Goal: Task Accomplishment & Management: Complete application form

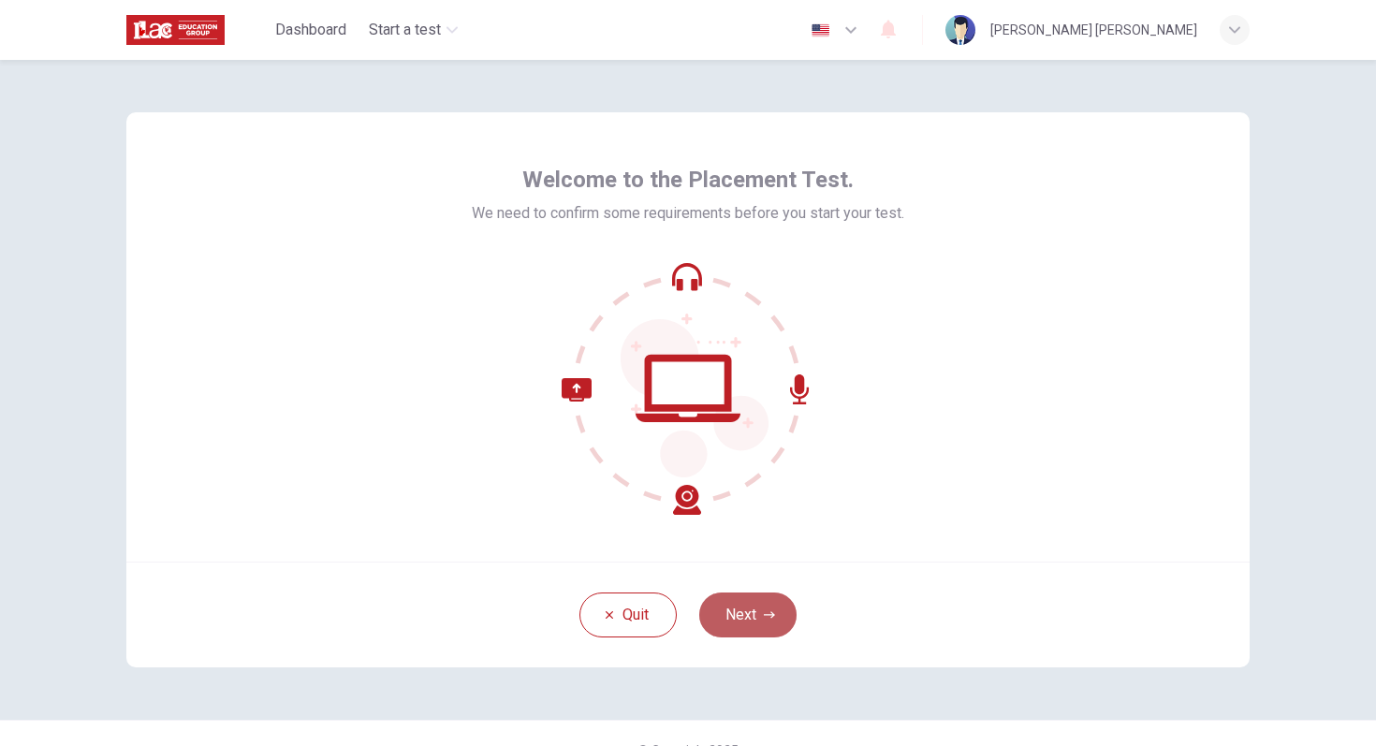
click at [735, 613] on button "Next" at bounding box center [747, 615] width 97 height 45
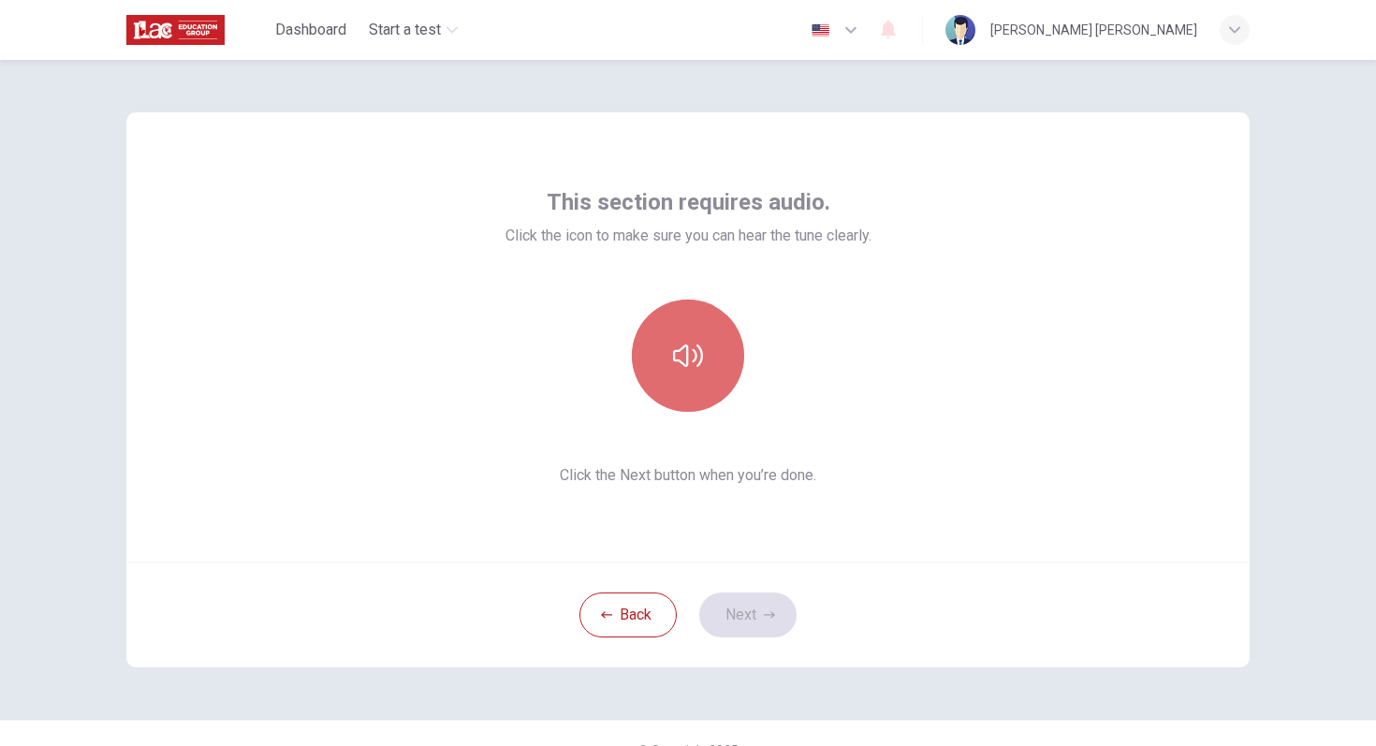
click at [688, 350] on icon "button" at bounding box center [688, 356] width 30 height 30
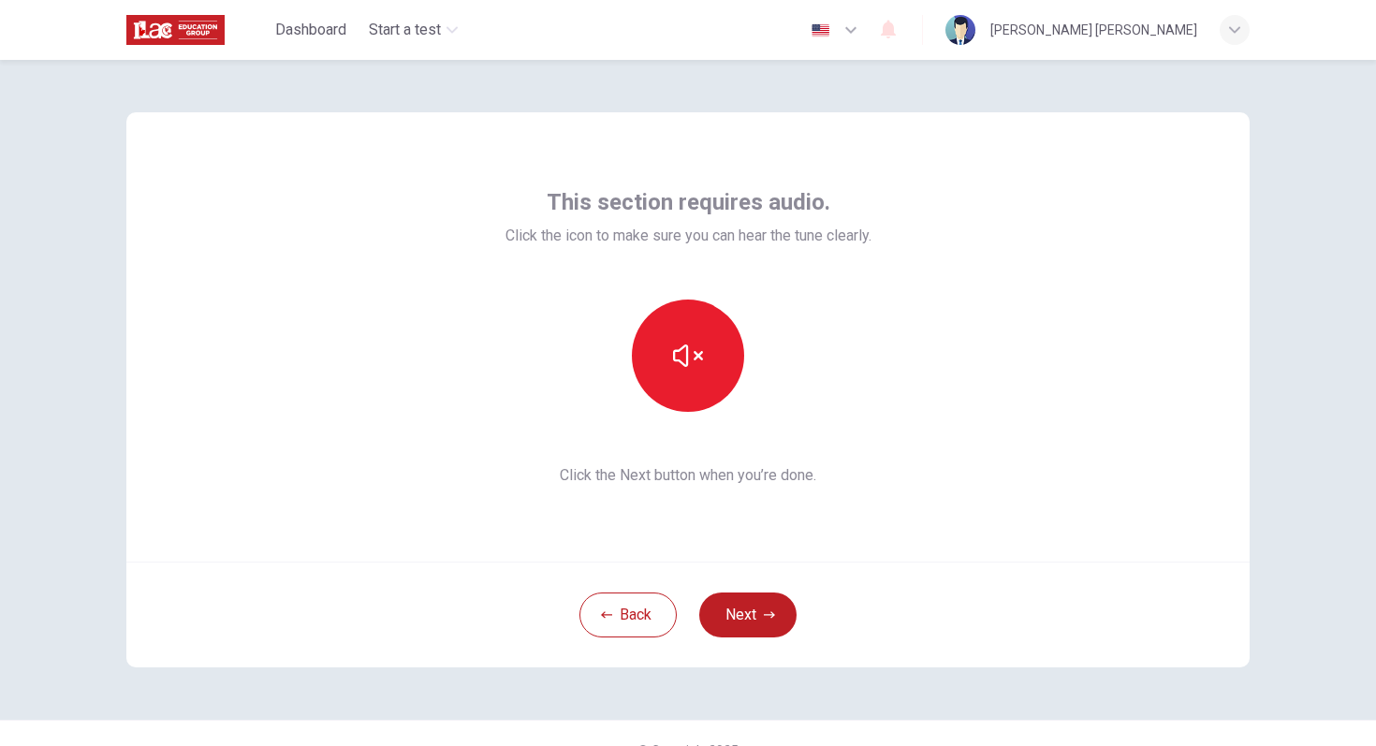
click at [735, 621] on button "Next" at bounding box center [747, 615] width 97 height 45
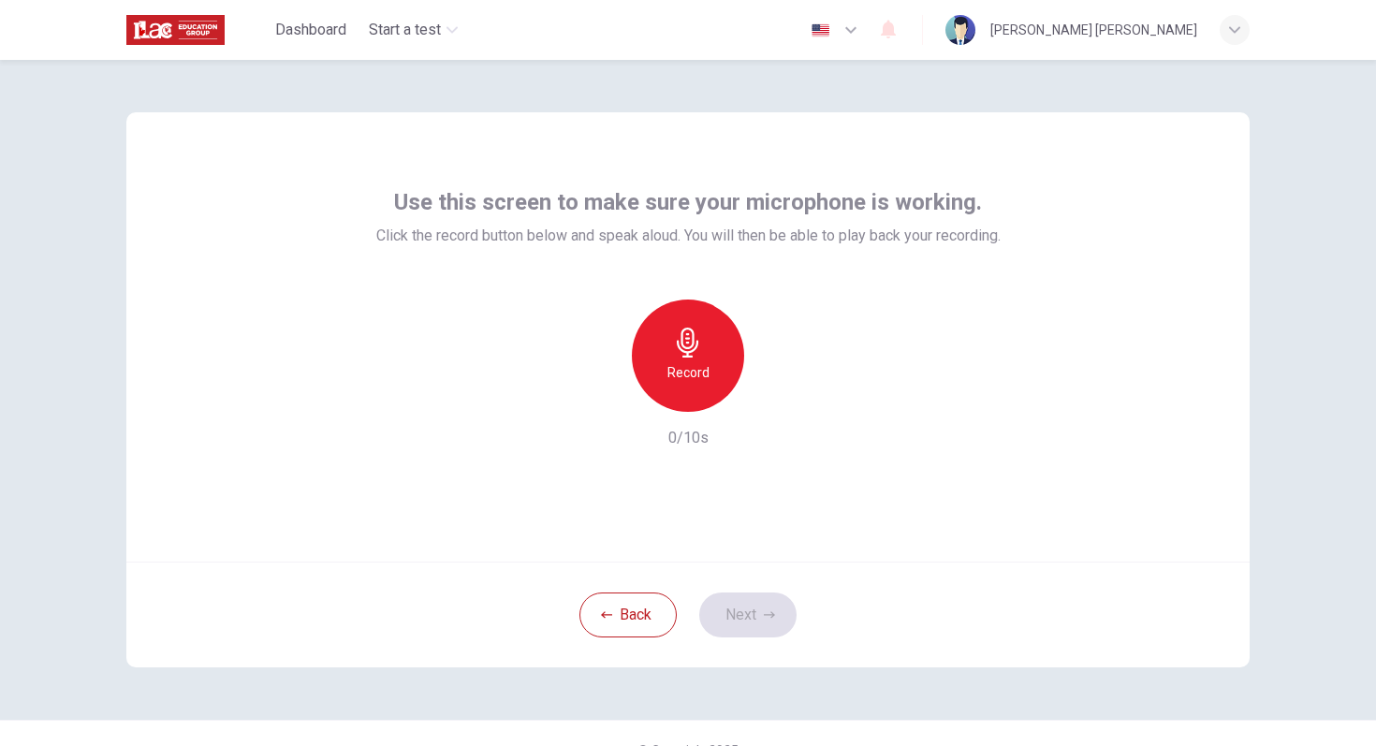
click at [710, 329] on div "Record" at bounding box center [688, 356] width 112 height 112
click at [710, 329] on div "Stop" at bounding box center [688, 356] width 112 height 112
click at [762, 622] on button "Next" at bounding box center [747, 615] width 97 height 45
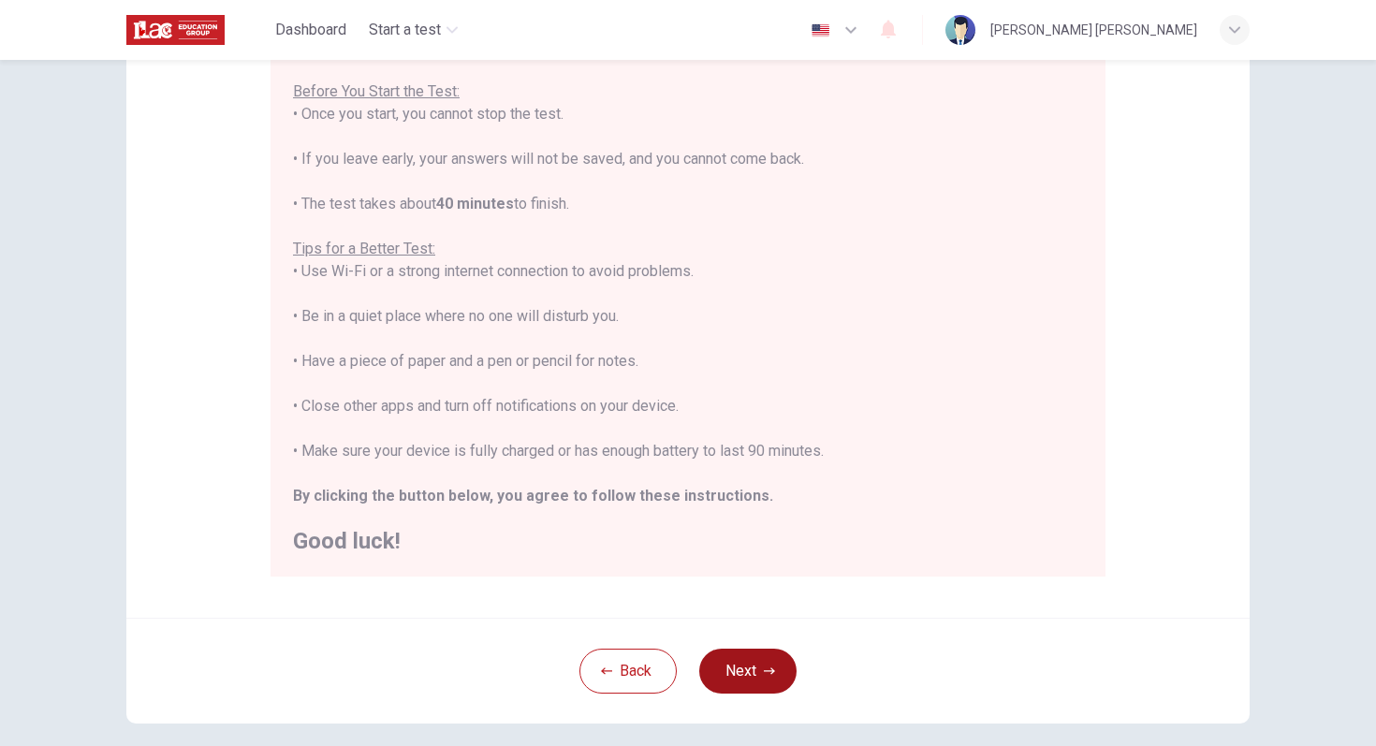
scroll to position [210, 0]
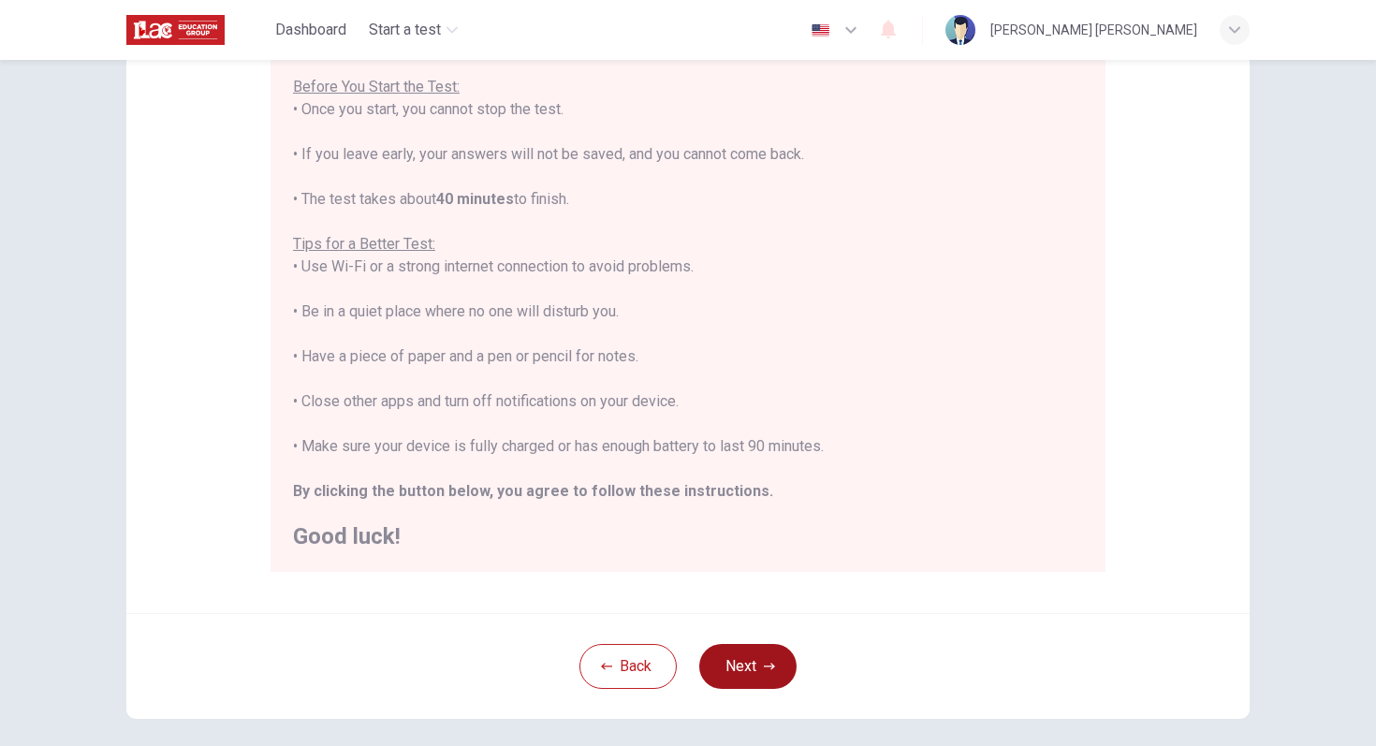
click at [736, 668] on button "Next" at bounding box center [747, 666] width 97 height 45
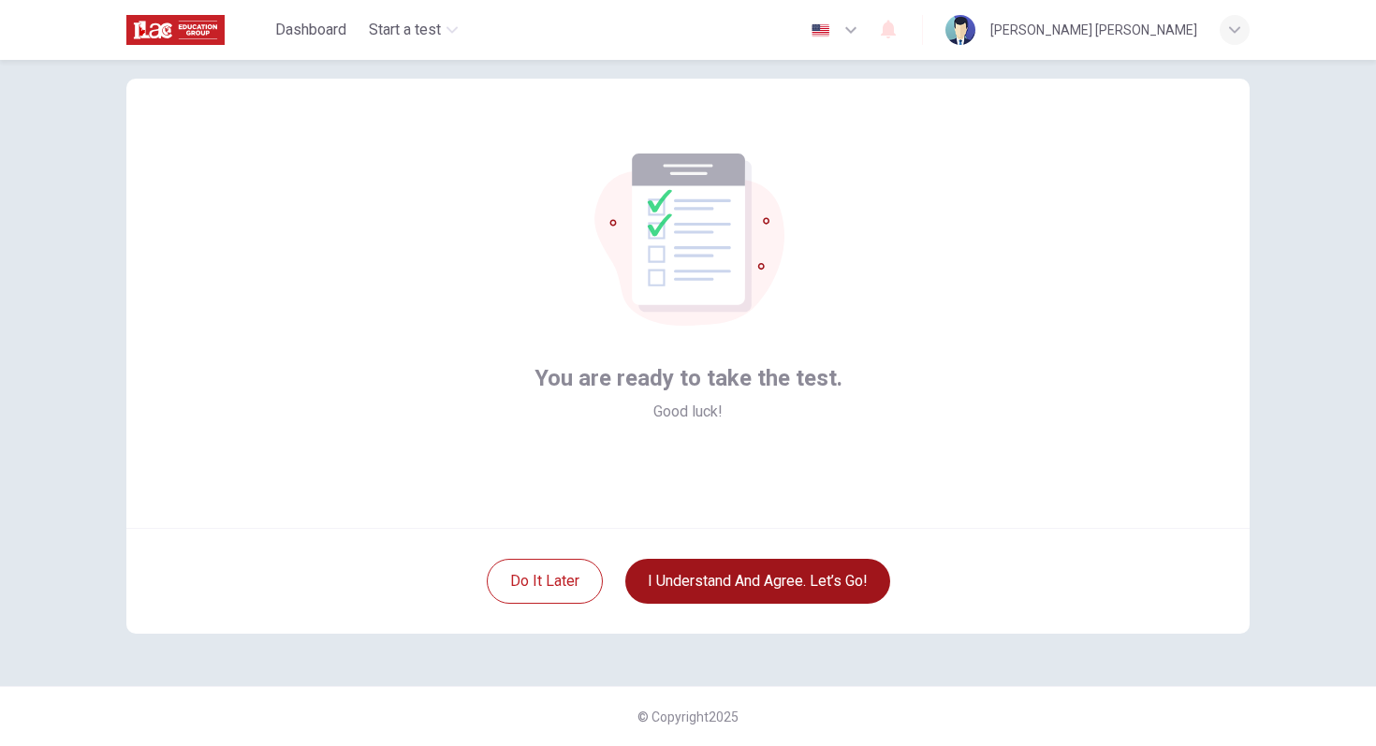
scroll to position [34, 0]
click at [732, 573] on button "I understand and agree. Let’s go!" at bounding box center [757, 581] width 265 height 45
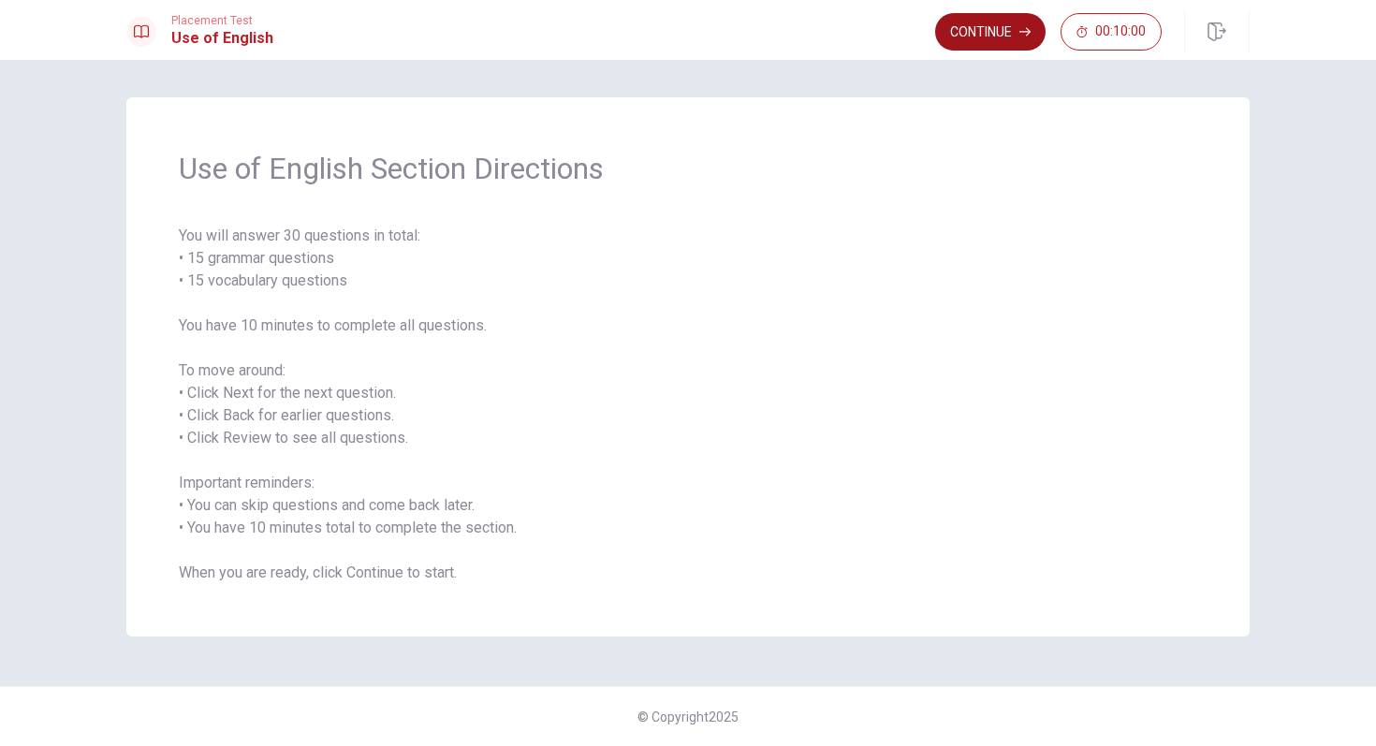
click at [968, 25] on button "Continue" at bounding box center [990, 31] width 110 height 37
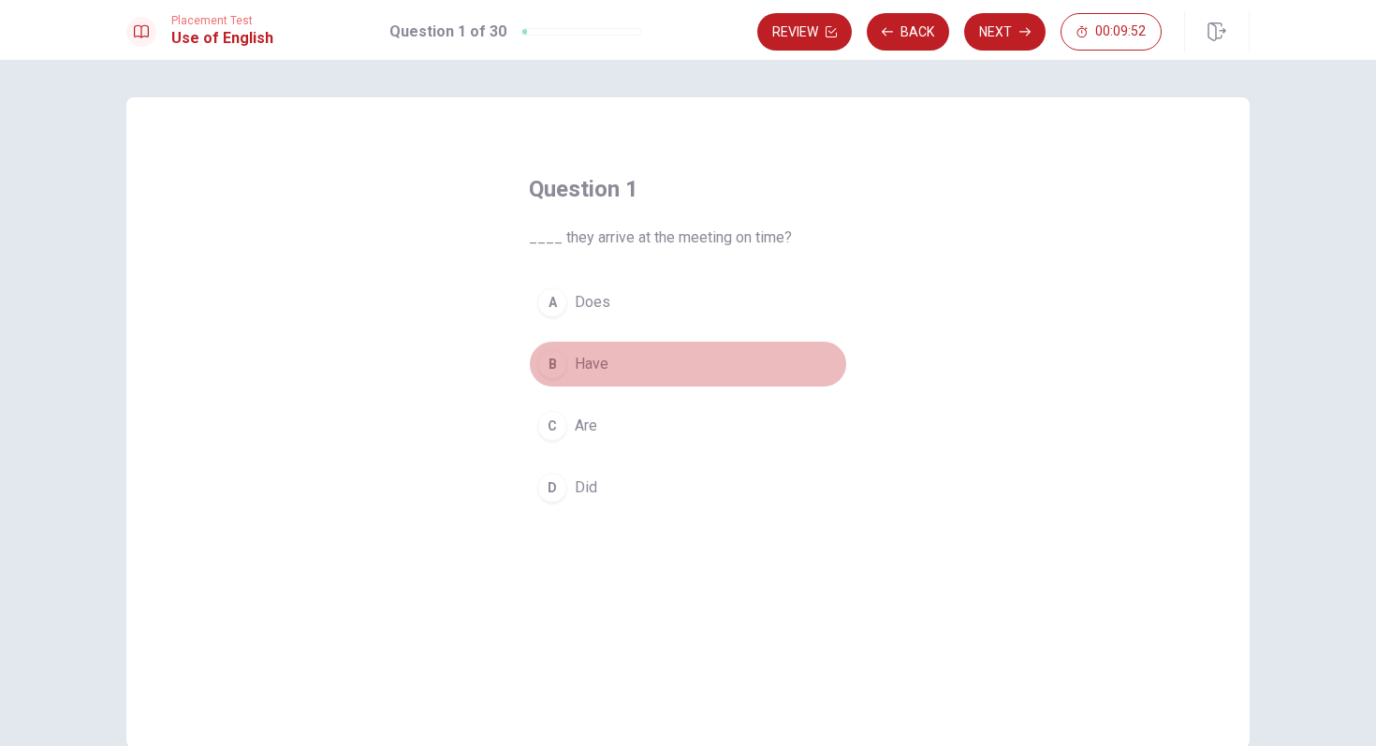
click at [550, 362] on div "B" at bounding box center [552, 364] width 30 height 30
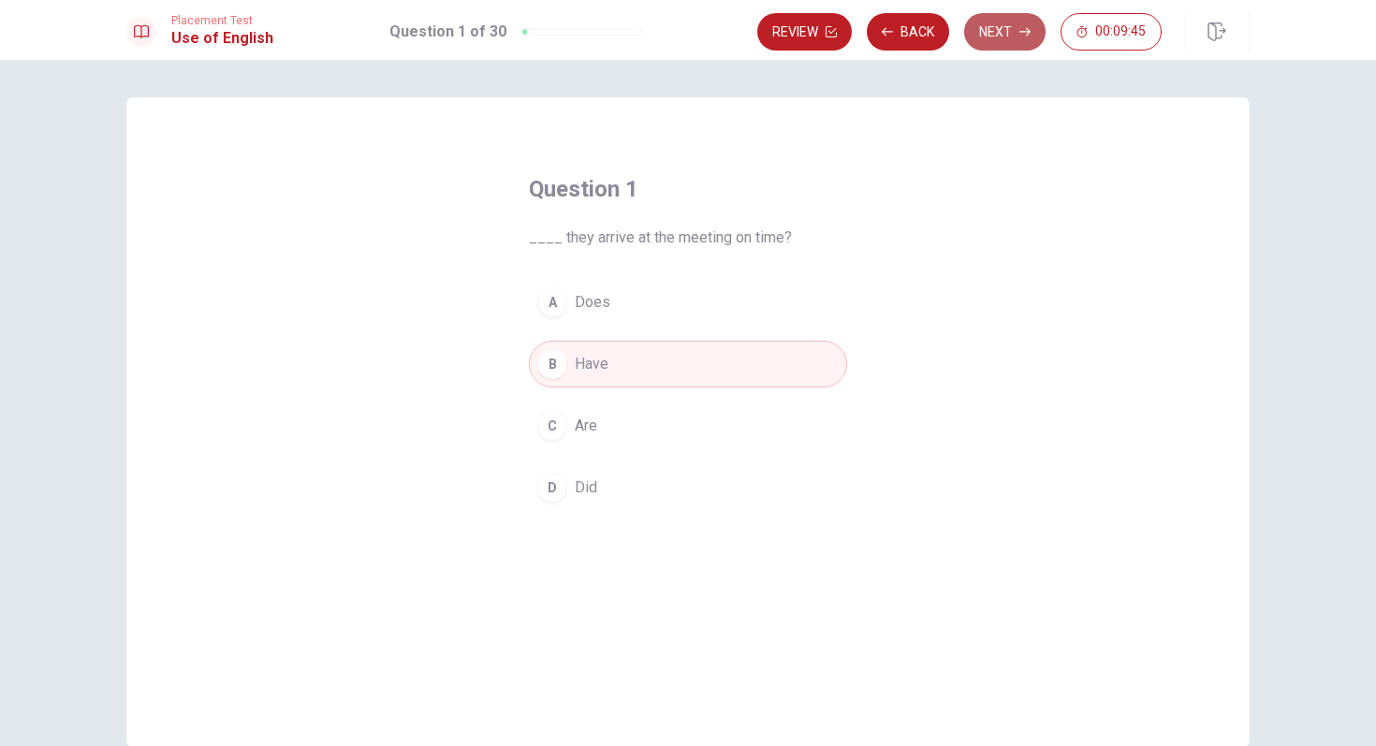
click at [986, 33] on button "Next" at bounding box center [1004, 31] width 81 height 37
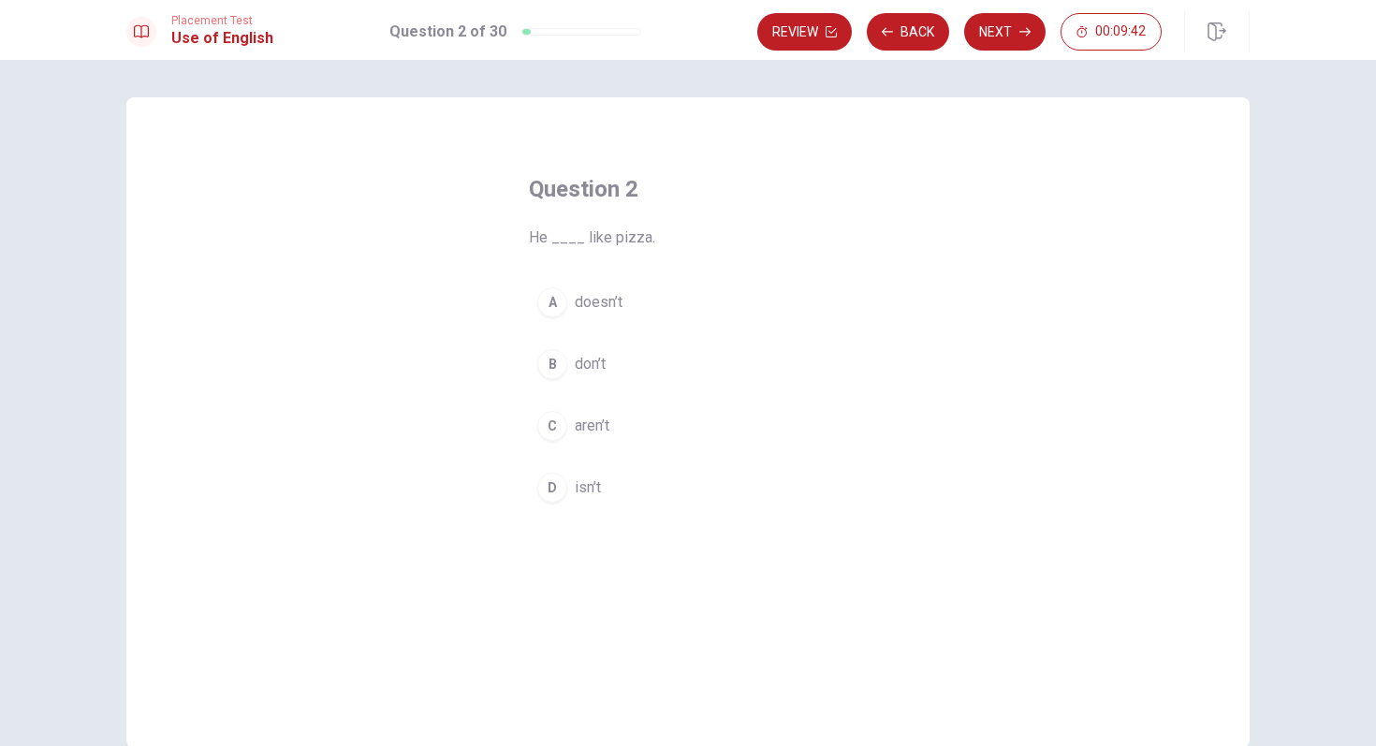
click at [560, 299] on div "A" at bounding box center [552, 302] width 30 height 30
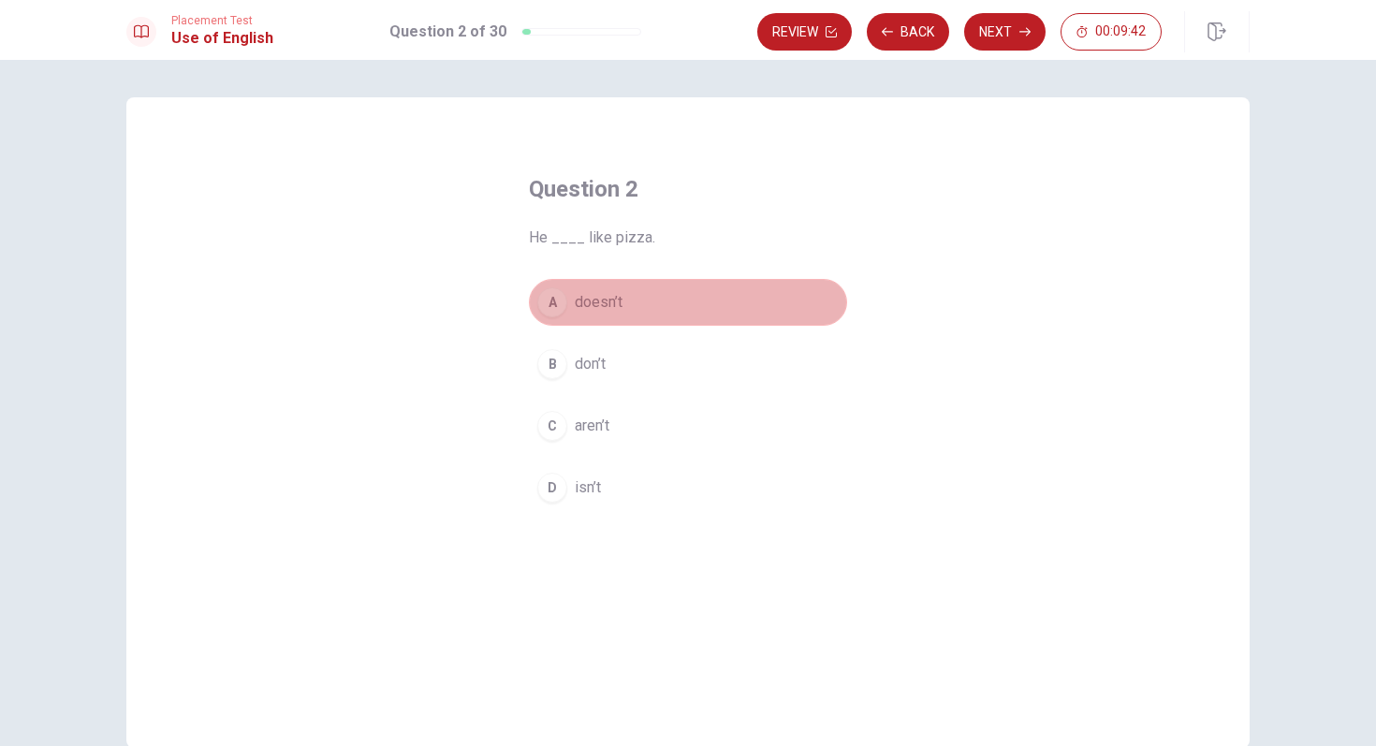
click at [559, 299] on div "A" at bounding box center [552, 302] width 30 height 30
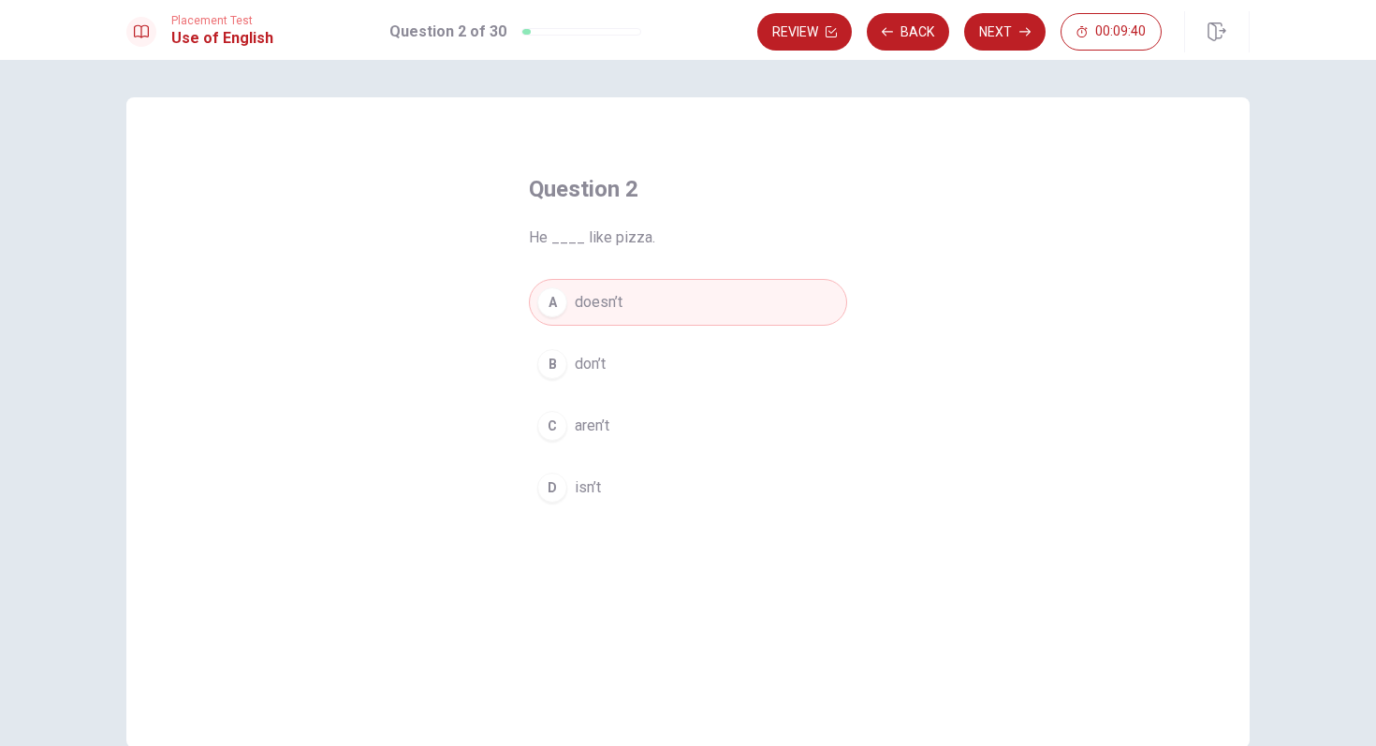
click at [992, 37] on button "Next" at bounding box center [1004, 31] width 81 height 37
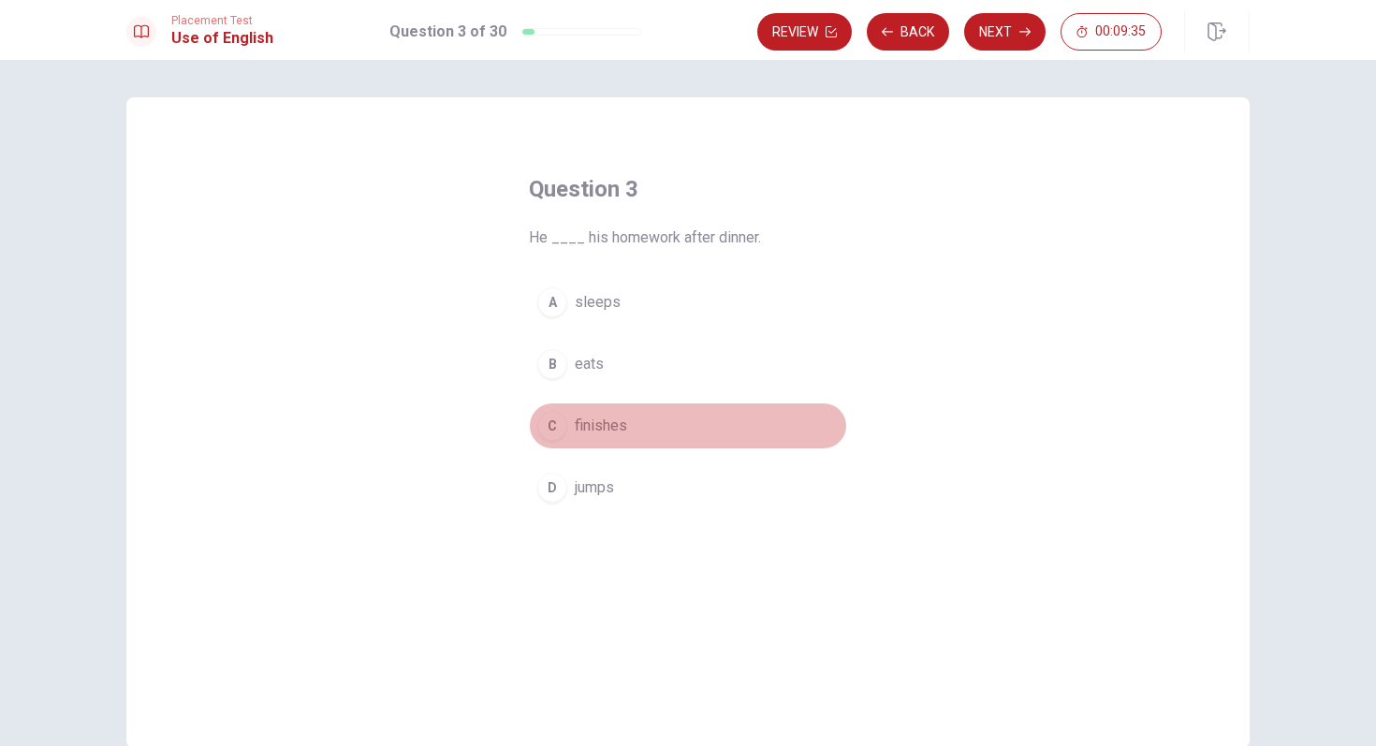
click at [559, 424] on div "C" at bounding box center [552, 426] width 30 height 30
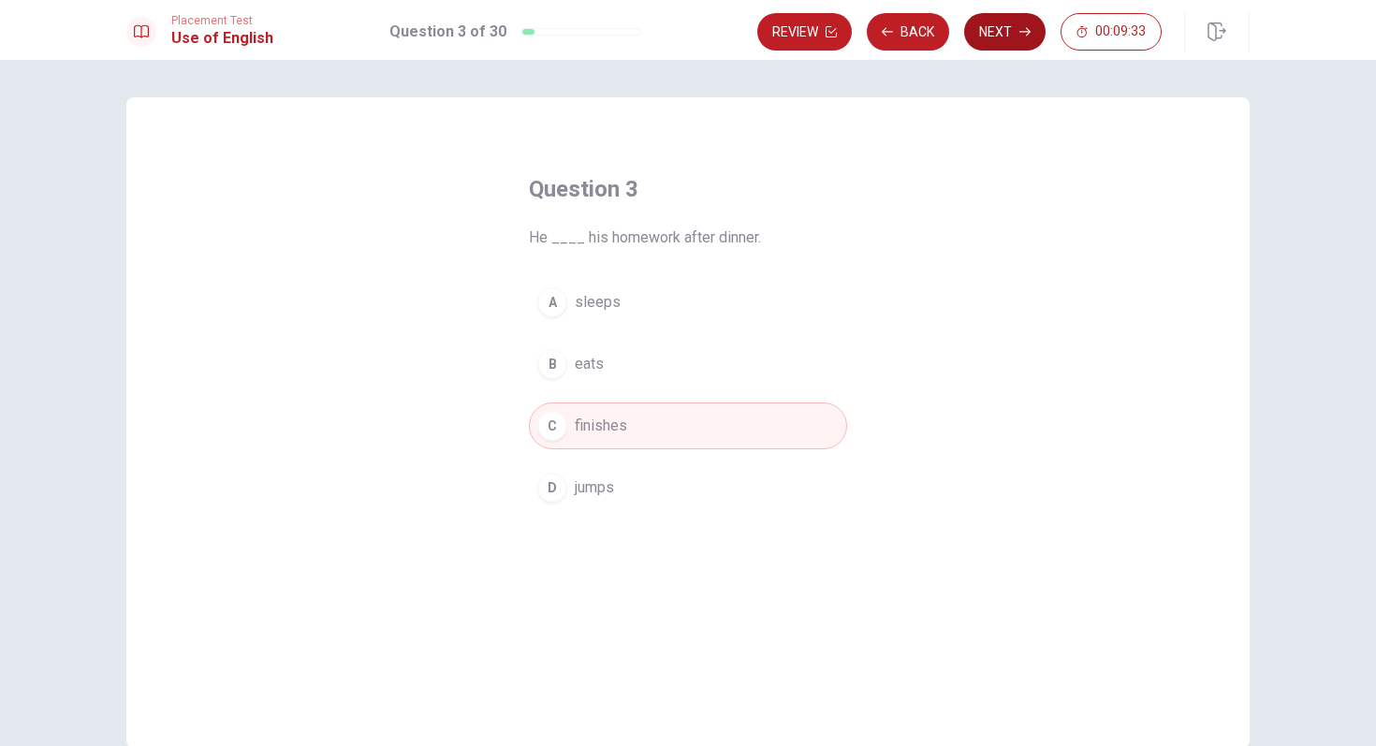
click at [993, 27] on button "Next" at bounding box center [1004, 31] width 81 height 37
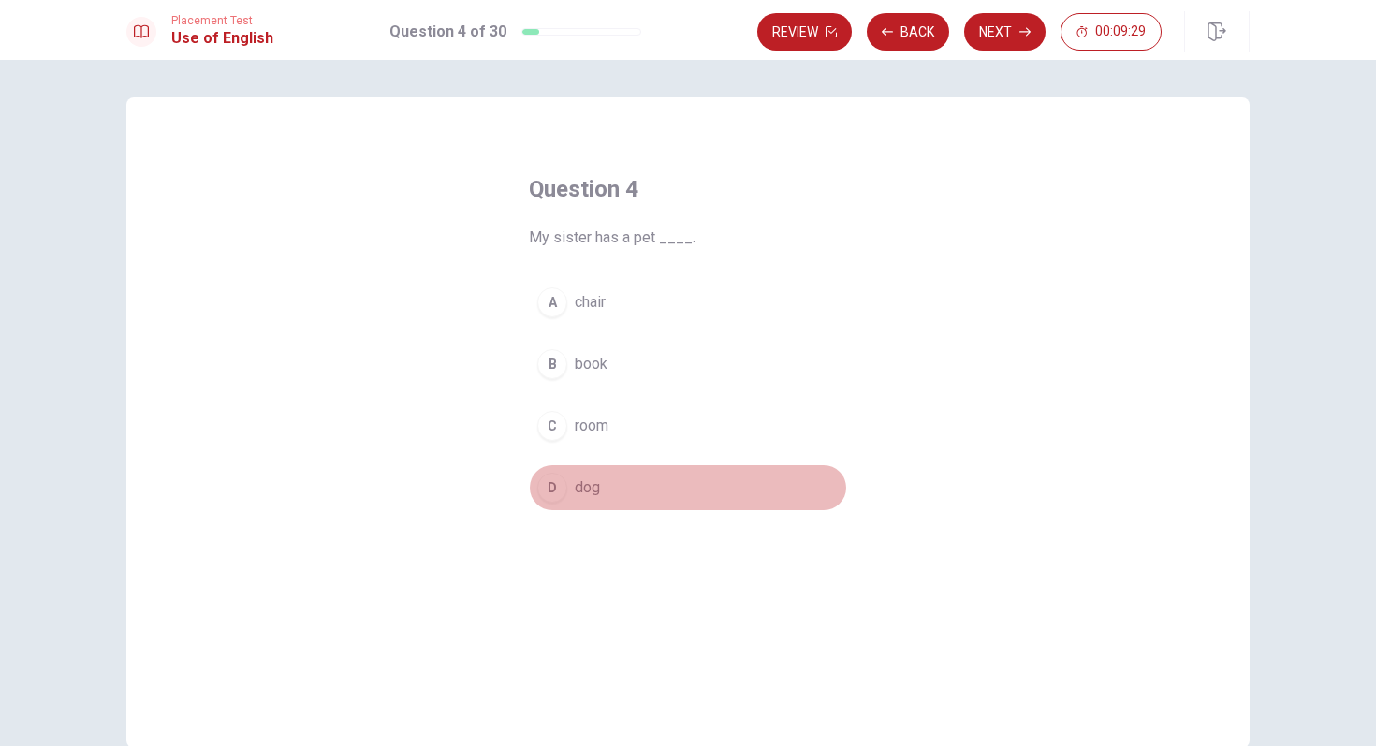
click at [556, 489] on div "D" at bounding box center [552, 488] width 30 height 30
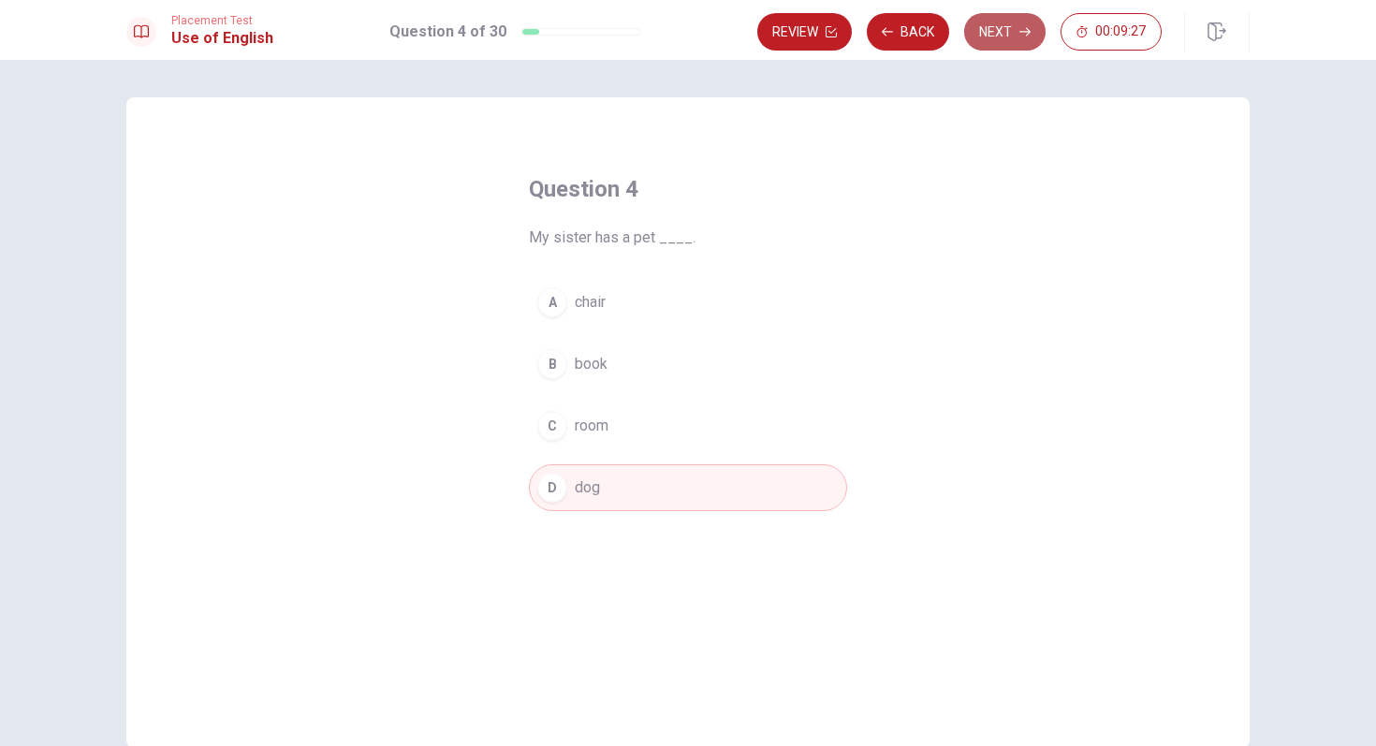
click at [1000, 26] on button "Next" at bounding box center [1004, 31] width 81 height 37
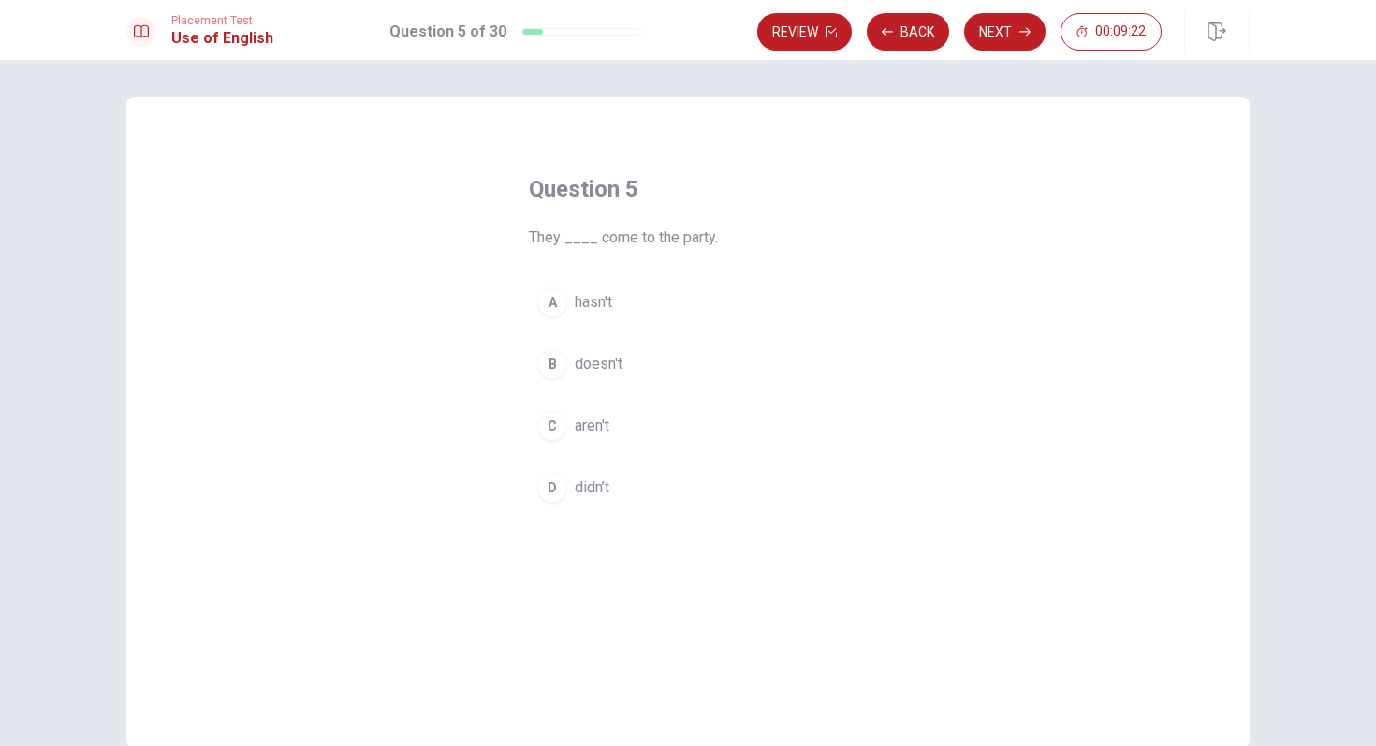
click at [547, 308] on div "A" at bounding box center [552, 302] width 30 height 30
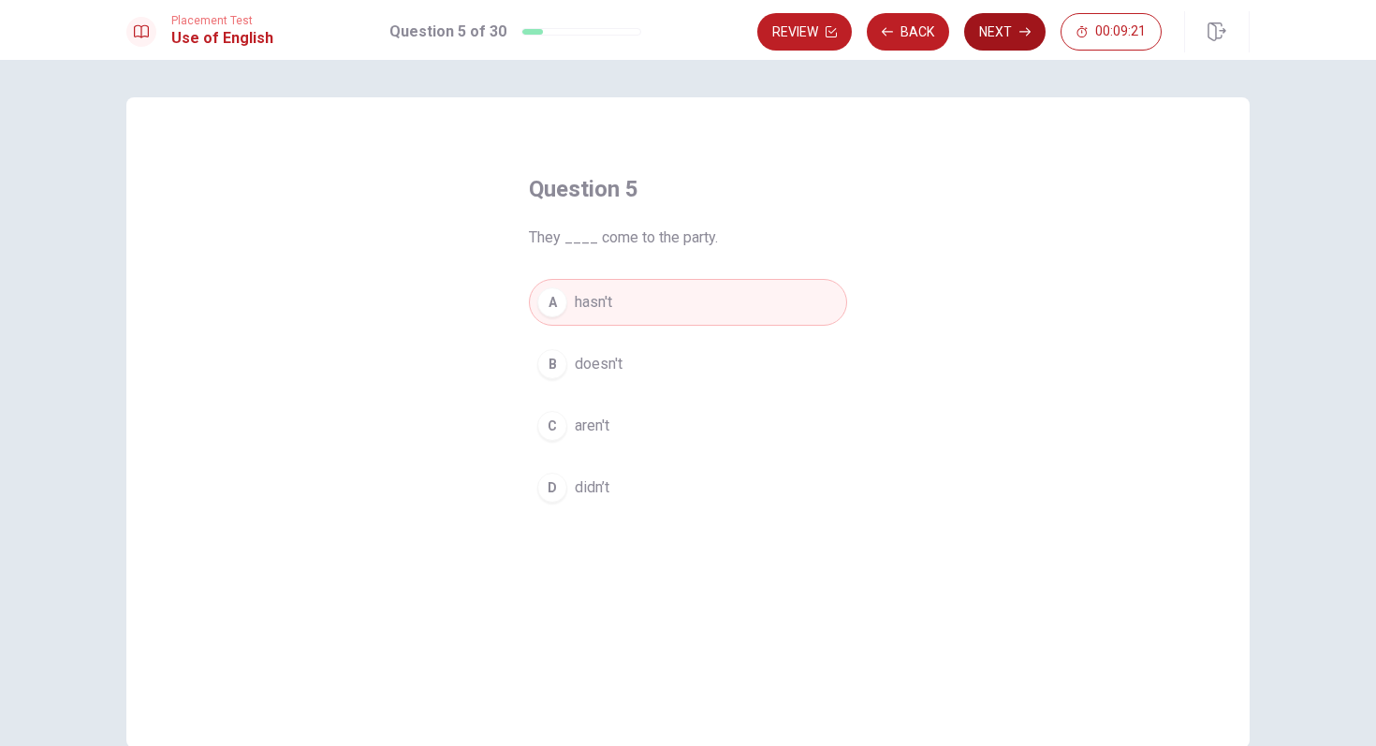
click at [982, 37] on button "Next" at bounding box center [1004, 31] width 81 height 37
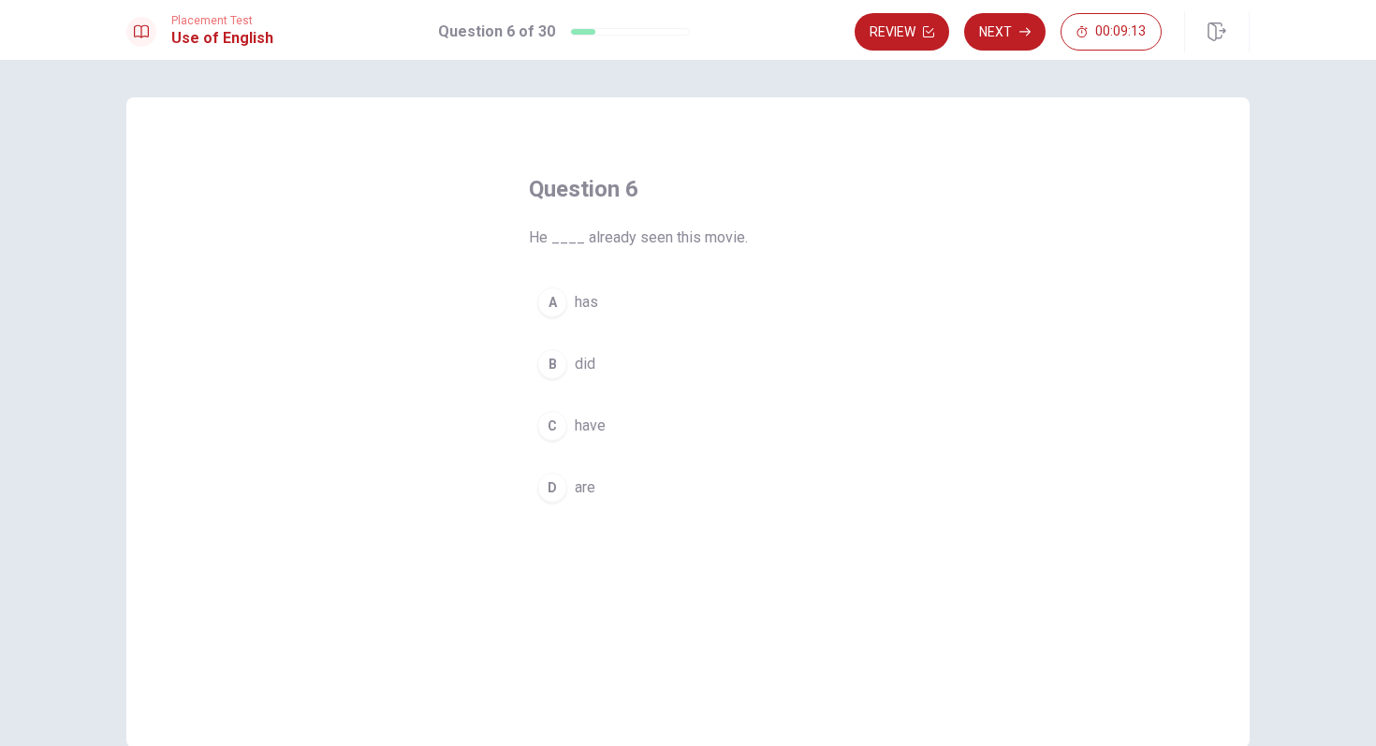
click at [559, 295] on div "A" at bounding box center [552, 302] width 30 height 30
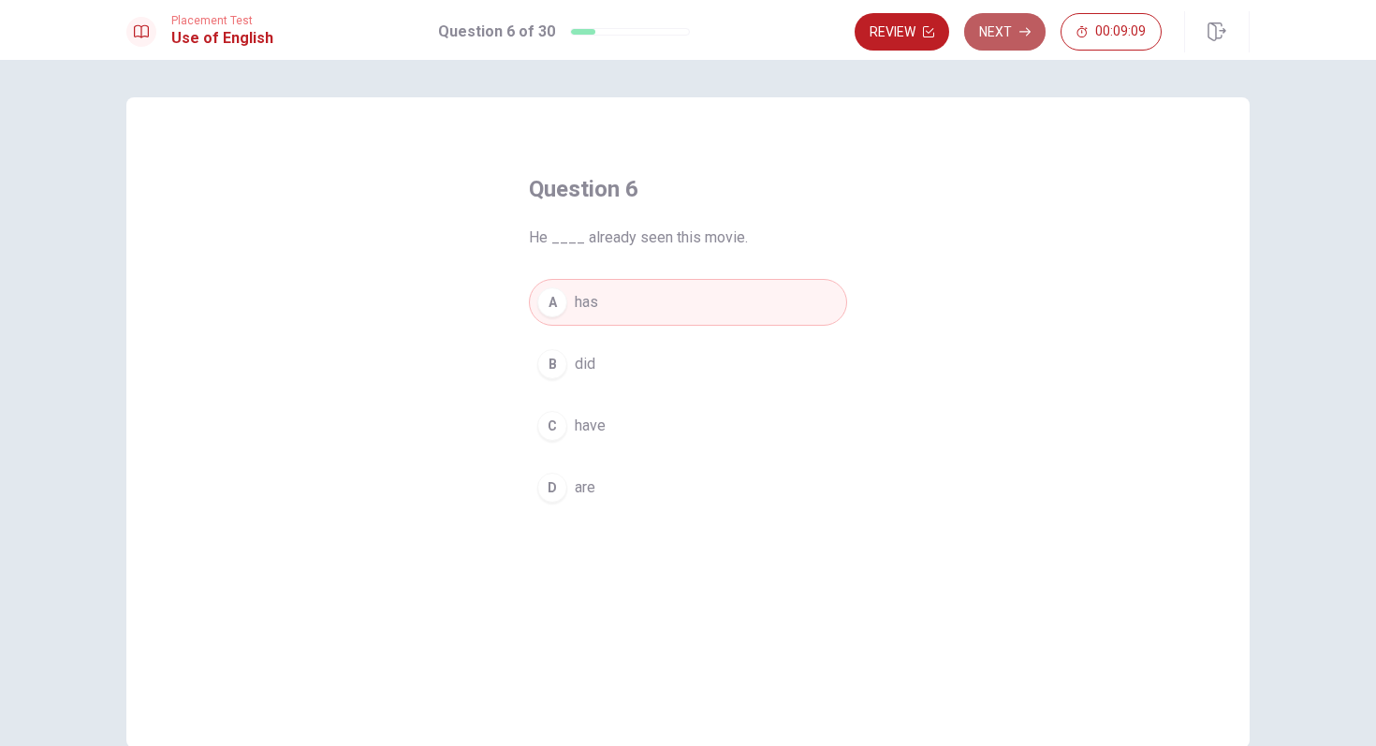
click at [988, 37] on button "Next" at bounding box center [1004, 31] width 81 height 37
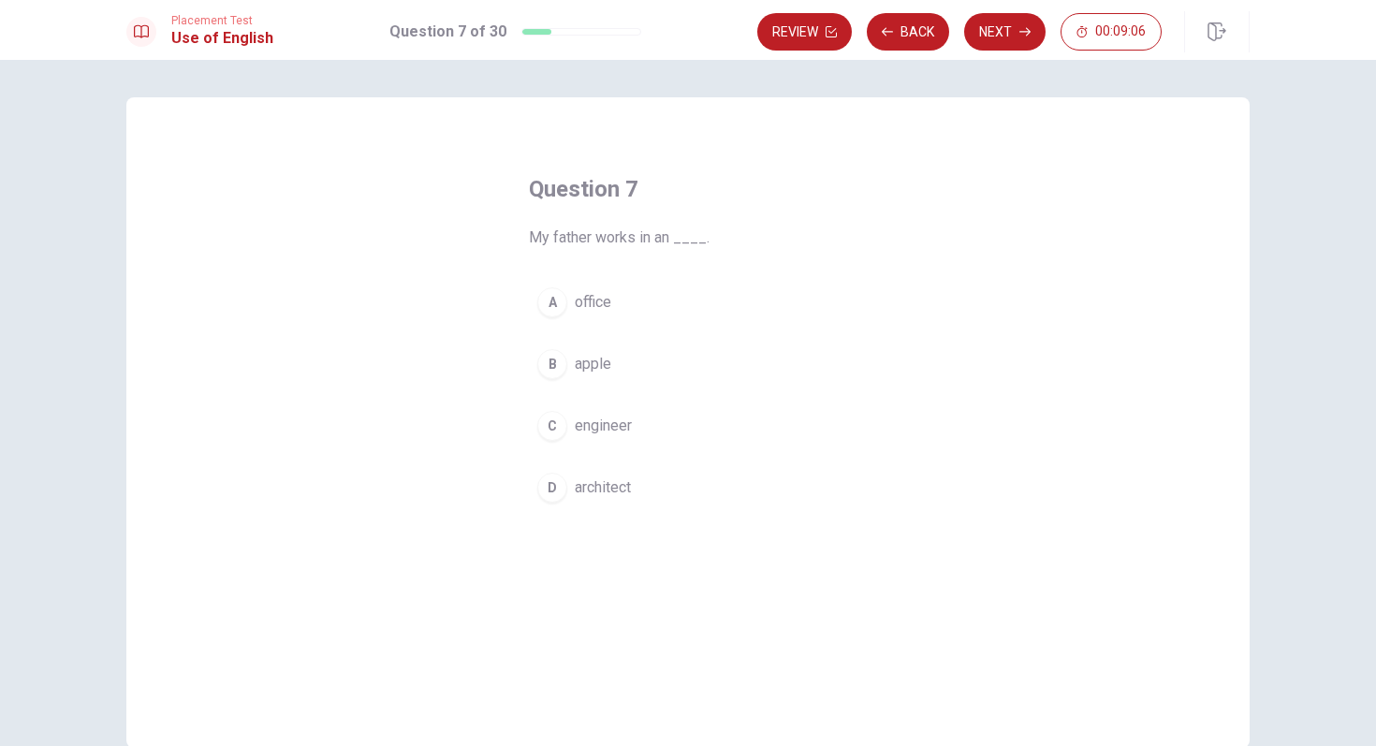
click at [544, 294] on div "A" at bounding box center [552, 302] width 30 height 30
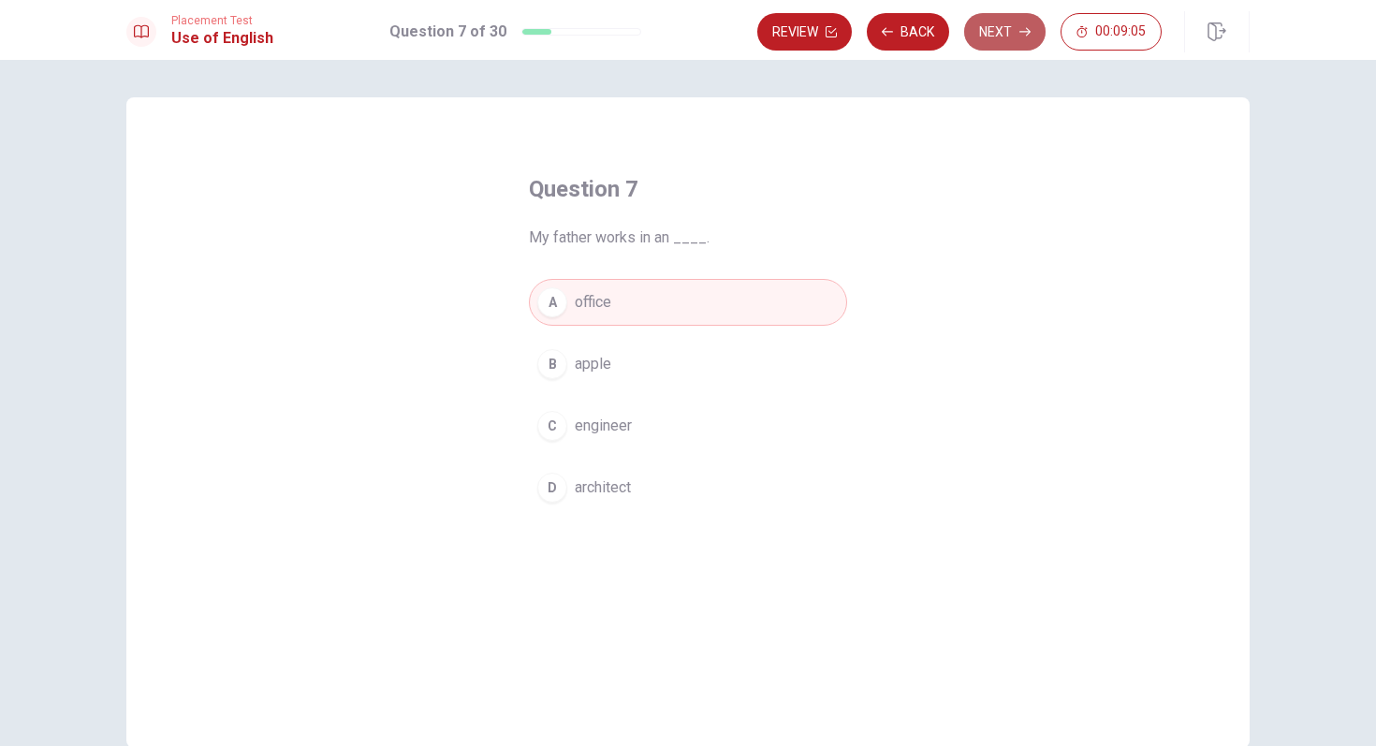
click at [980, 40] on button "Next" at bounding box center [1004, 31] width 81 height 37
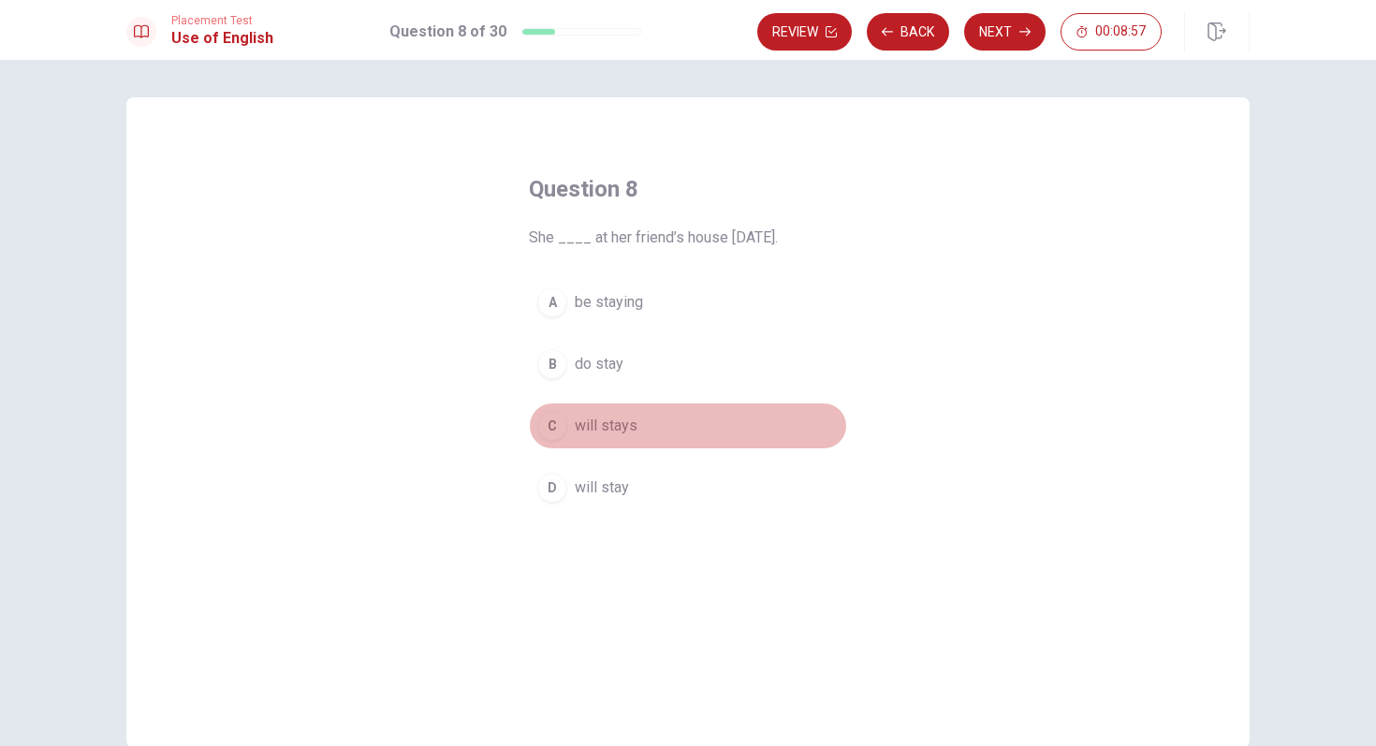
click at [552, 425] on div "C" at bounding box center [552, 426] width 30 height 30
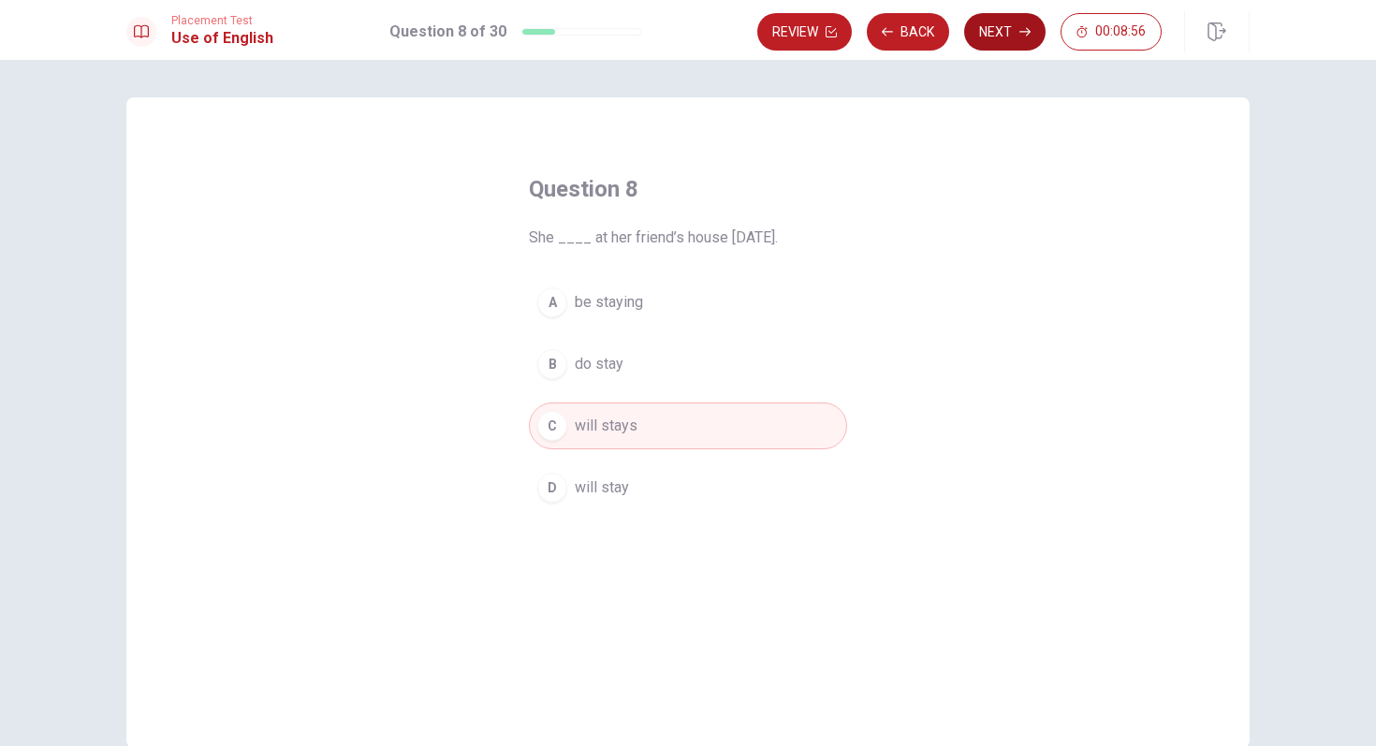
click at [1010, 27] on button "Next" at bounding box center [1004, 31] width 81 height 37
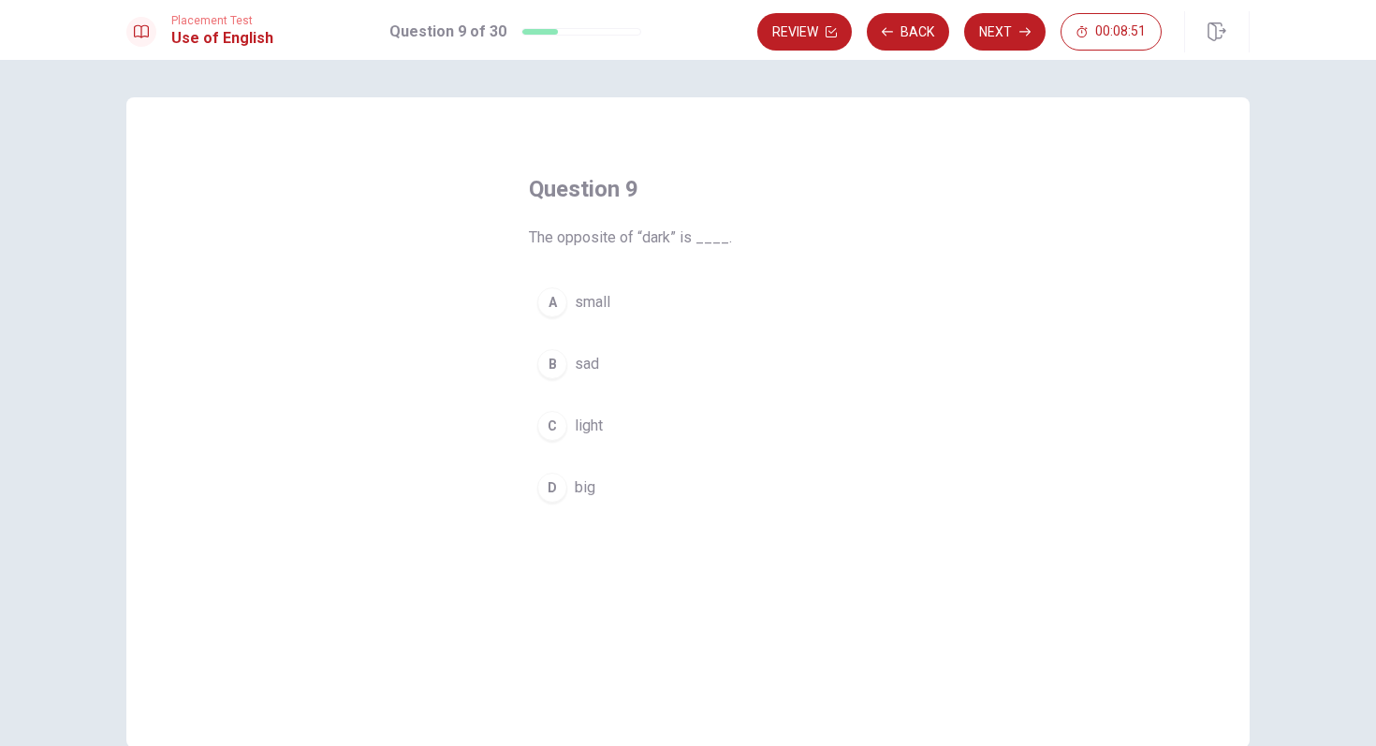
click at [559, 418] on div "C" at bounding box center [552, 426] width 30 height 30
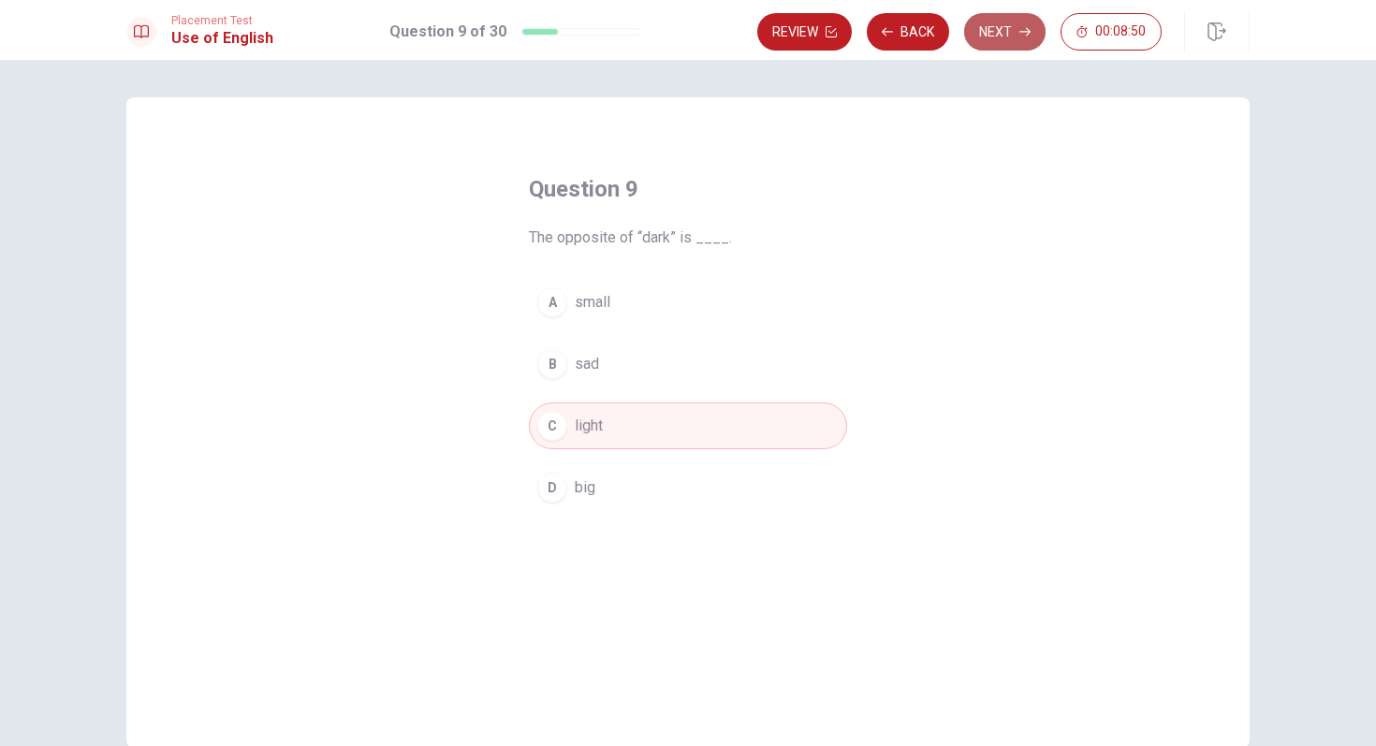
click at [977, 42] on button "Next" at bounding box center [1004, 31] width 81 height 37
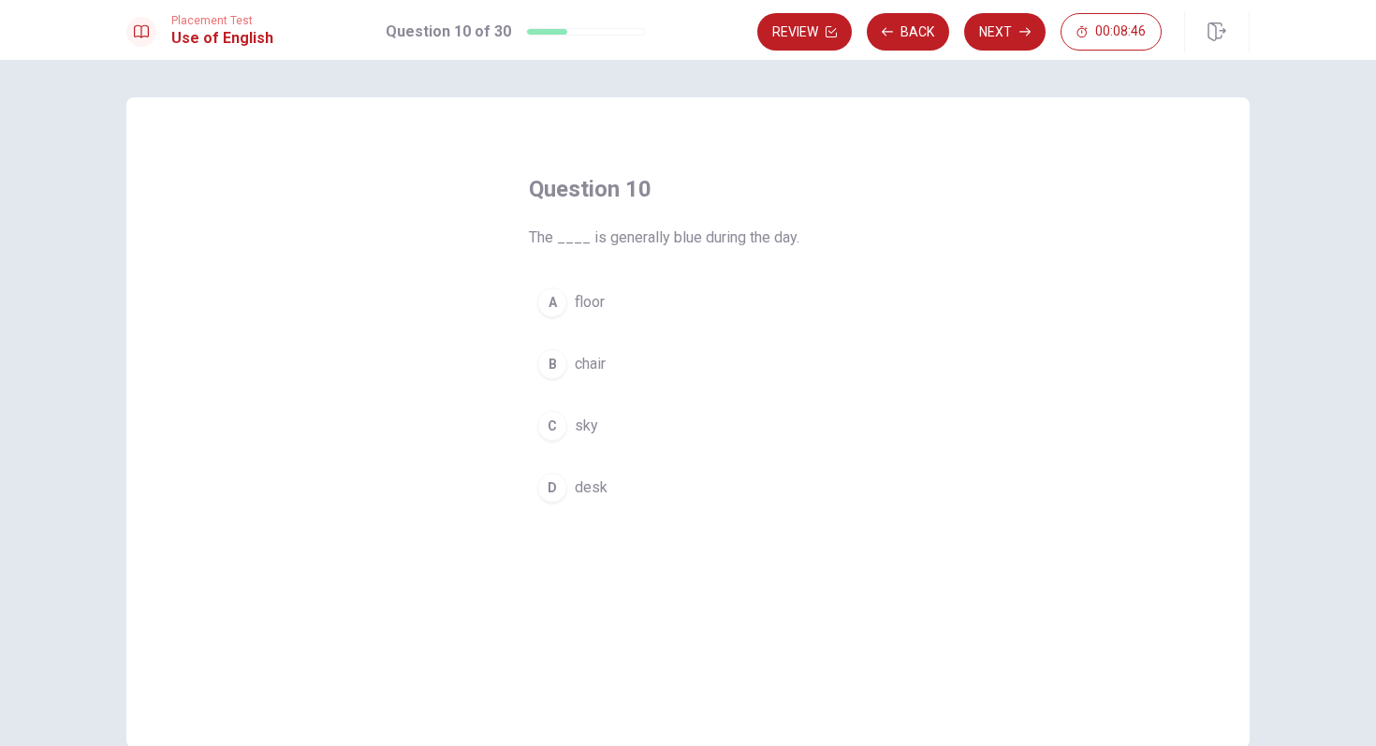
click at [562, 419] on div "C" at bounding box center [552, 426] width 30 height 30
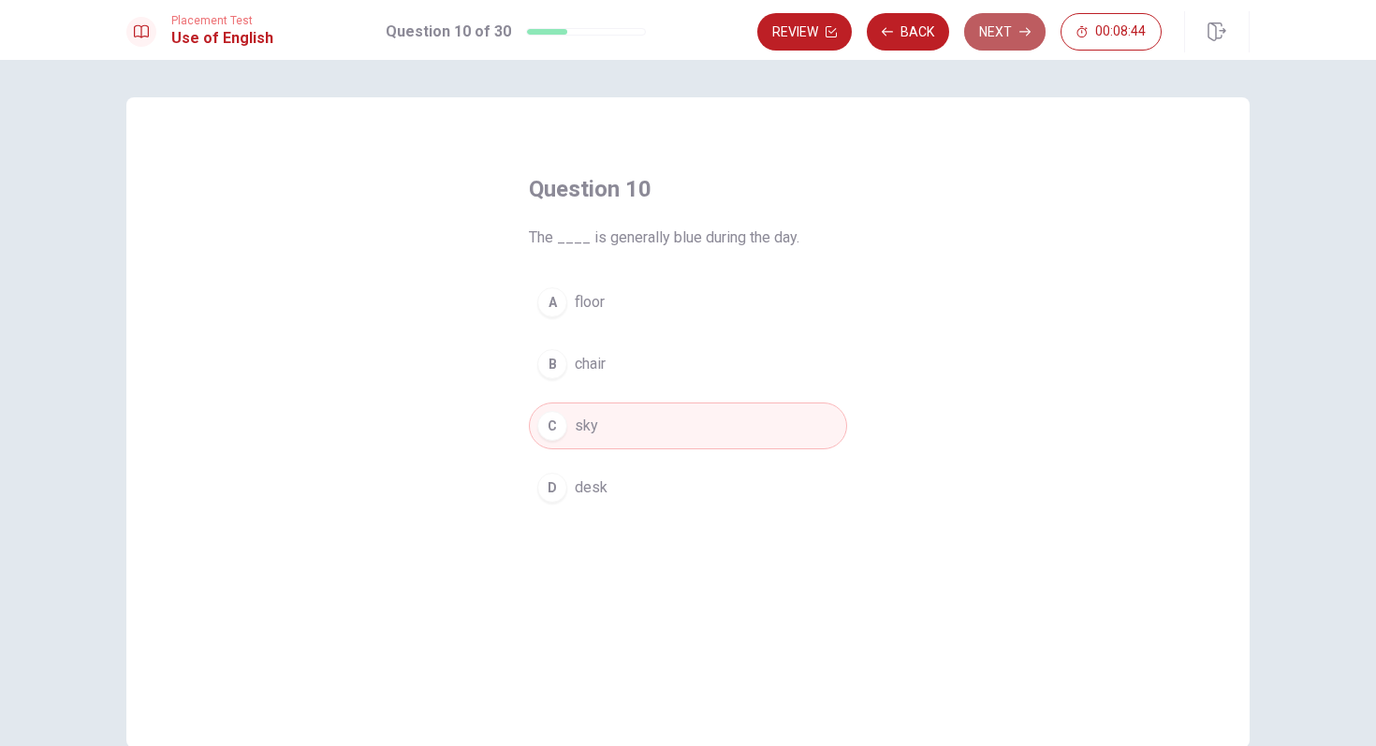
click at [992, 22] on button "Next" at bounding box center [1004, 31] width 81 height 37
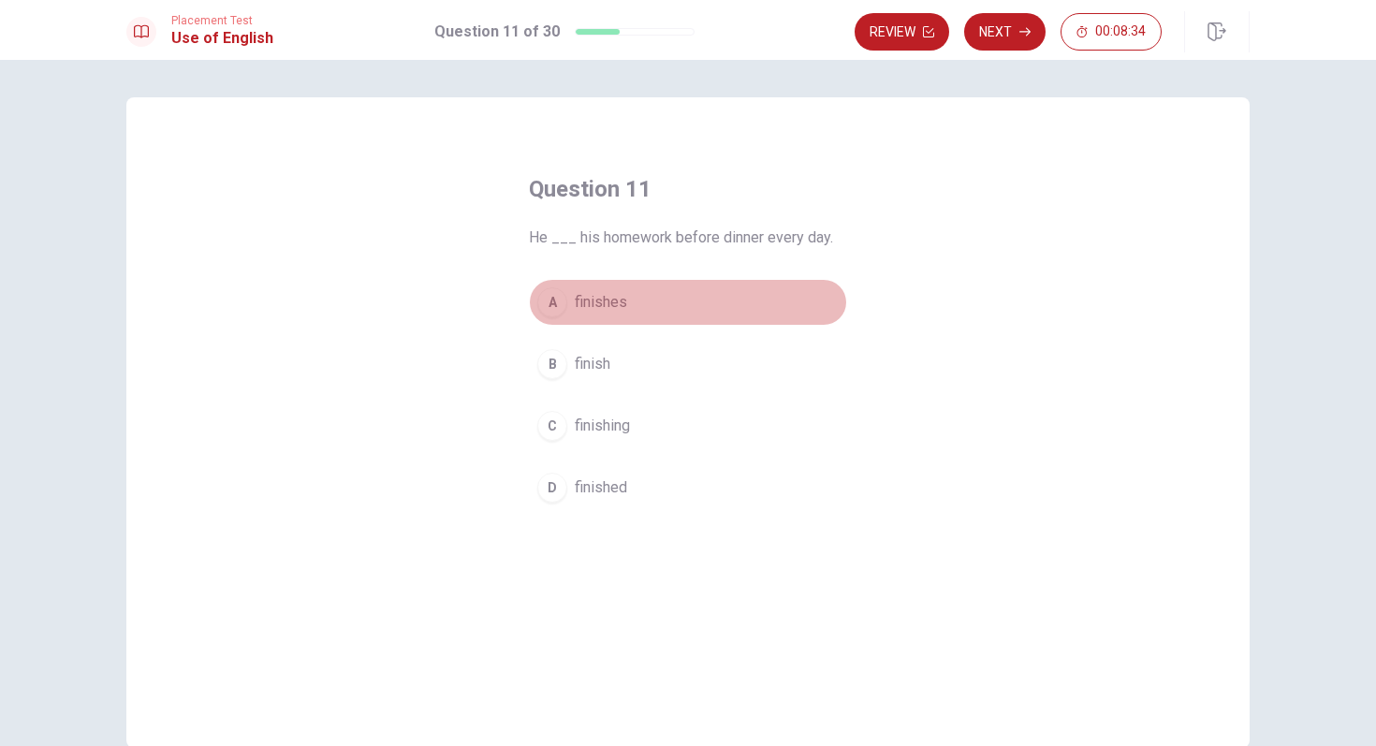
click at [564, 303] on div "A" at bounding box center [552, 302] width 30 height 30
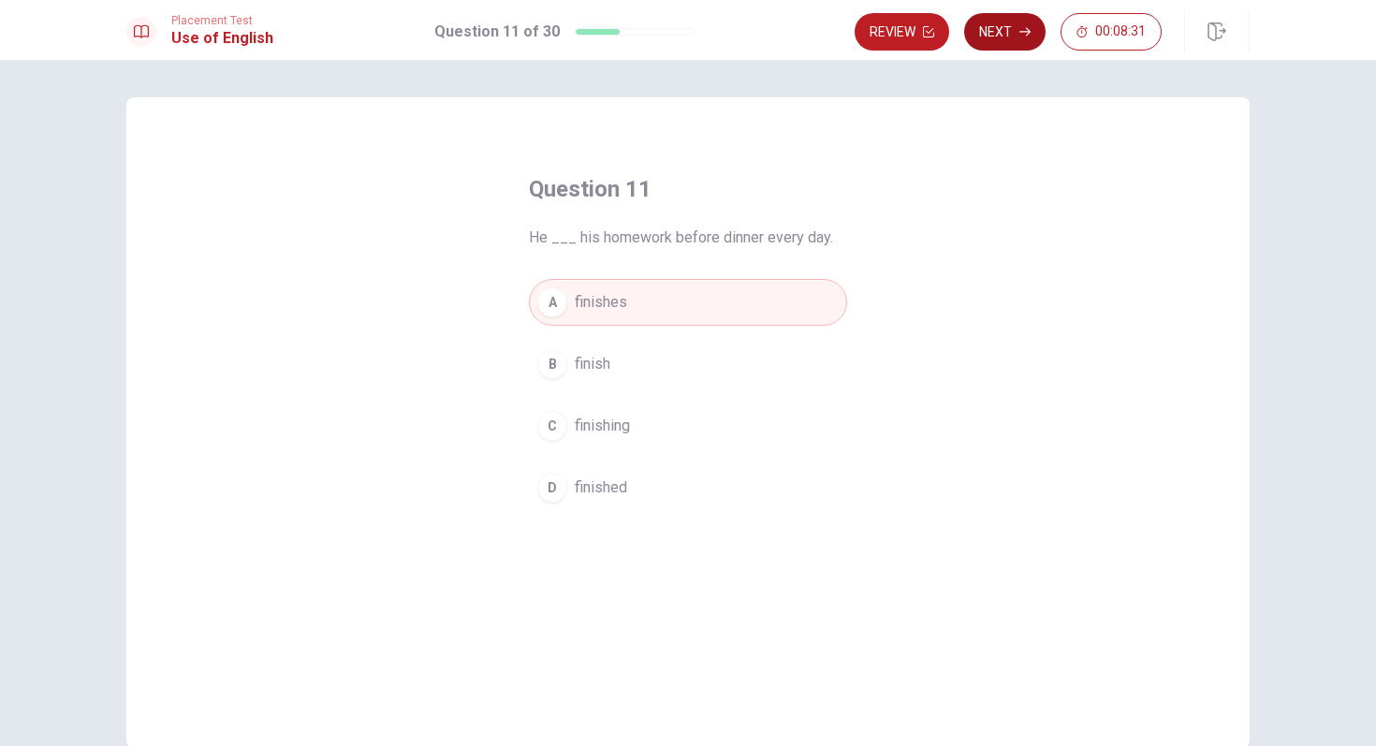
click at [1005, 42] on button "Next" at bounding box center [1004, 31] width 81 height 37
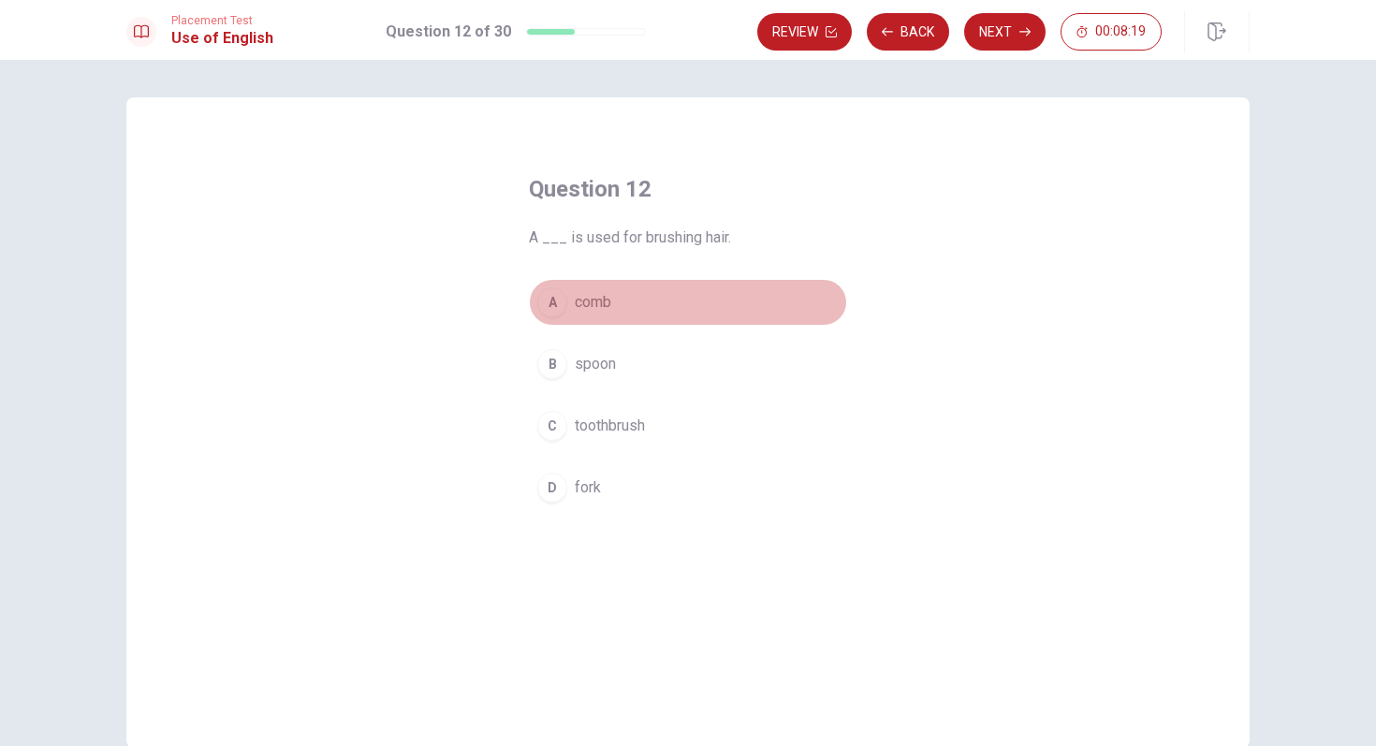
click at [556, 303] on div "A" at bounding box center [552, 302] width 30 height 30
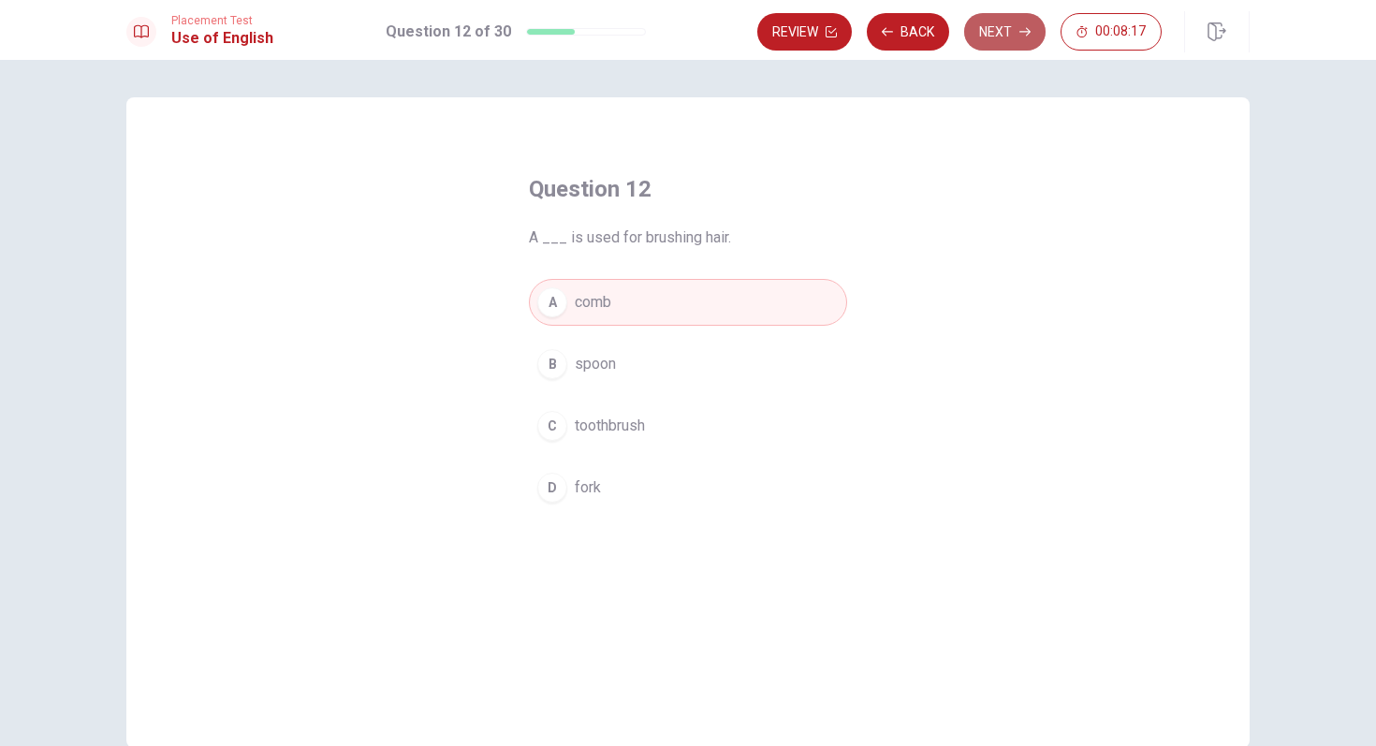
click at [994, 38] on button "Next" at bounding box center [1004, 31] width 81 height 37
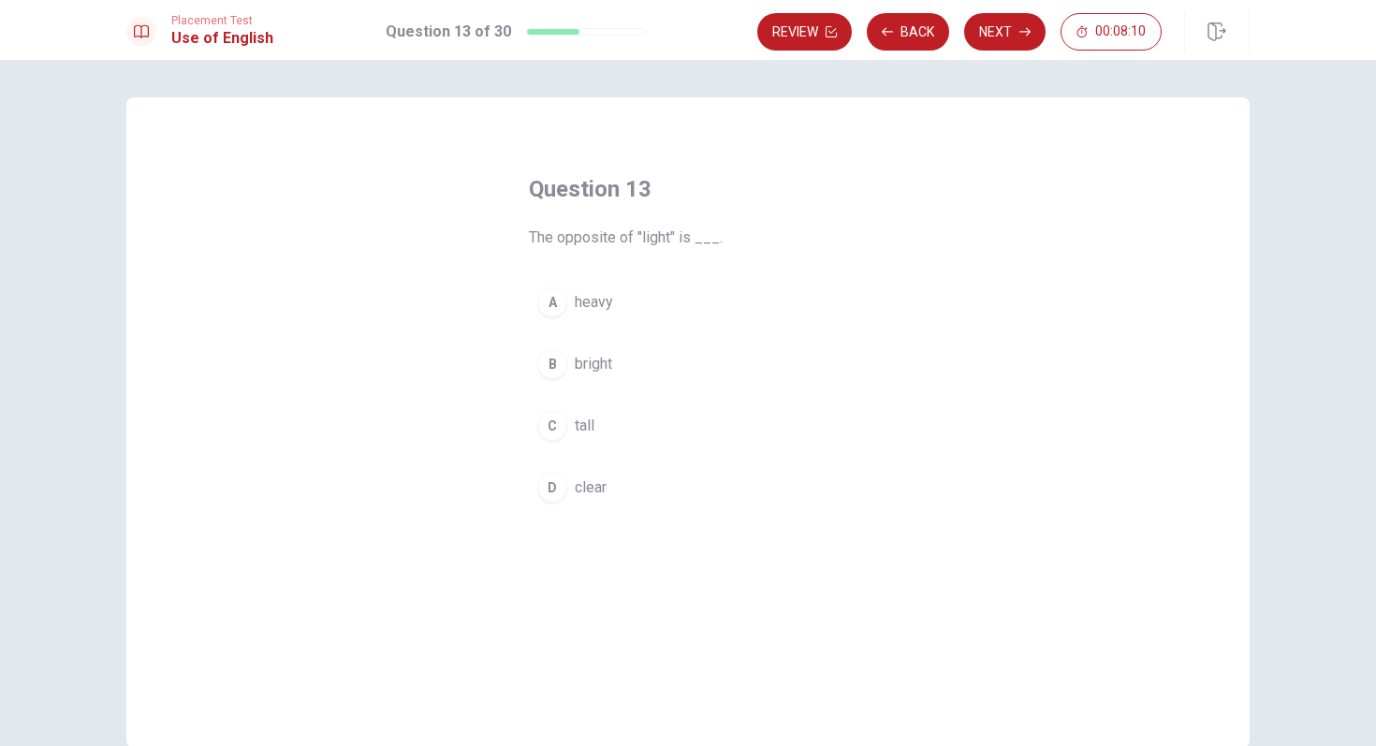
click at [559, 293] on div "A" at bounding box center [552, 302] width 30 height 30
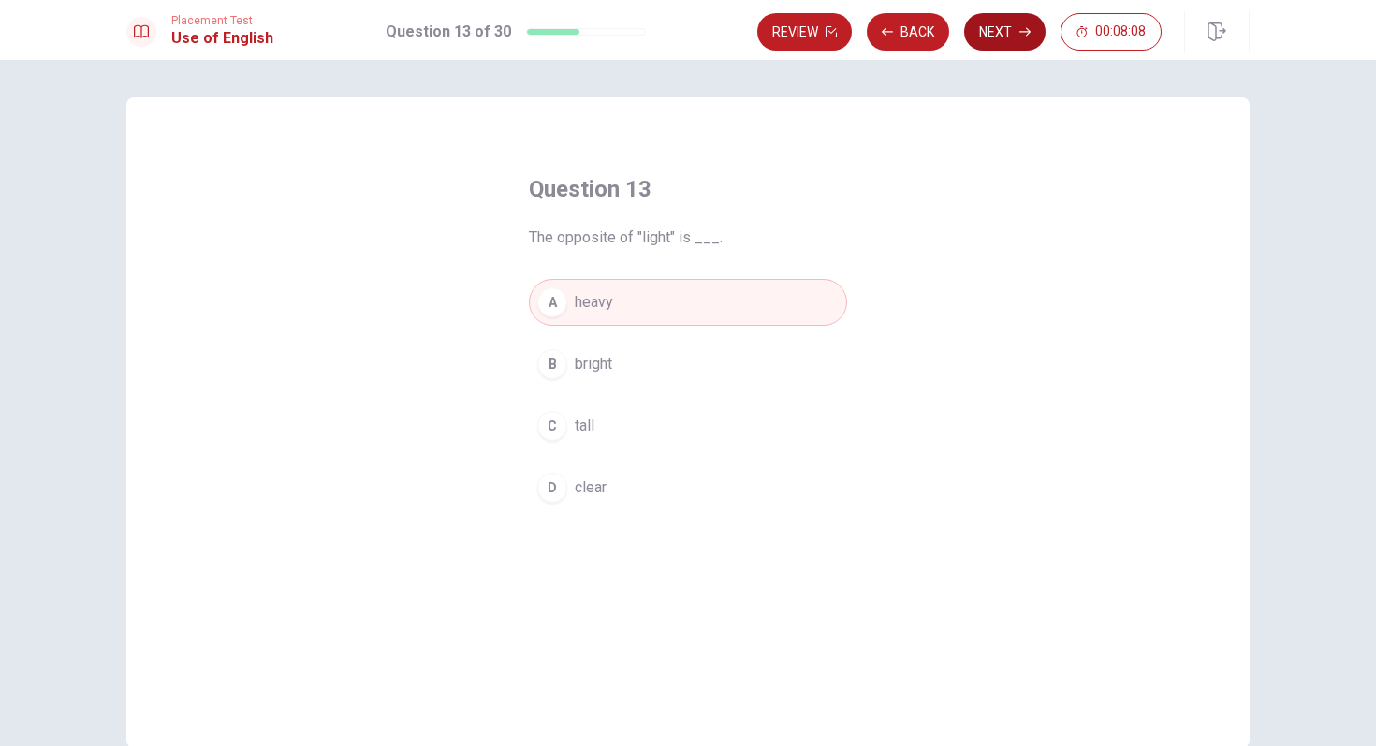
click at [988, 35] on button "Next" at bounding box center [1004, 31] width 81 height 37
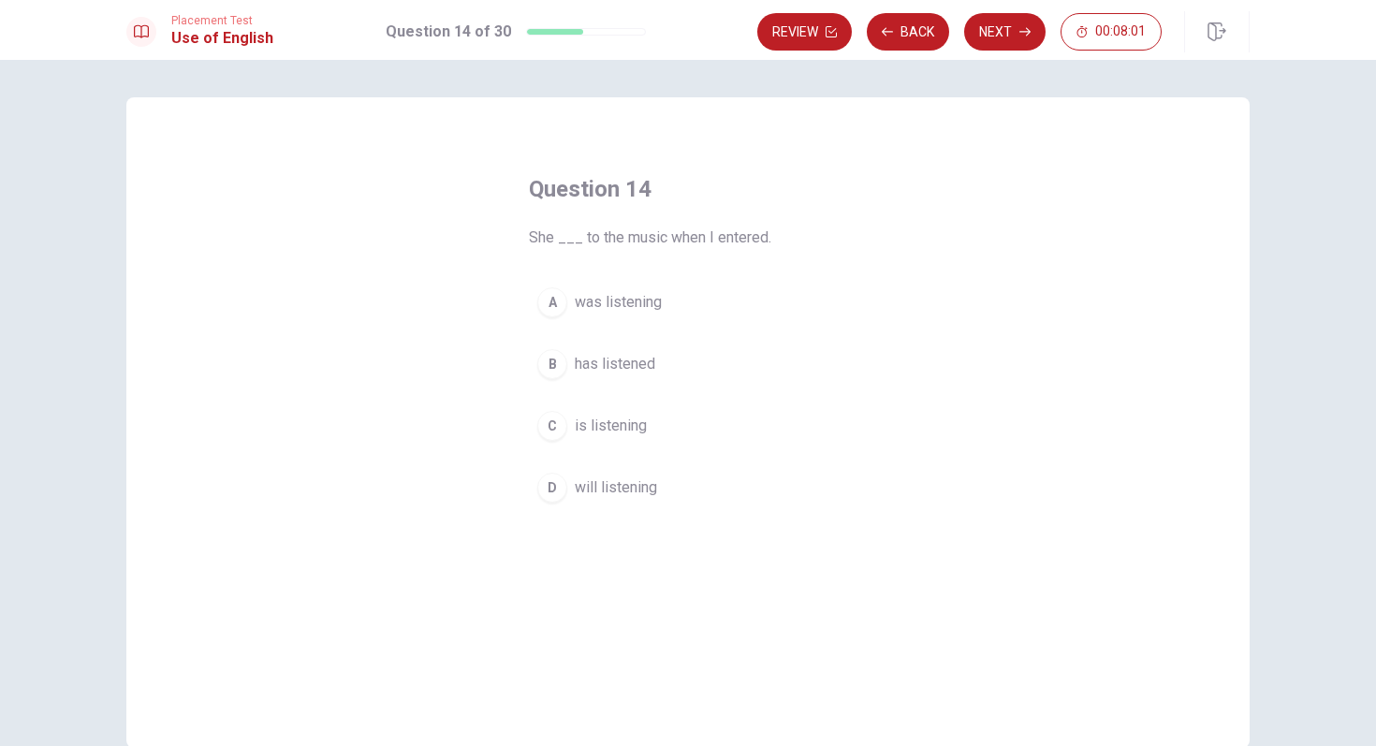
click at [551, 308] on div "A" at bounding box center [552, 302] width 30 height 30
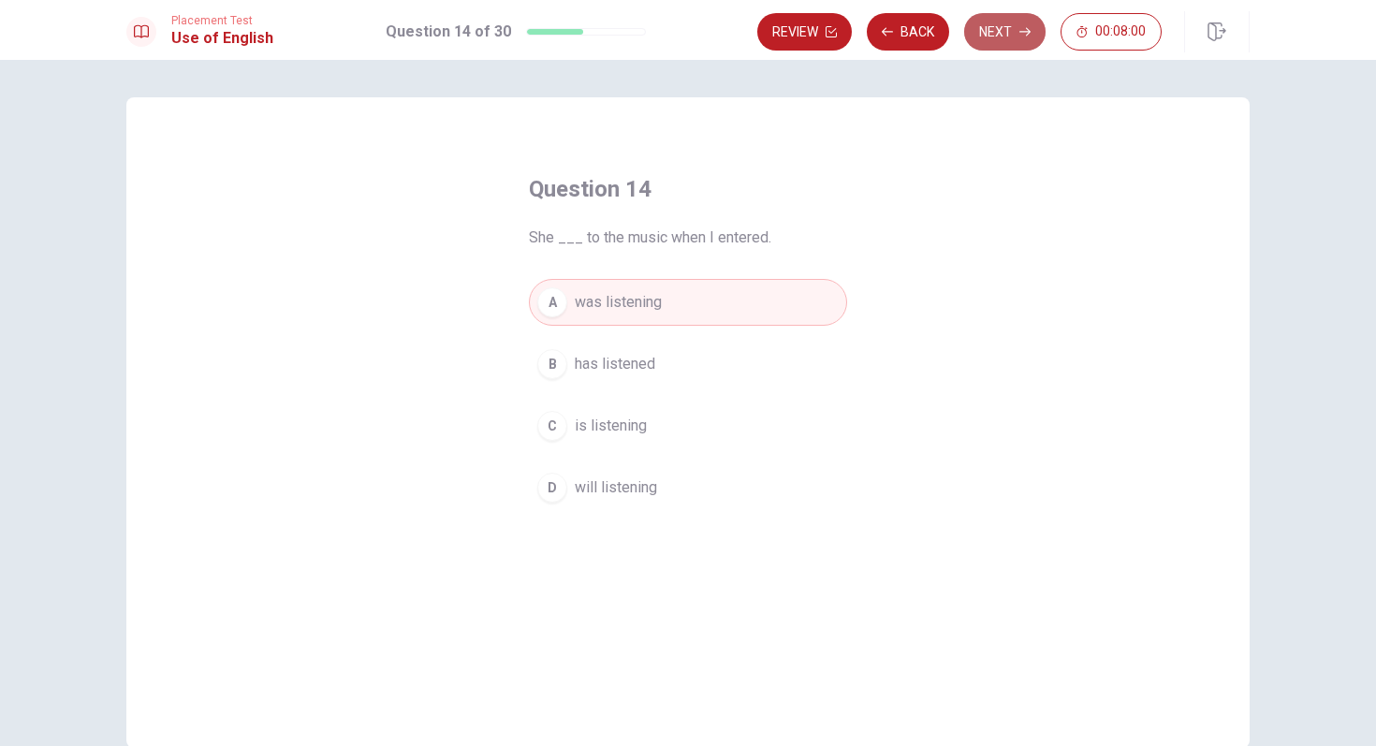
click at [999, 25] on button "Next" at bounding box center [1004, 31] width 81 height 37
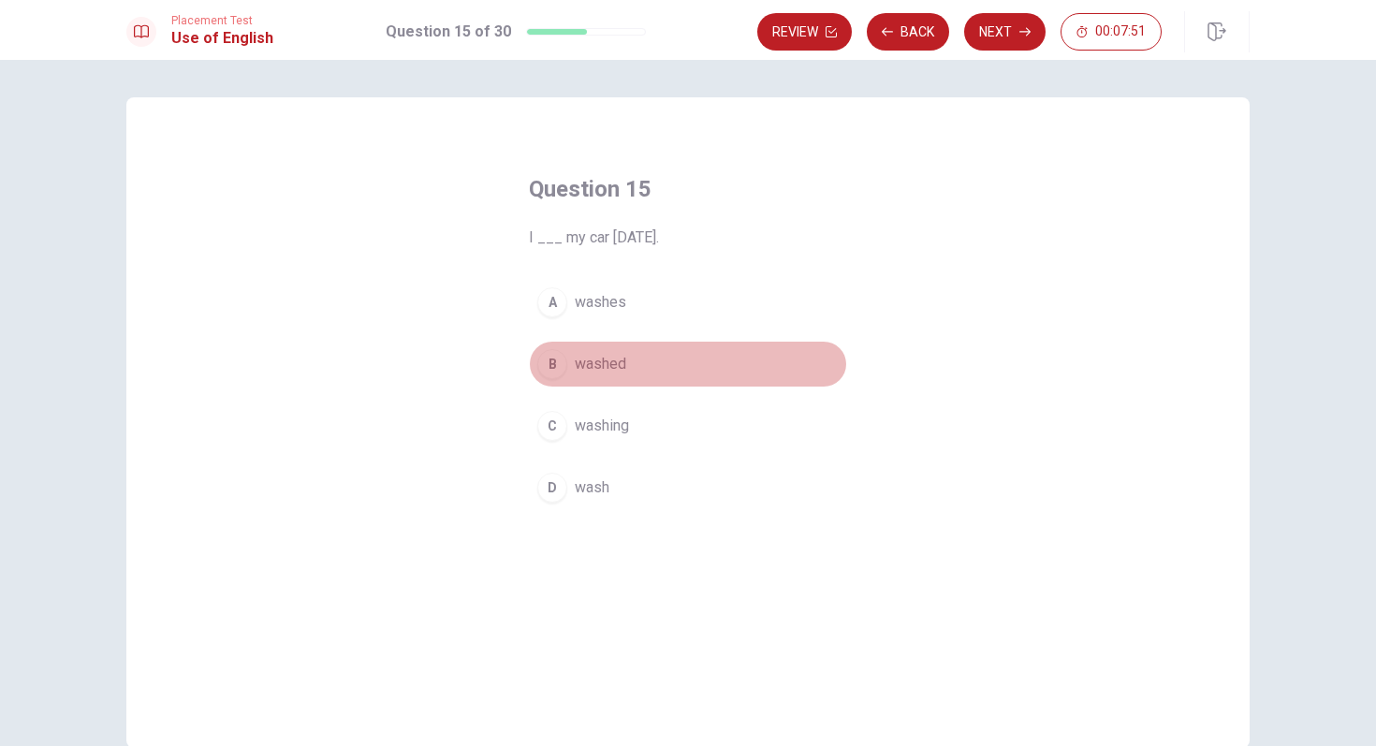
click at [557, 361] on div "B" at bounding box center [552, 364] width 30 height 30
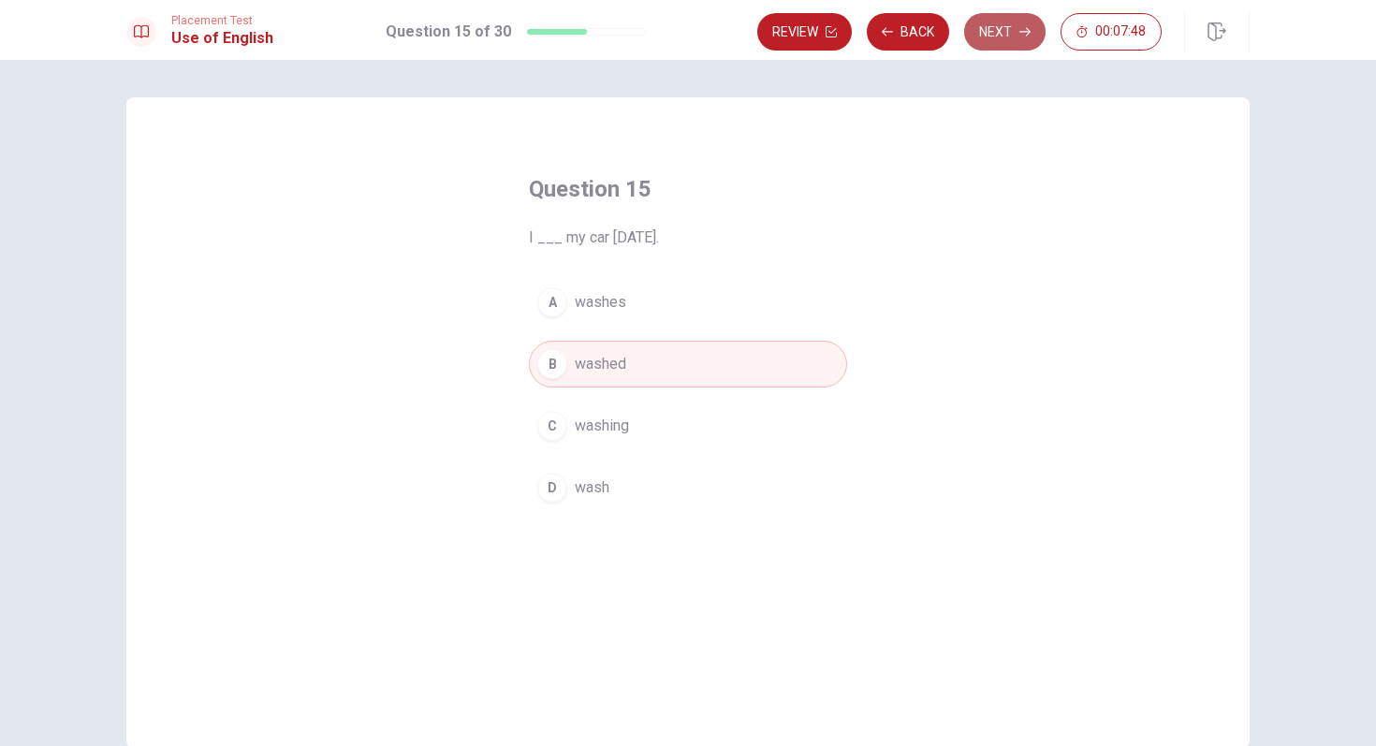
click at [994, 31] on button "Next" at bounding box center [1004, 31] width 81 height 37
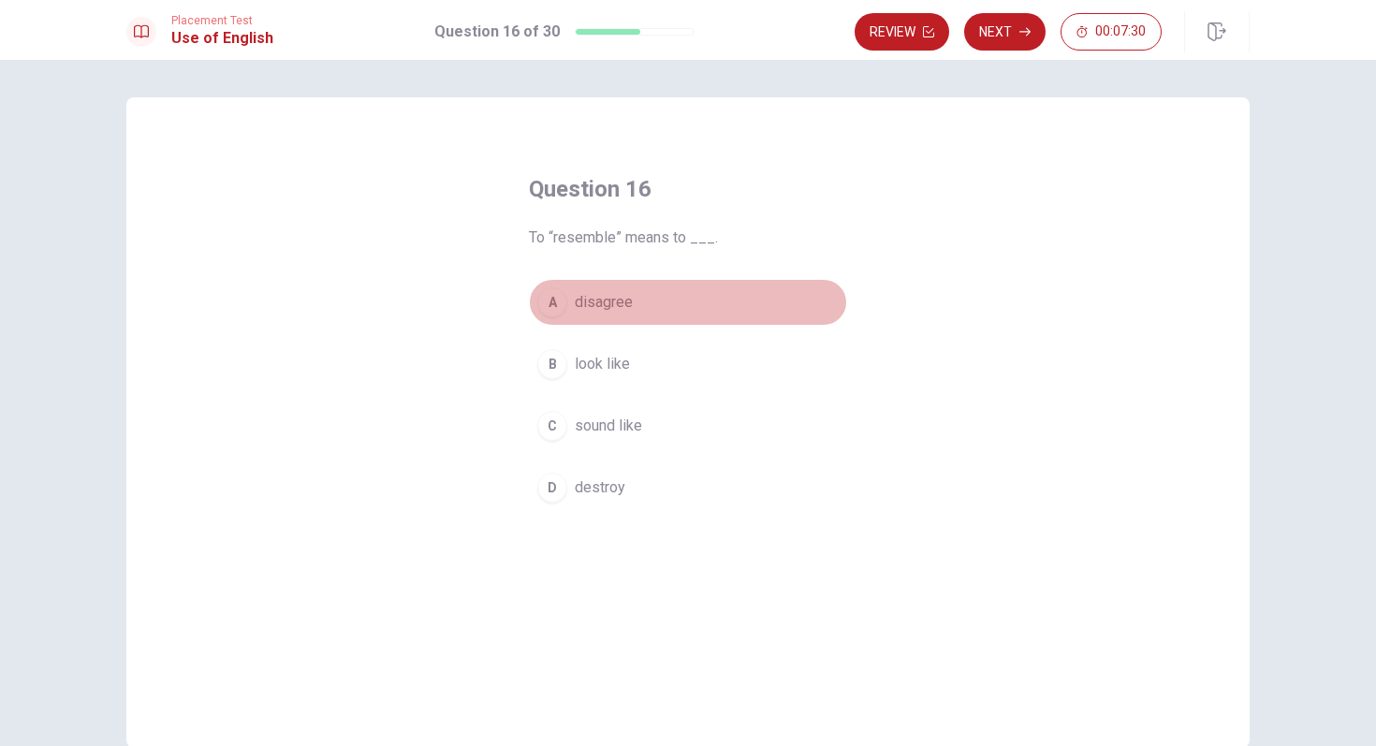
click at [553, 310] on div "A" at bounding box center [552, 302] width 30 height 30
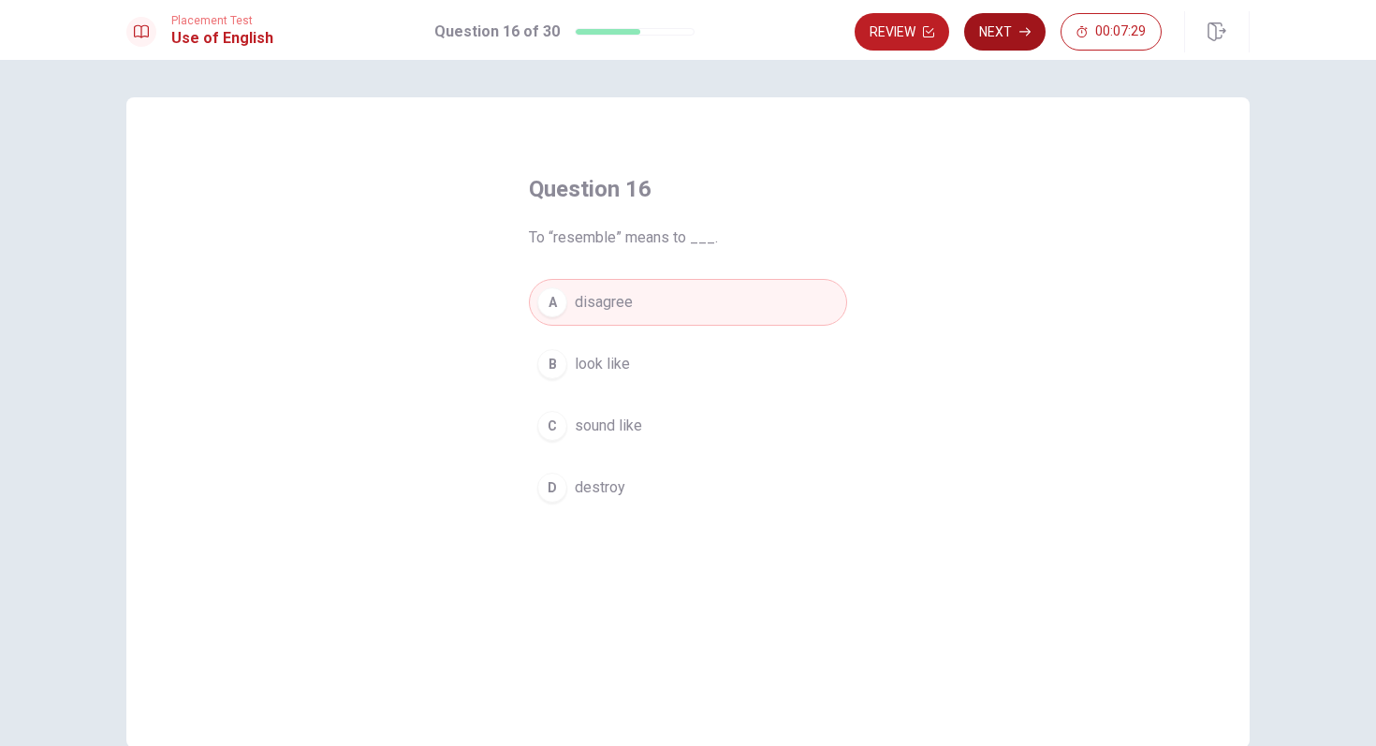
click at [1014, 26] on button "Next" at bounding box center [1004, 31] width 81 height 37
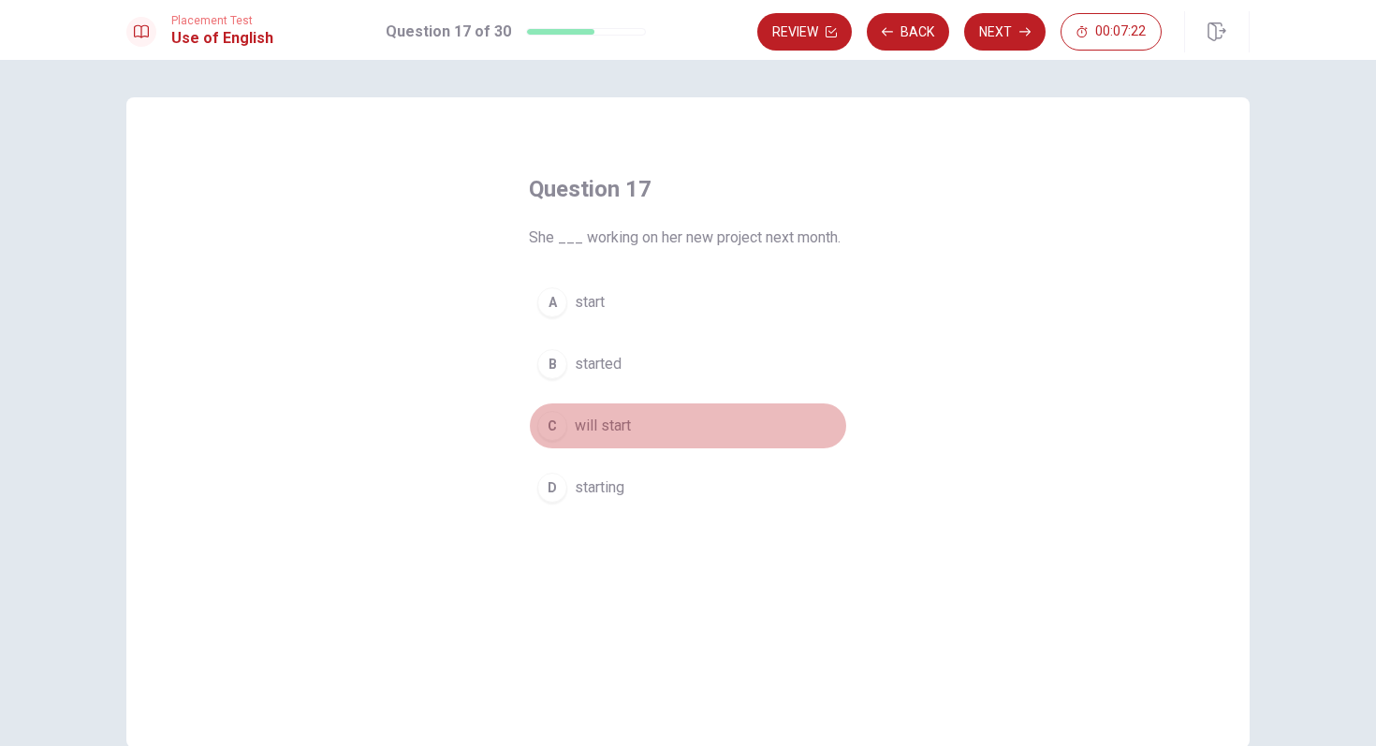
click at [560, 432] on div "C" at bounding box center [552, 426] width 30 height 30
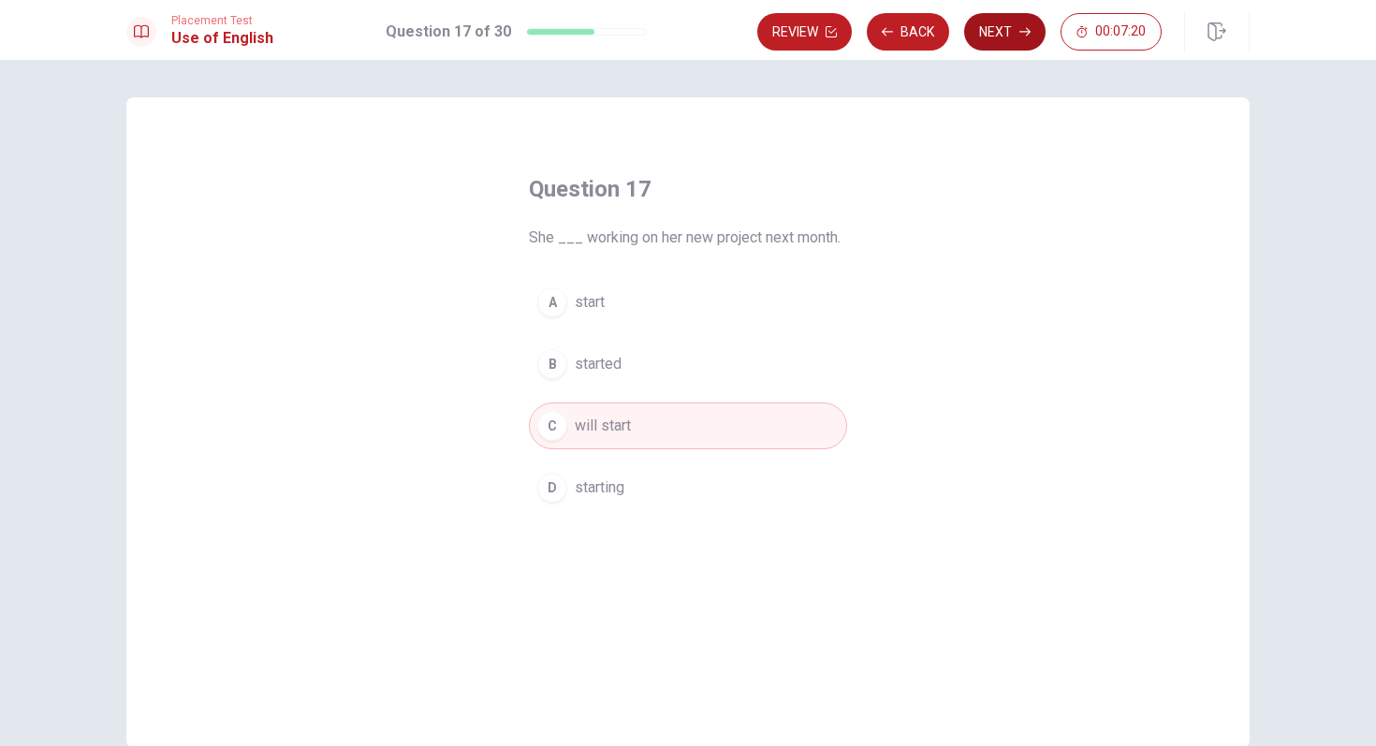
click at [992, 34] on button "Next" at bounding box center [1004, 31] width 81 height 37
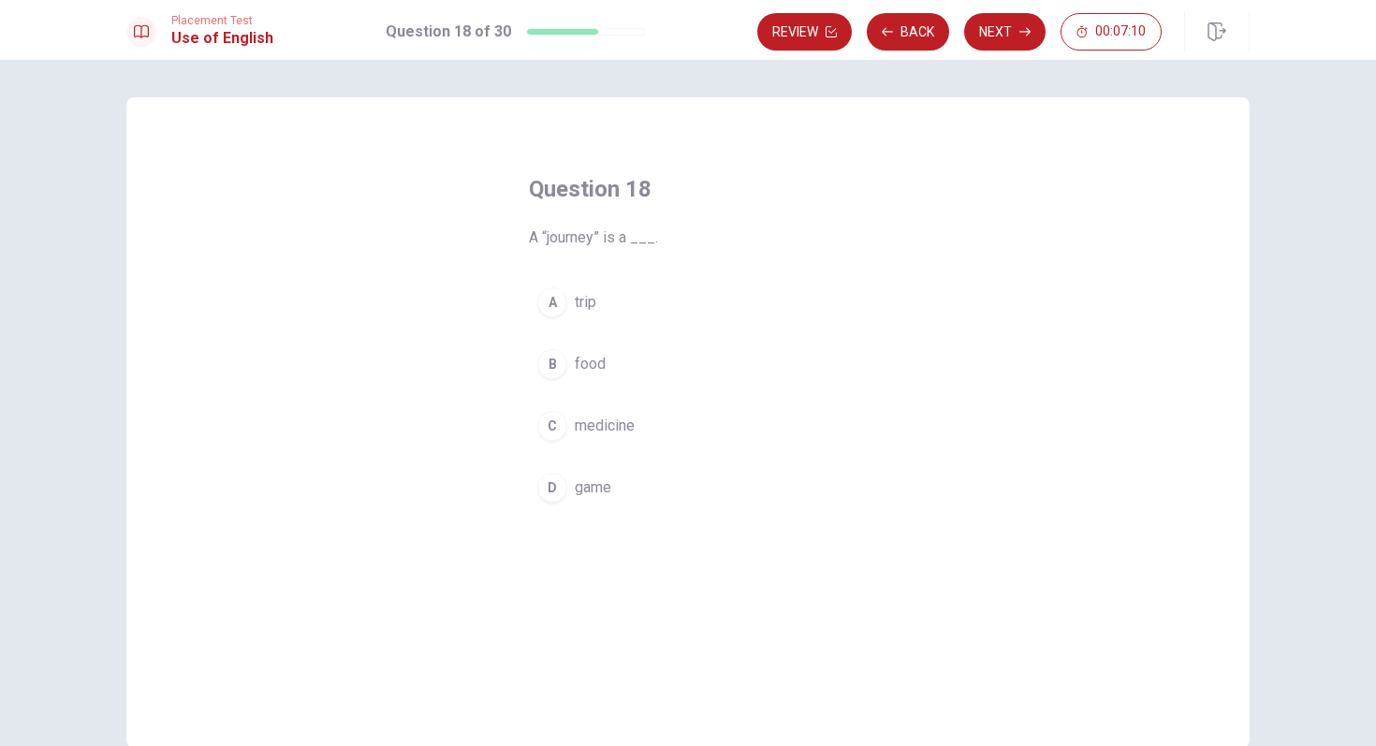
click at [560, 421] on div "C" at bounding box center [552, 426] width 30 height 30
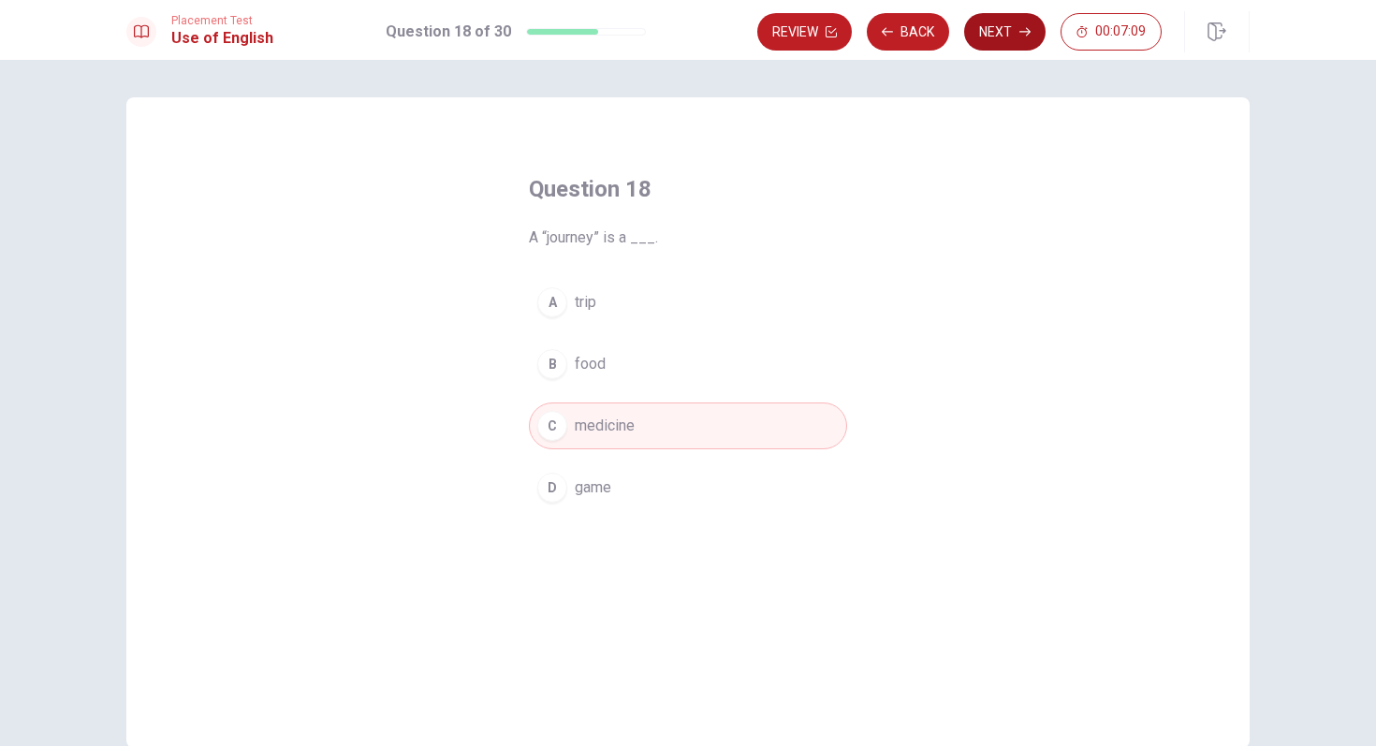
click at [989, 33] on button "Next" at bounding box center [1004, 31] width 81 height 37
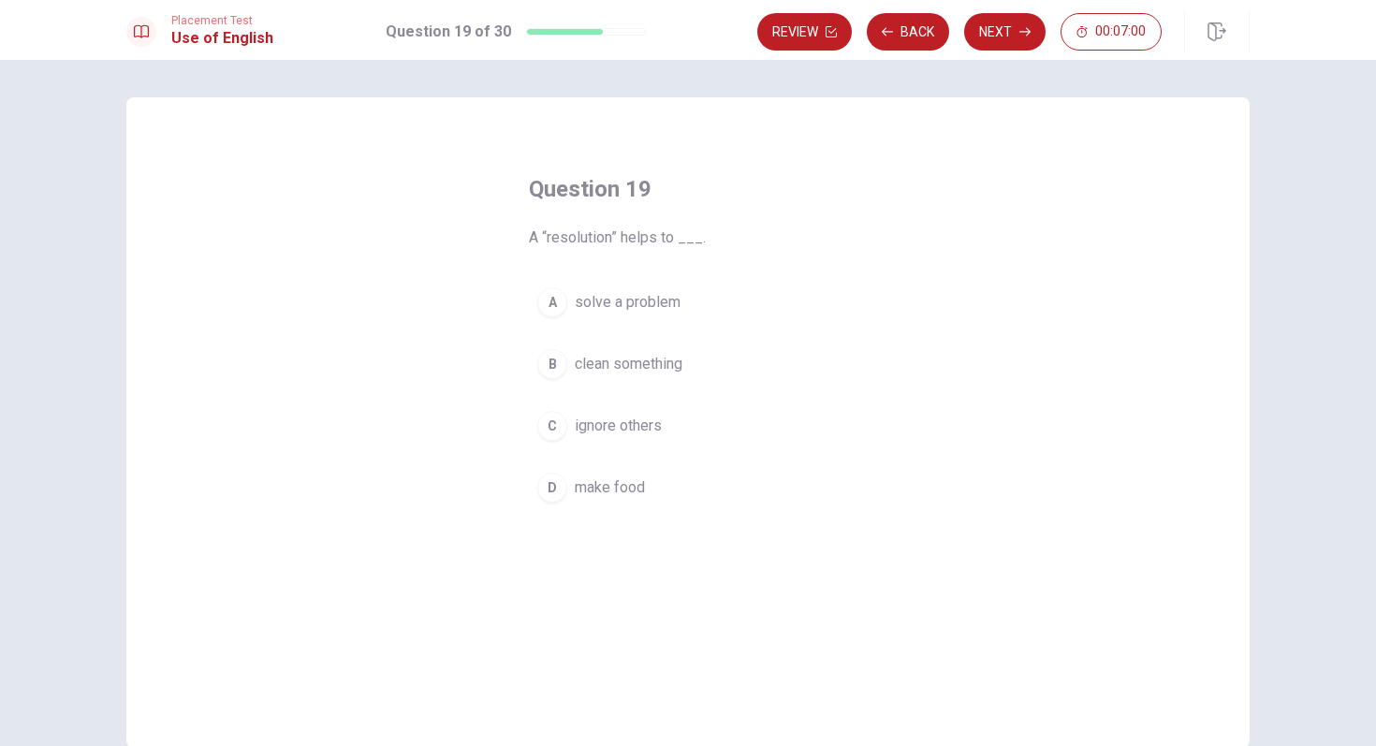
click at [559, 301] on div "A" at bounding box center [552, 302] width 30 height 30
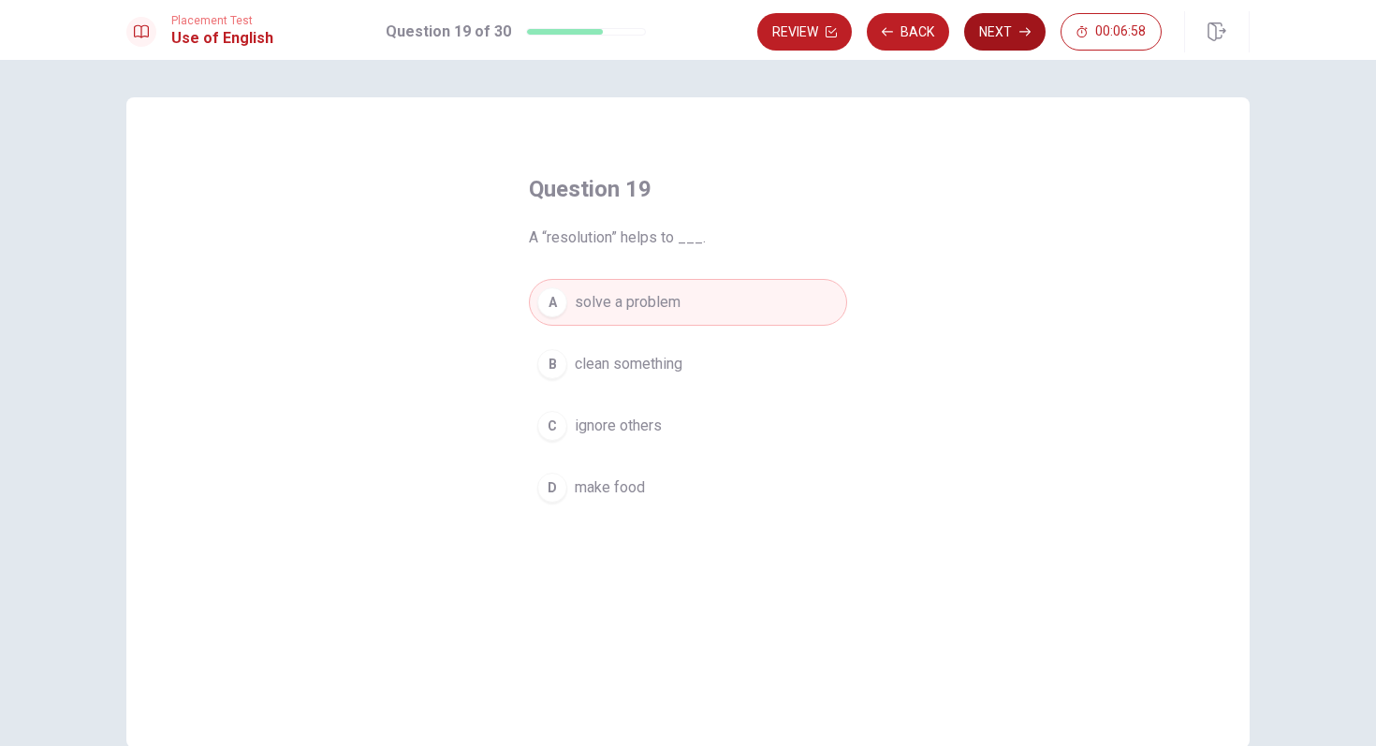
click at [1015, 26] on button "Next" at bounding box center [1004, 31] width 81 height 37
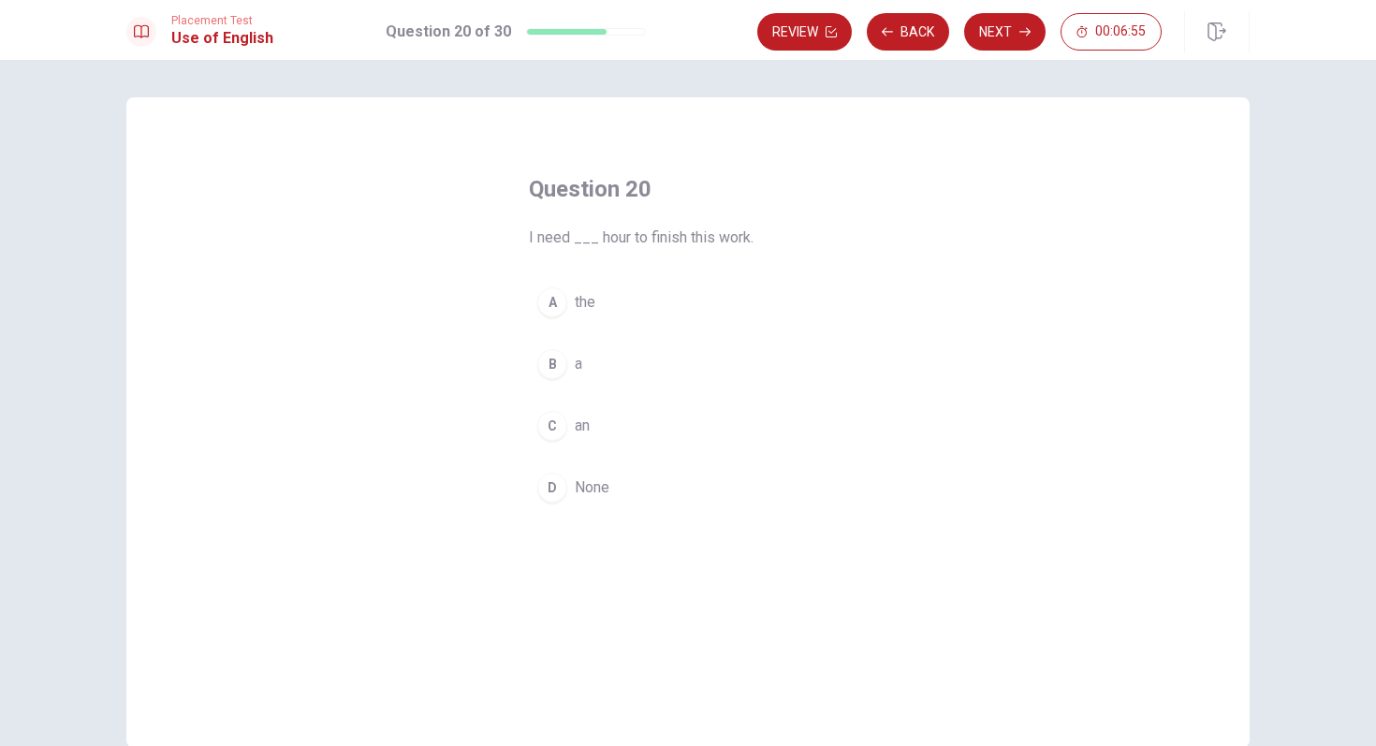
click at [558, 421] on div "C" at bounding box center [552, 426] width 30 height 30
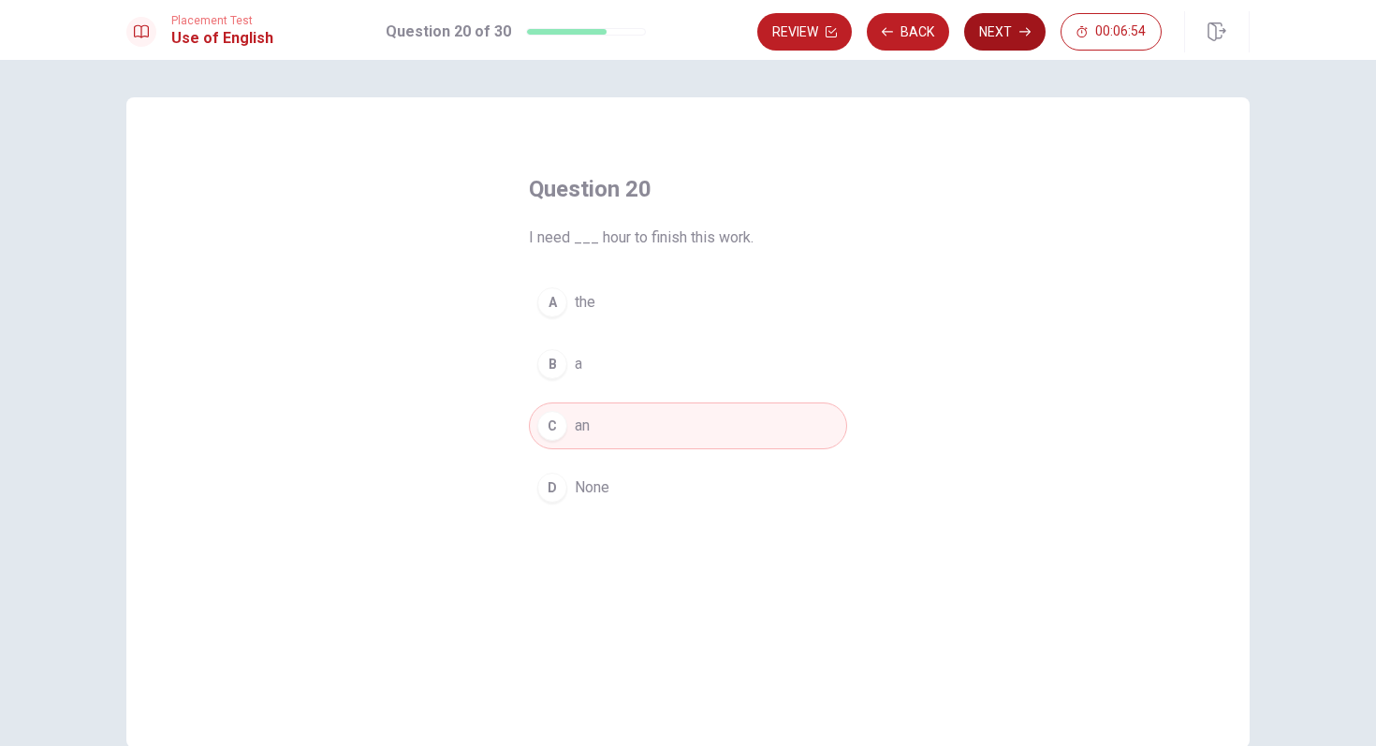
click at [987, 42] on button "Next" at bounding box center [1004, 31] width 81 height 37
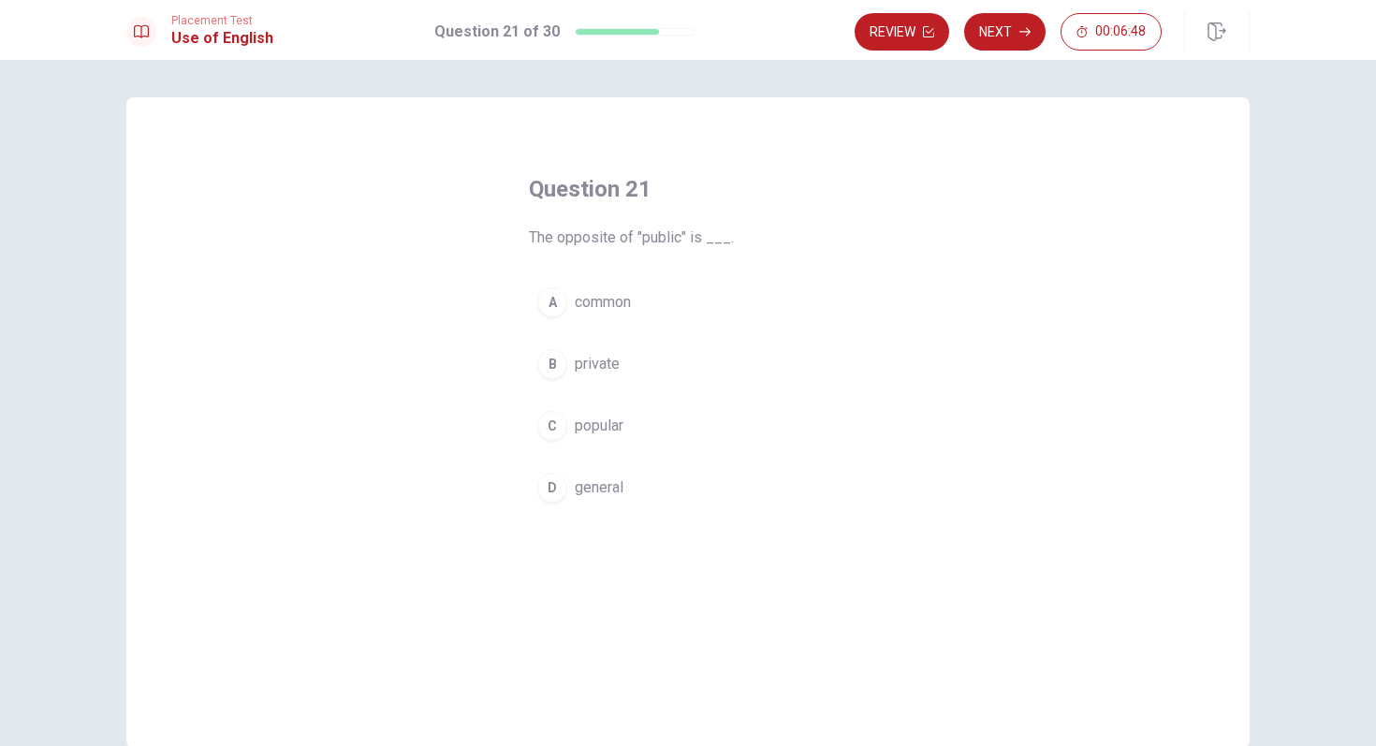
click at [567, 366] on button "B private" at bounding box center [688, 364] width 318 height 47
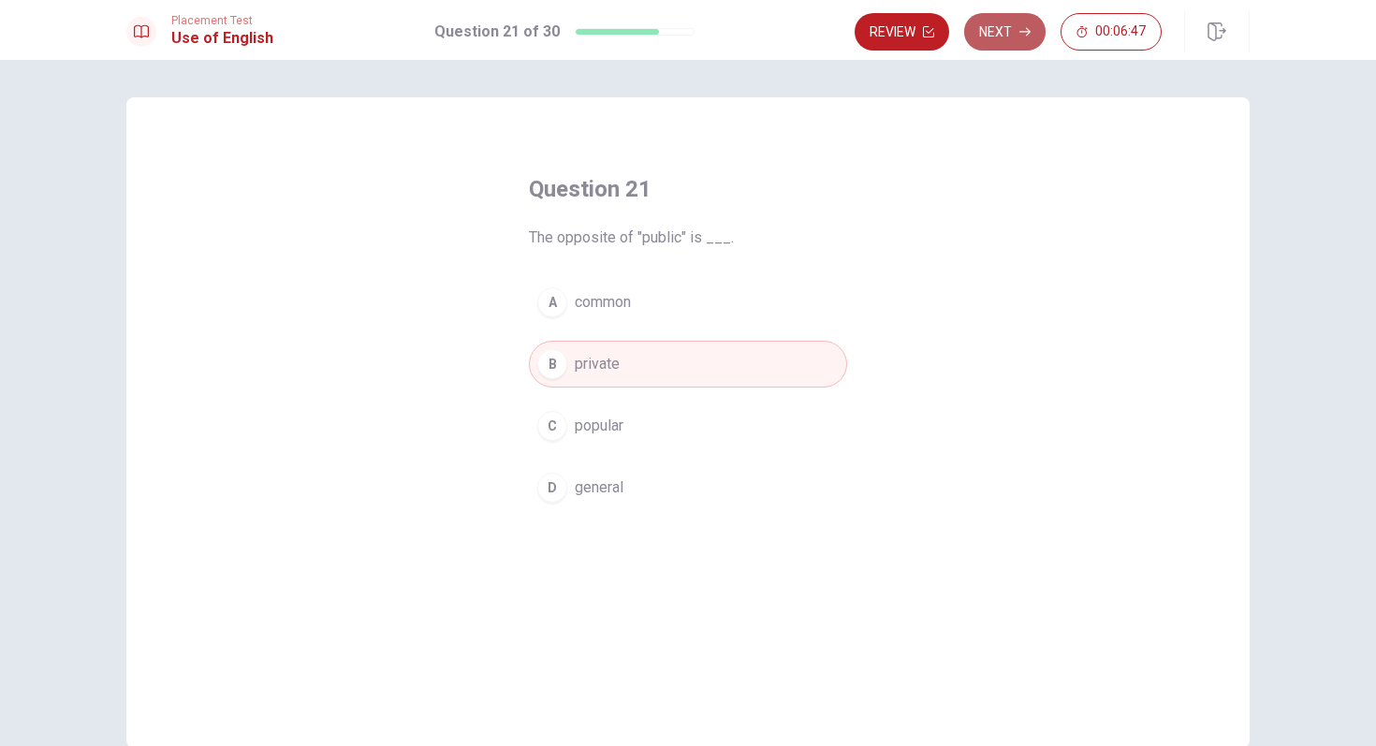
click at [998, 37] on button "Next" at bounding box center [1004, 31] width 81 height 37
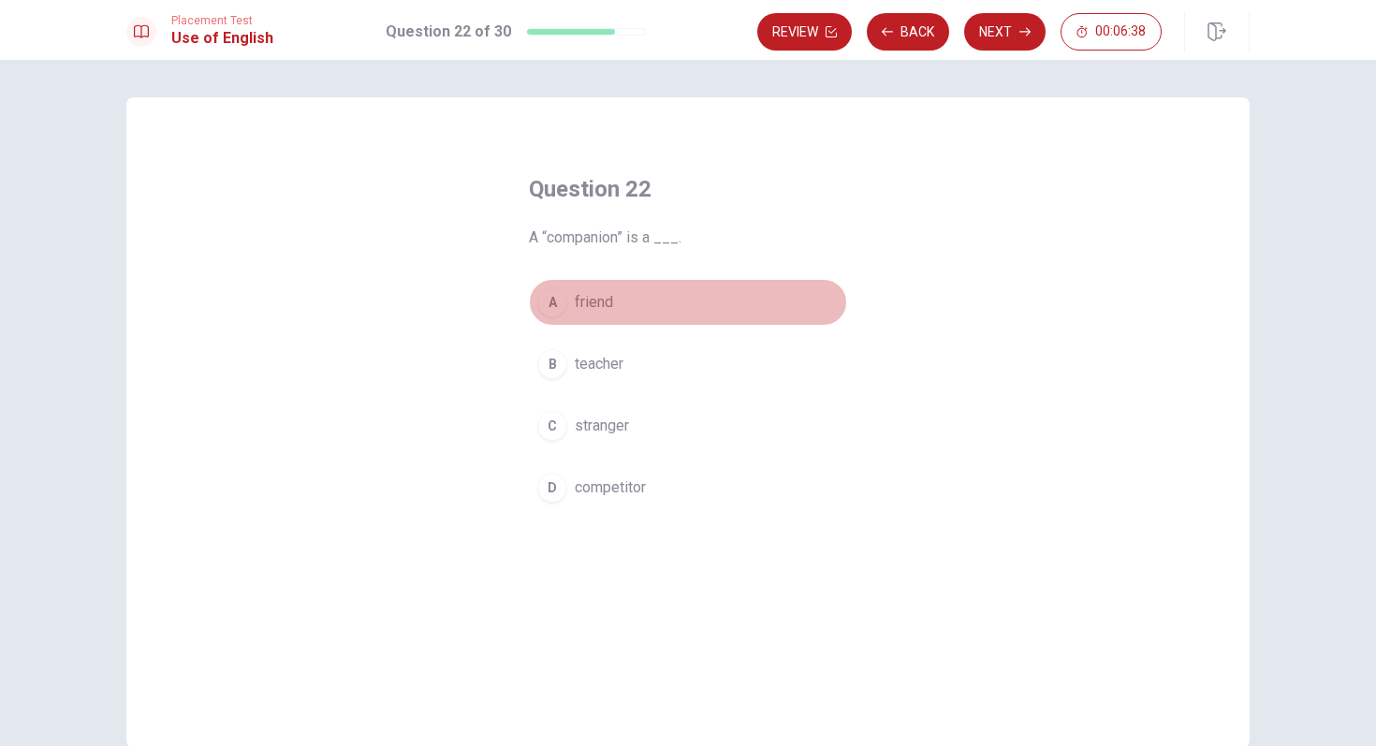
click at [549, 279] on button "A friend" at bounding box center [688, 302] width 318 height 47
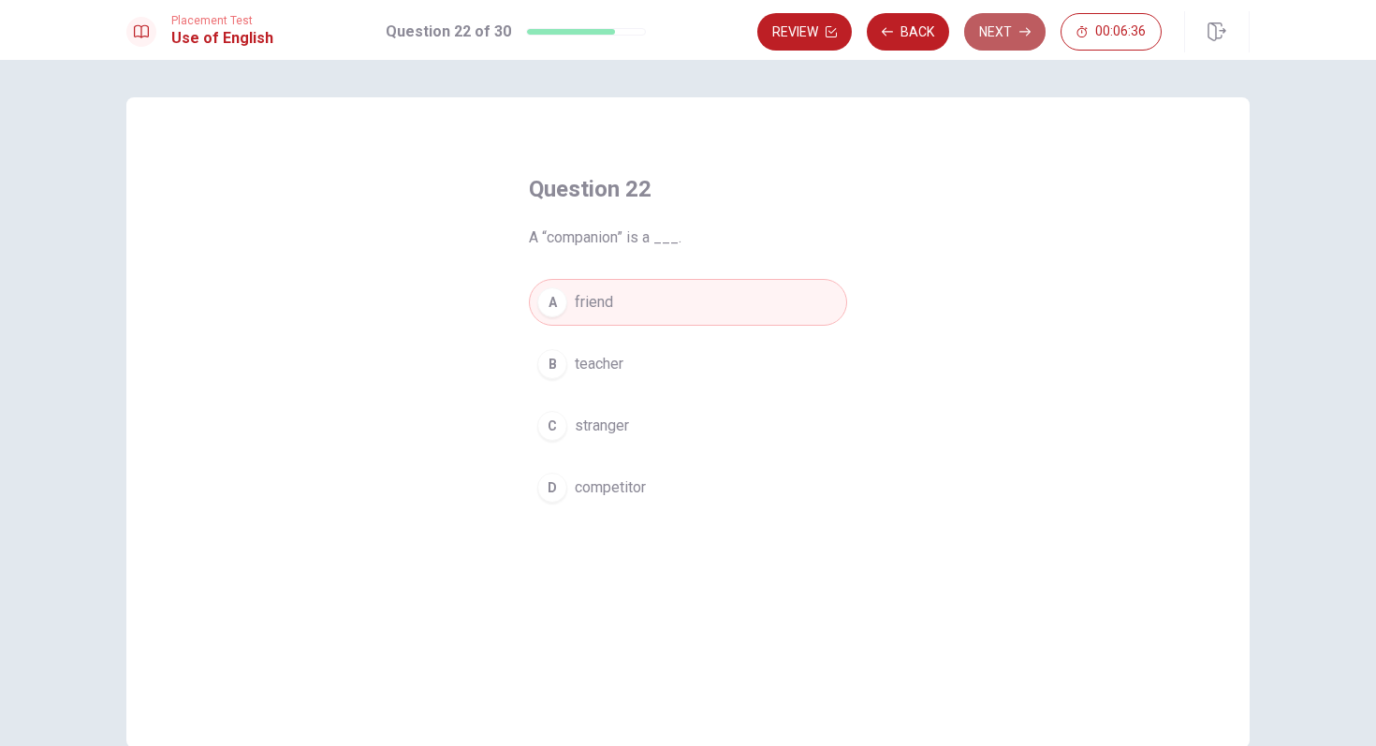
click at [990, 33] on button "Next" at bounding box center [1004, 31] width 81 height 37
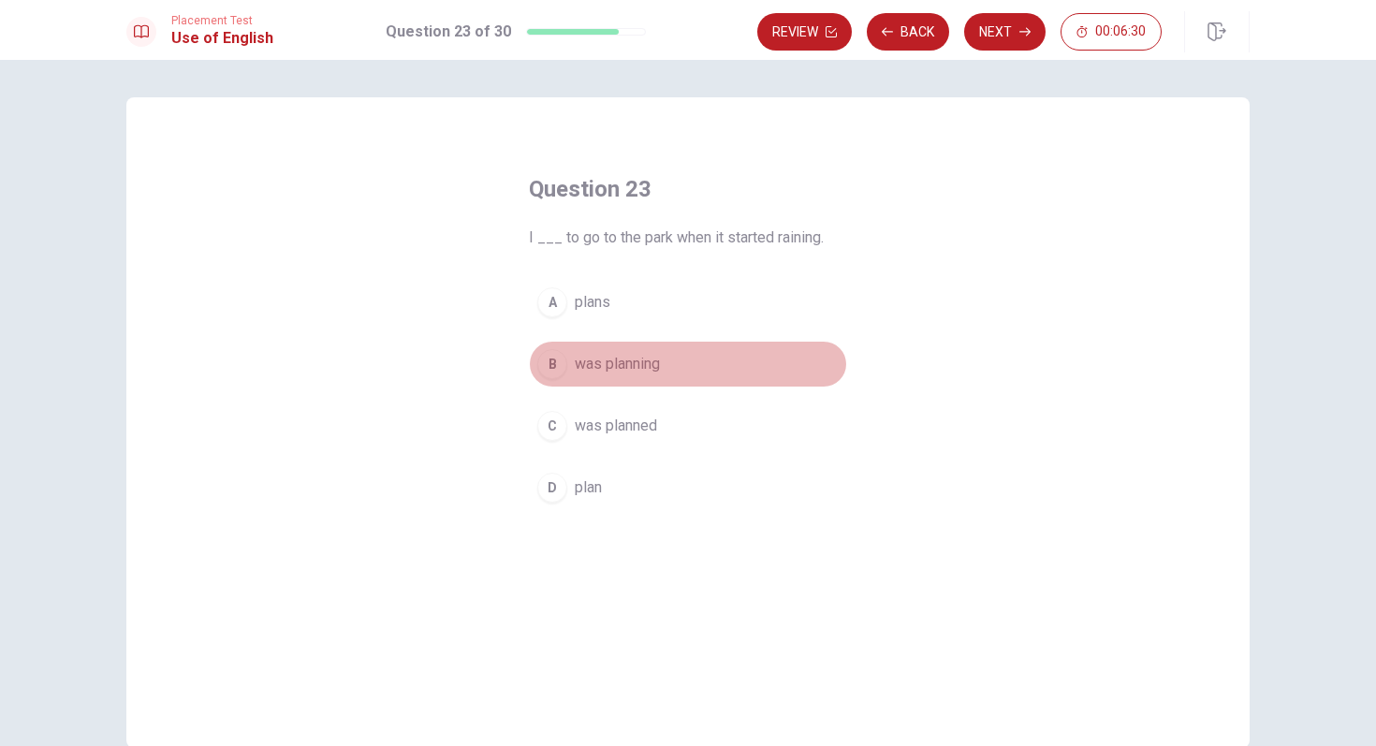
click at [553, 362] on div "B" at bounding box center [552, 364] width 30 height 30
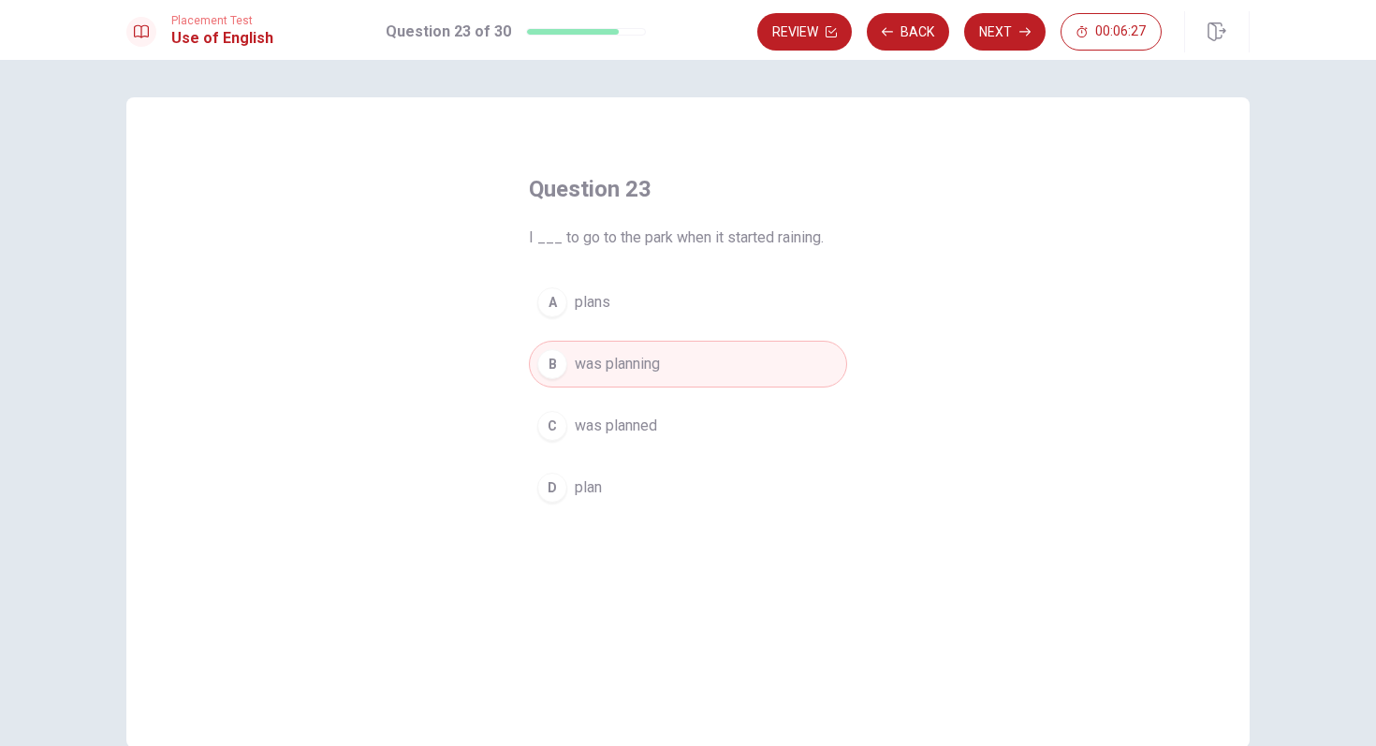
click at [554, 426] on div "C" at bounding box center [552, 426] width 30 height 30
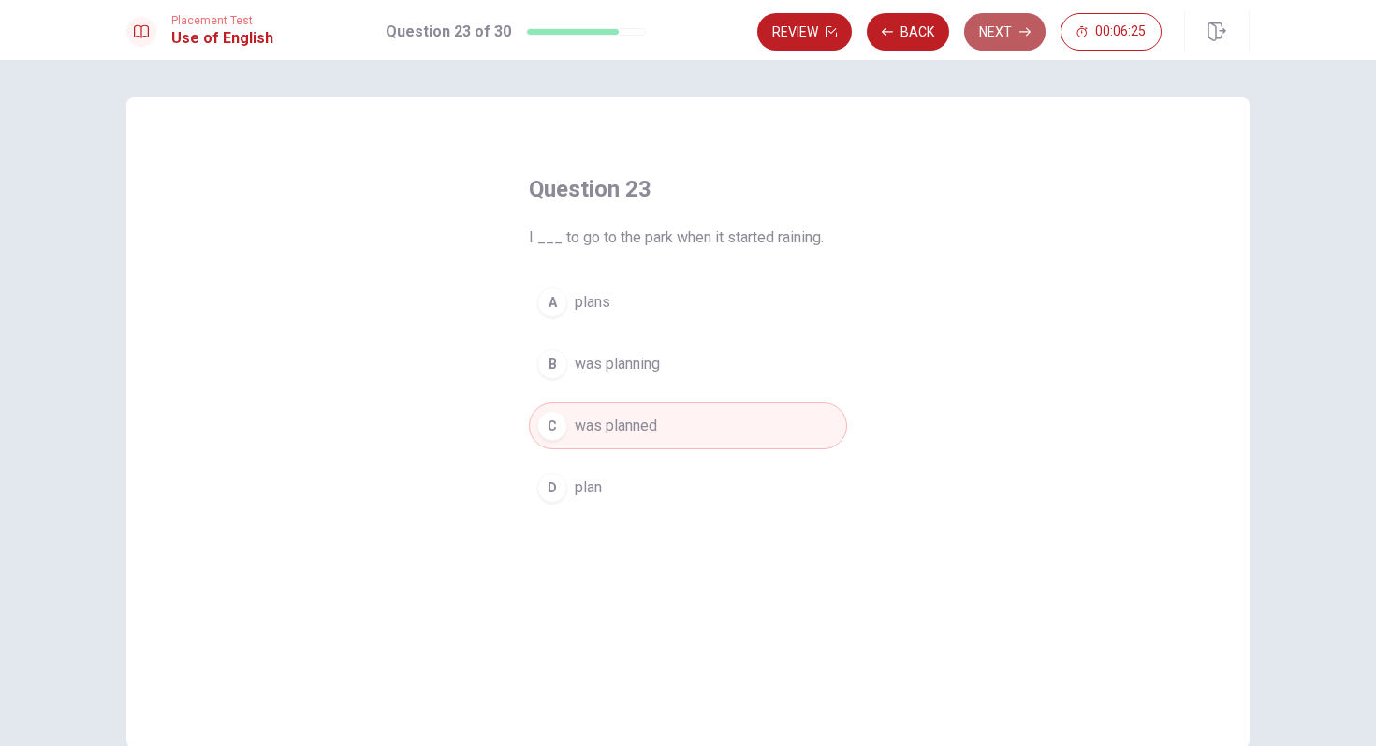
click at [1003, 38] on button "Next" at bounding box center [1004, 31] width 81 height 37
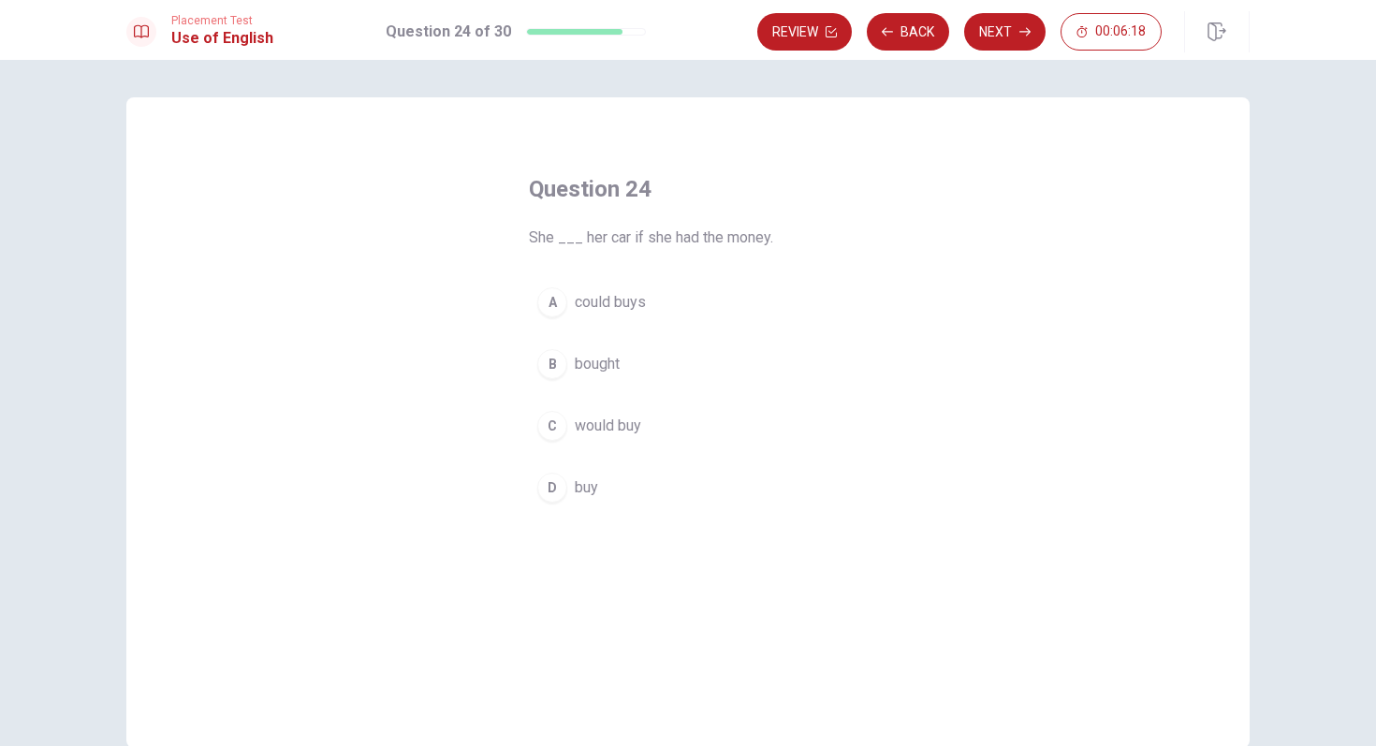
click at [558, 298] on div "A" at bounding box center [552, 302] width 30 height 30
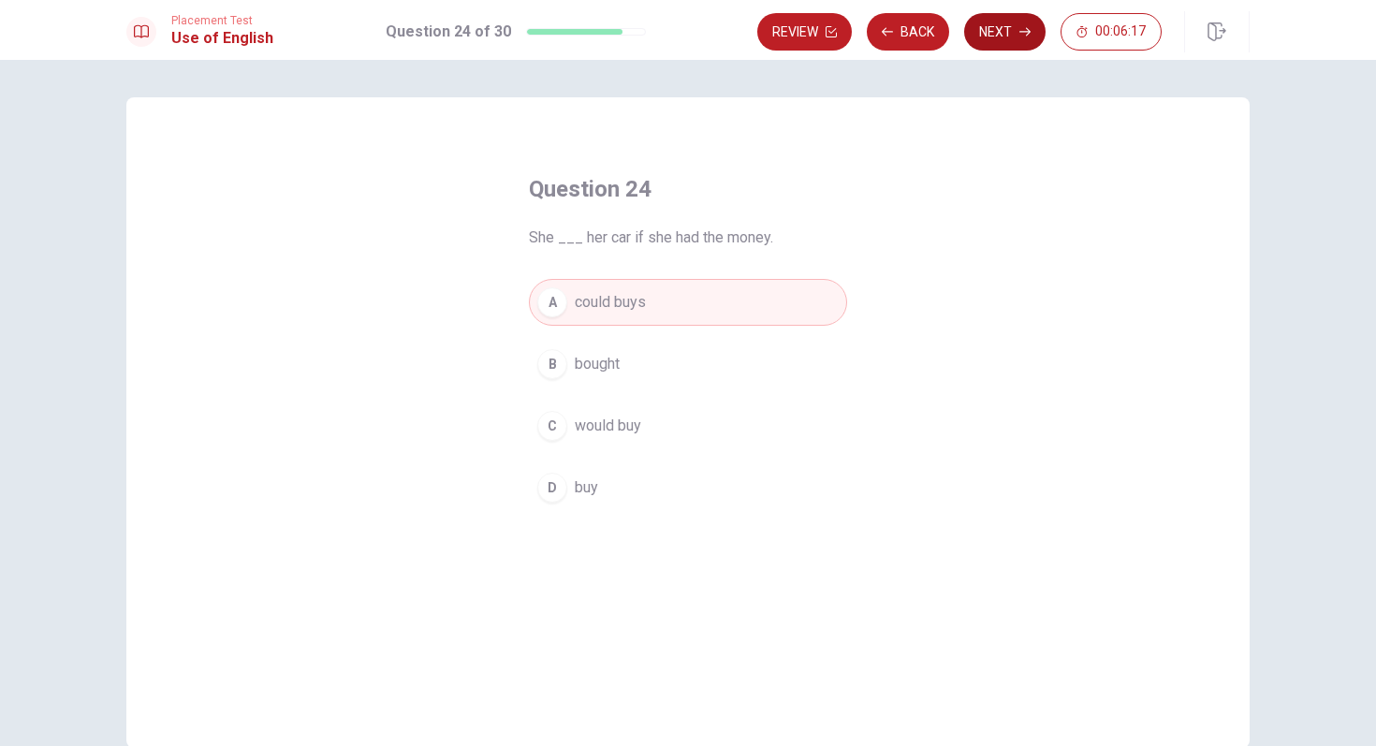
click at [975, 35] on button "Next" at bounding box center [1004, 31] width 81 height 37
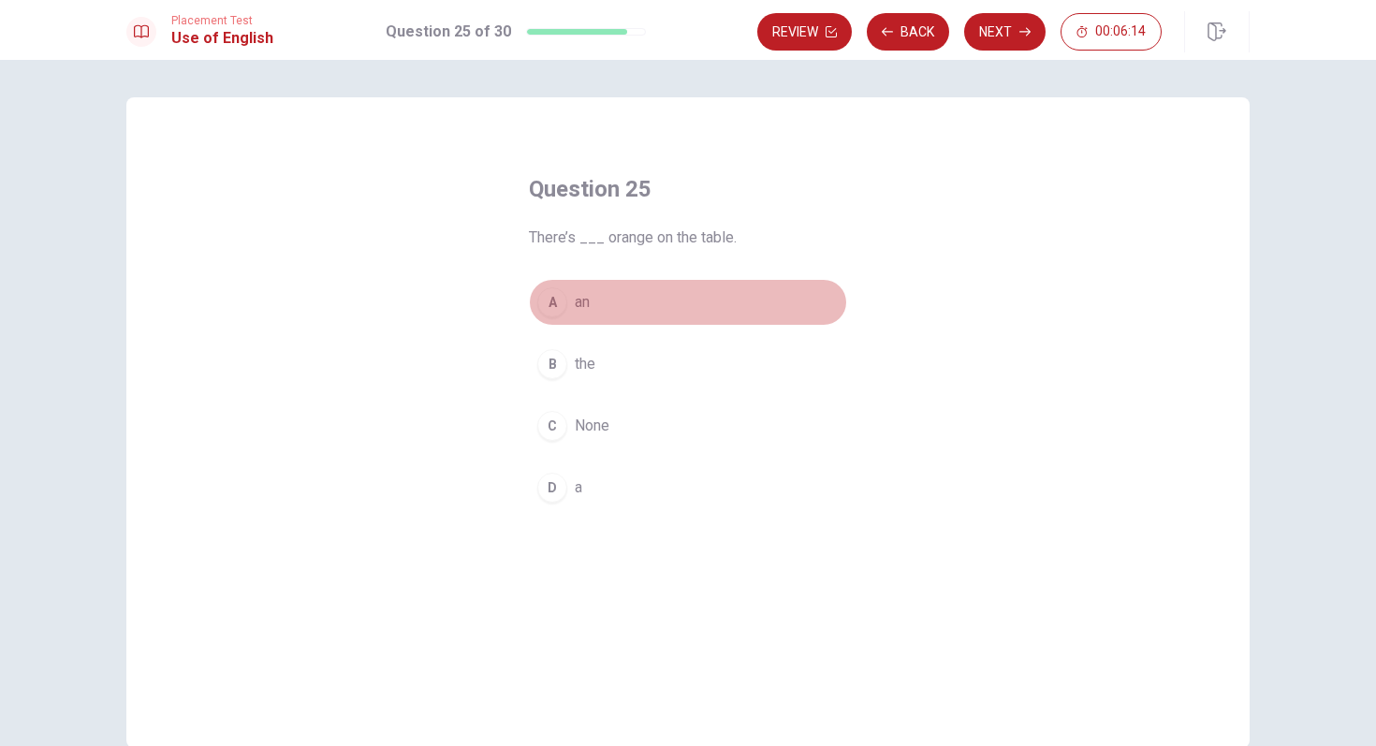
click at [550, 304] on div "A" at bounding box center [552, 302] width 30 height 30
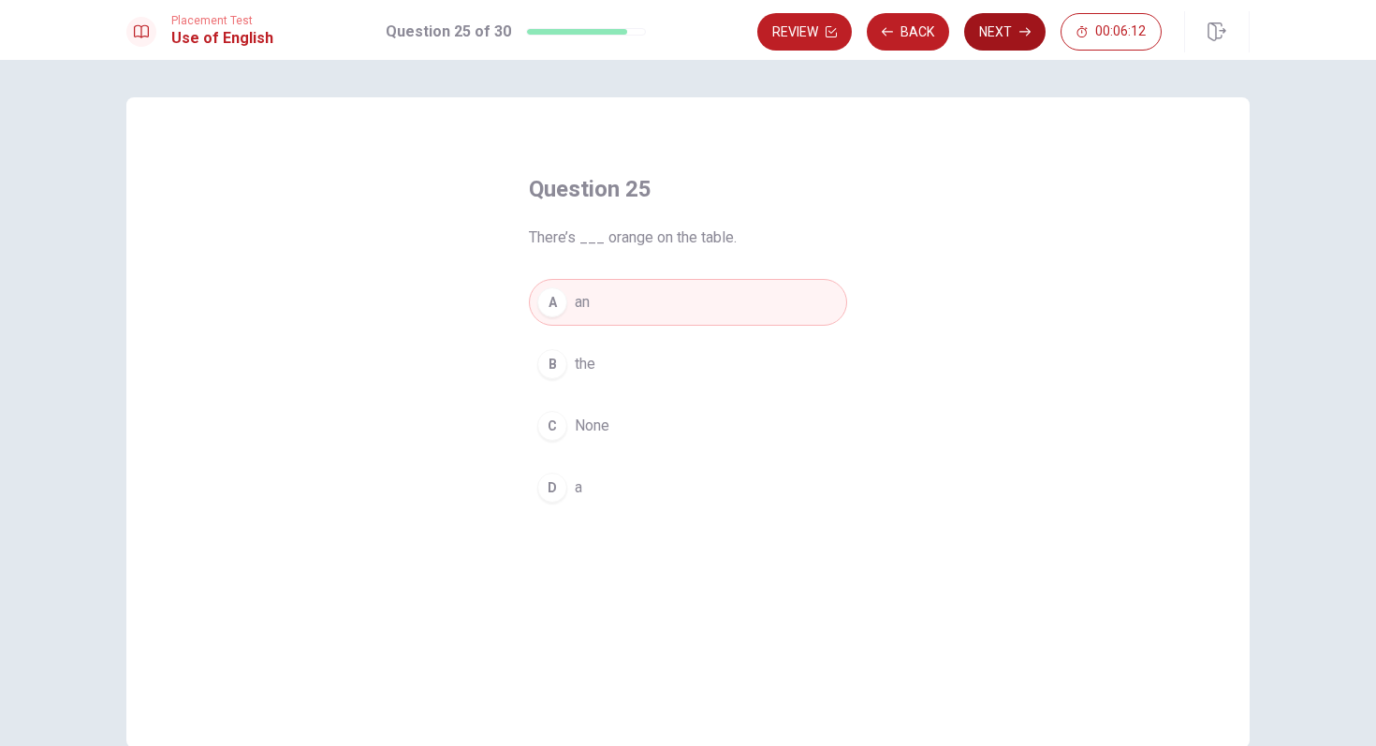
click at [999, 33] on button "Next" at bounding box center [1004, 31] width 81 height 37
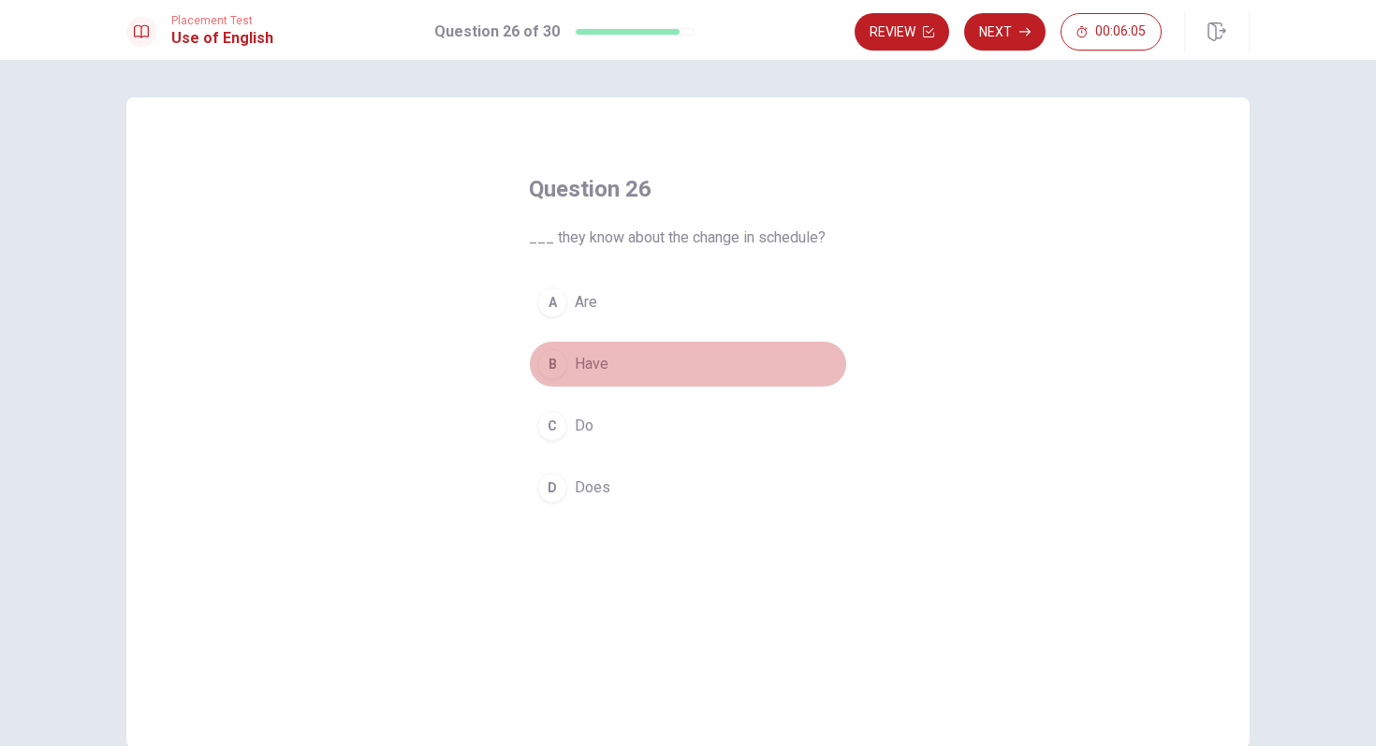
click at [553, 362] on div "B" at bounding box center [552, 364] width 30 height 30
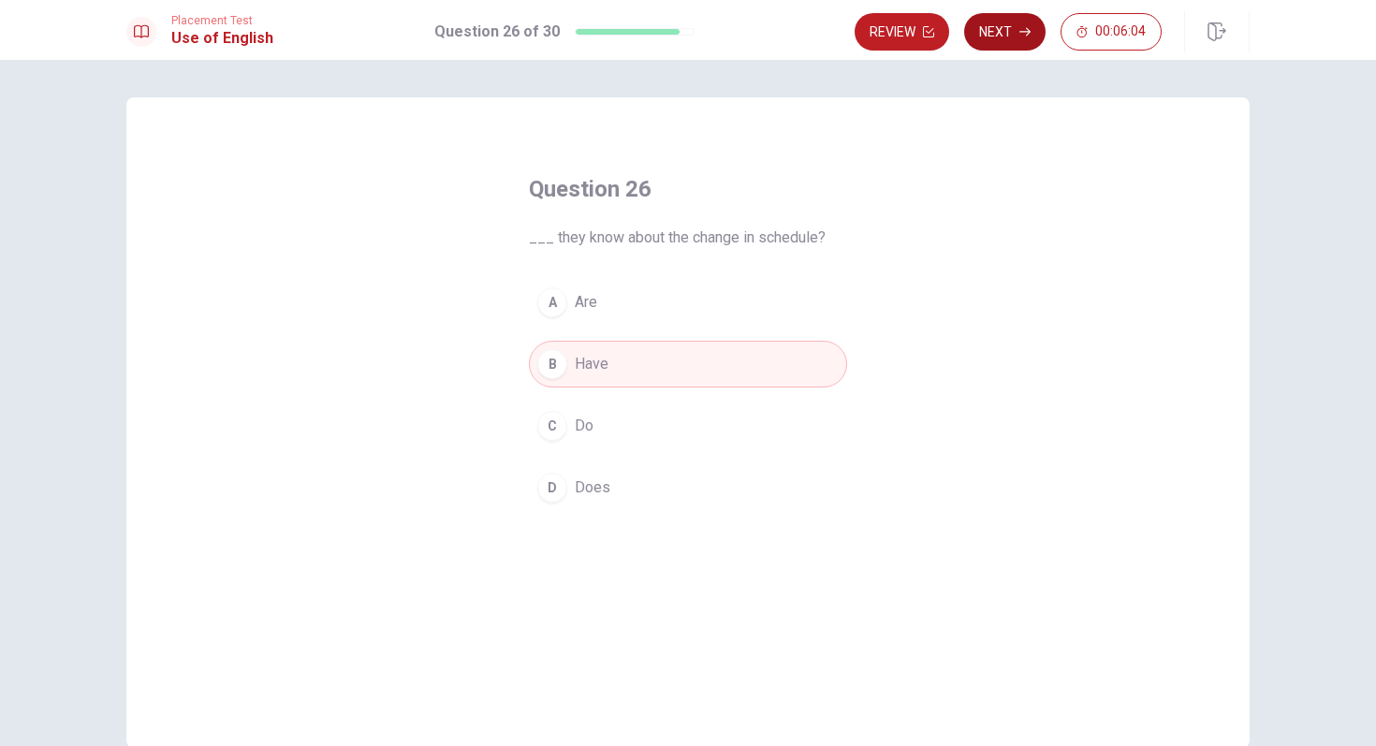
click at [1010, 28] on button "Next" at bounding box center [1004, 31] width 81 height 37
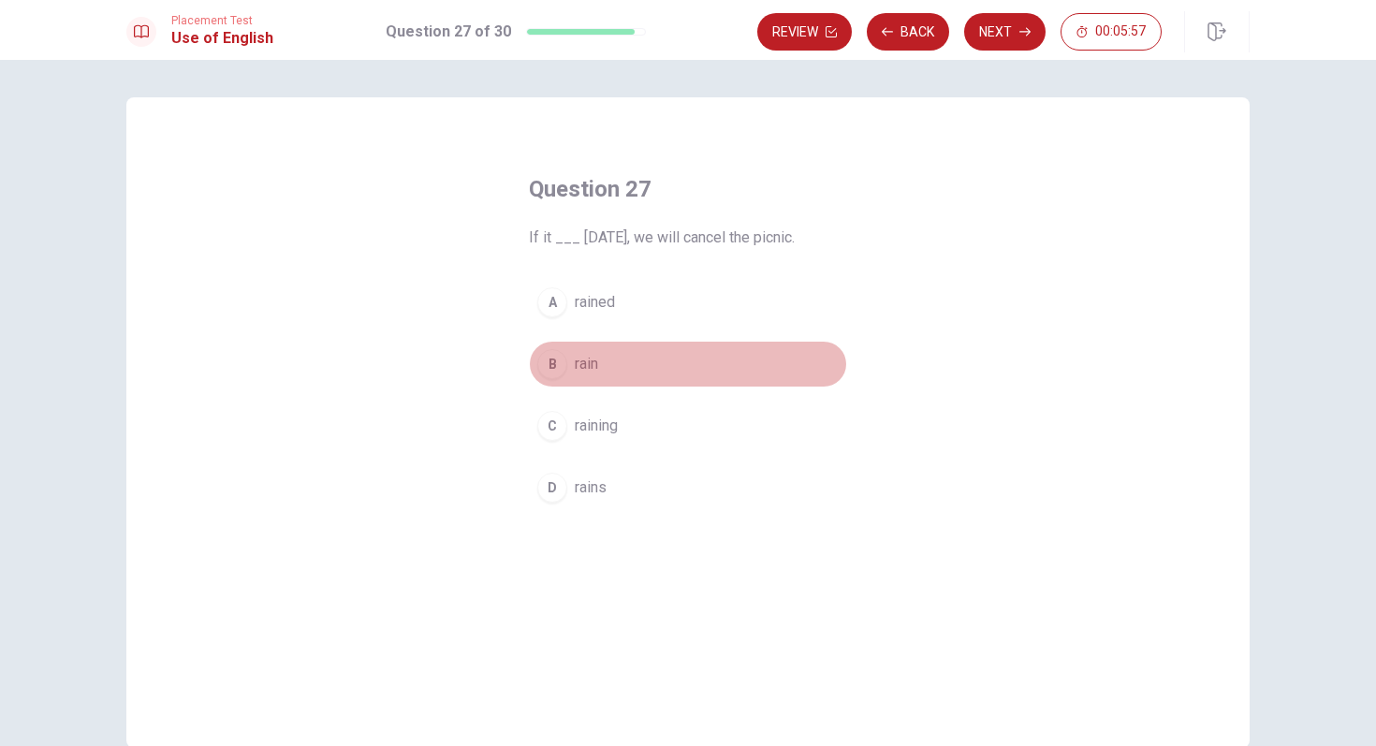
click at [552, 370] on div "B" at bounding box center [552, 364] width 30 height 30
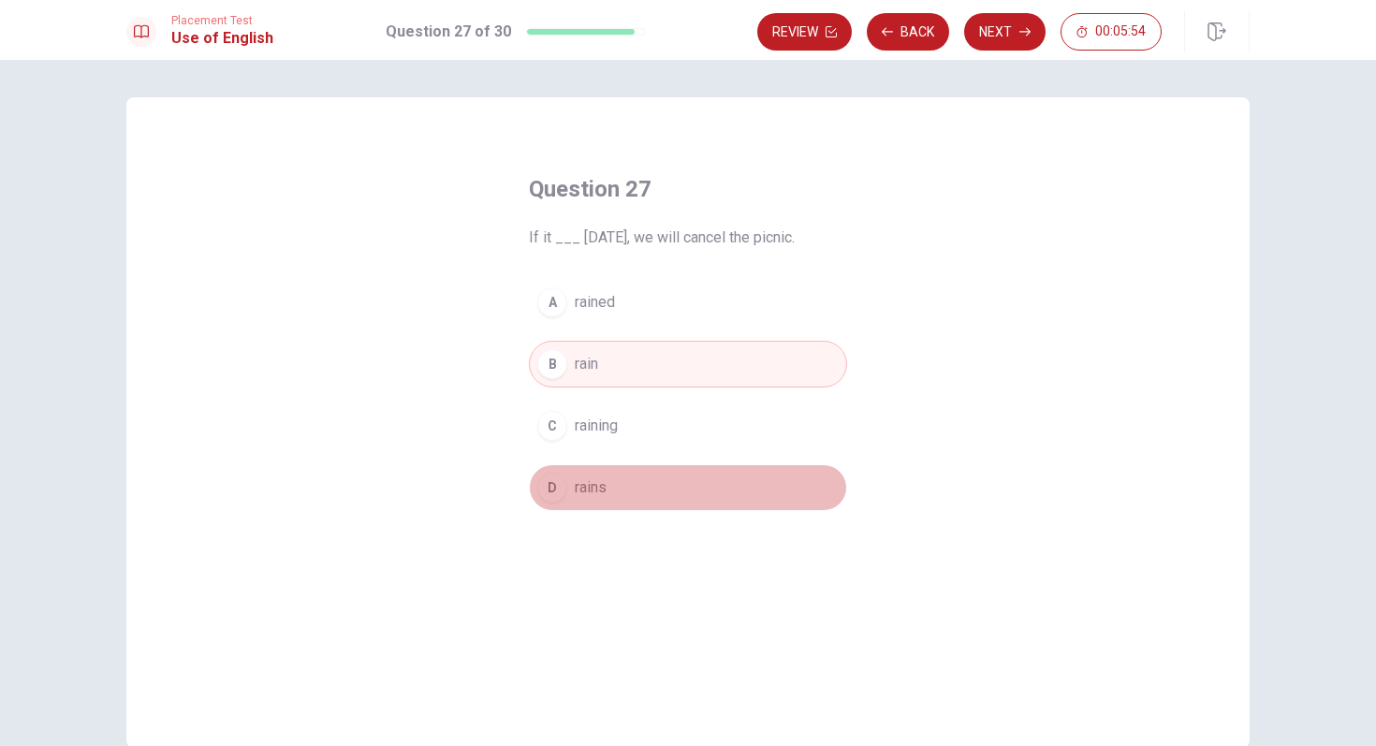
click at [563, 492] on div "D" at bounding box center [552, 488] width 30 height 30
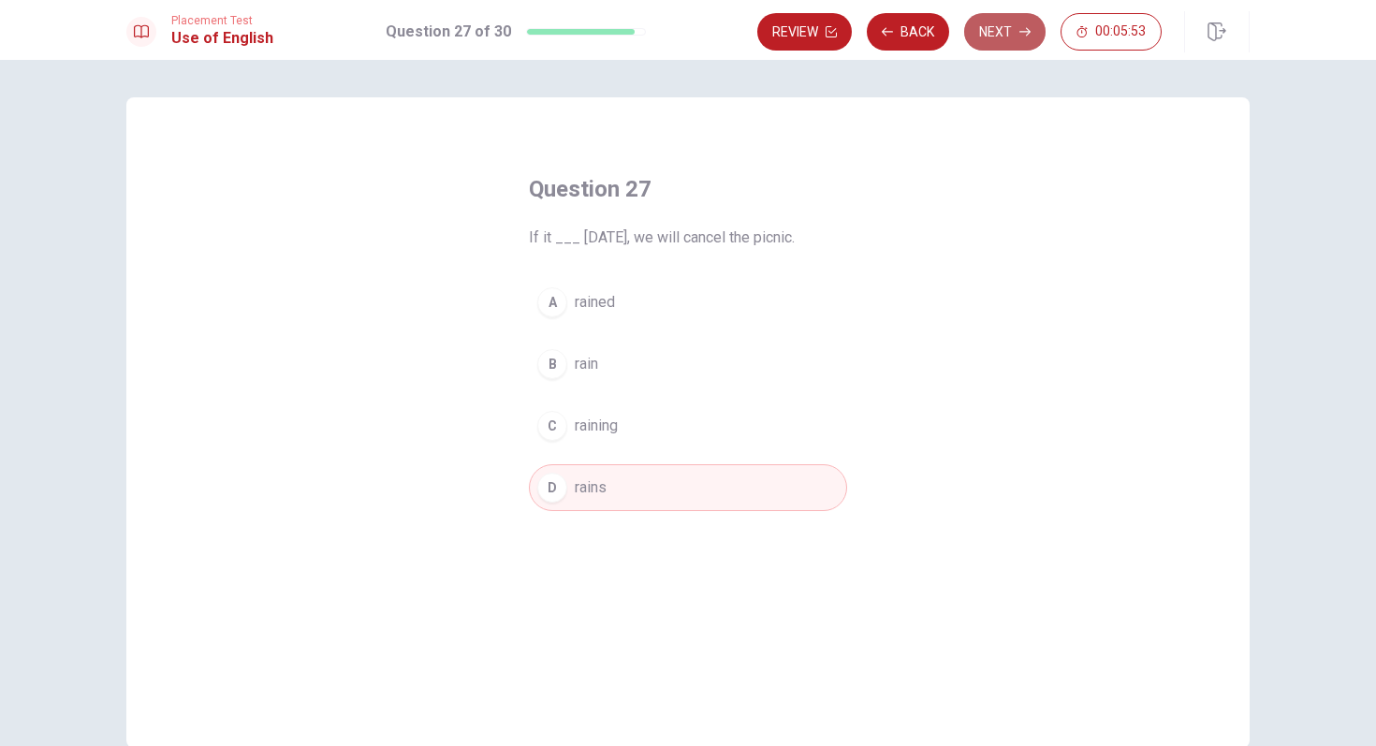
click at [998, 45] on button "Next" at bounding box center [1004, 31] width 81 height 37
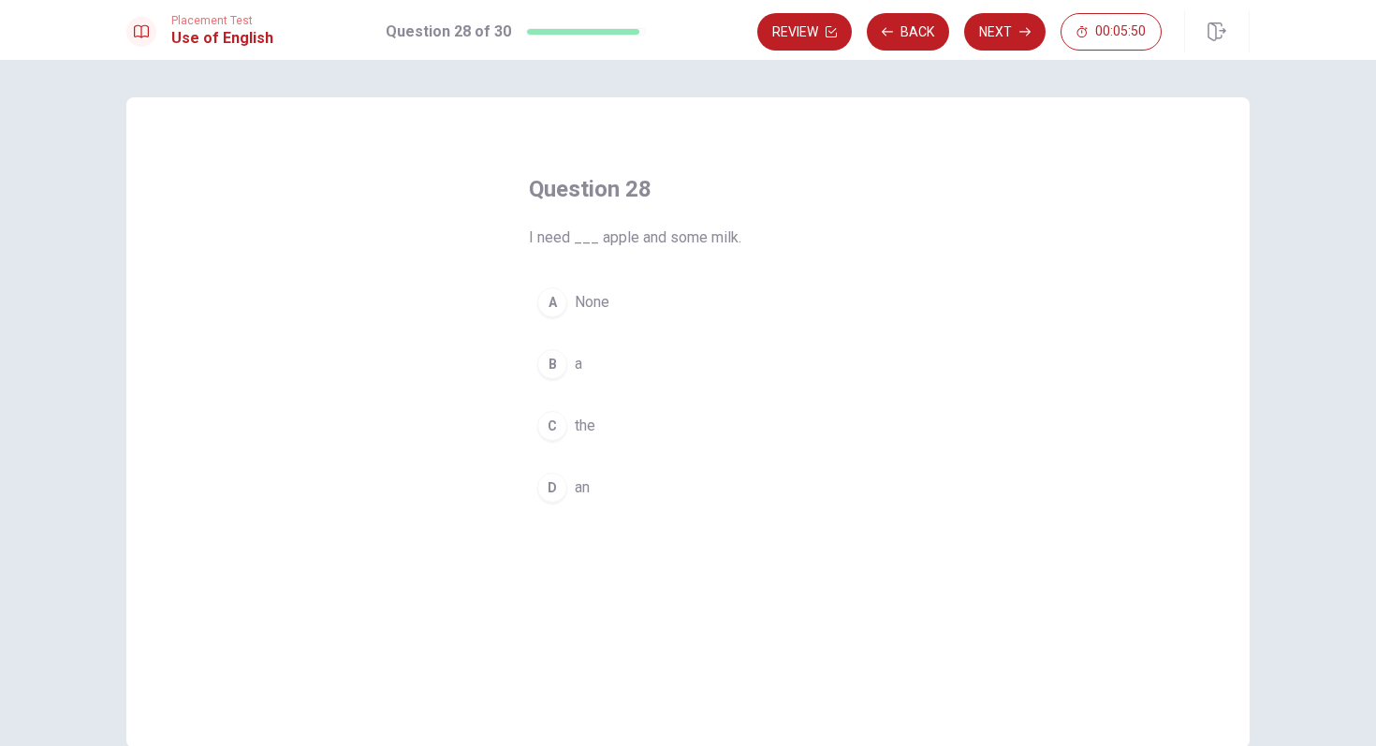
click at [557, 484] on div "D" at bounding box center [552, 488] width 30 height 30
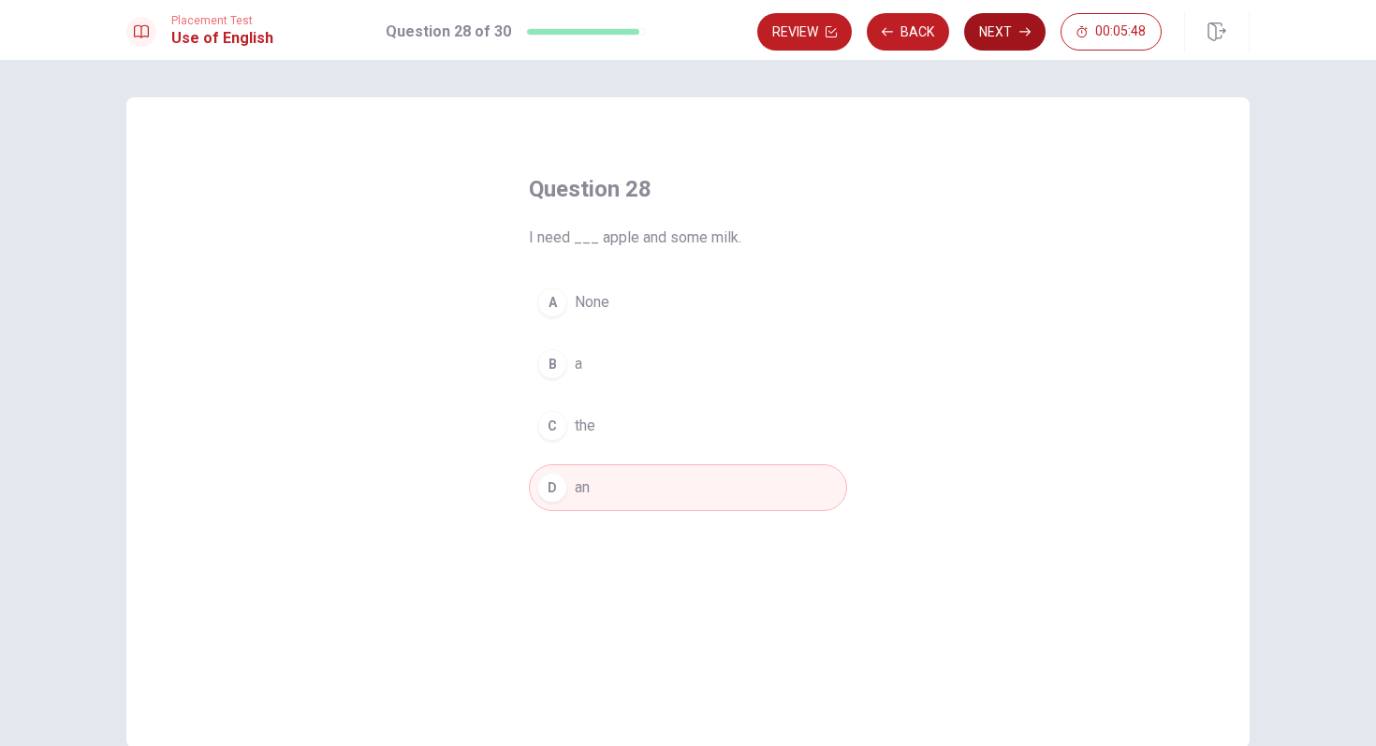
click at [983, 23] on button "Next" at bounding box center [1004, 31] width 81 height 37
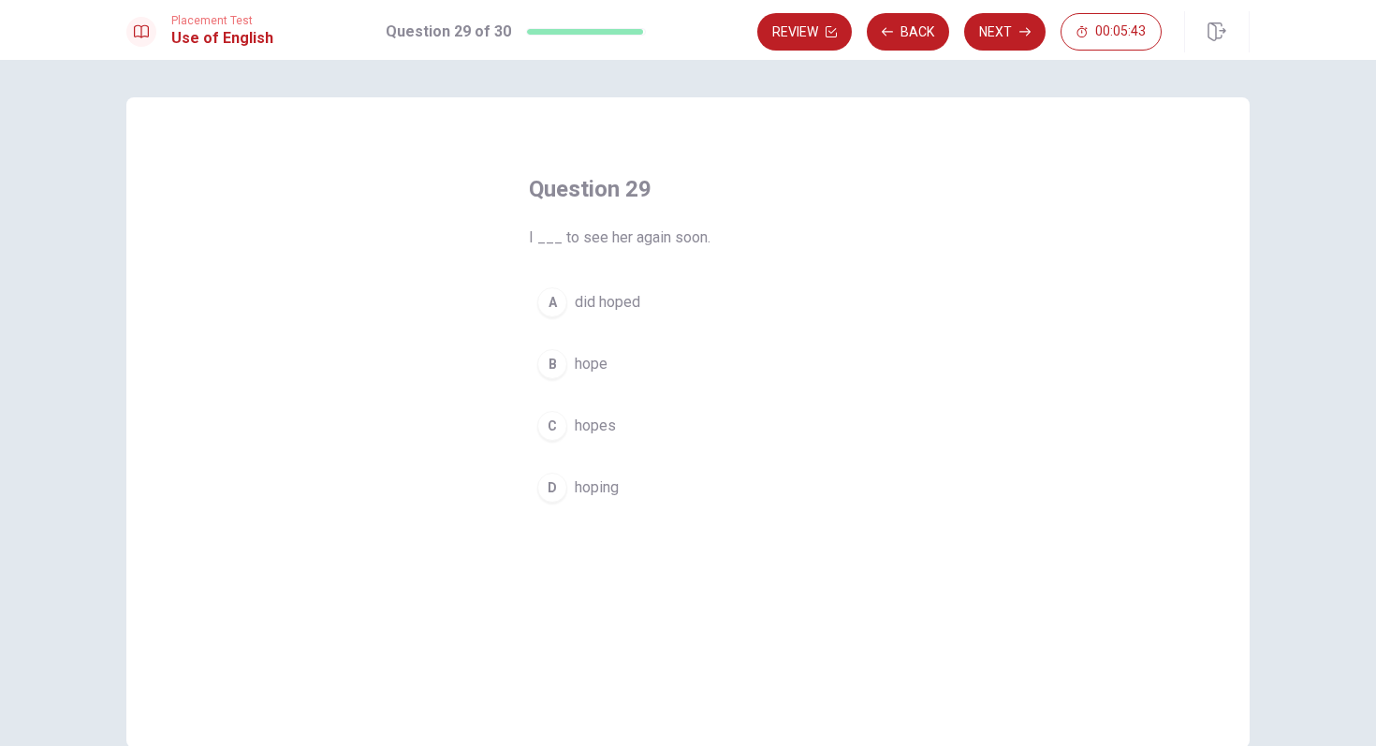
scroll to position [9, 0]
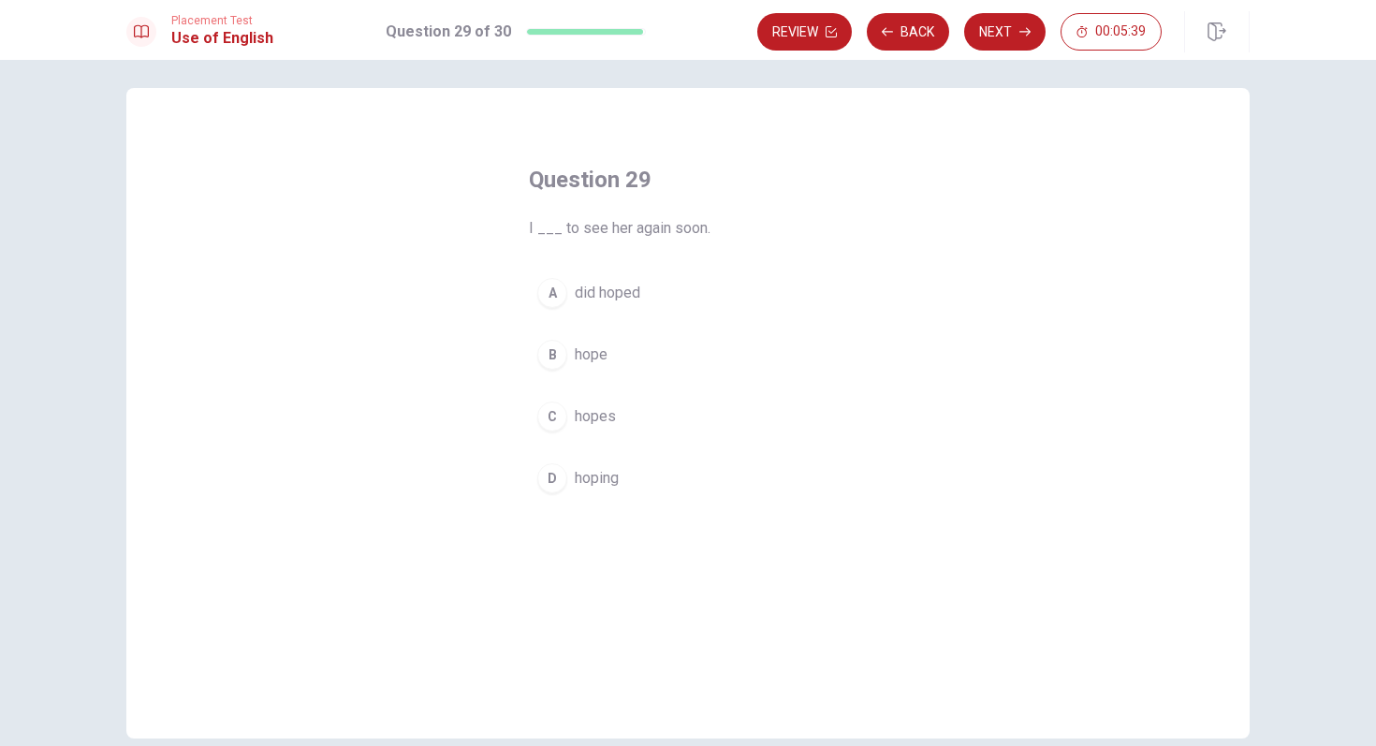
click at [555, 411] on div "C" at bounding box center [552, 417] width 30 height 30
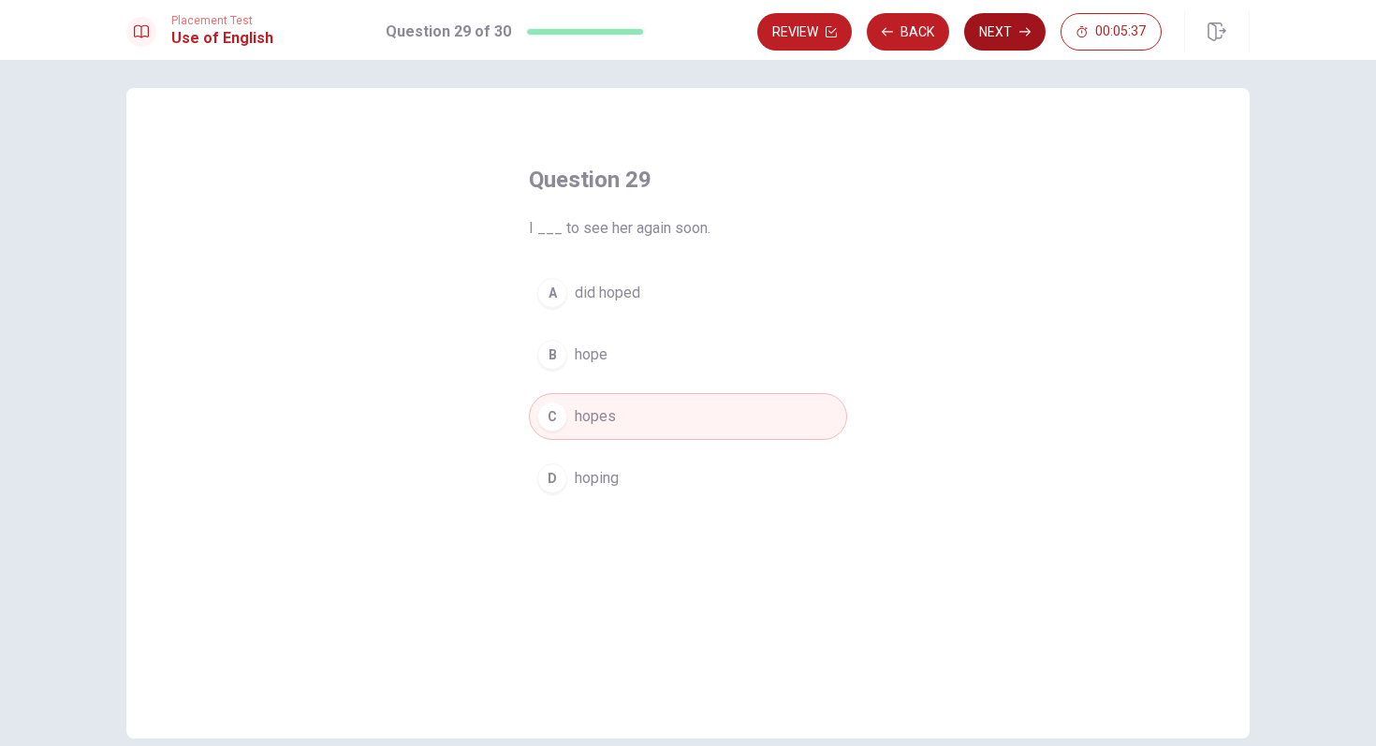
click at [967, 36] on button "Next" at bounding box center [1004, 31] width 81 height 37
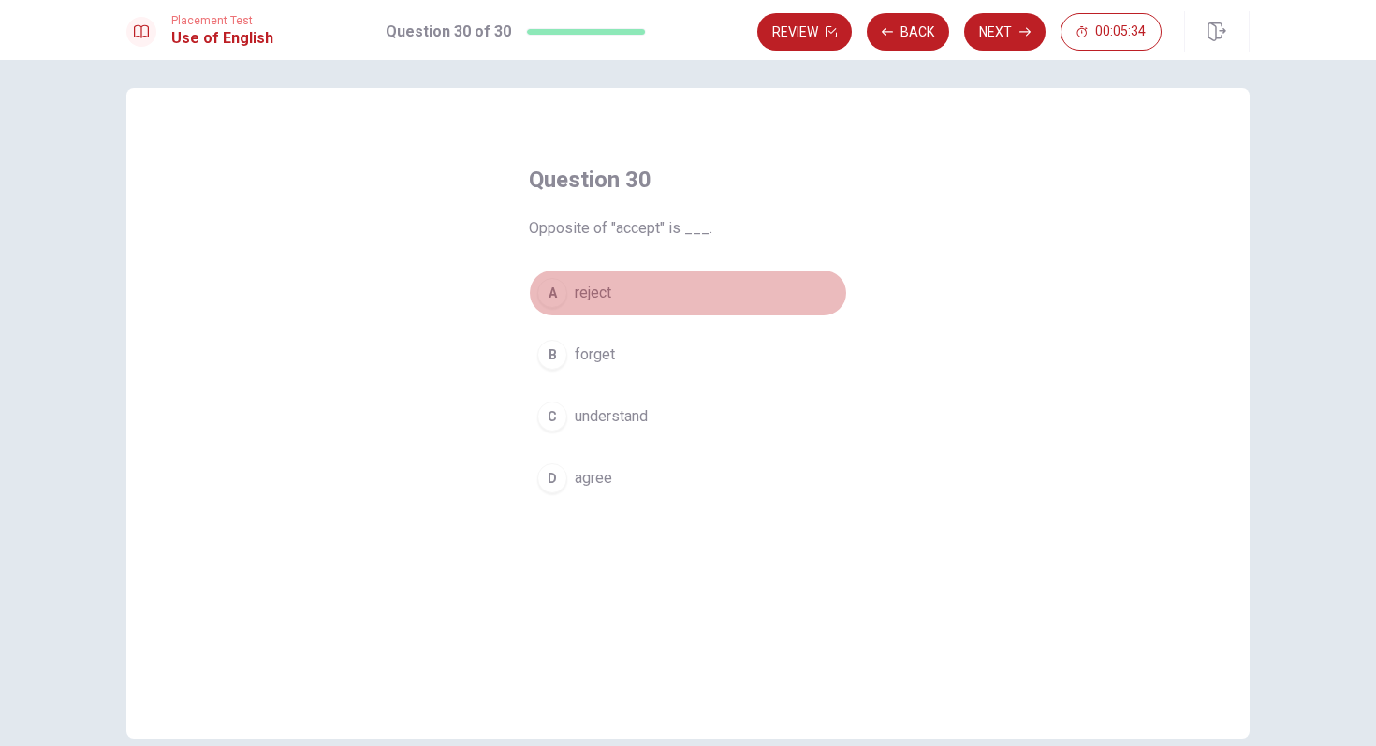
click at [549, 273] on button "A reject" at bounding box center [688, 293] width 318 height 47
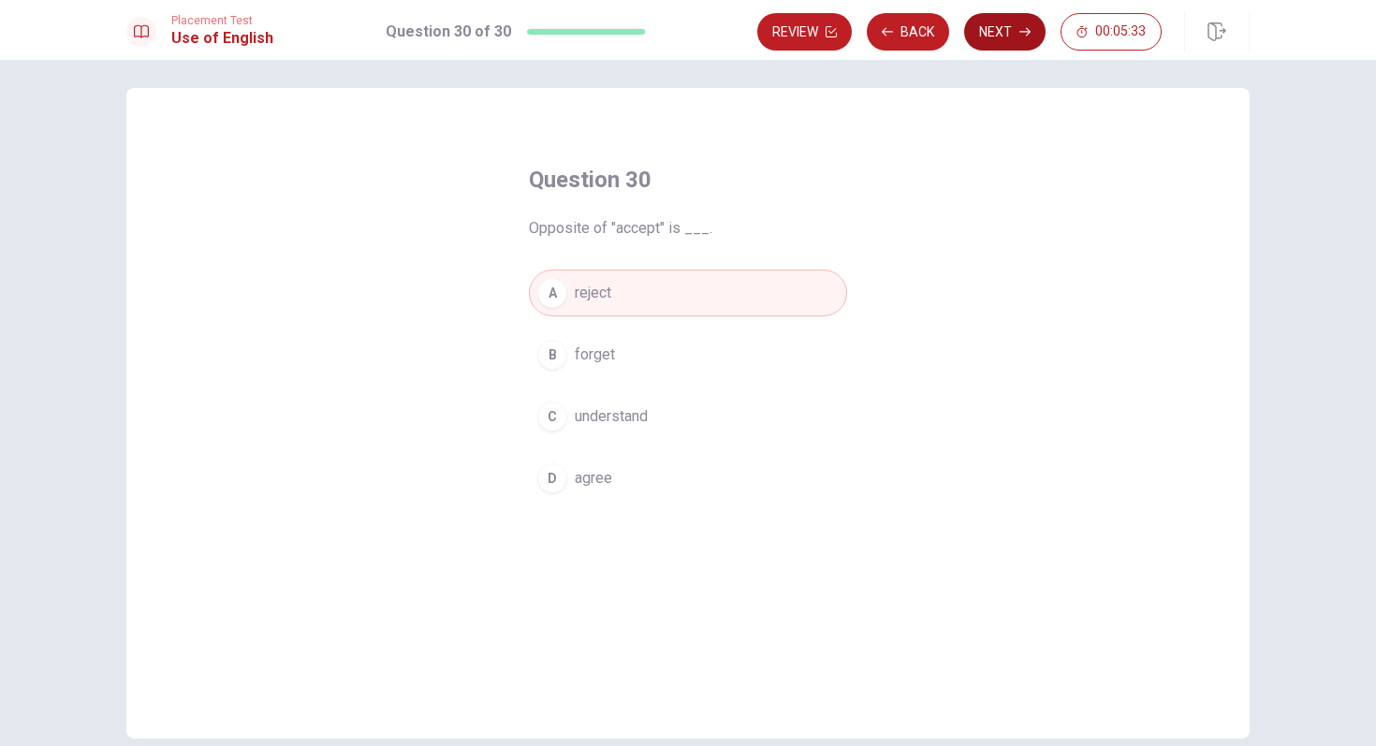
click at [986, 32] on button "Next" at bounding box center [1004, 31] width 81 height 37
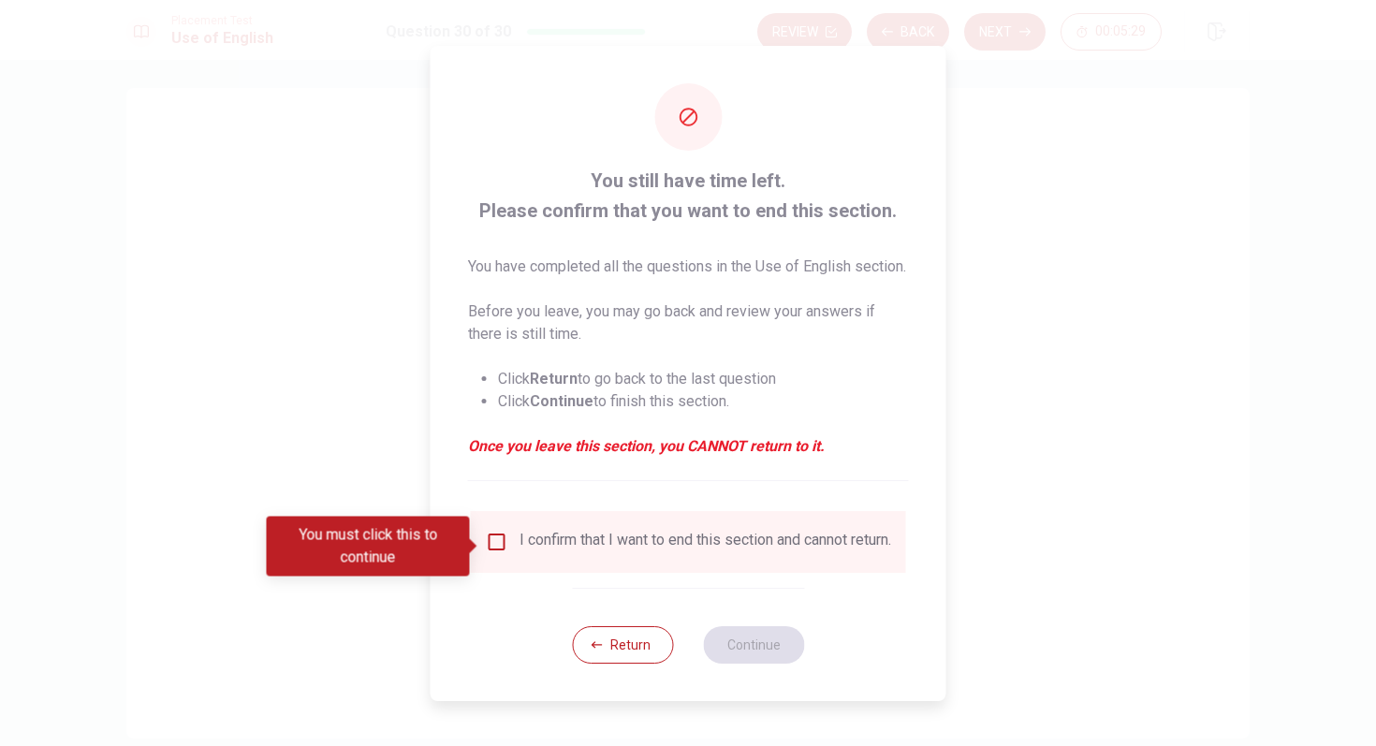
click at [494, 548] on input "You must click this to continue" at bounding box center [497, 542] width 22 height 22
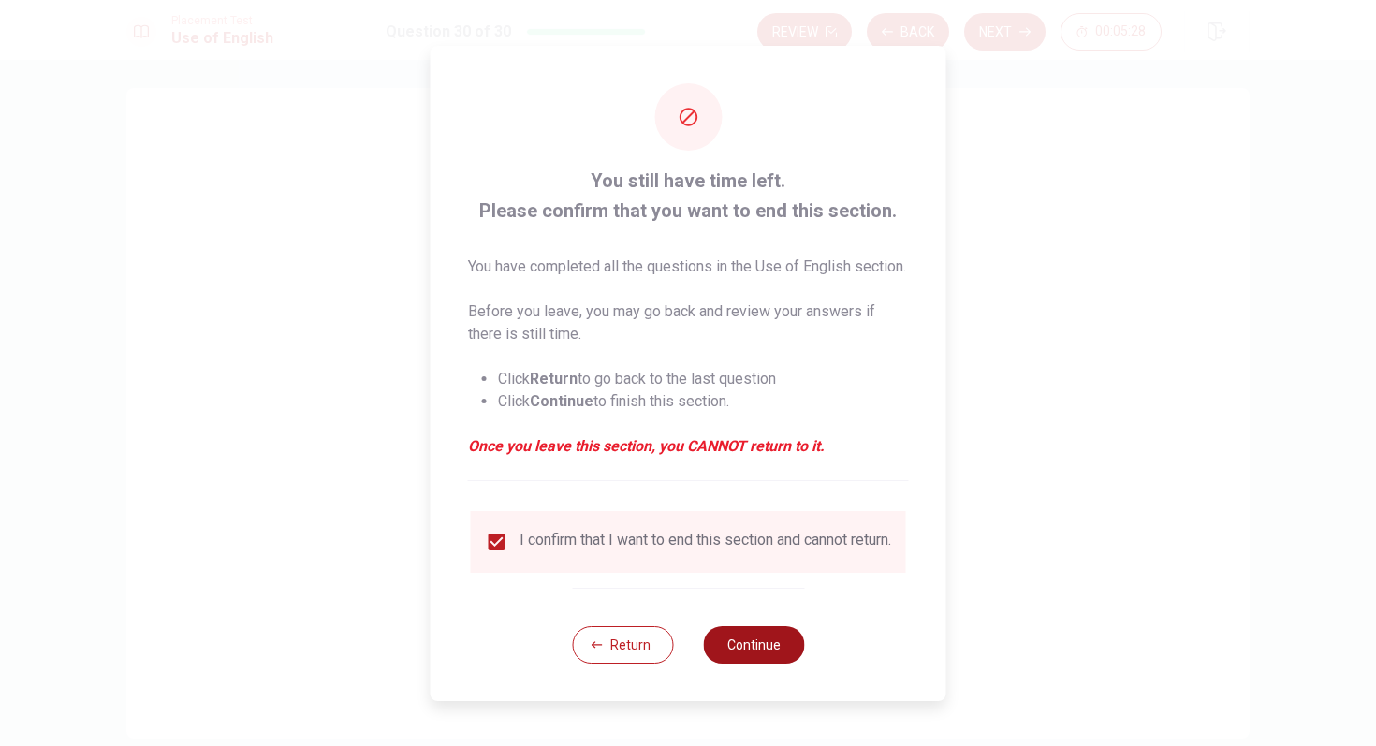
click at [749, 659] on button "Continue" at bounding box center [753, 644] width 101 height 37
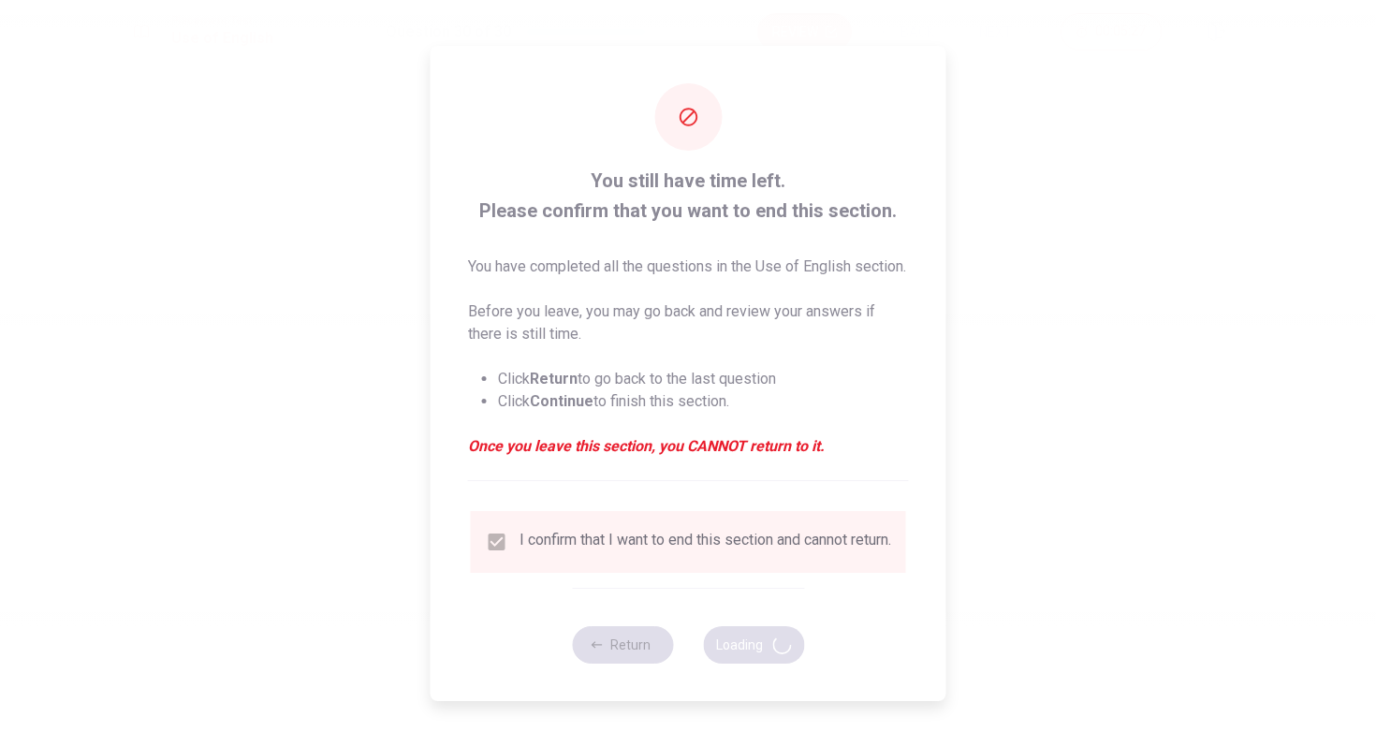
scroll to position [0, 0]
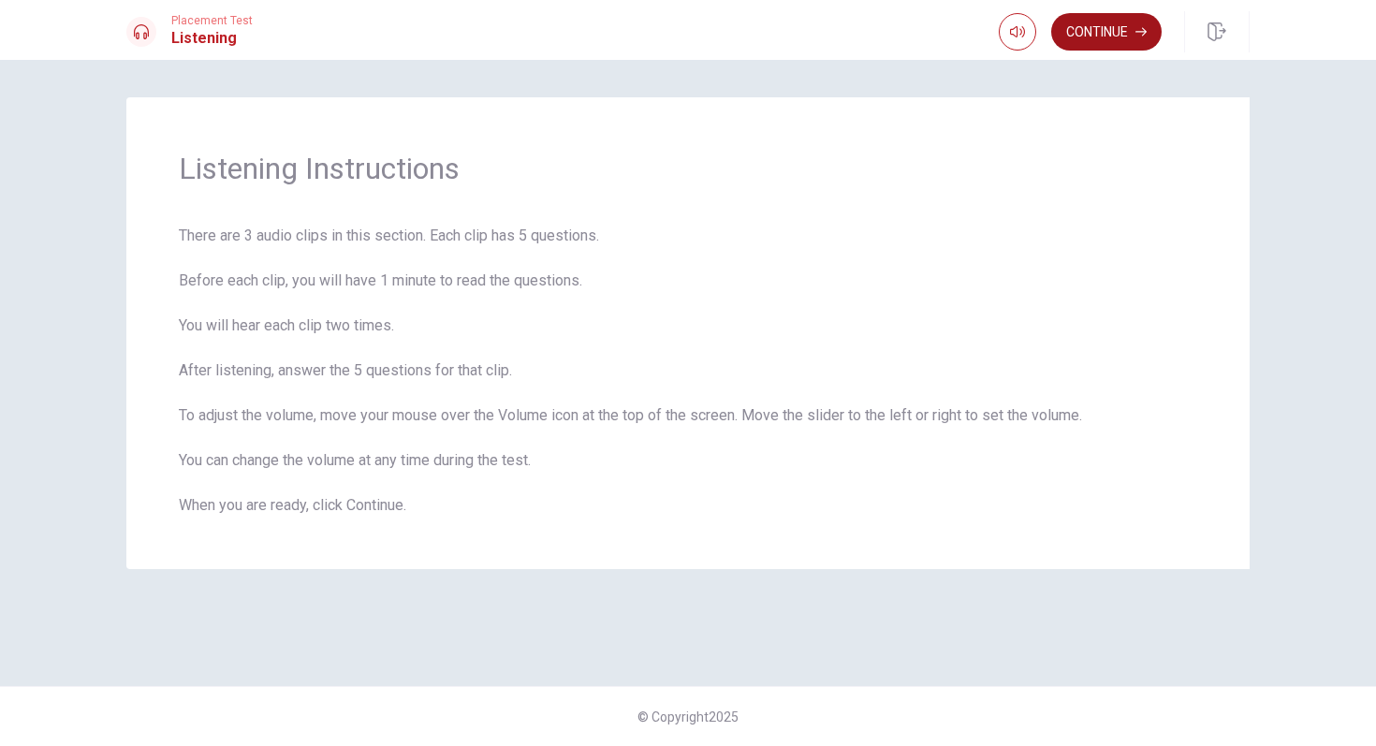
click at [1083, 36] on button "Continue" at bounding box center [1106, 31] width 110 height 37
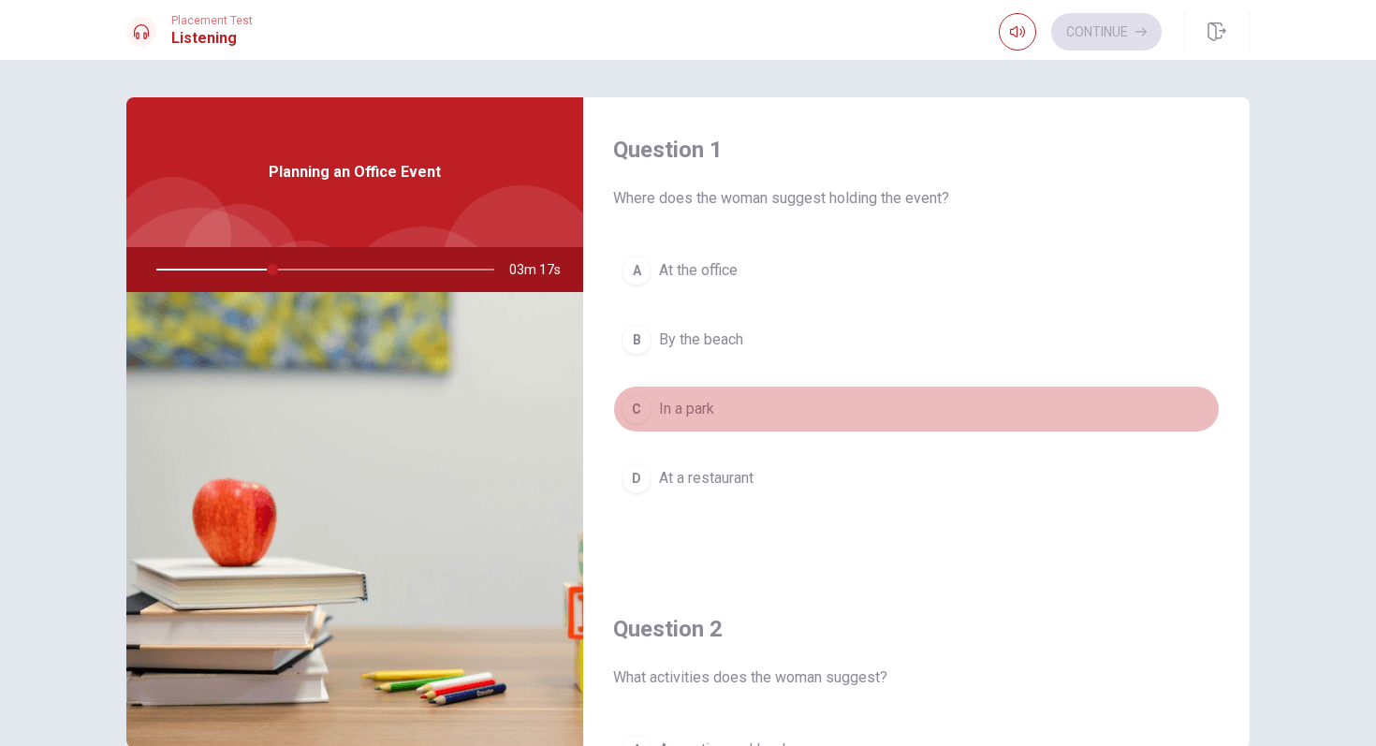
click at [639, 409] on div "C" at bounding box center [637, 409] width 30 height 30
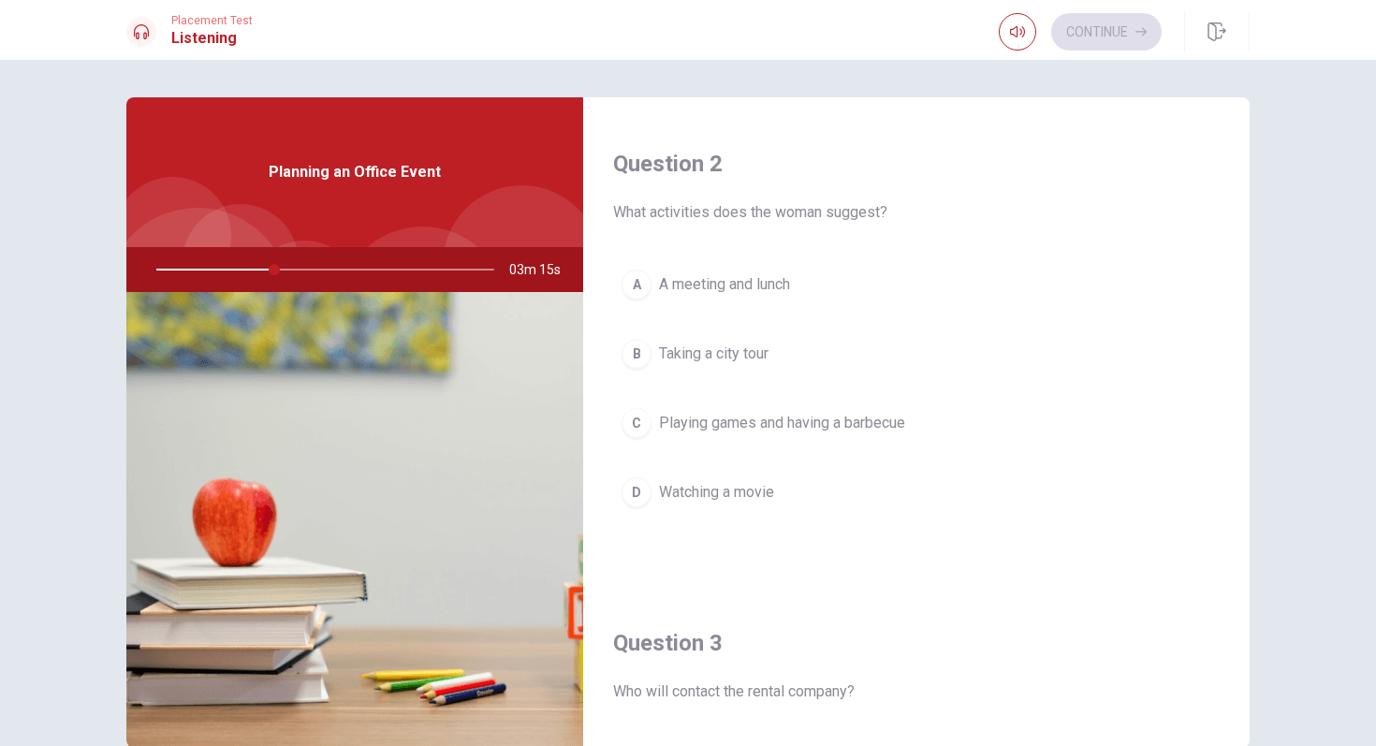
scroll to position [469, 0]
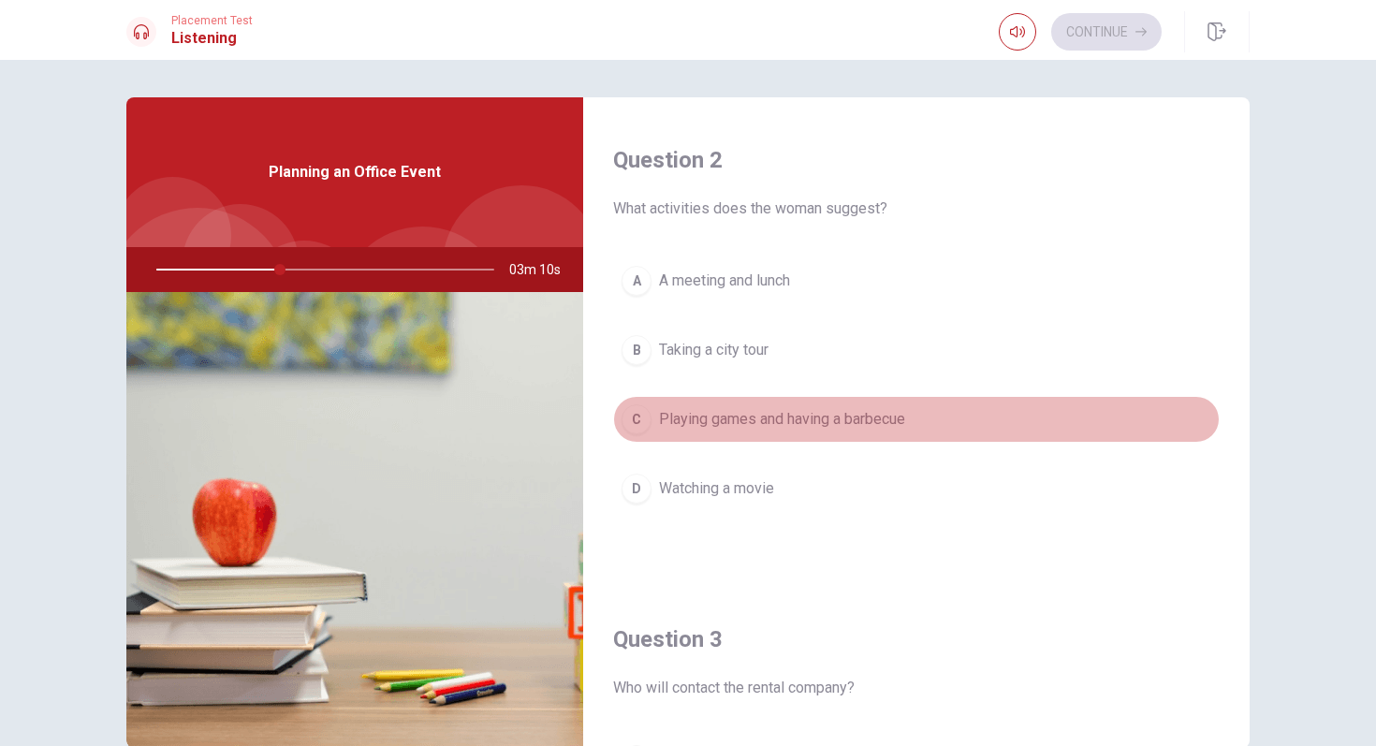
click at [647, 405] on button "C Playing games and having a barbecue" at bounding box center [916, 419] width 607 height 47
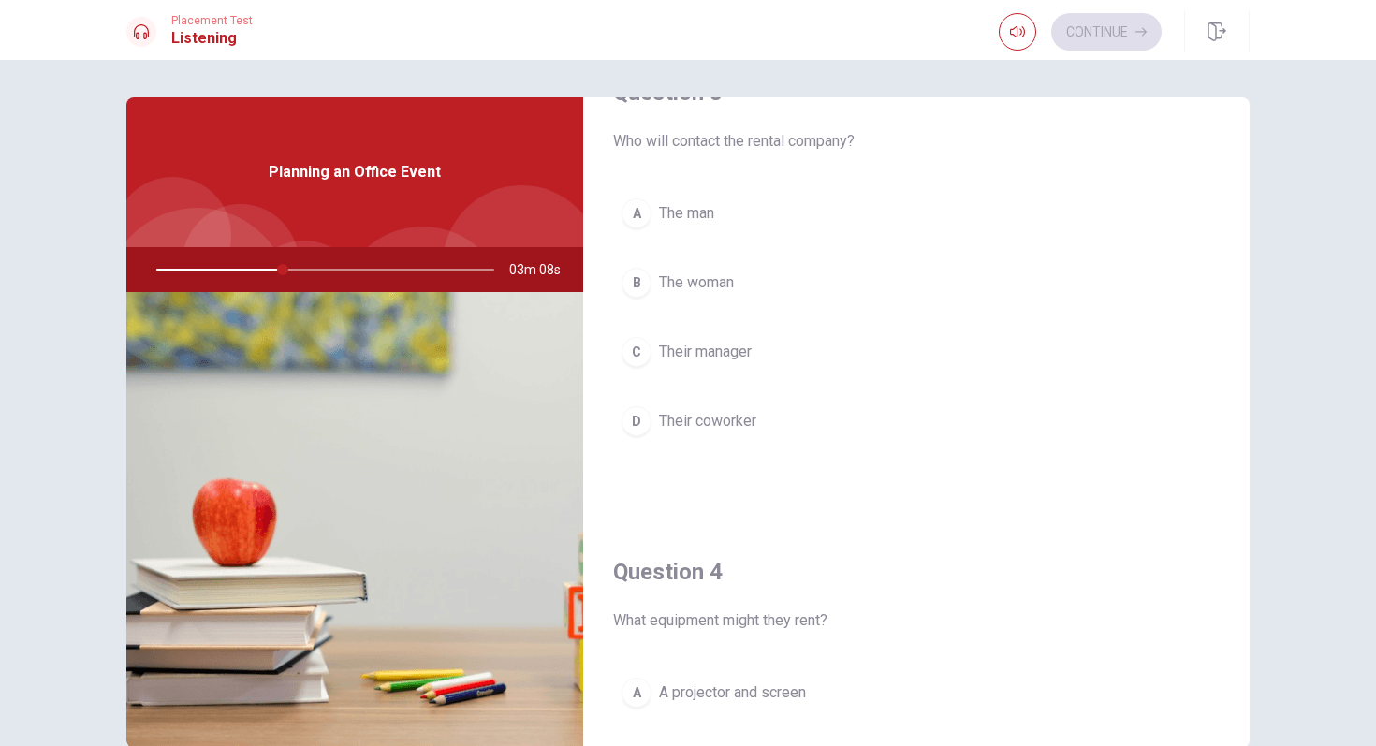
scroll to position [1011, 0]
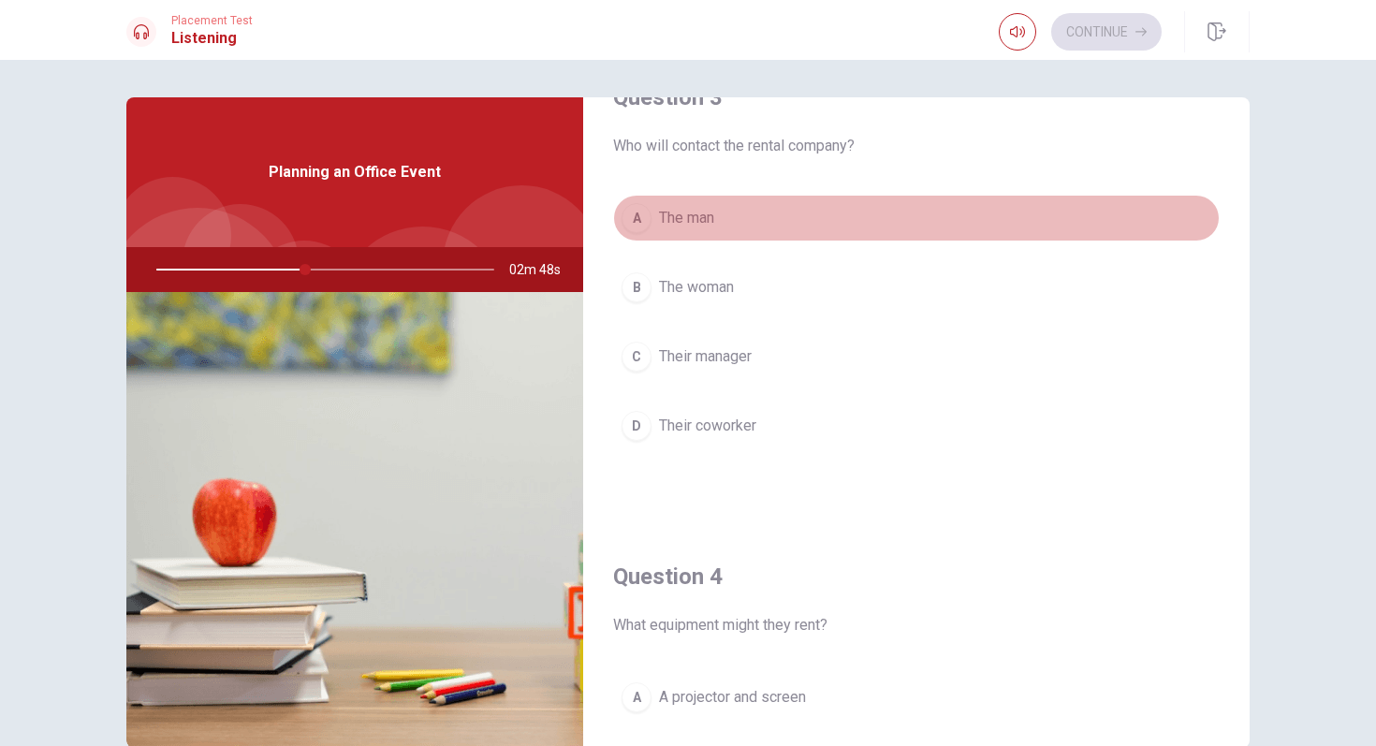
click at [632, 219] on div "A" at bounding box center [637, 218] width 30 height 30
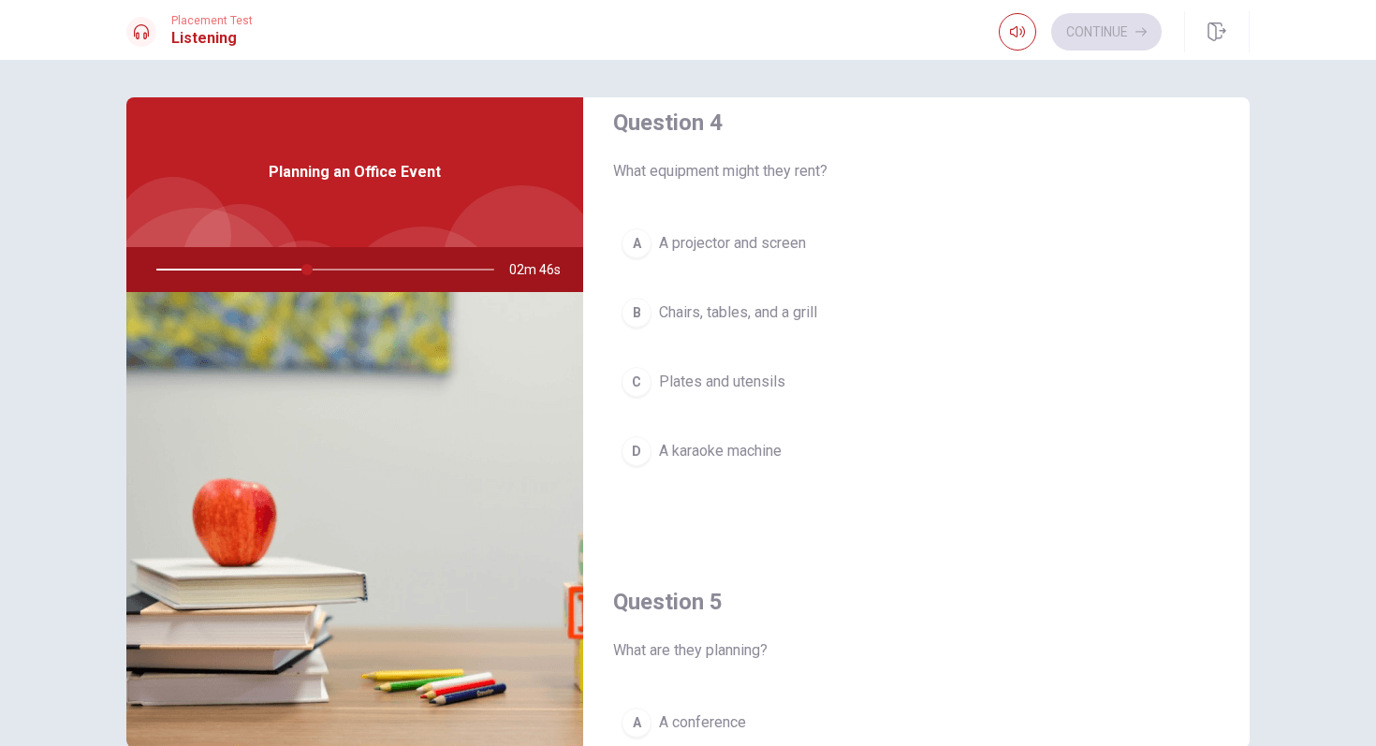
scroll to position [1476, 0]
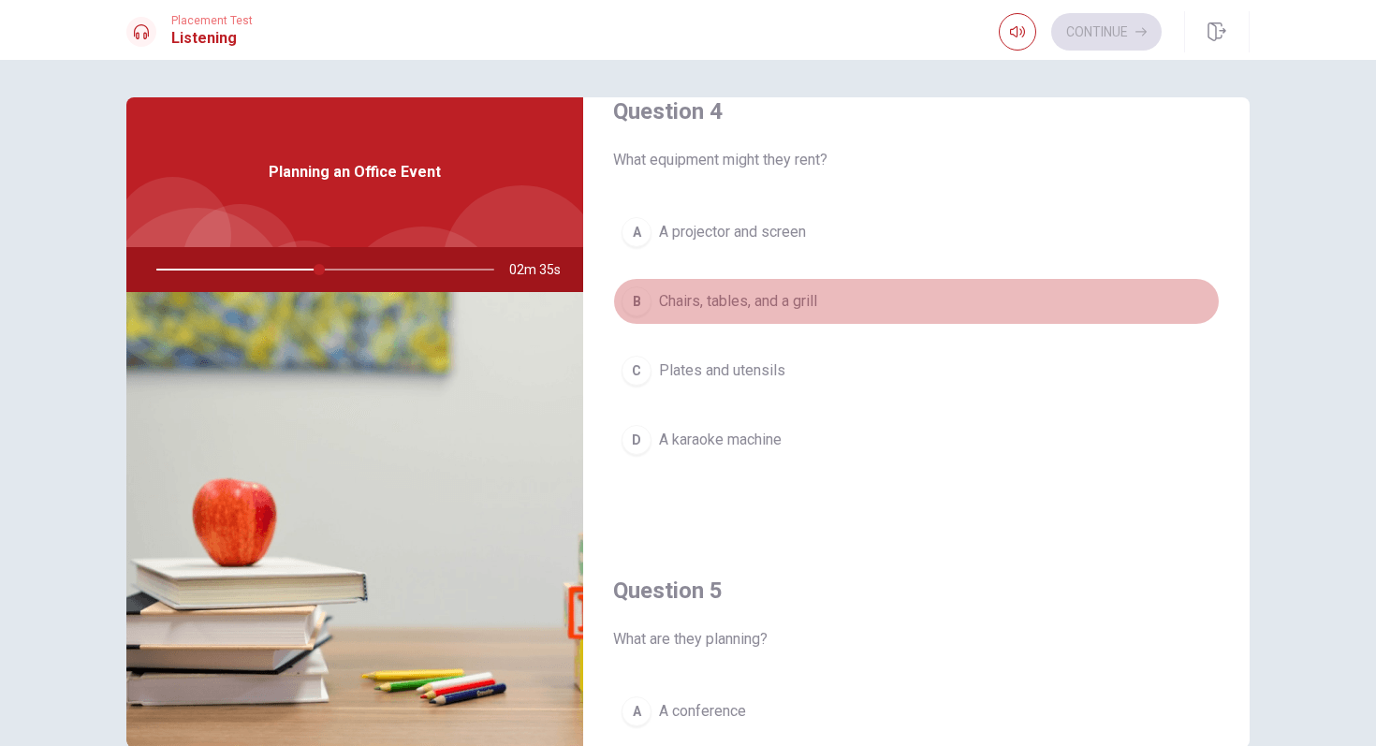
click at [639, 305] on div "B" at bounding box center [637, 301] width 30 height 30
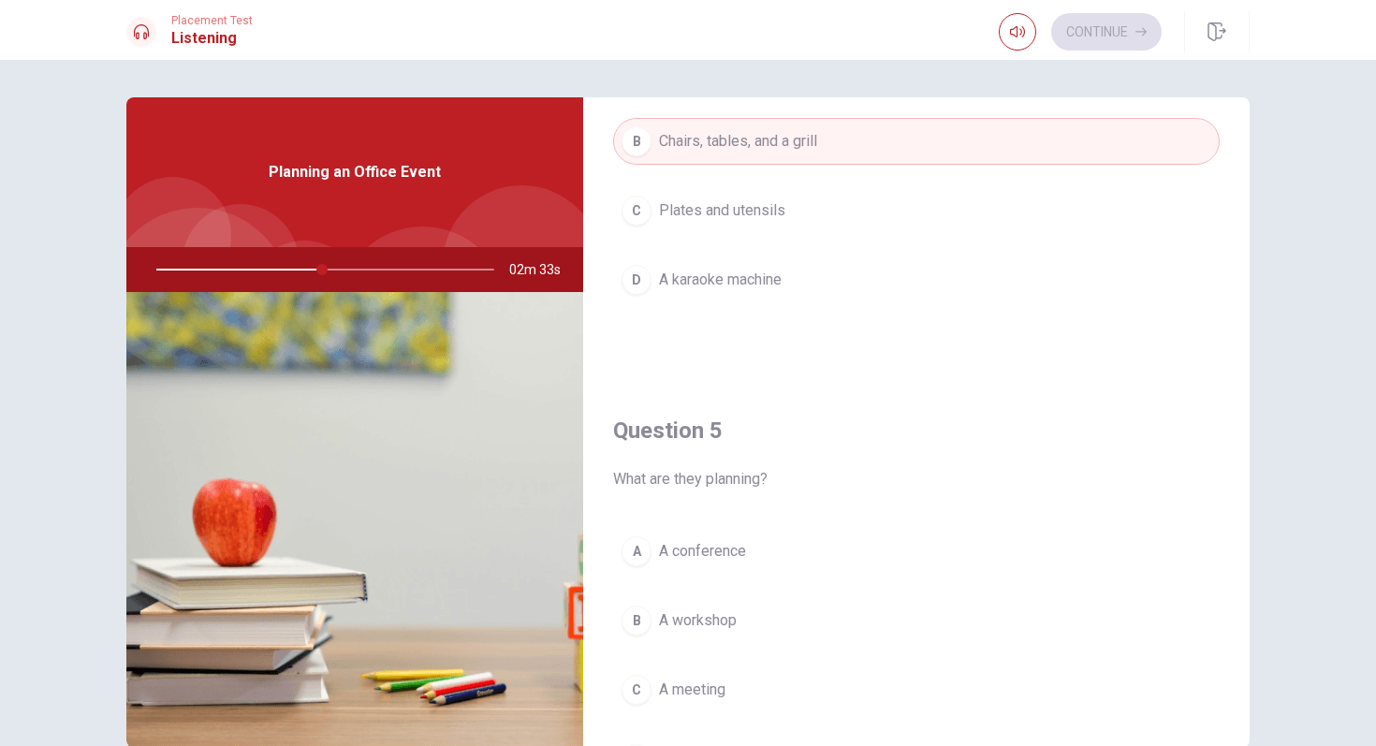
scroll to position [1746, 0]
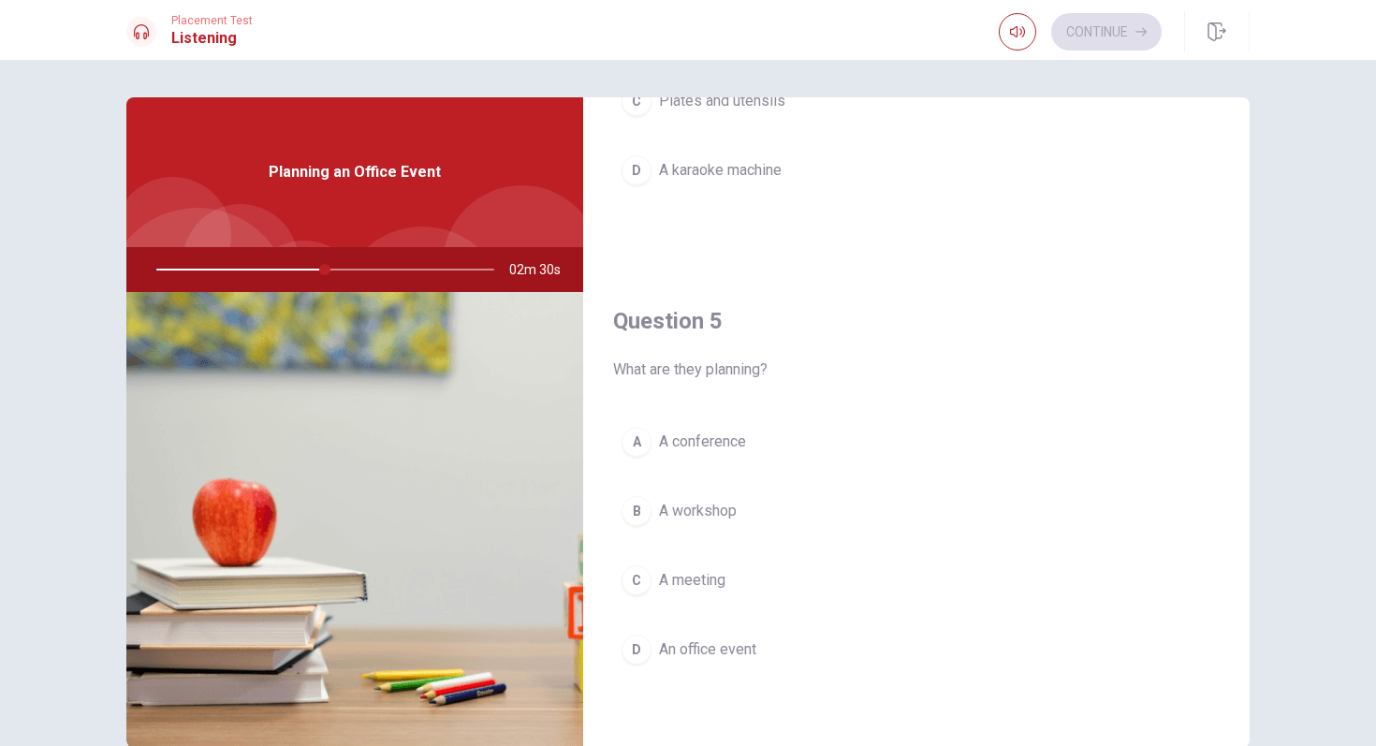
click at [635, 586] on div "C" at bounding box center [637, 580] width 30 height 30
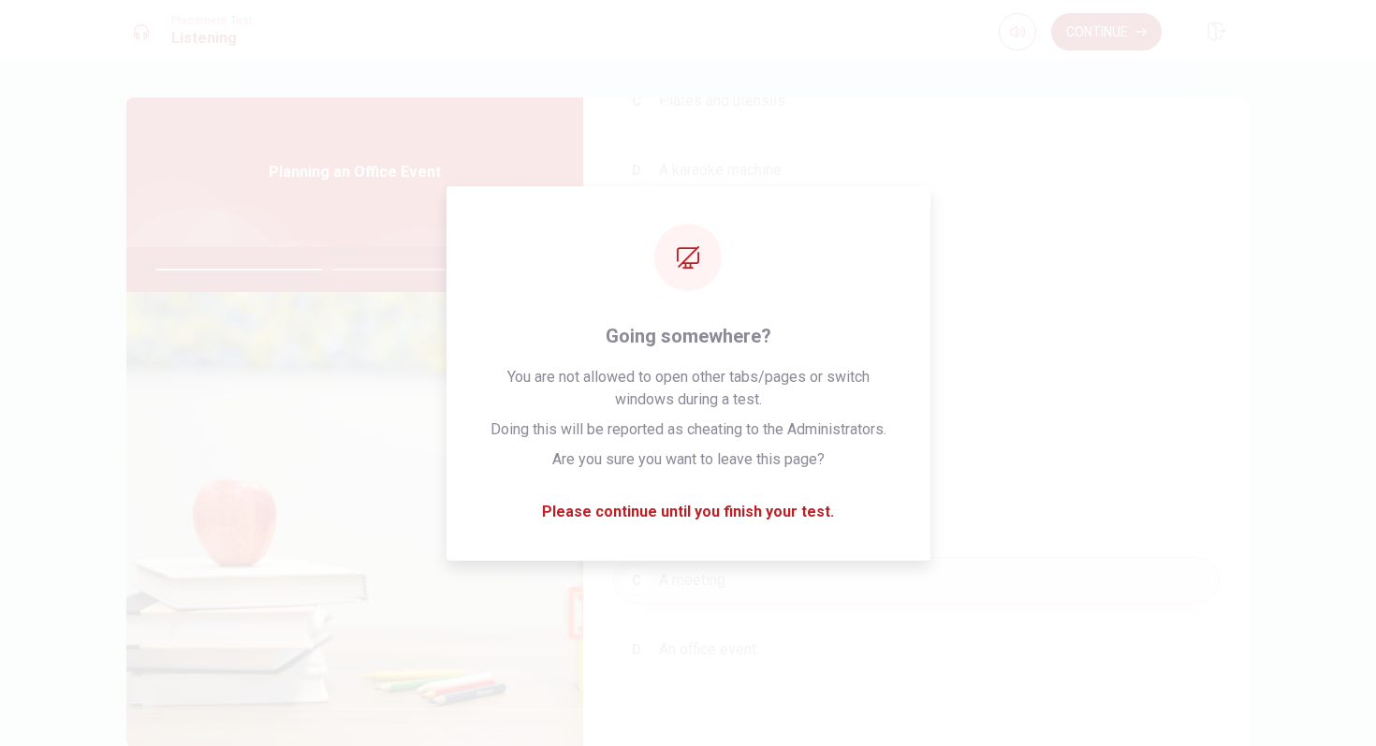
click at [1133, 21] on button "Continue" at bounding box center [1106, 31] width 110 height 37
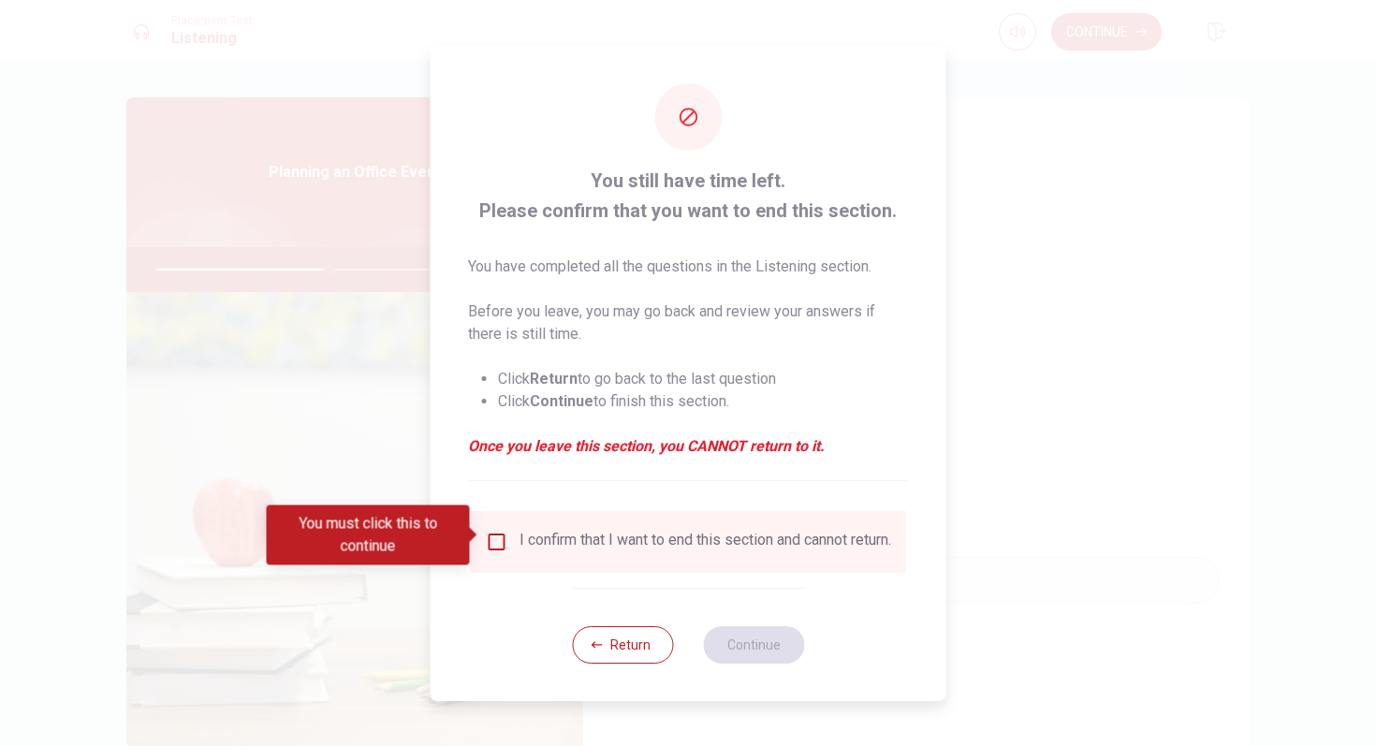
click at [486, 544] on input "You must click this to continue" at bounding box center [497, 542] width 22 height 22
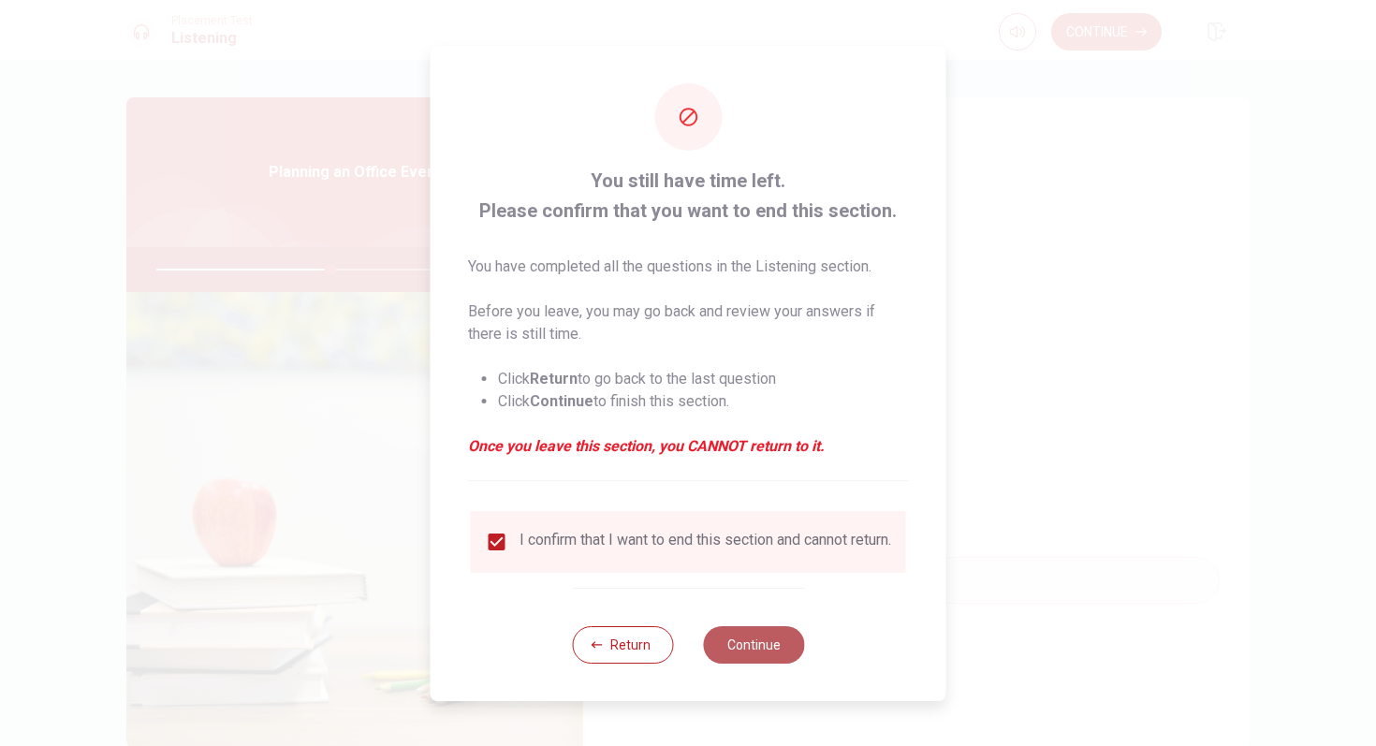
click at [771, 649] on button "Continue" at bounding box center [753, 644] width 101 height 37
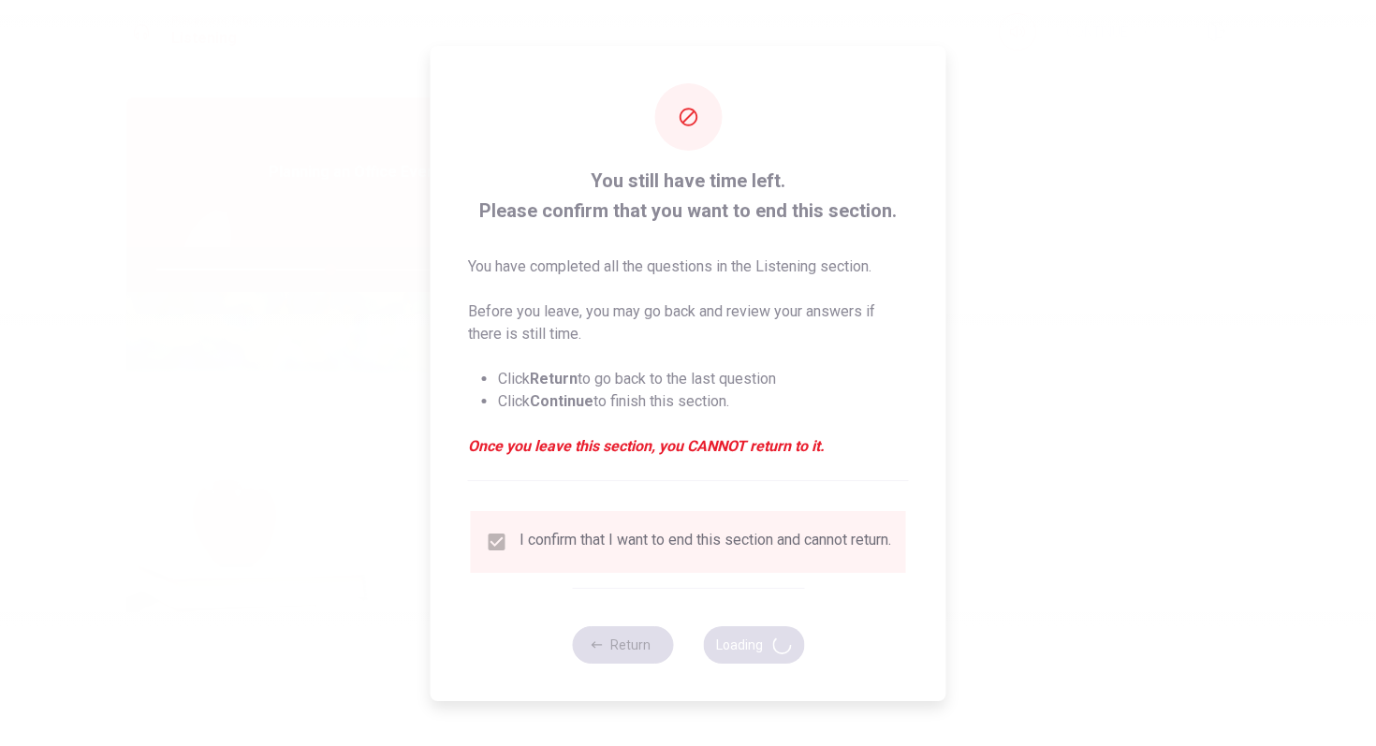
type input "52"
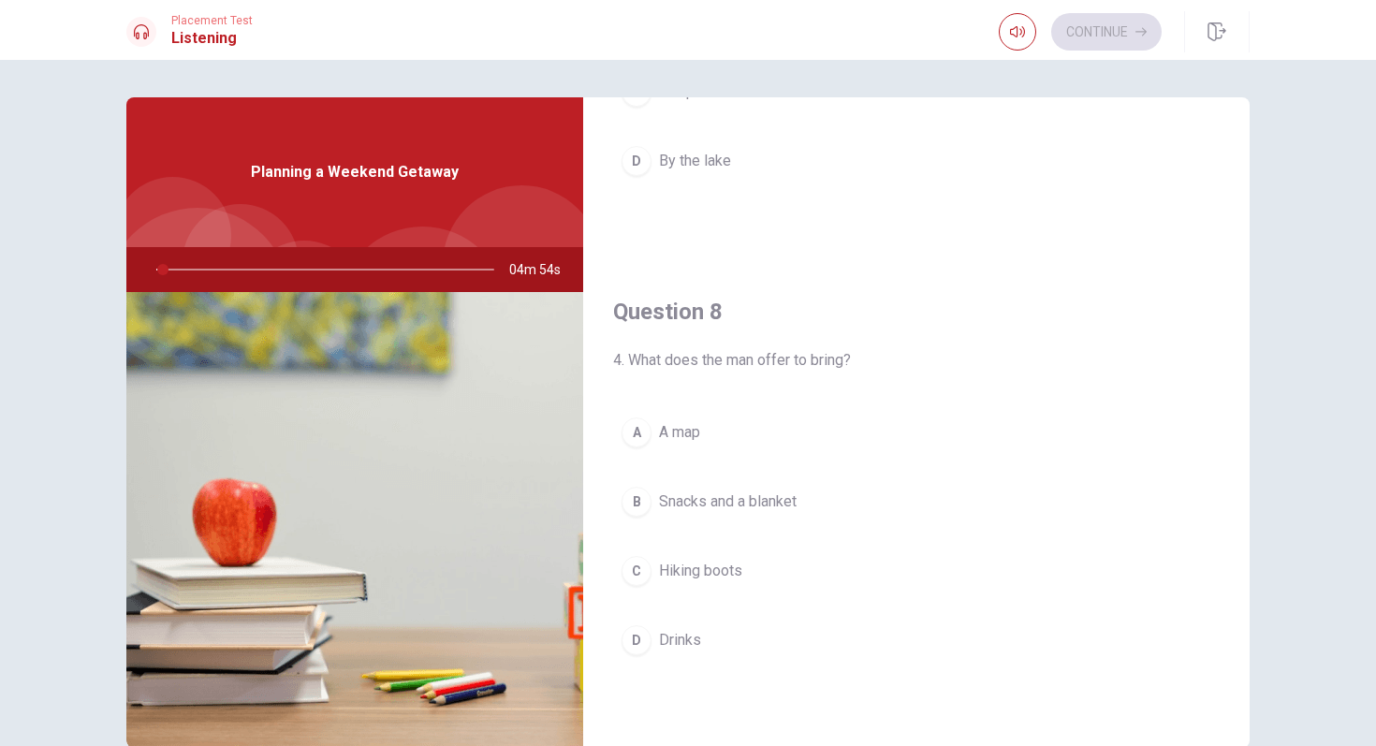
scroll to position [154, 0]
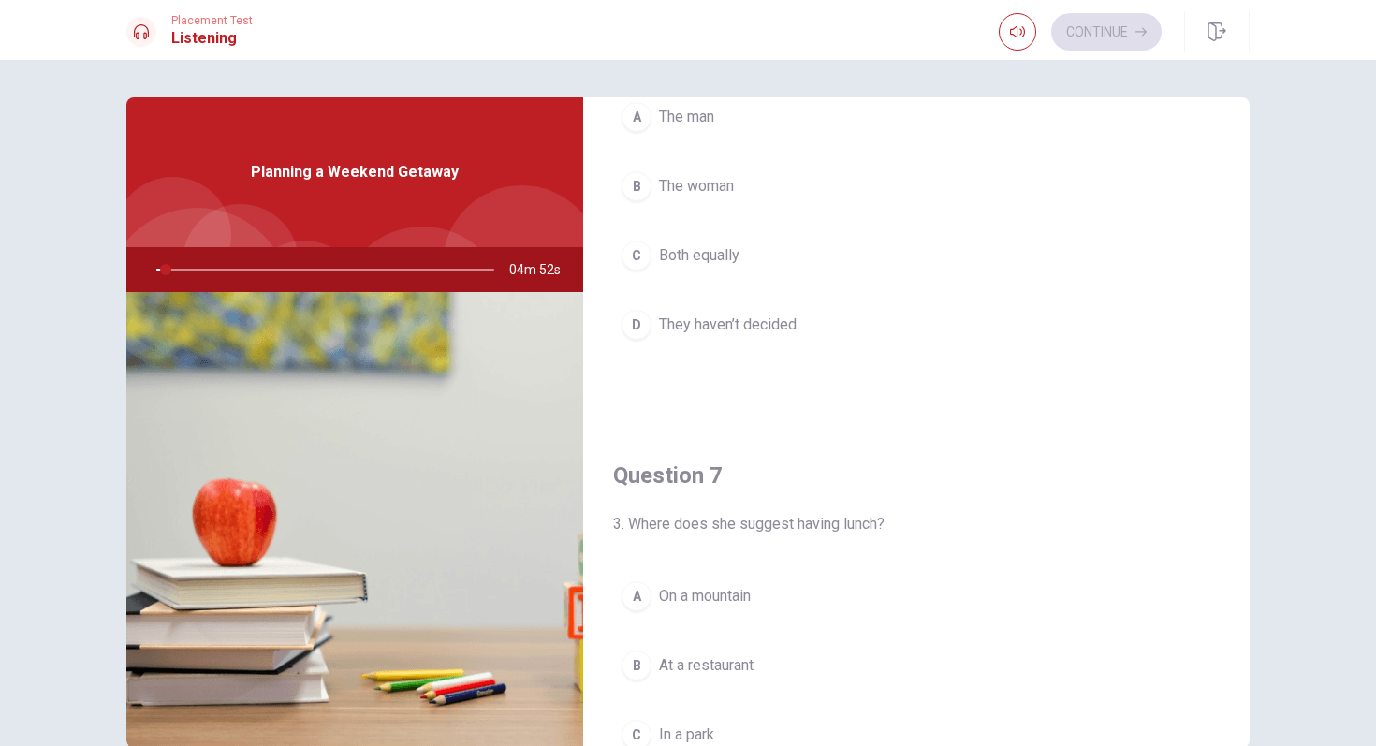
drag, startPoint x: 168, startPoint y: 274, endPoint x: 210, endPoint y: 265, distance: 42.2
click at [210, 265] on div at bounding box center [321, 269] width 375 height 45
click at [210, 269] on div at bounding box center [321, 269] width 375 height 45
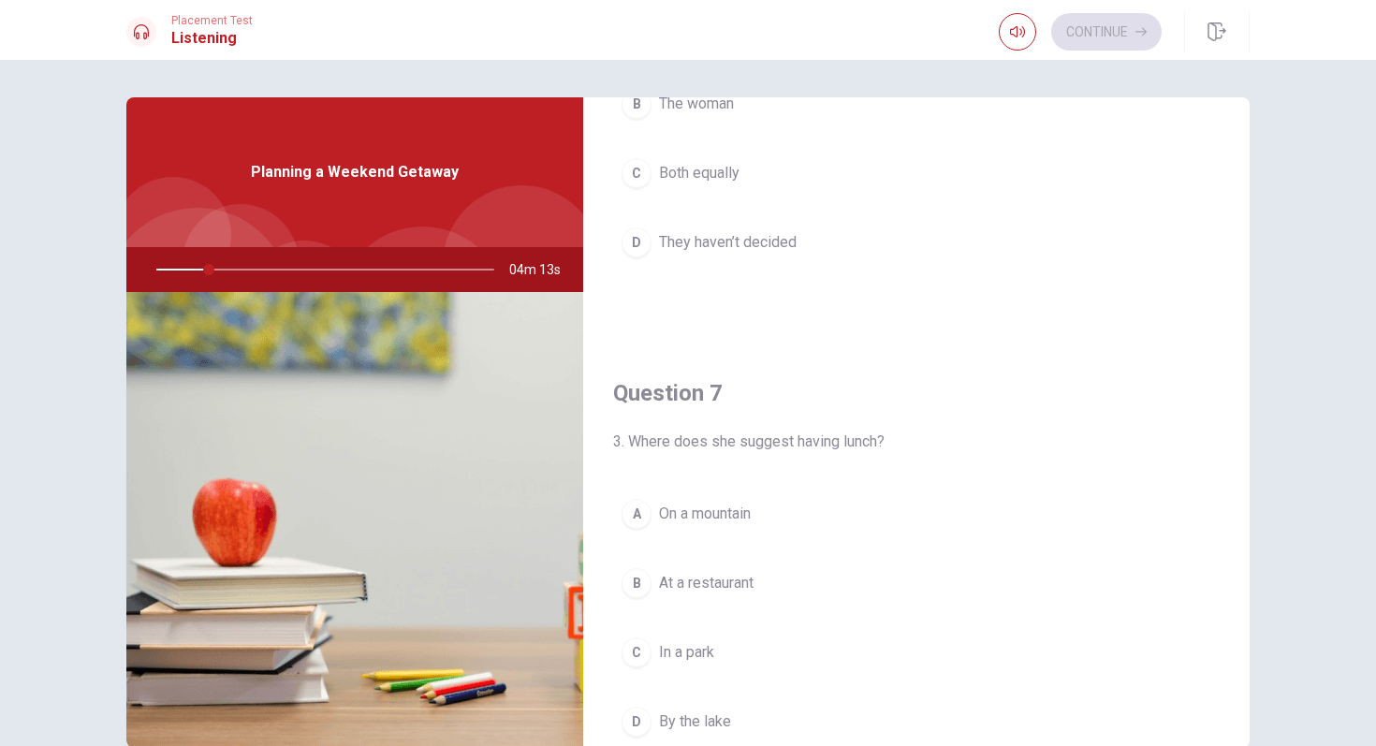
scroll to position [0, 0]
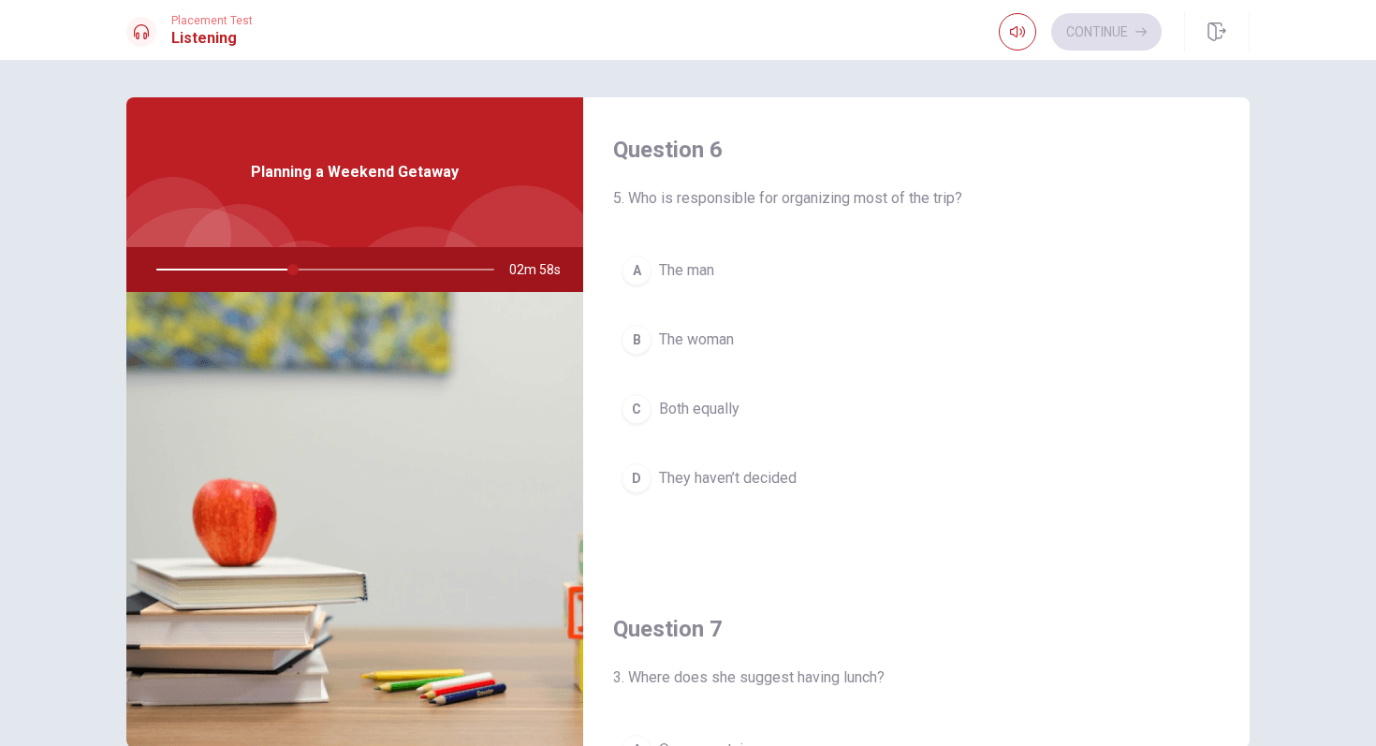
click at [637, 339] on div "B" at bounding box center [637, 340] width 30 height 30
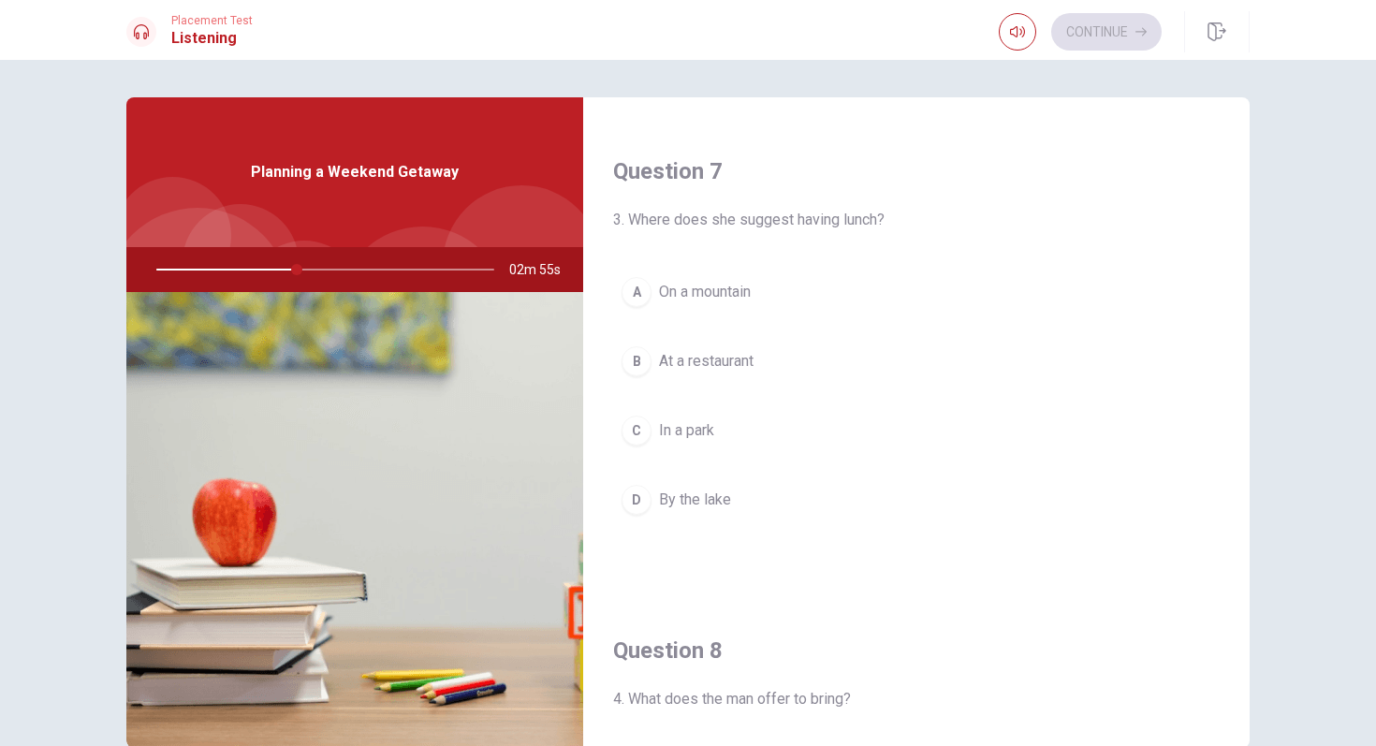
scroll to position [498, 0]
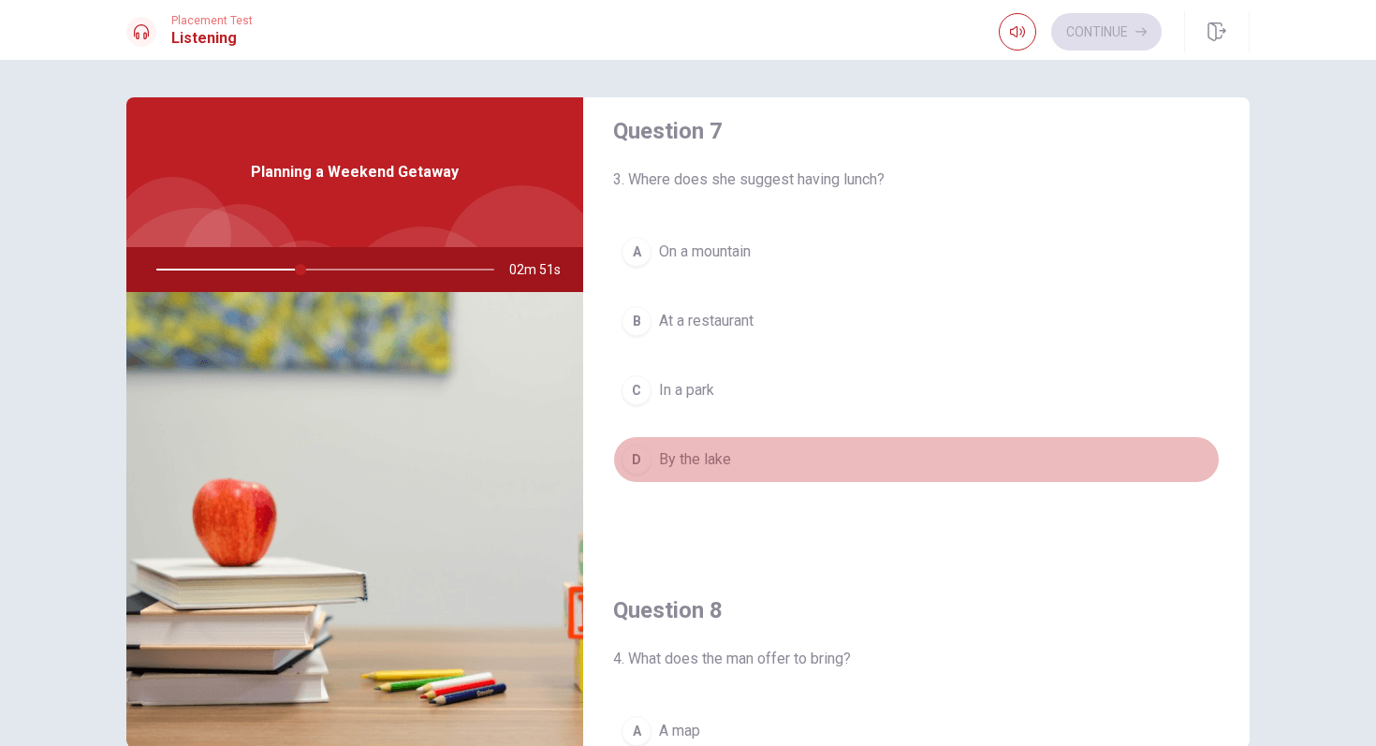
click at [636, 455] on div "D" at bounding box center [637, 460] width 30 height 30
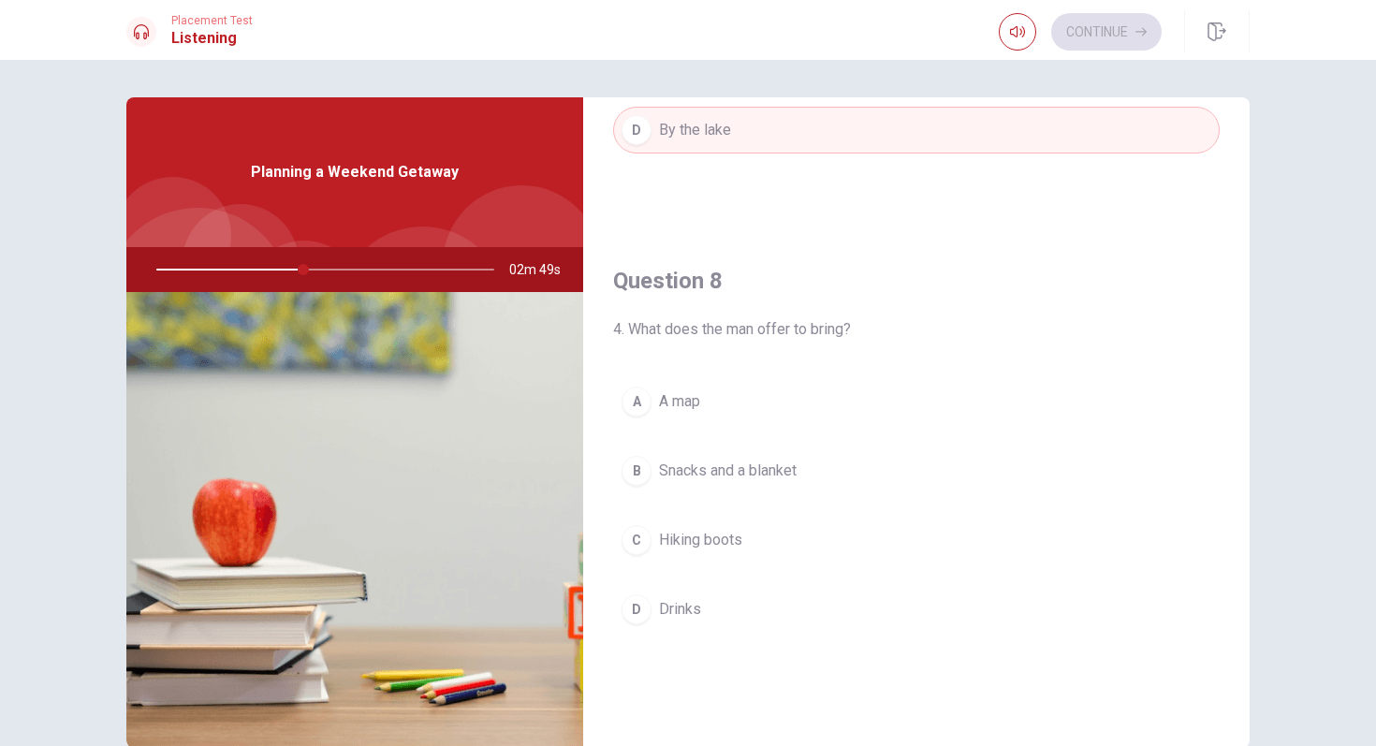
scroll to position [837, 0]
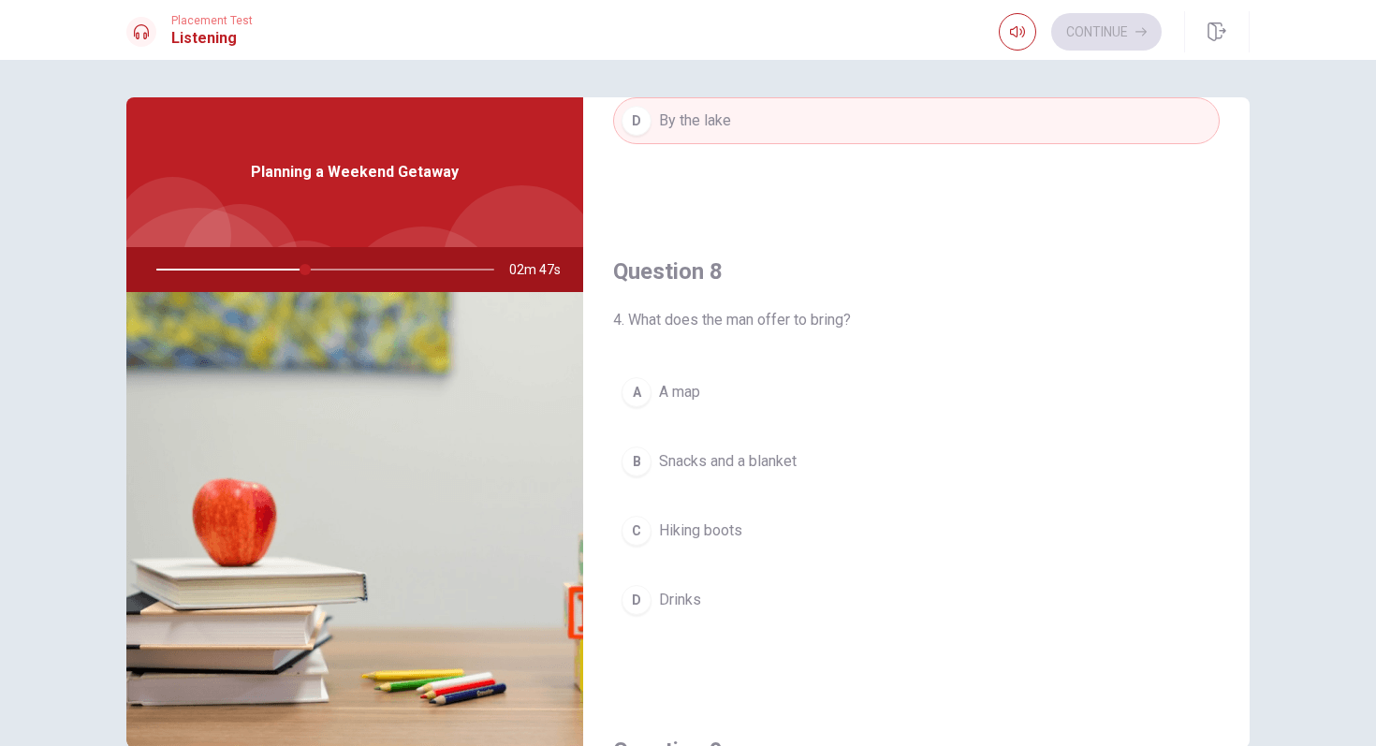
click at [637, 440] on button "B Snacks and a blanket" at bounding box center [916, 461] width 607 height 47
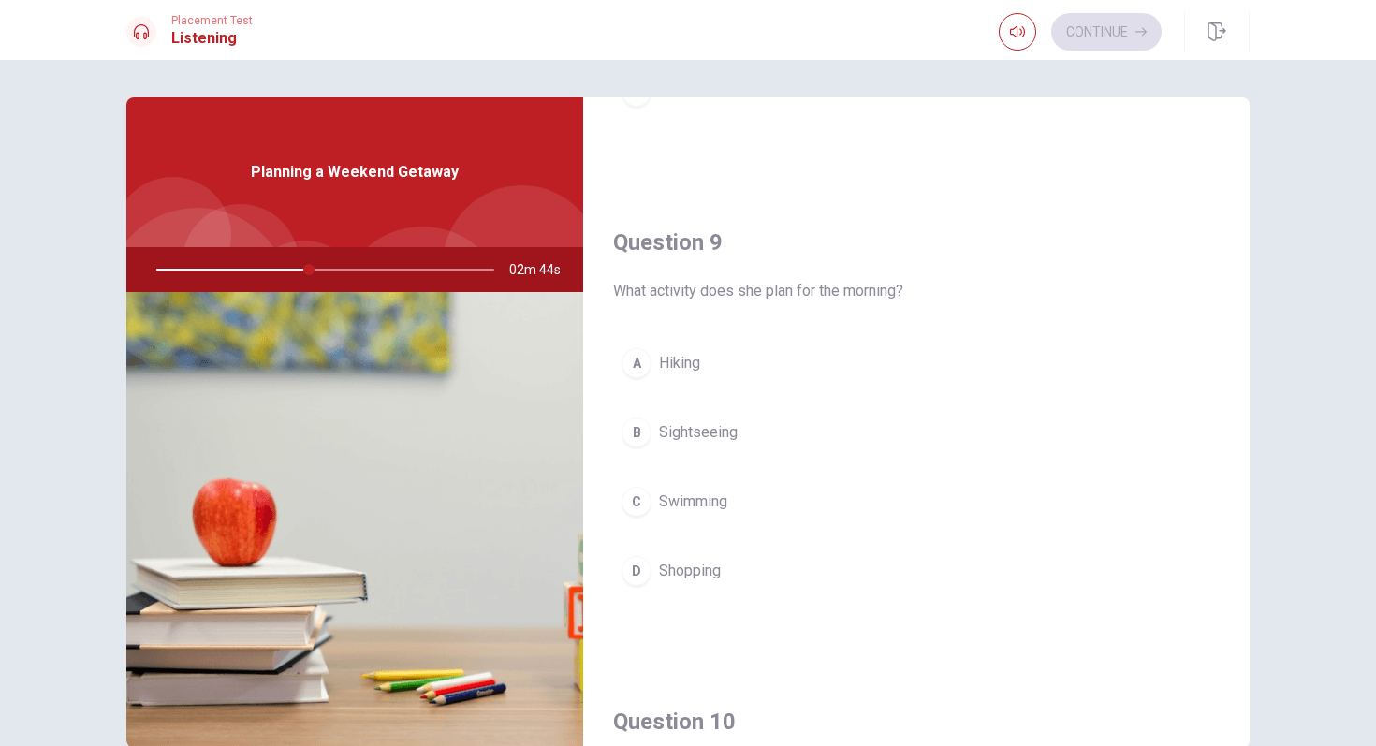
scroll to position [1348, 0]
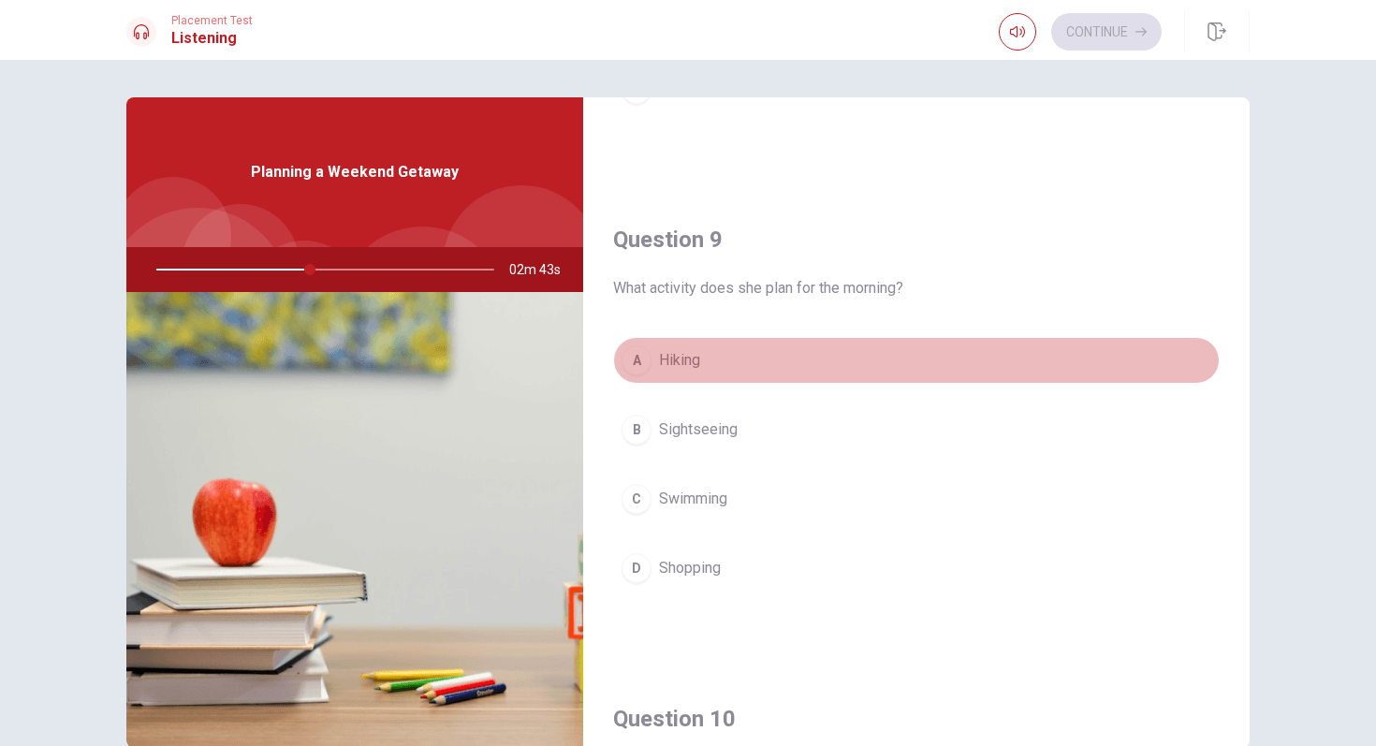
click at [636, 352] on div "A" at bounding box center [637, 360] width 30 height 30
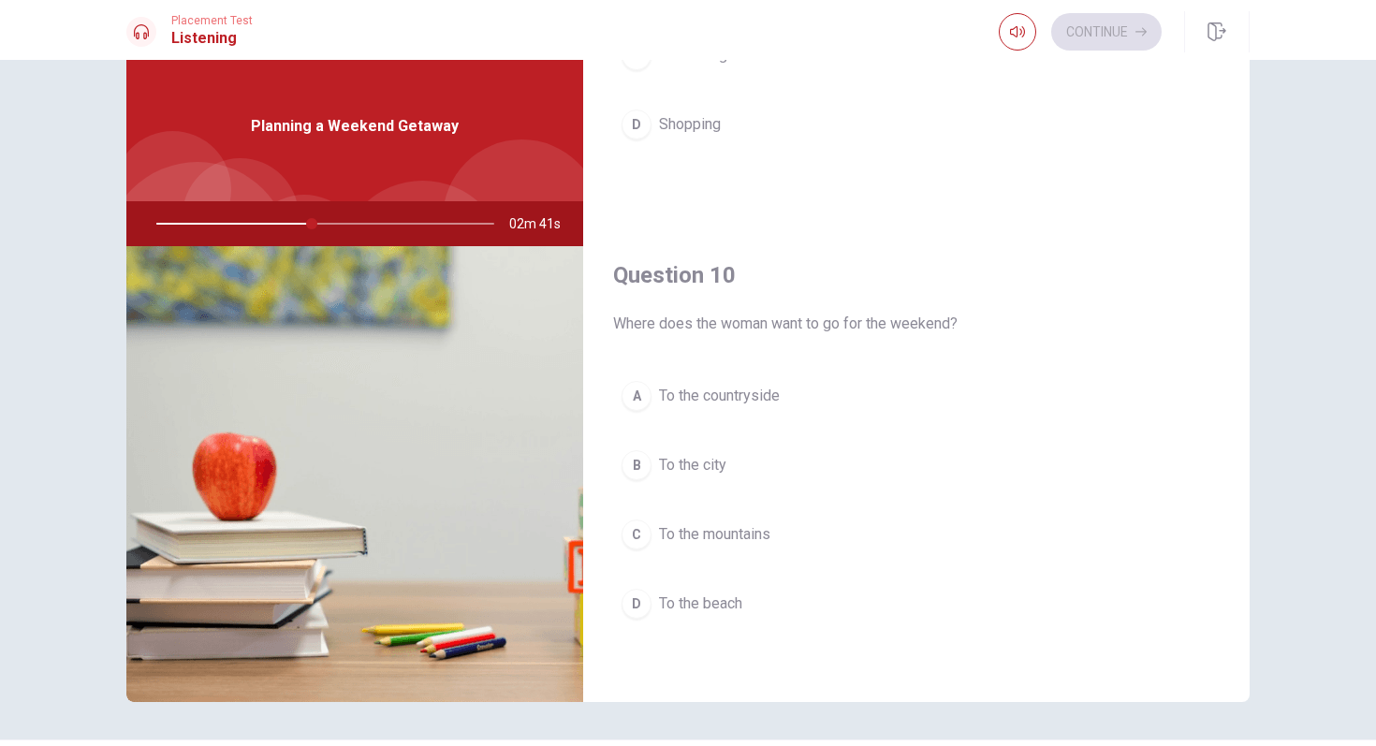
scroll to position [49, 0]
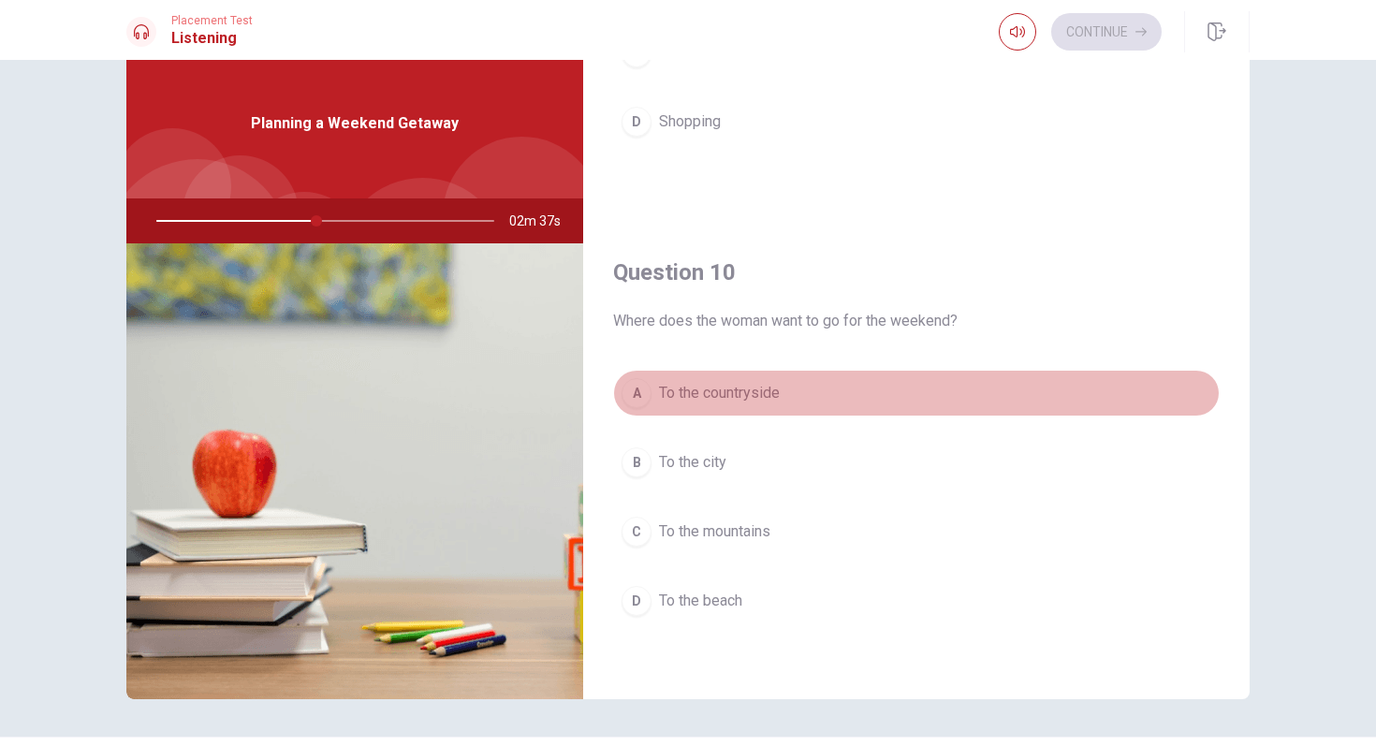
click at [639, 391] on div "A" at bounding box center [637, 393] width 30 height 30
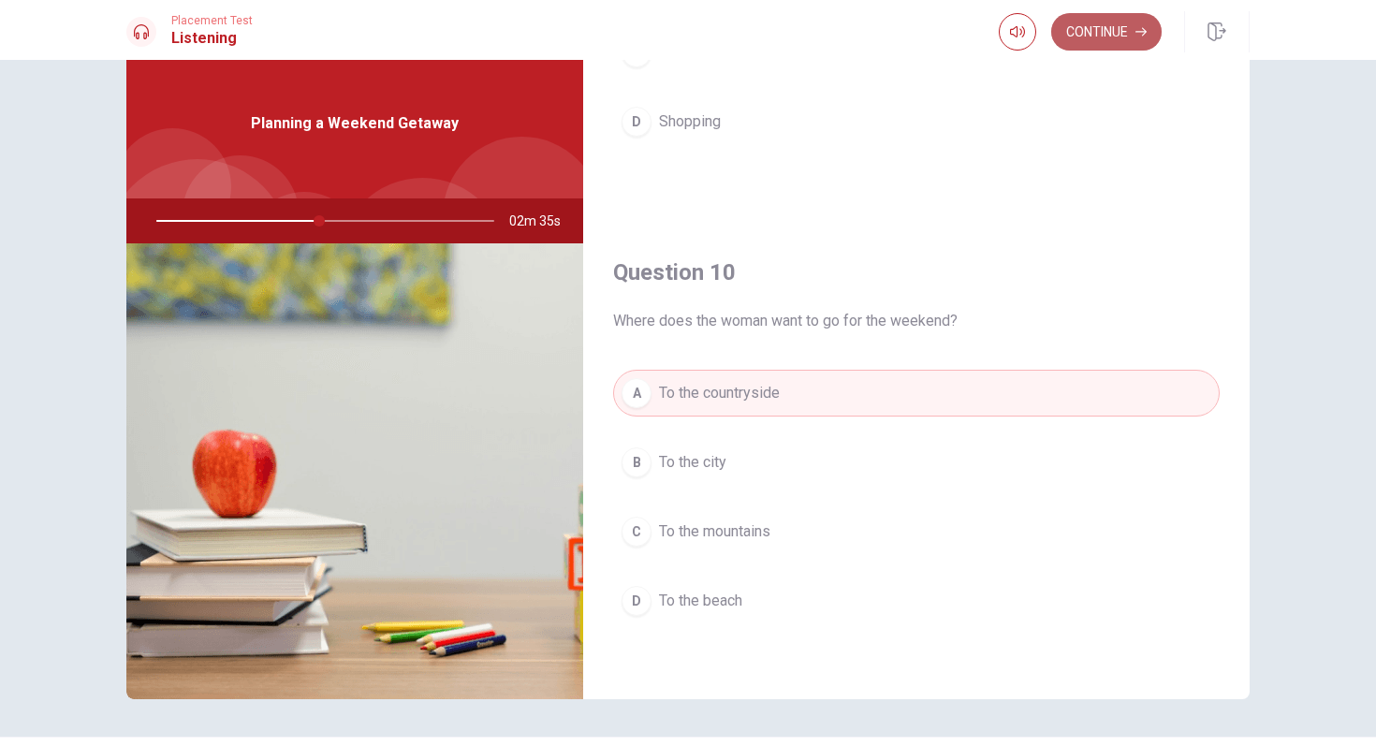
click at [1111, 32] on button "Continue" at bounding box center [1106, 31] width 110 height 37
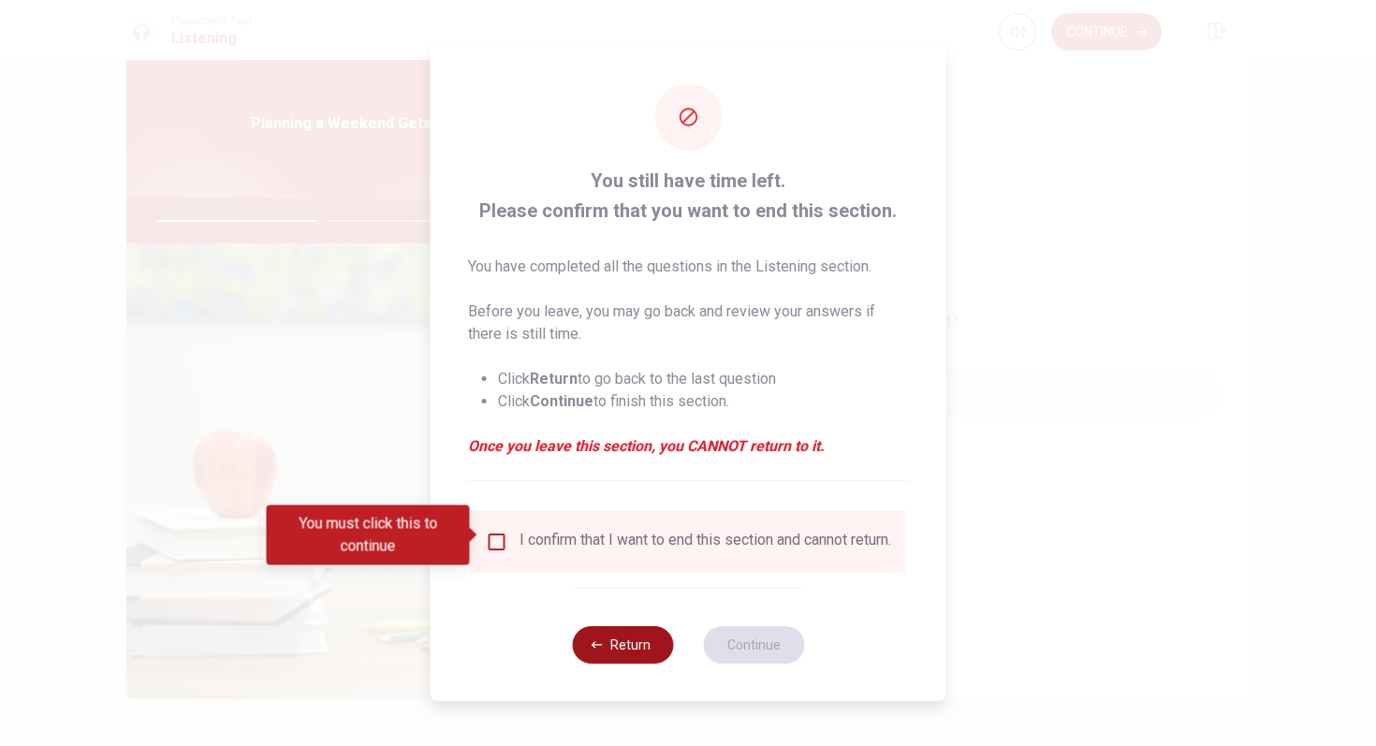
click at [612, 661] on button "Return" at bounding box center [622, 644] width 101 height 37
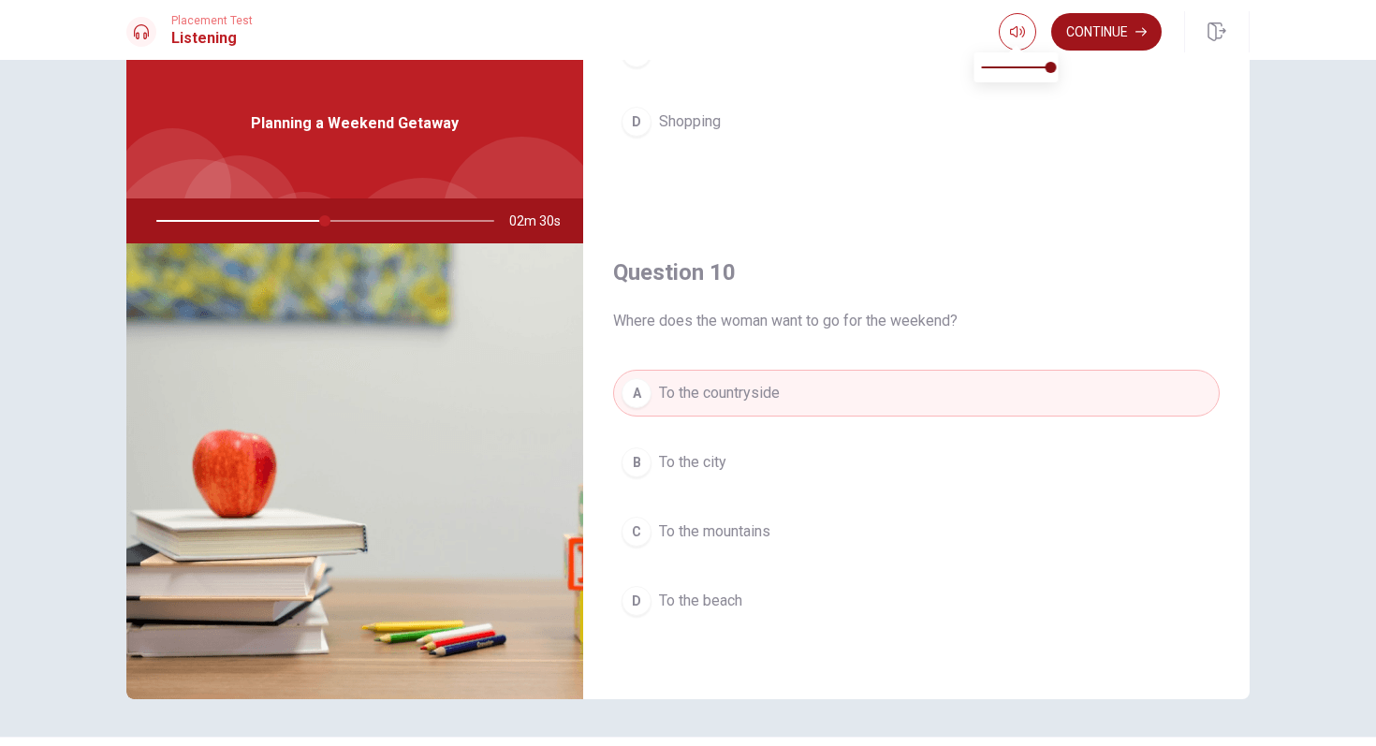
click at [1063, 42] on button "Continue" at bounding box center [1106, 31] width 110 height 37
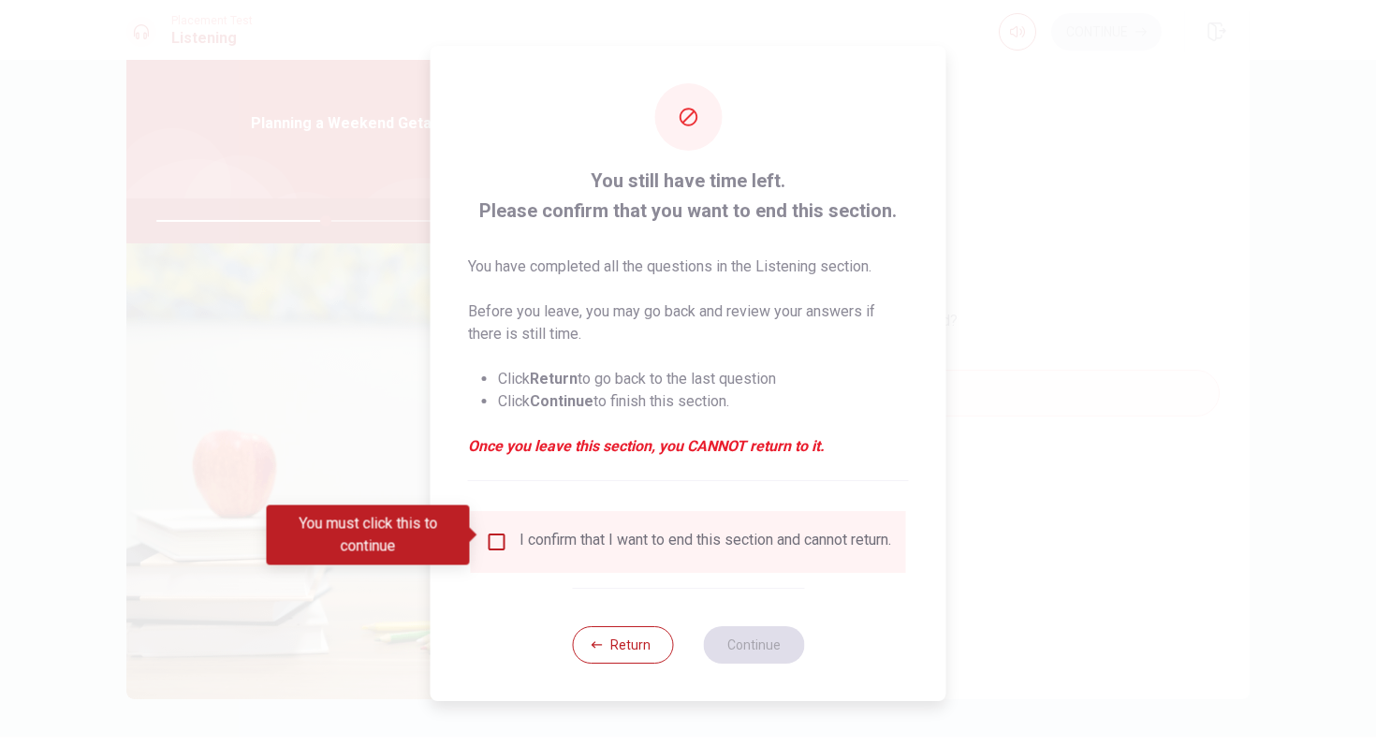
click at [504, 539] on input "You must click this to continue" at bounding box center [497, 542] width 22 height 22
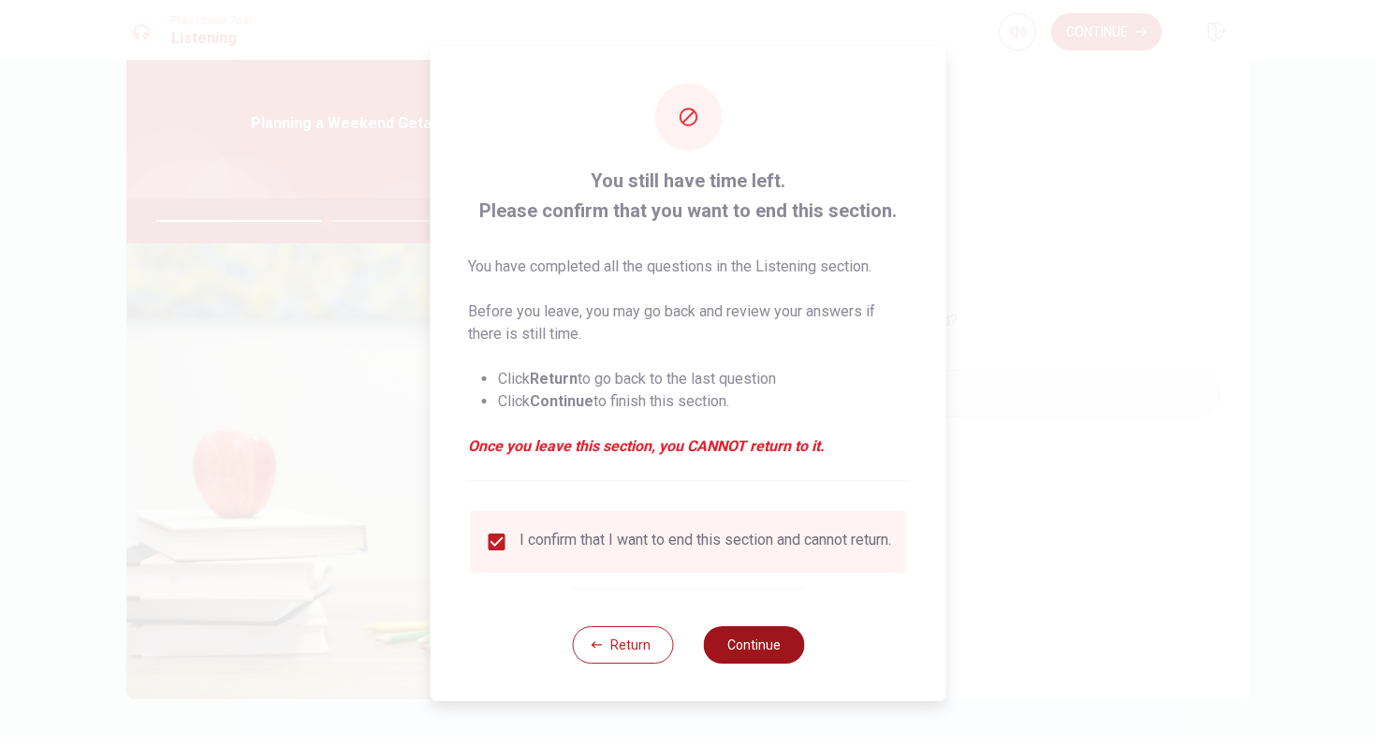
click at [755, 650] on button "Continue" at bounding box center [753, 644] width 101 height 37
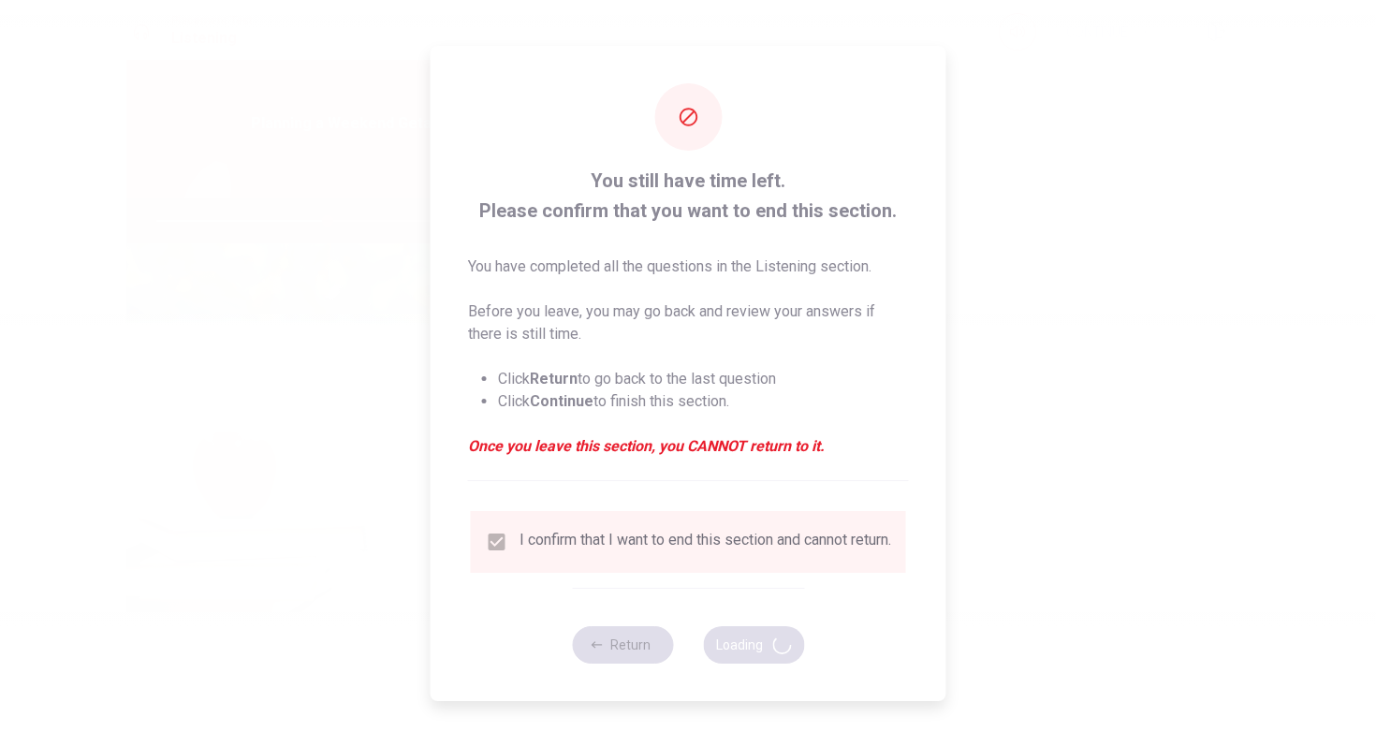
type input "51"
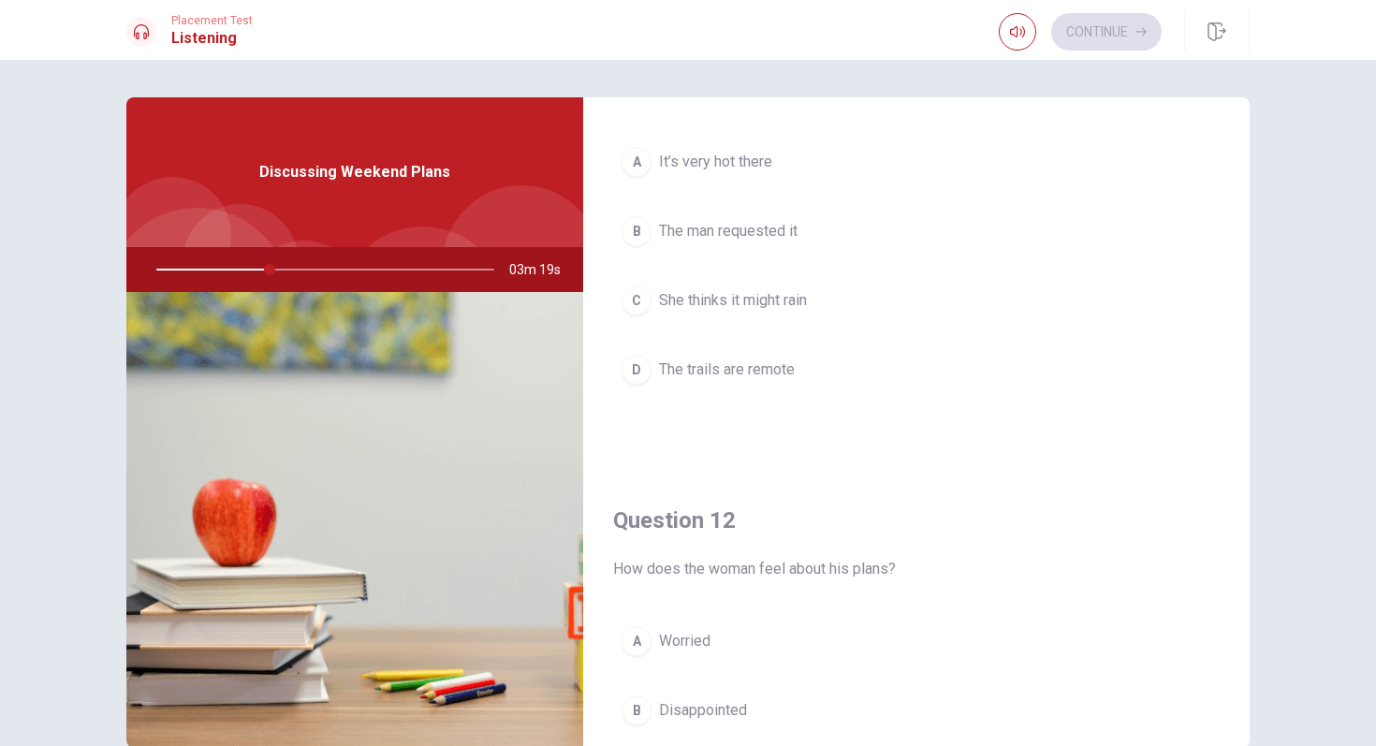
scroll to position [0, 0]
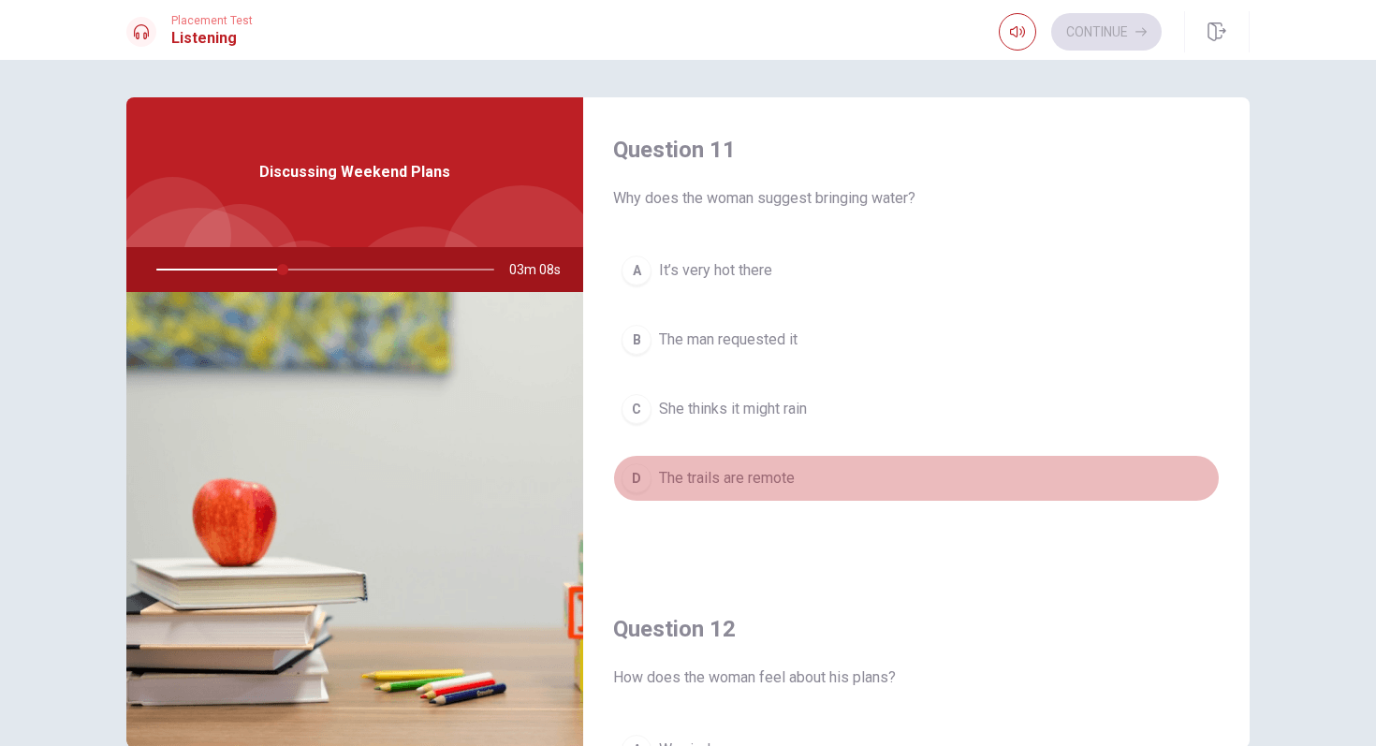
click at [634, 485] on div "D" at bounding box center [637, 478] width 30 height 30
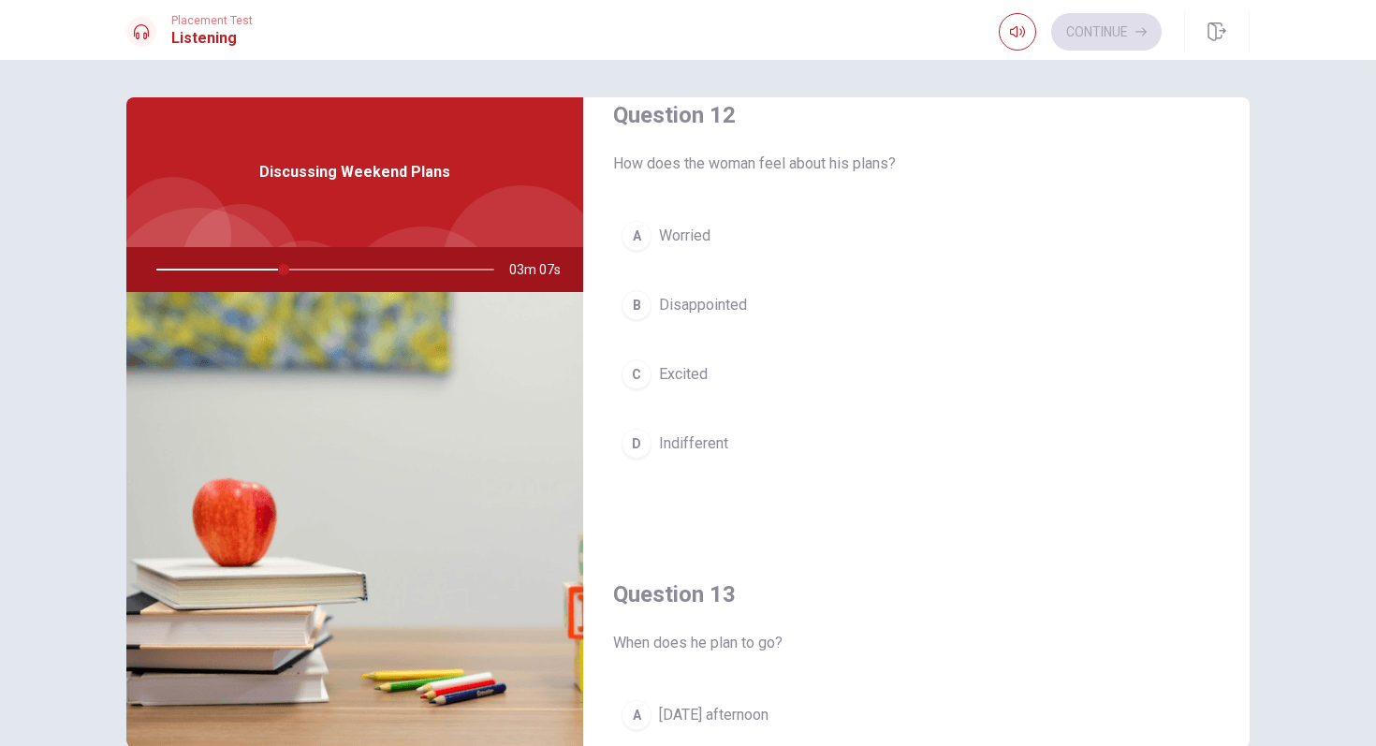
scroll to position [513, 0]
click at [633, 382] on div "C" at bounding box center [637, 375] width 30 height 30
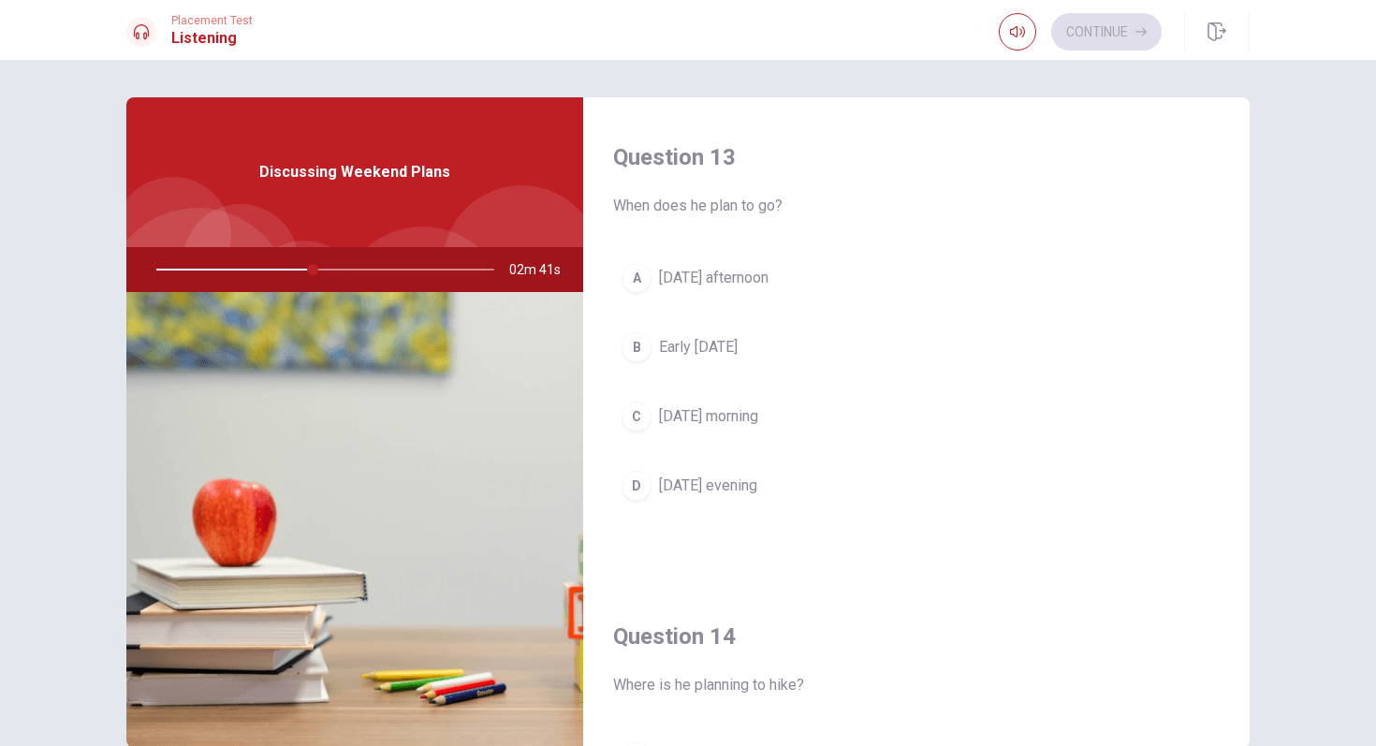
scroll to position [958, 0]
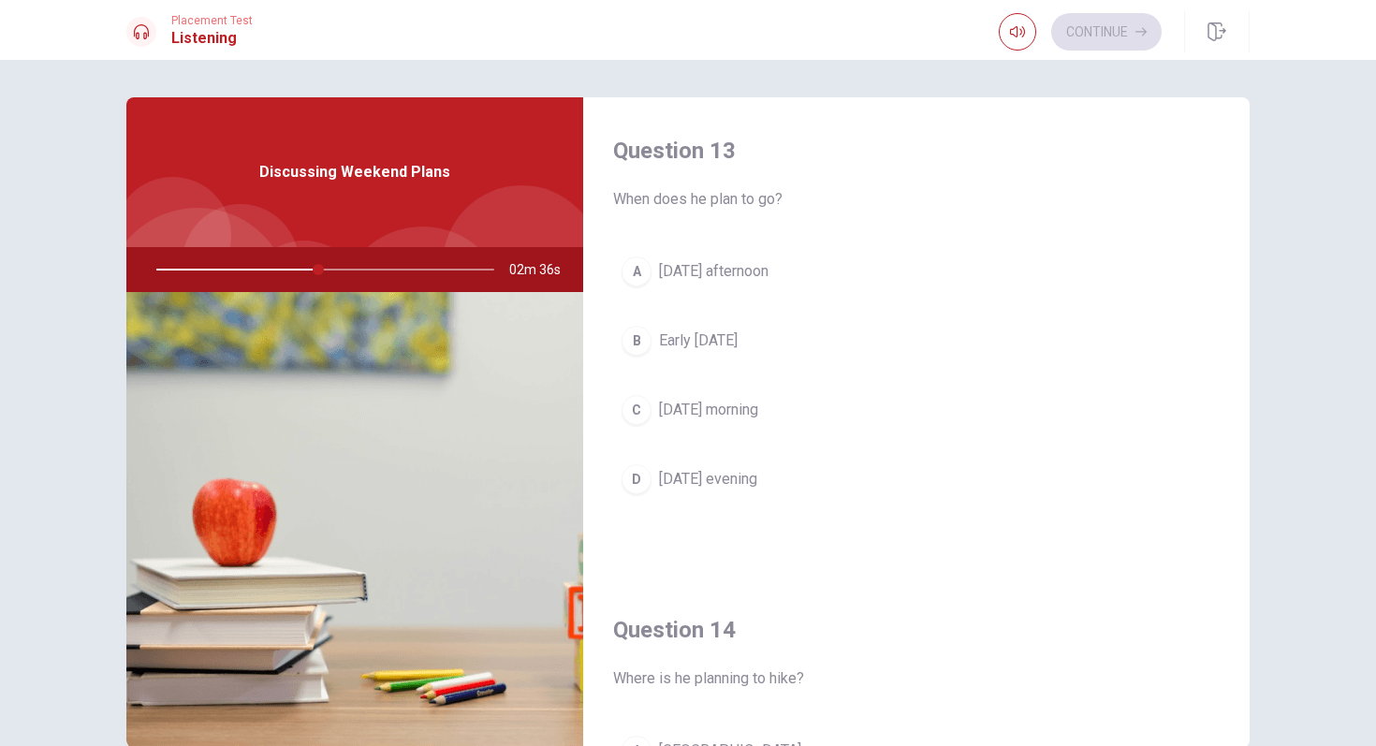
click at [637, 345] on div "B" at bounding box center [637, 341] width 30 height 30
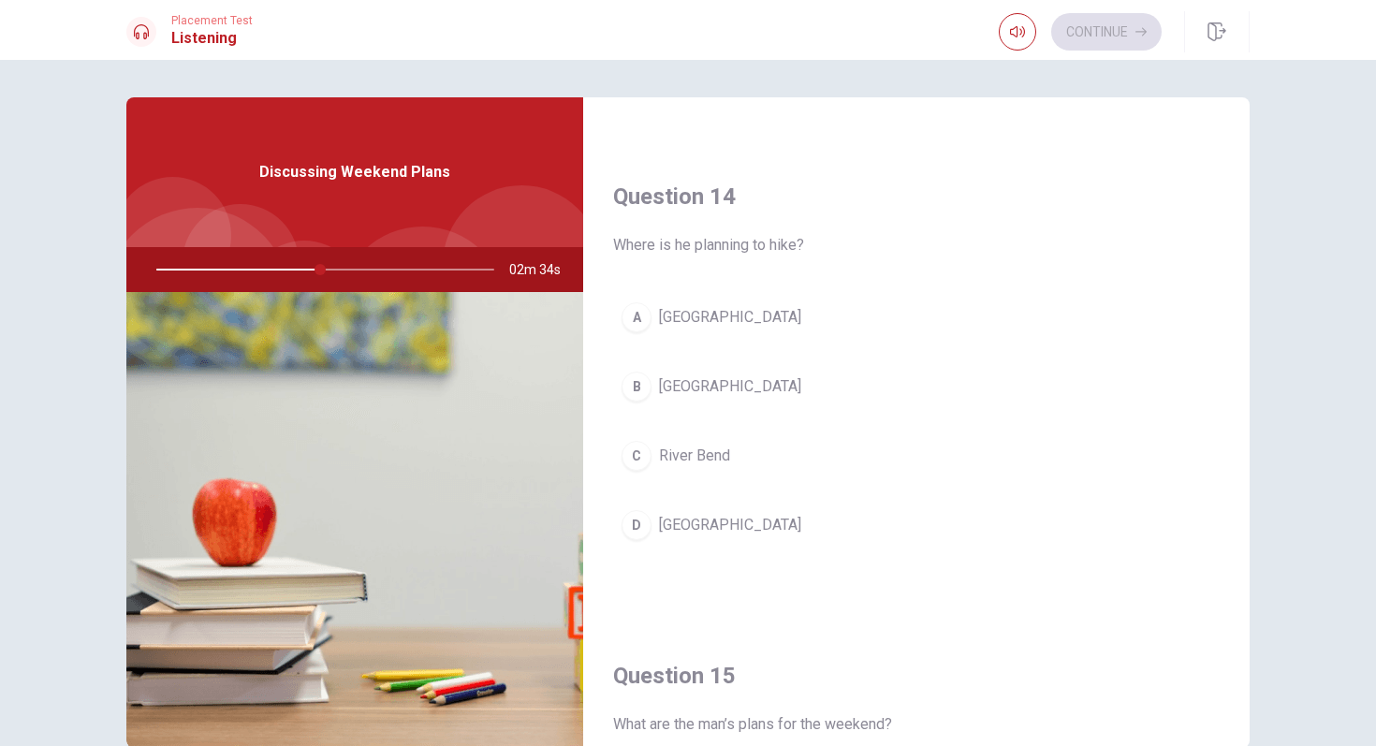
scroll to position [1401, 0]
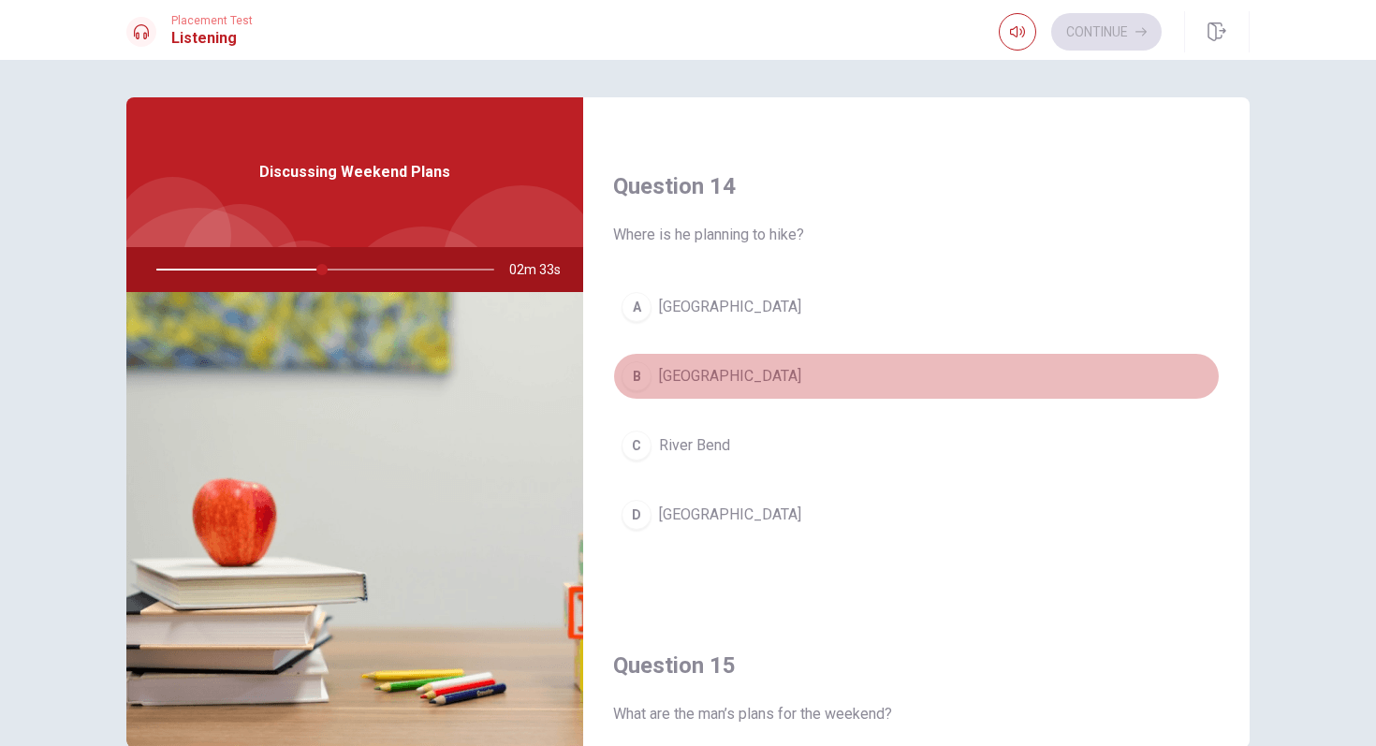
click at [642, 368] on div "B" at bounding box center [637, 376] width 30 height 30
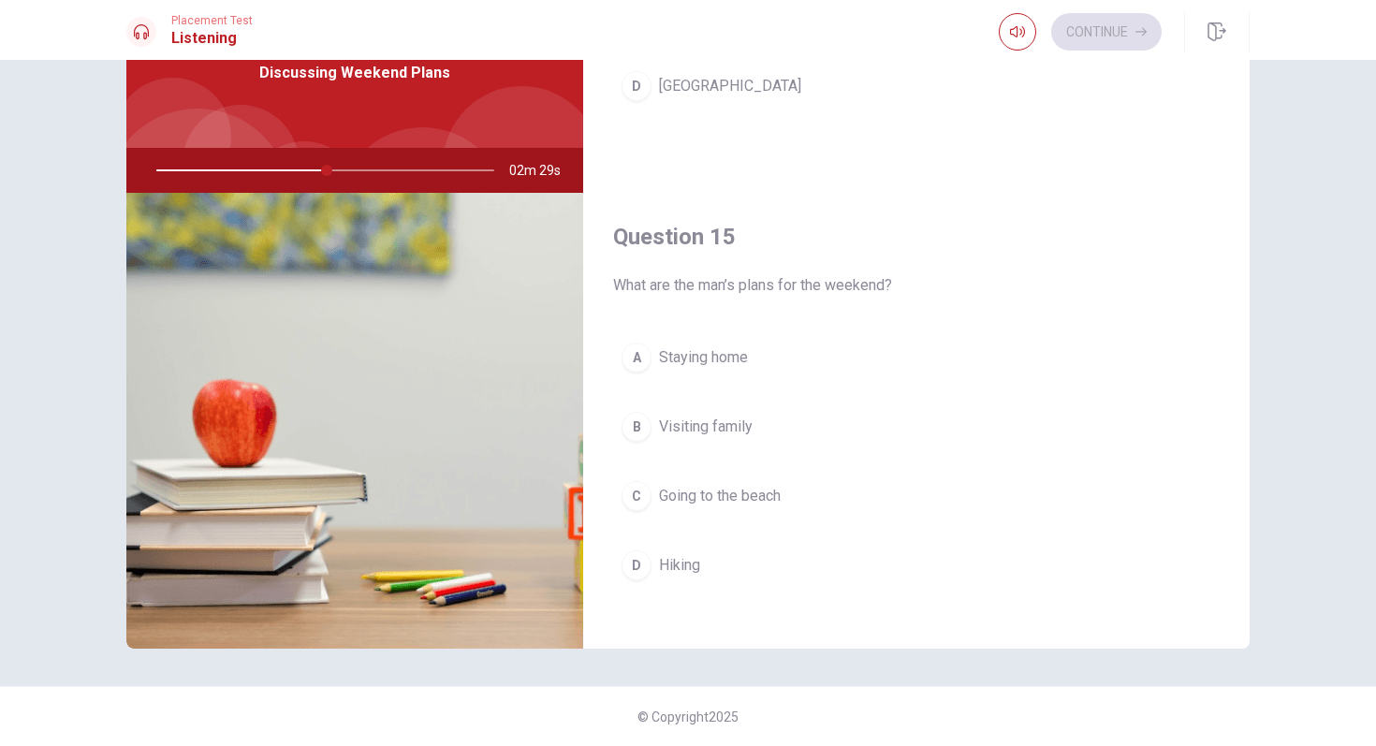
scroll to position [1746, 0]
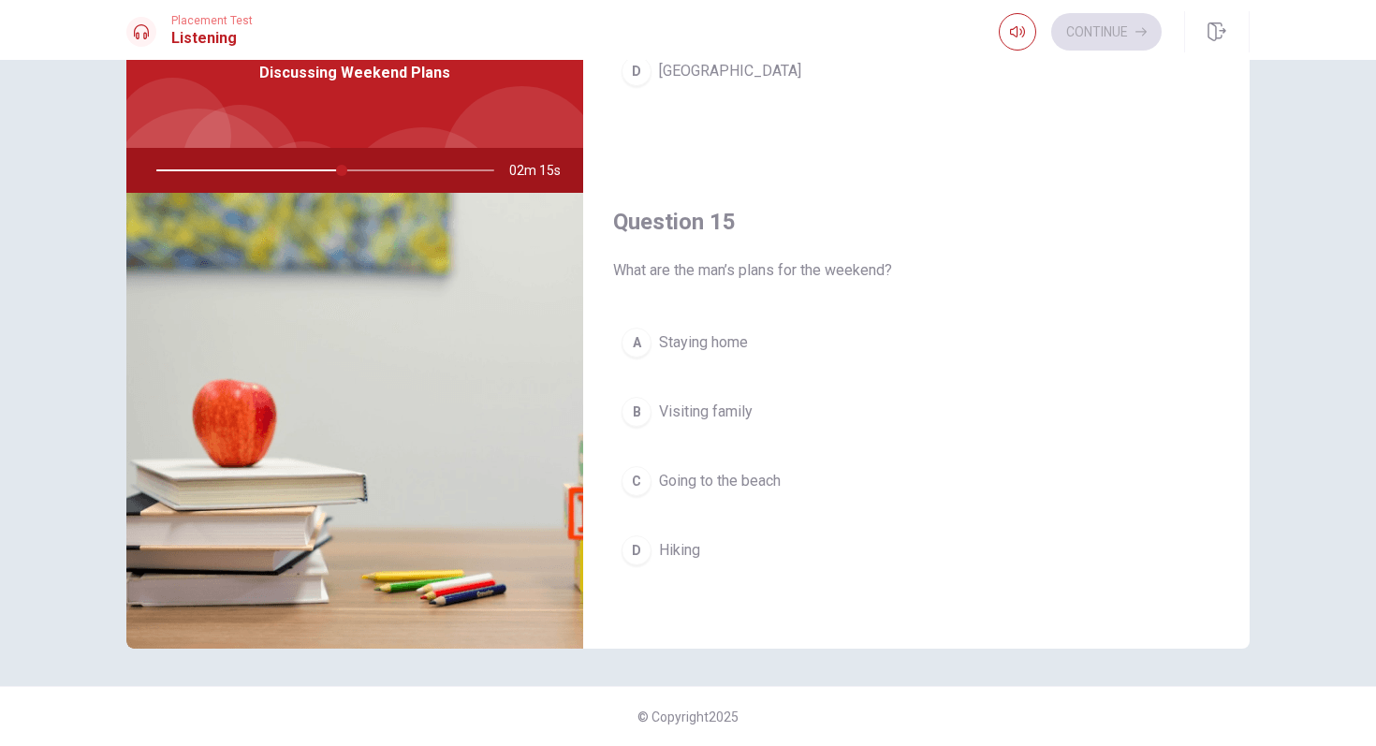
click at [637, 415] on div "B" at bounding box center [637, 412] width 30 height 30
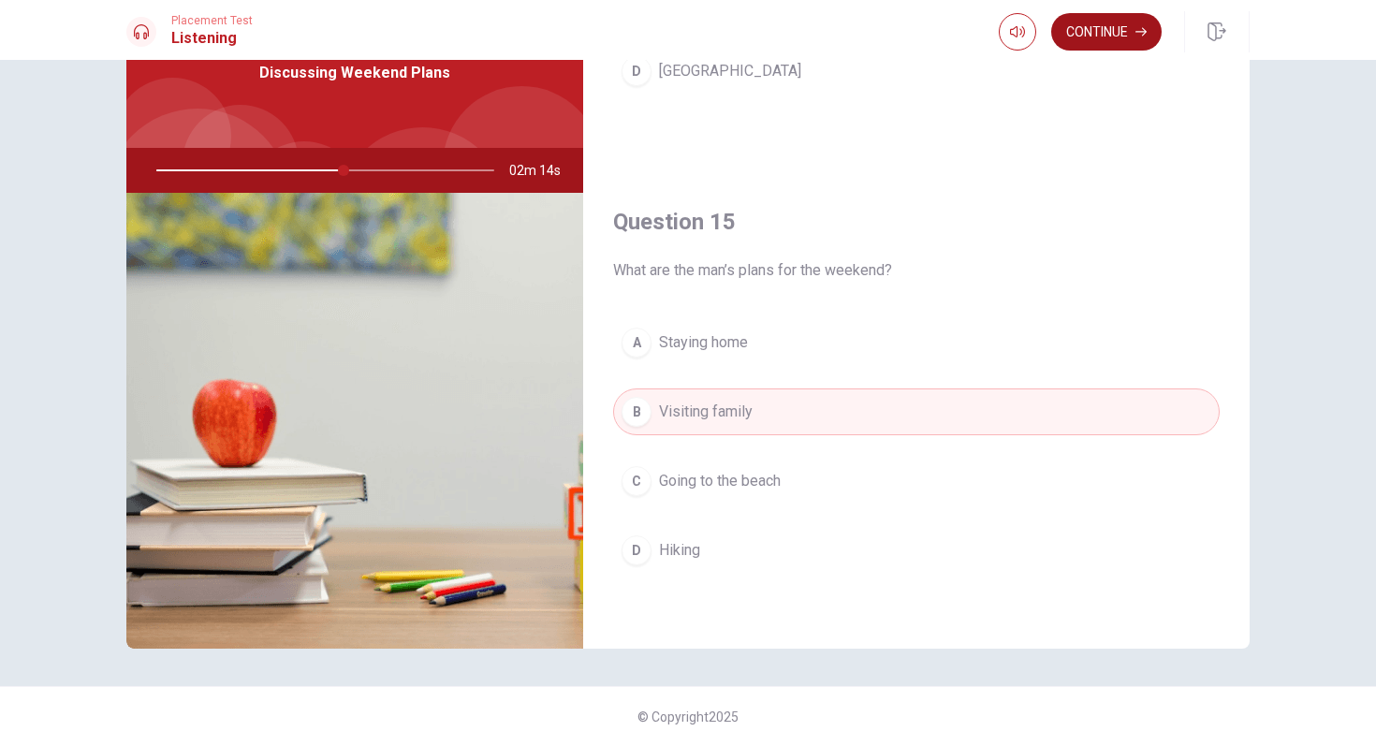
click at [1113, 36] on button "Continue" at bounding box center [1106, 31] width 110 height 37
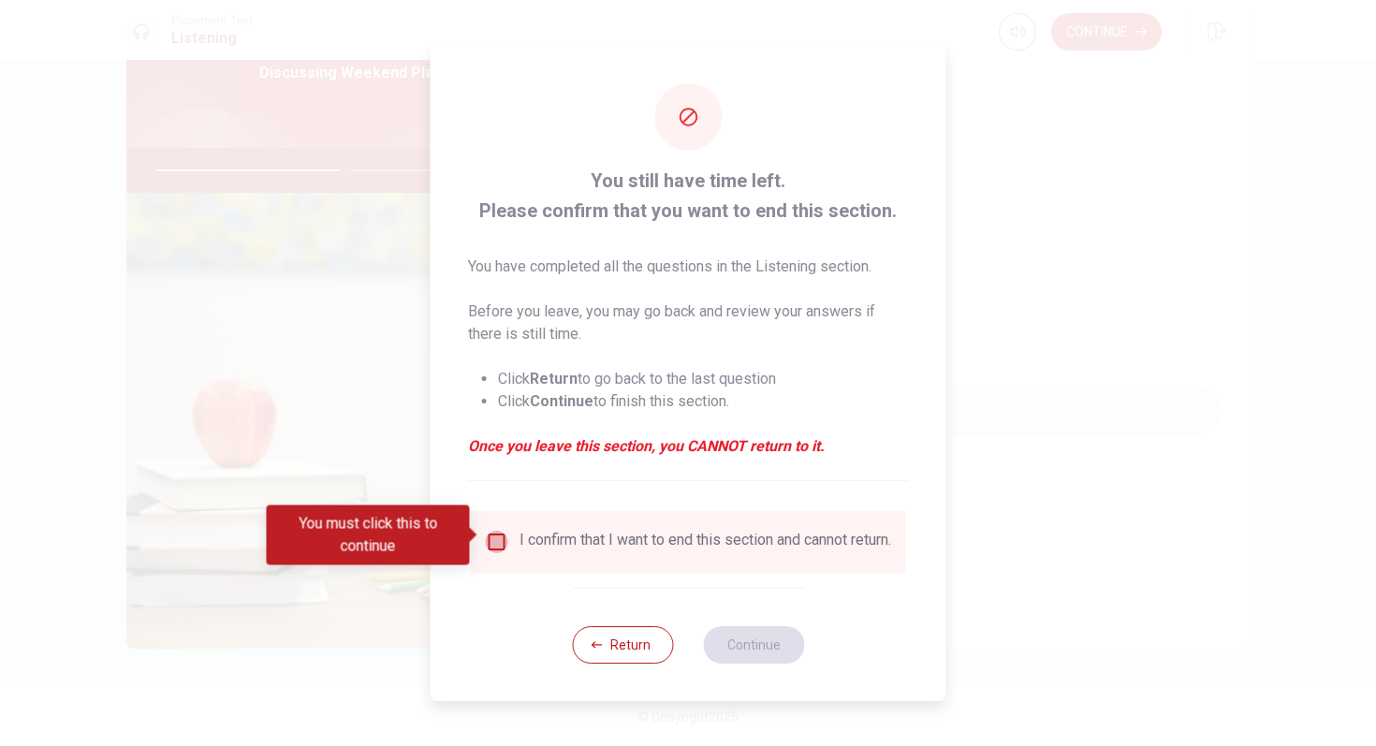
click at [490, 532] on input "You must click this to continue" at bounding box center [497, 542] width 22 height 22
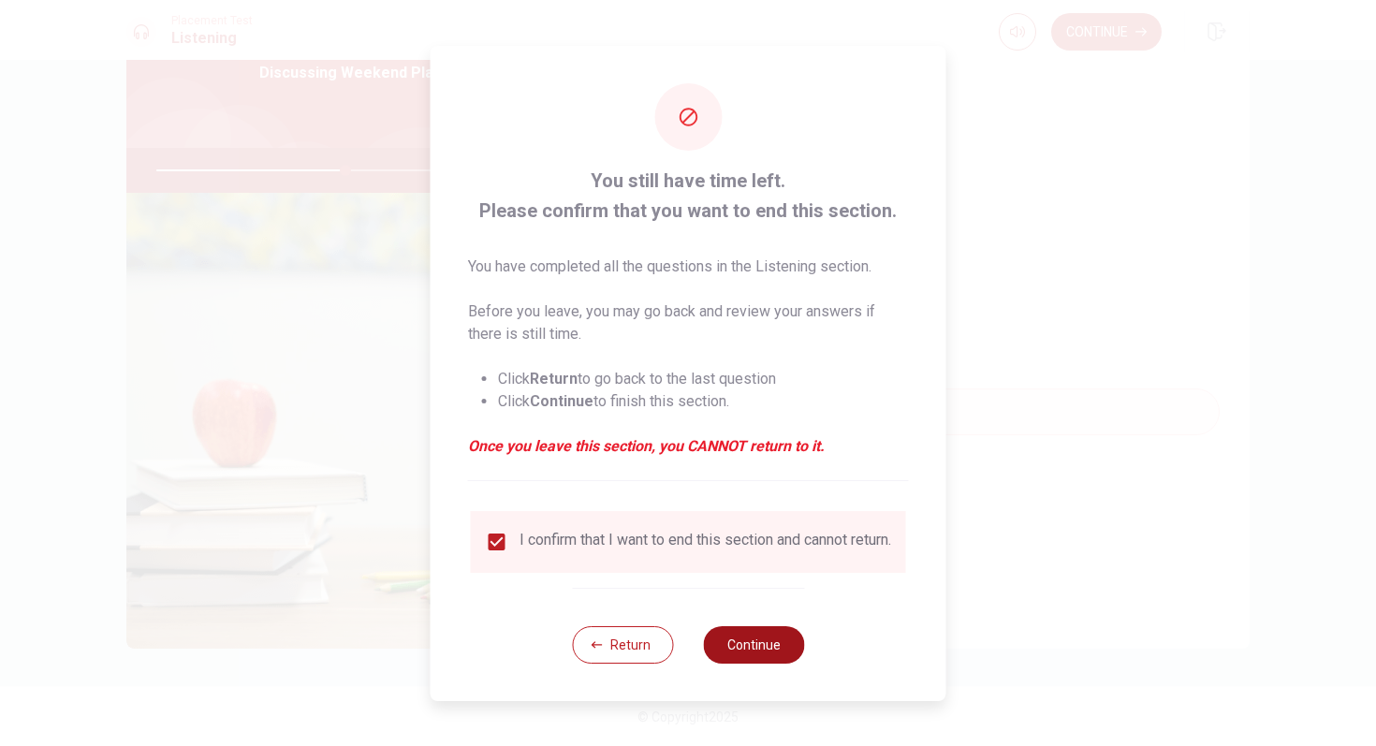
click at [723, 647] on button "Continue" at bounding box center [753, 644] width 101 height 37
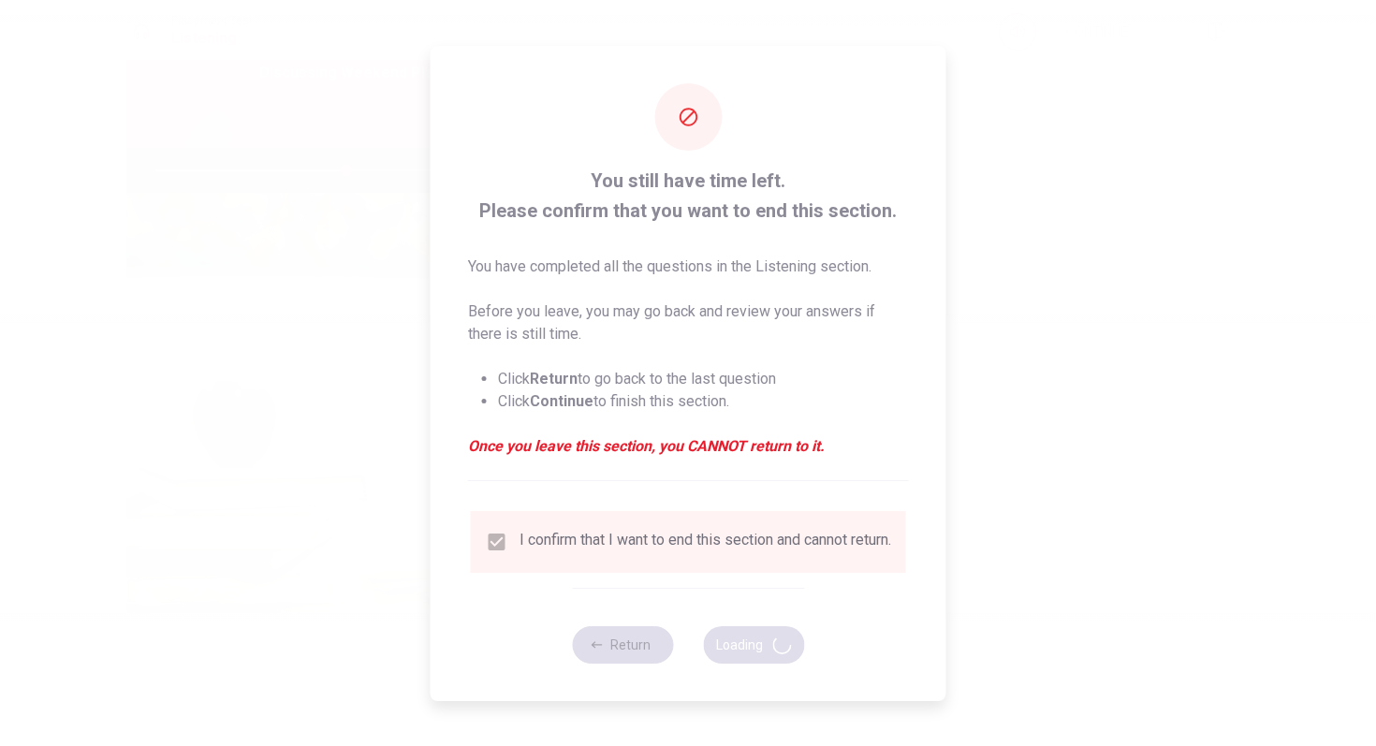
type input "57"
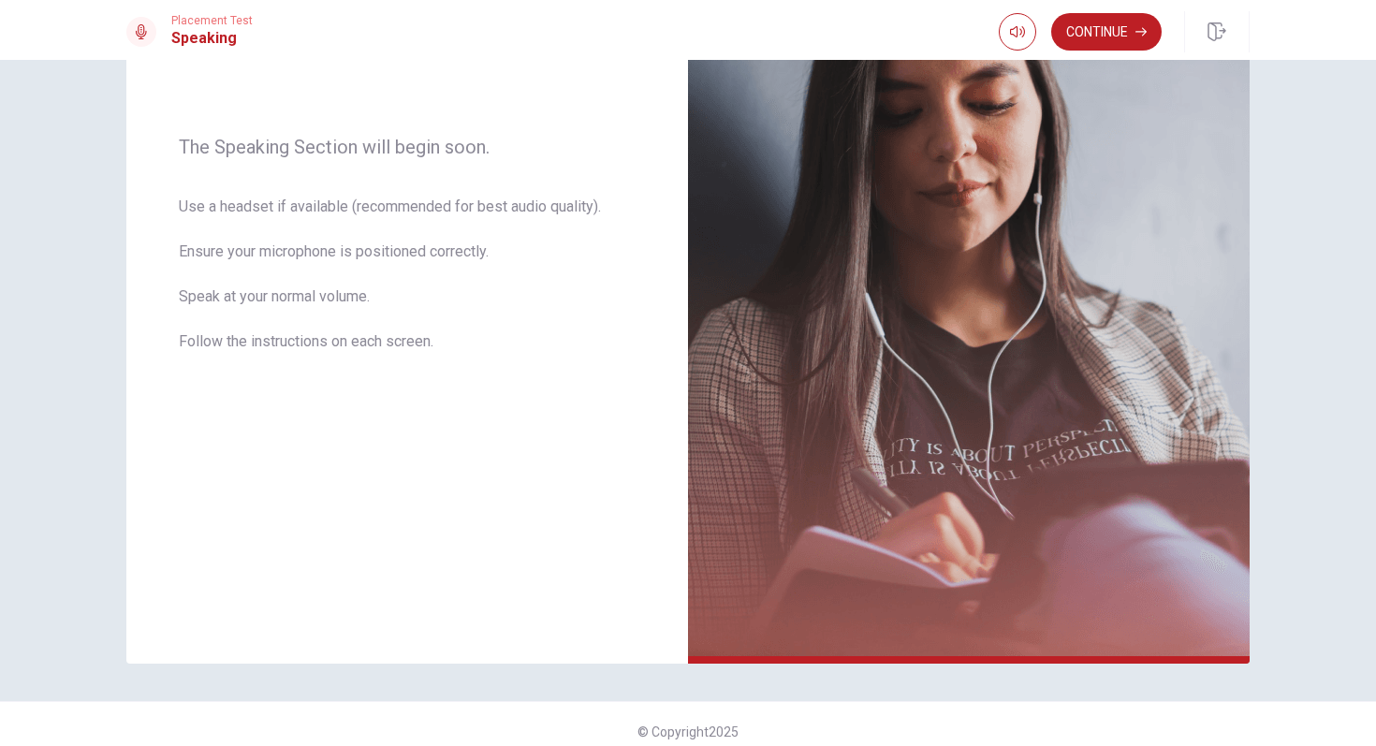
scroll to position [265, 0]
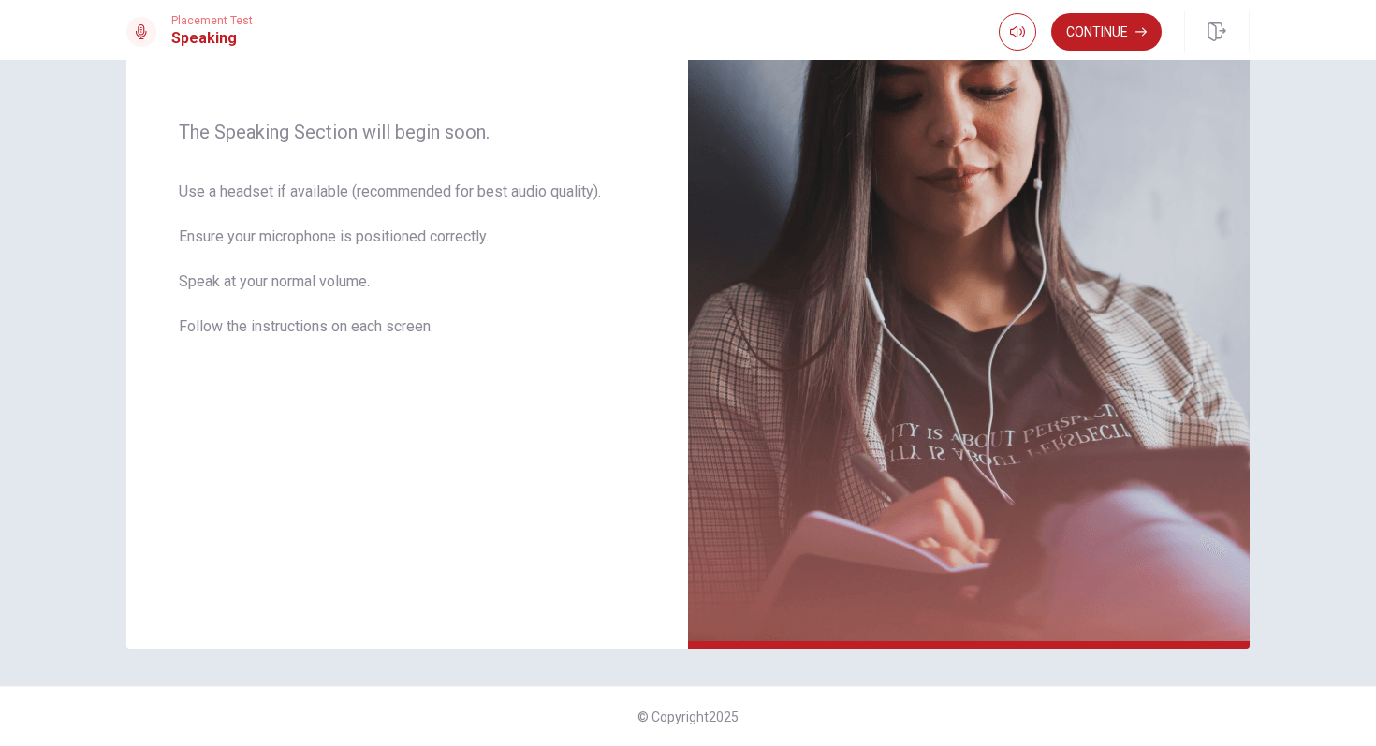
click at [723, 644] on div at bounding box center [969, 644] width 562 height 7
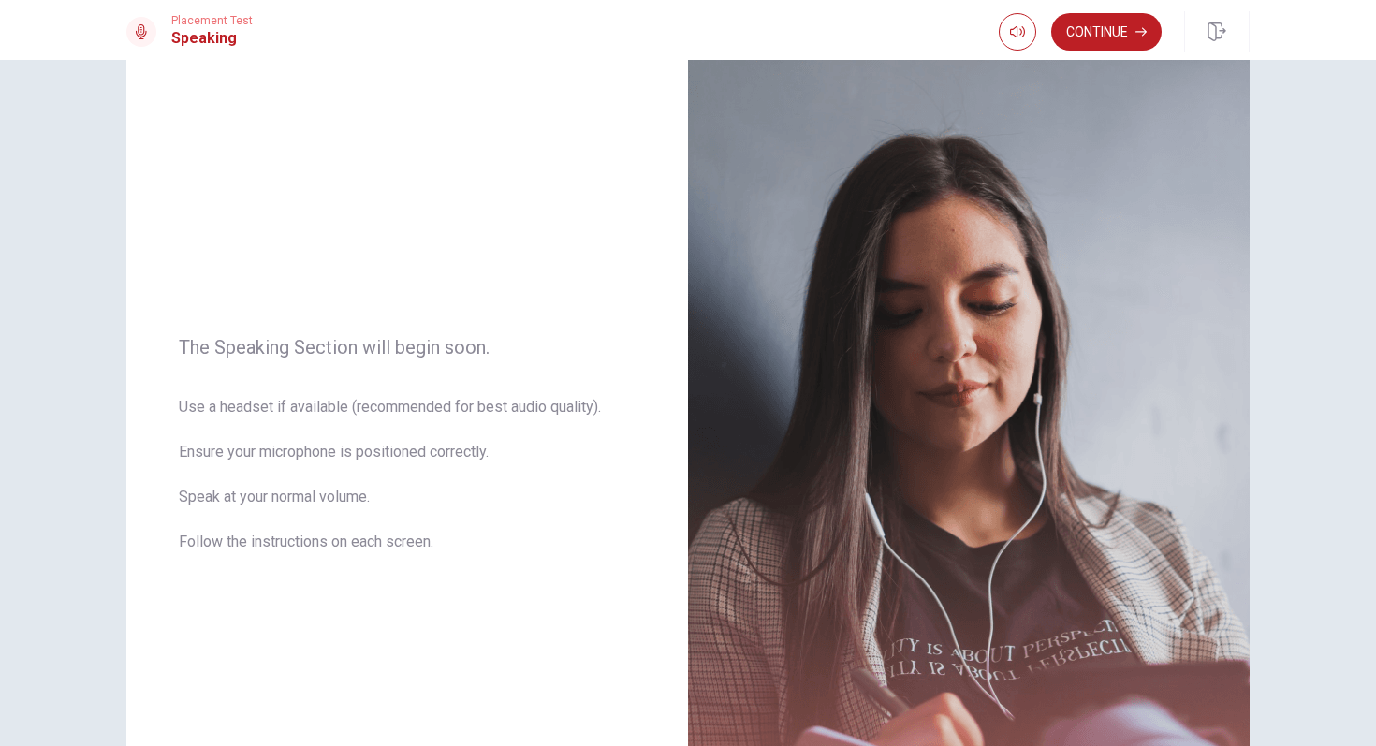
scroll to position [0, 0]
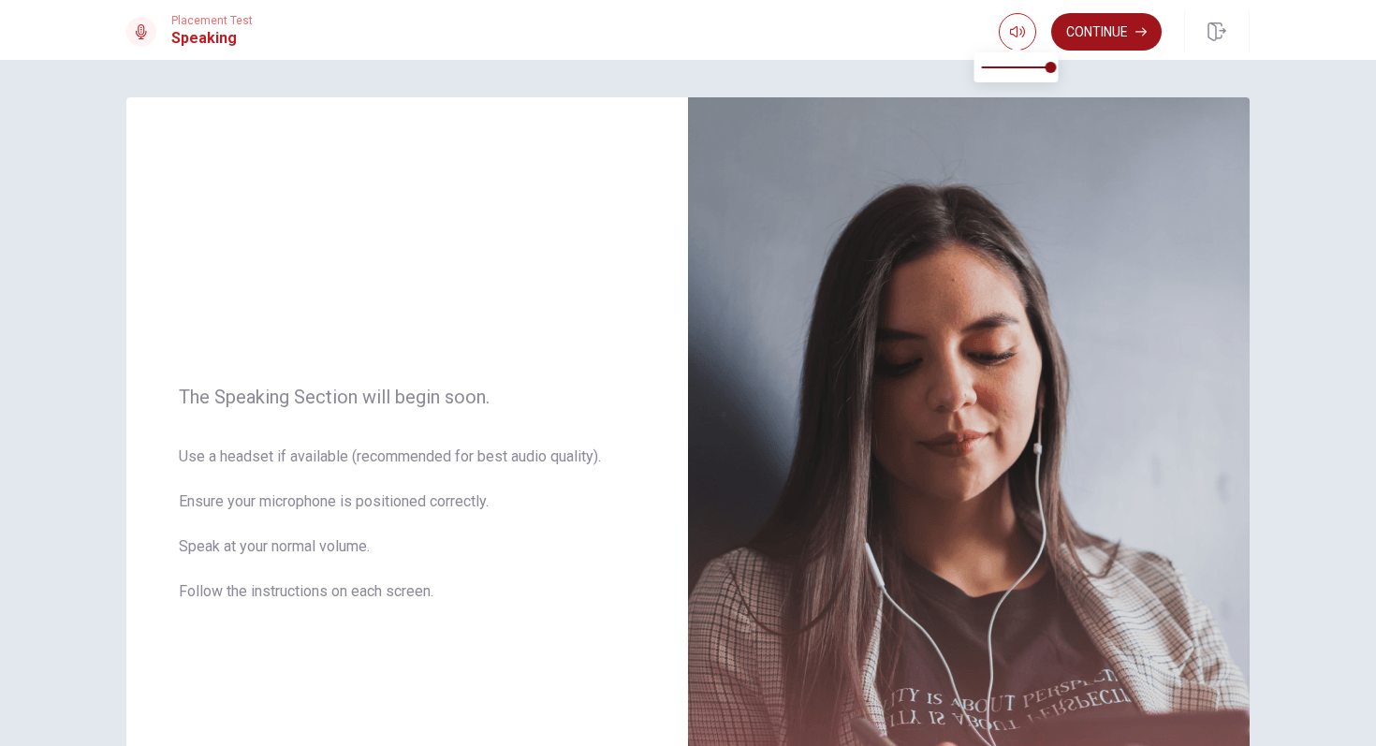
click at [1079, 25] on button "Continue" at bounding box center [1106, 31] width 110 height 37
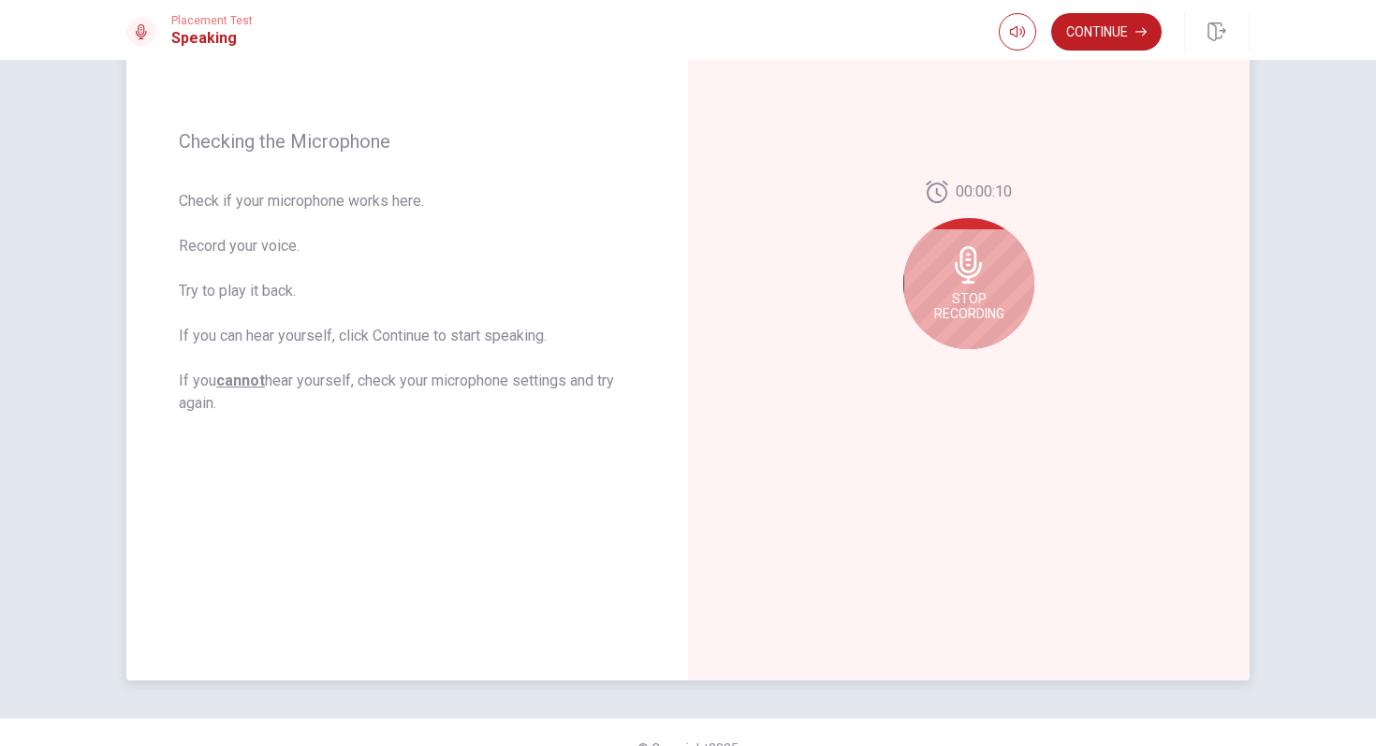
scroll to position [239, 0]
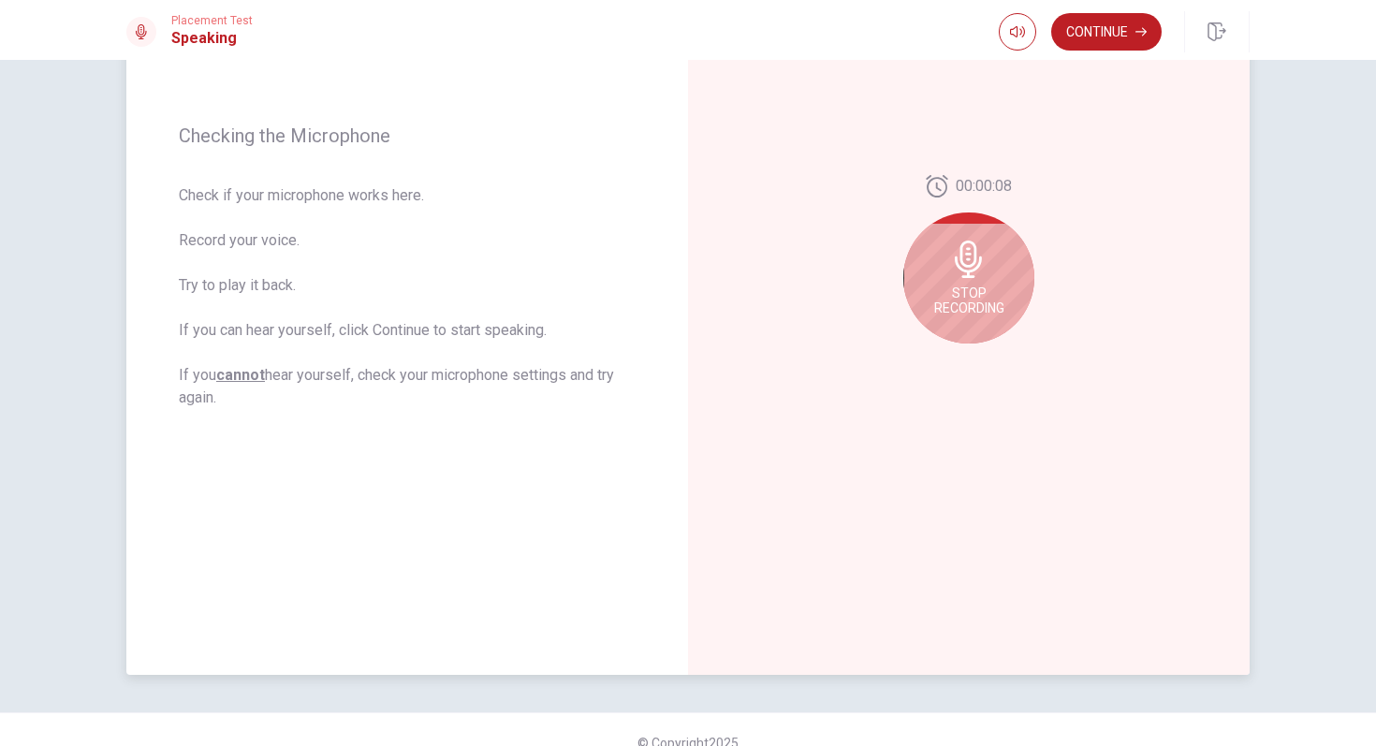
click at [960, 303] on span "Stop Recording" at bounding box center [969, 301] width 70 height 30
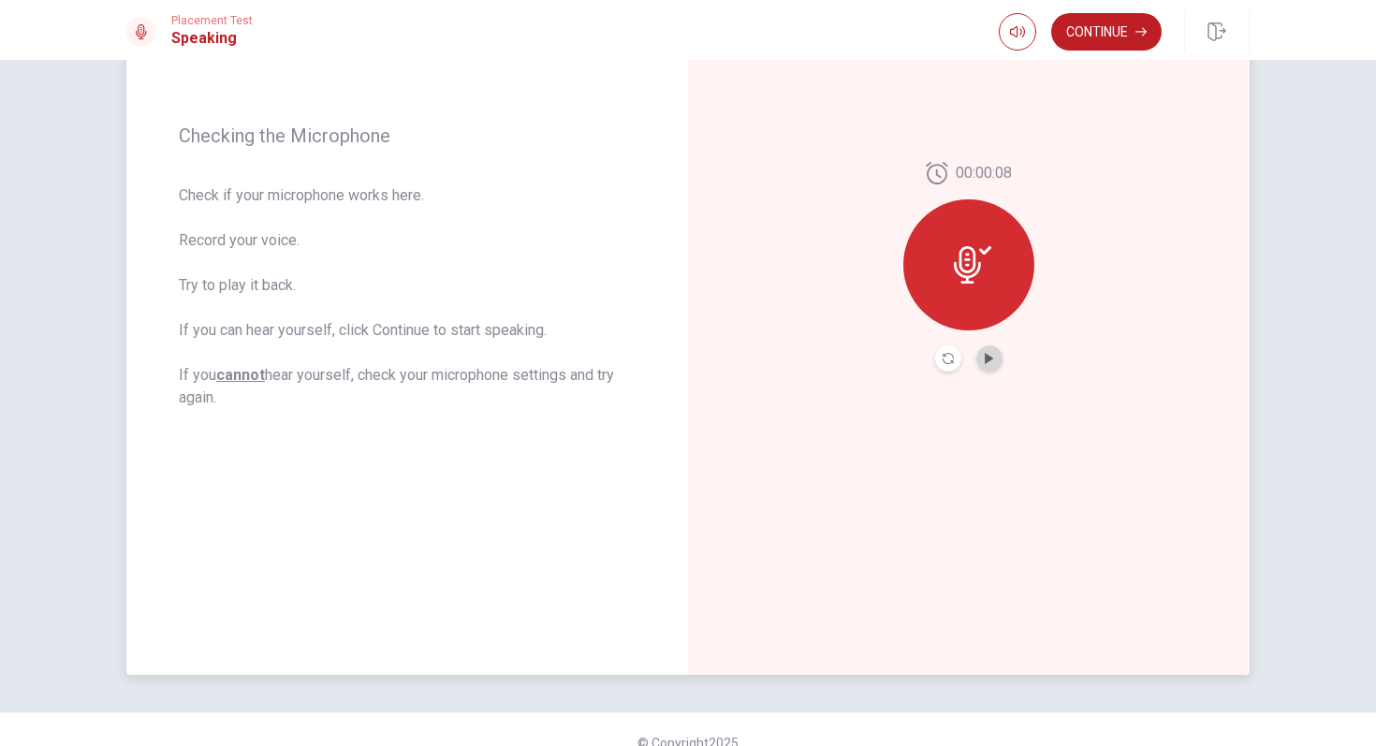
click at [992, 364] on button "Play Audio" at bounding box center [989, 358] width 26 height 26
click at [1121, 37] on button "Continue" at bounding box center [1106, 31] width 110 height 37
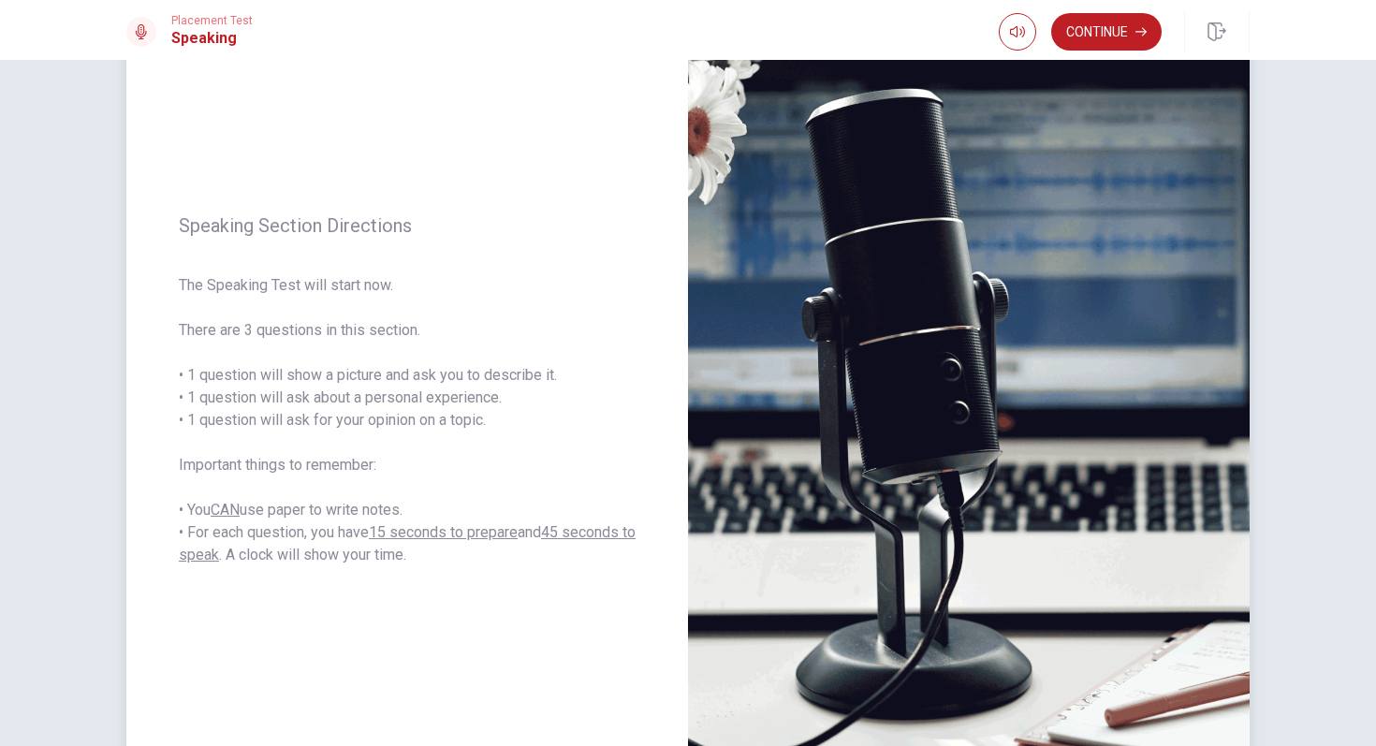
scroll to position [113, 0]
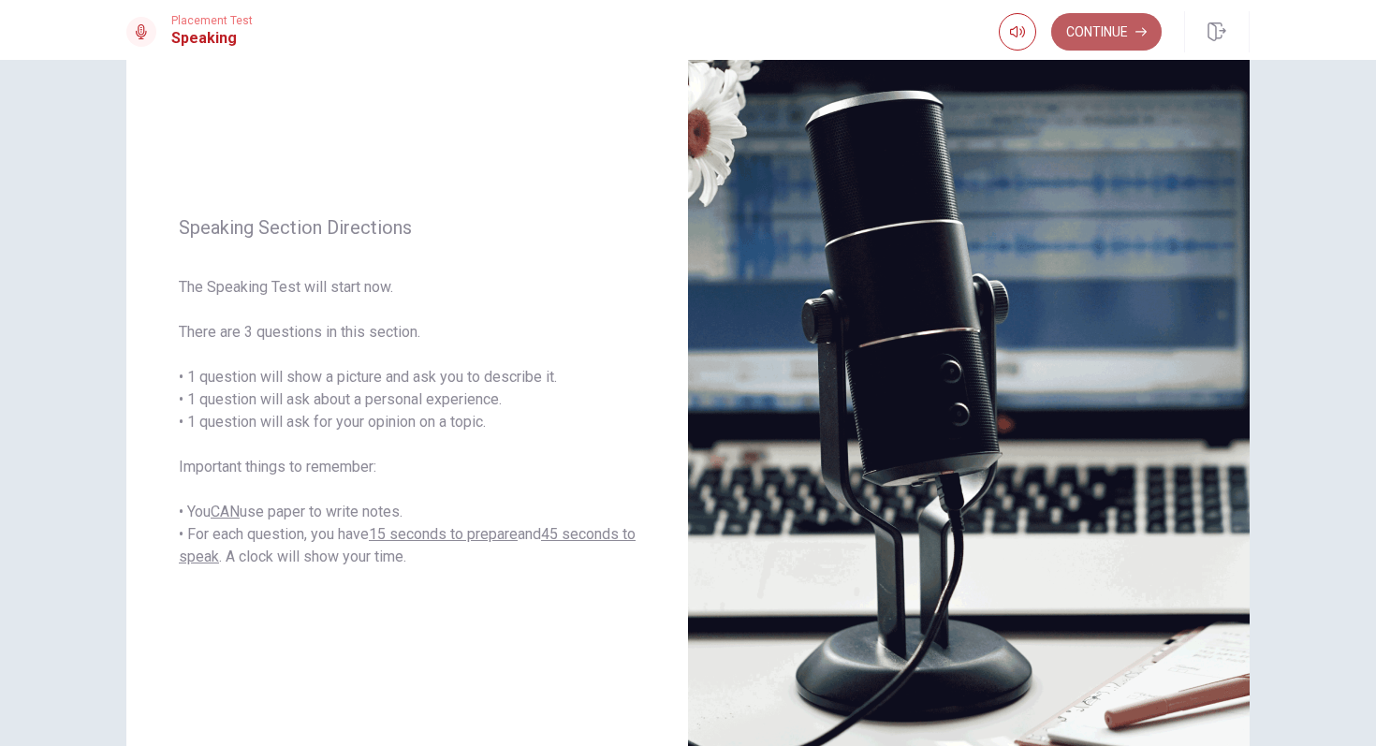
click at [1082, 35] on button "Continue" at bounding box center [1106, 31] width 110 height 37
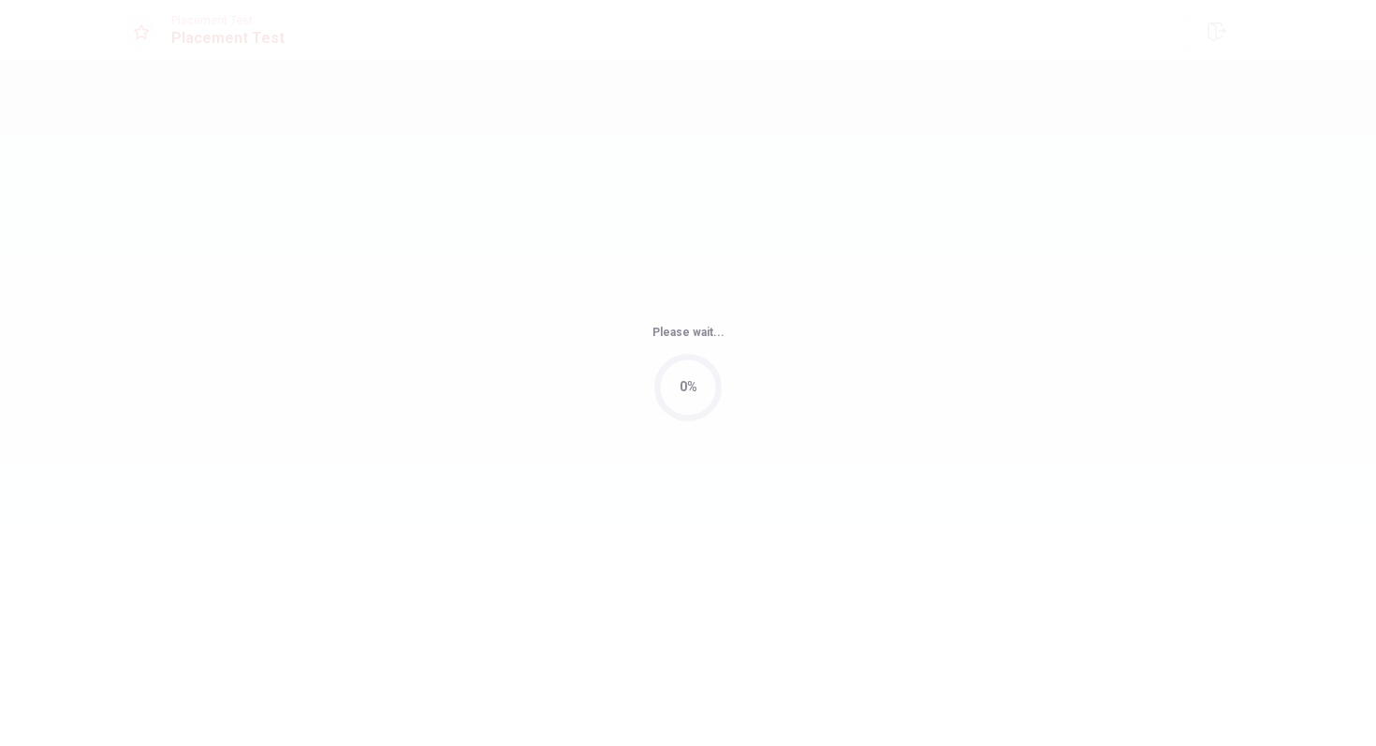
scroll to position [0, 0]
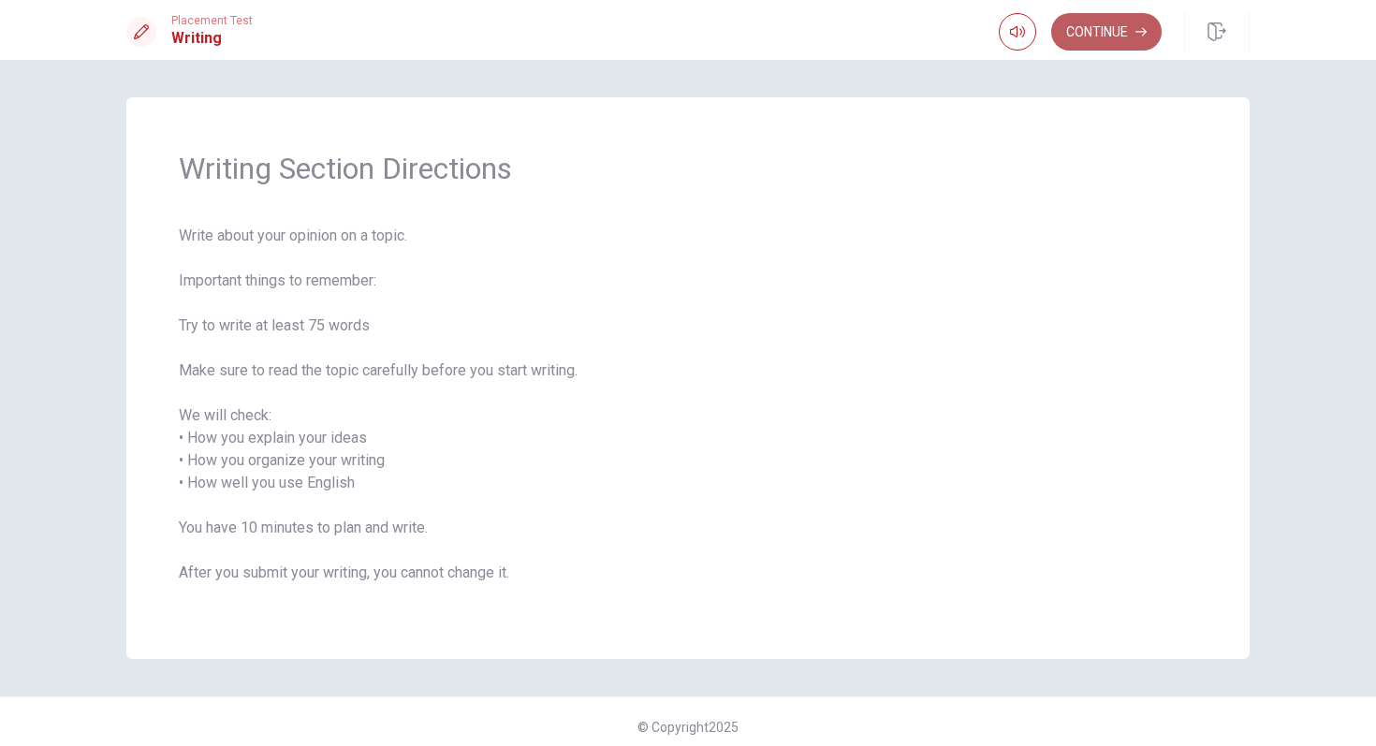
click at [1106, 28] on button "Continue" at bounding box center [1106, 31] width 110 height 37
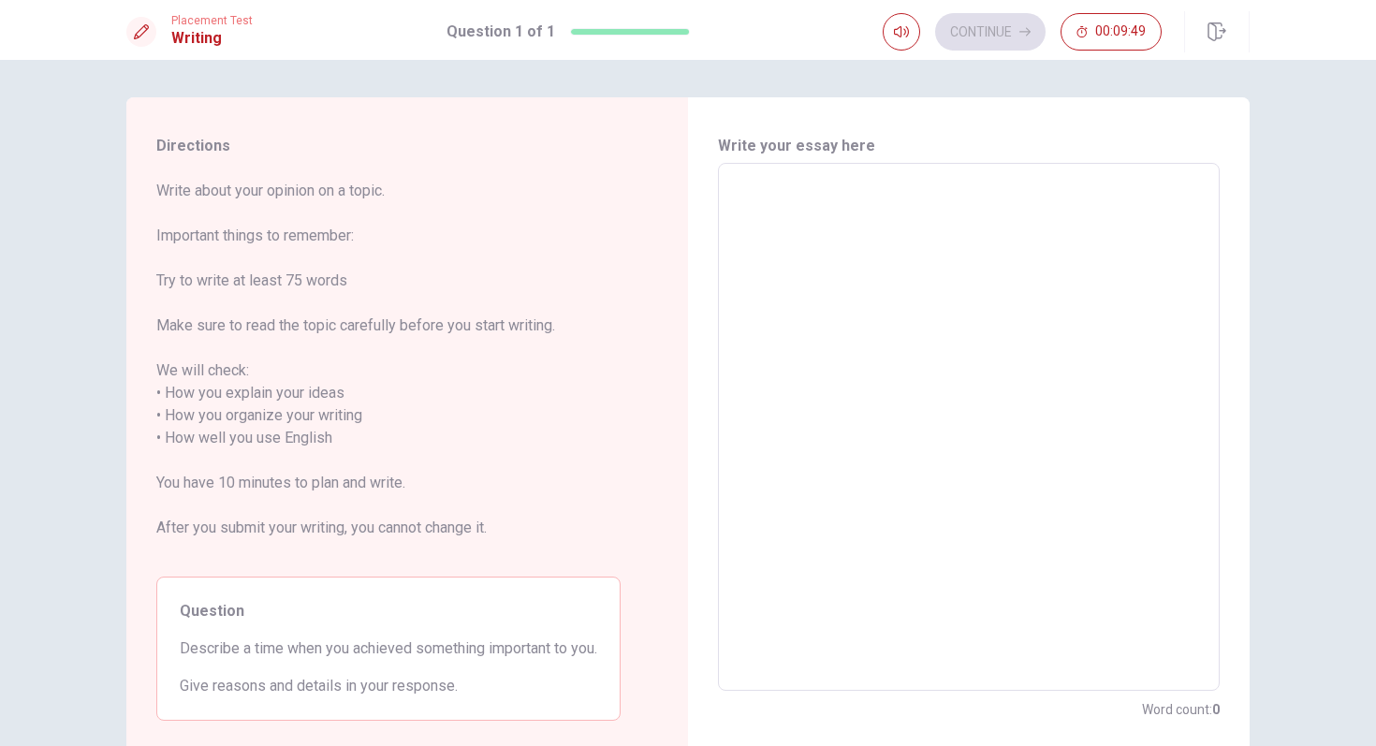
click at [846, 186] on textarea at bounding box center [969, 427] width 476 height 497
type textarea "T"
type textarea "x"
type textarea "TH"
type textarea "x"
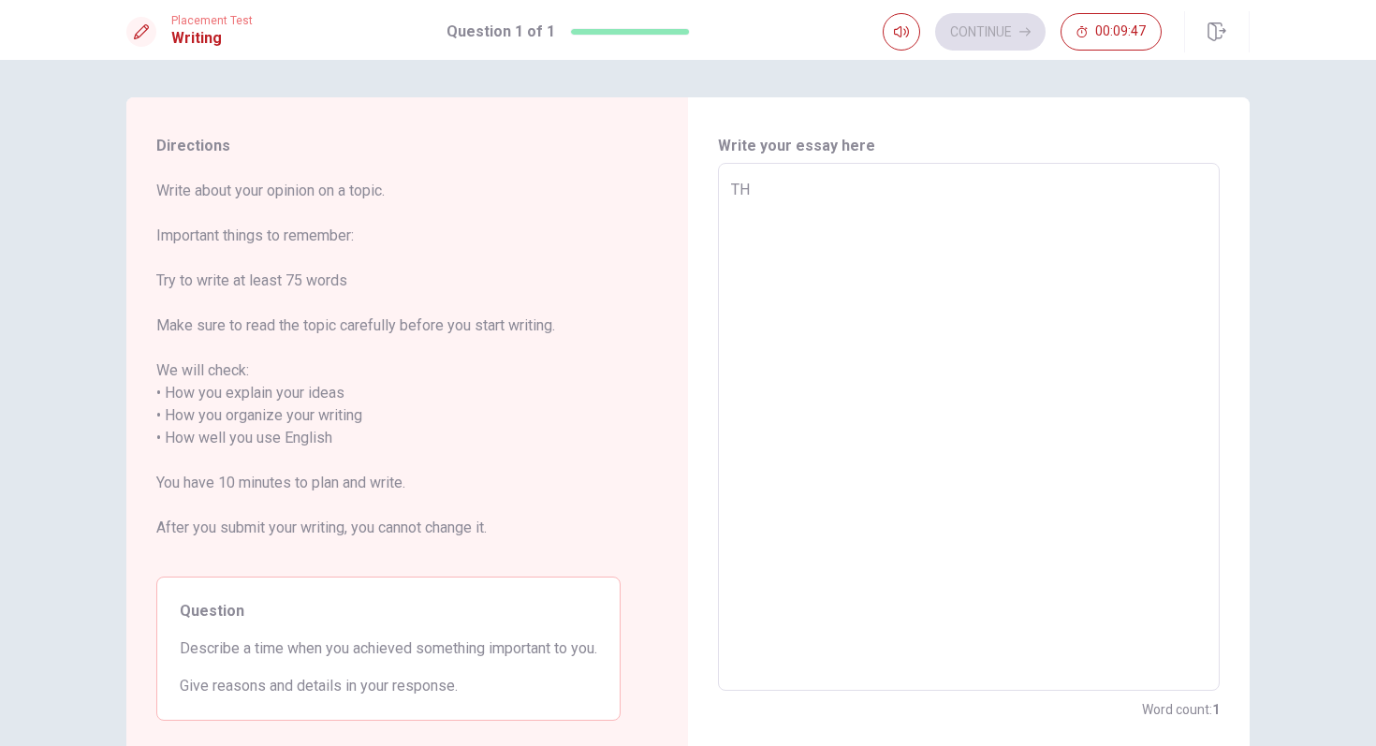
type textarea "T"
type textarea "x"
type textarea "Tg"
type textarea "x"
type textarea "T"
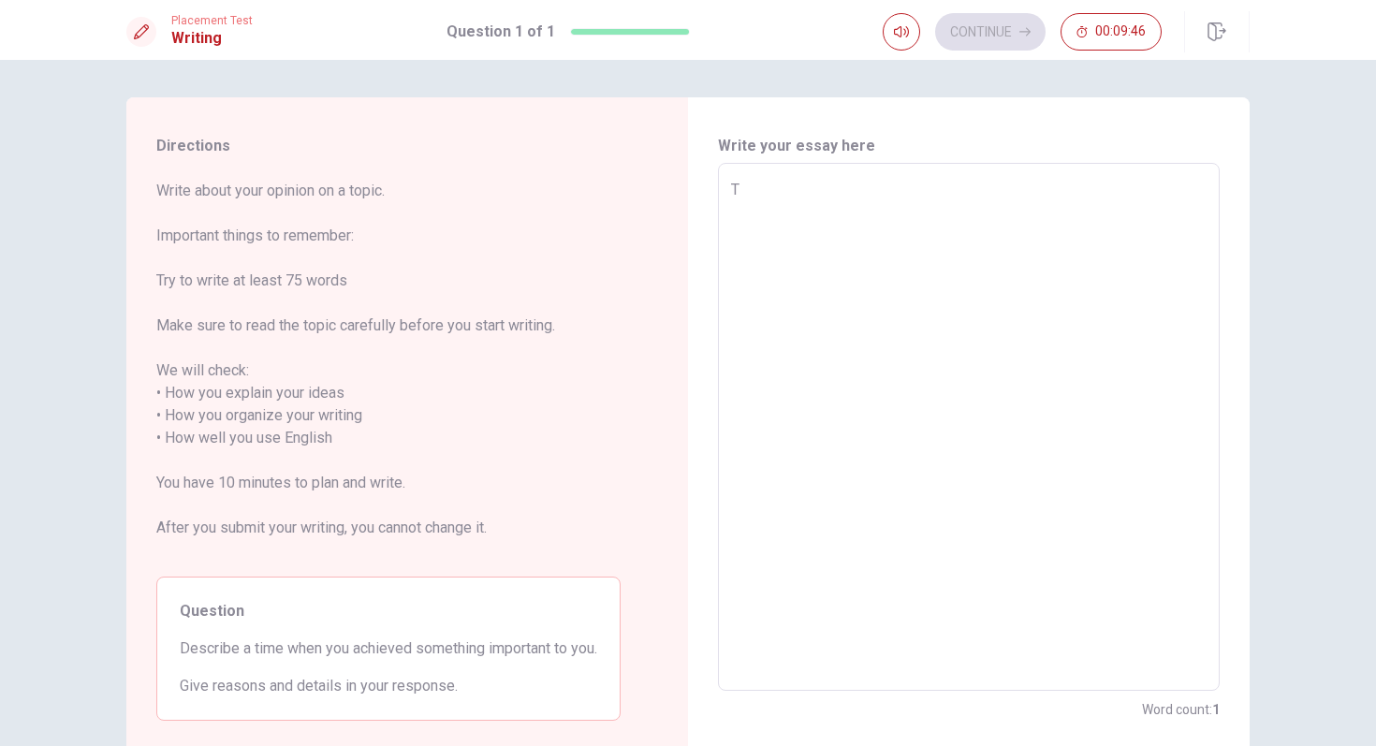
type textarea "x"
type textarea "Th"
type textarea "x"
type textarea "The"
type textarea "x"
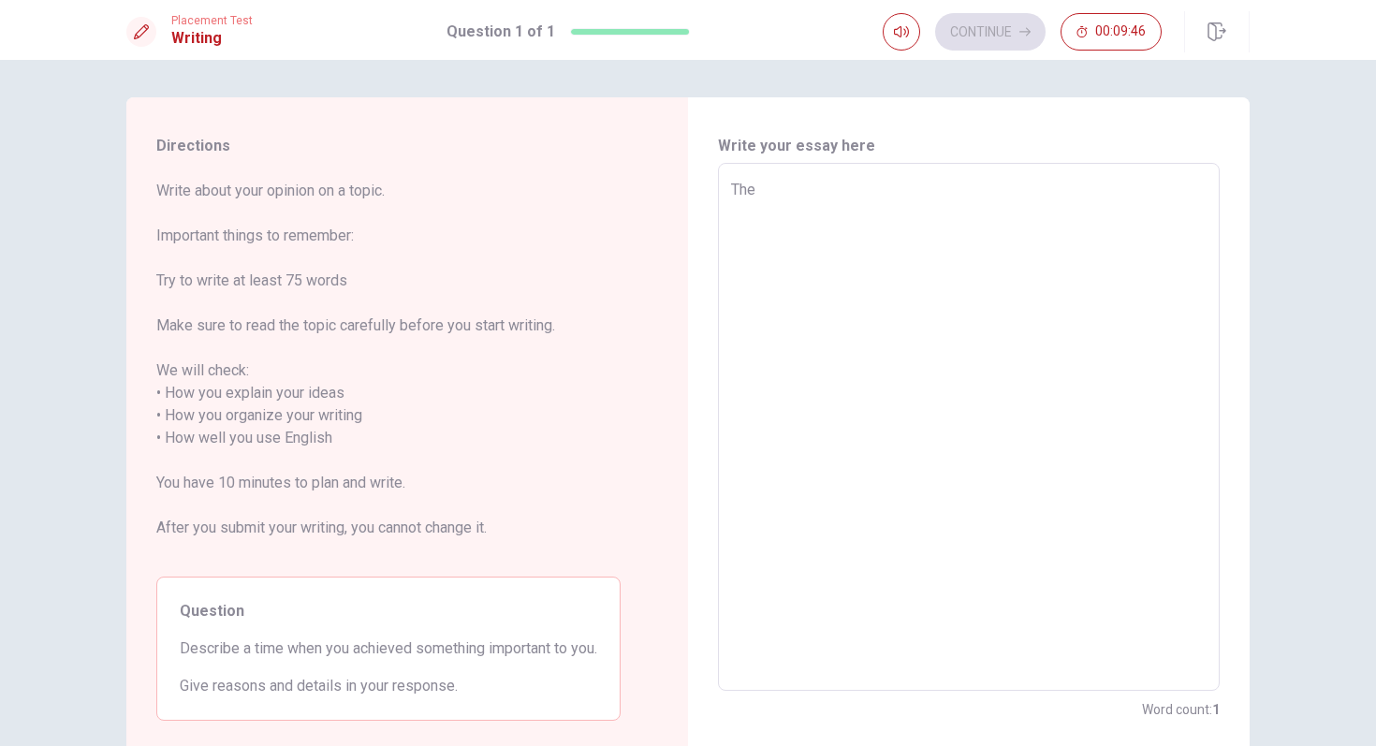
type textarea "The"
type textarea "x"
type textarea "The c"
type textarea "x"
type textarea "The co"
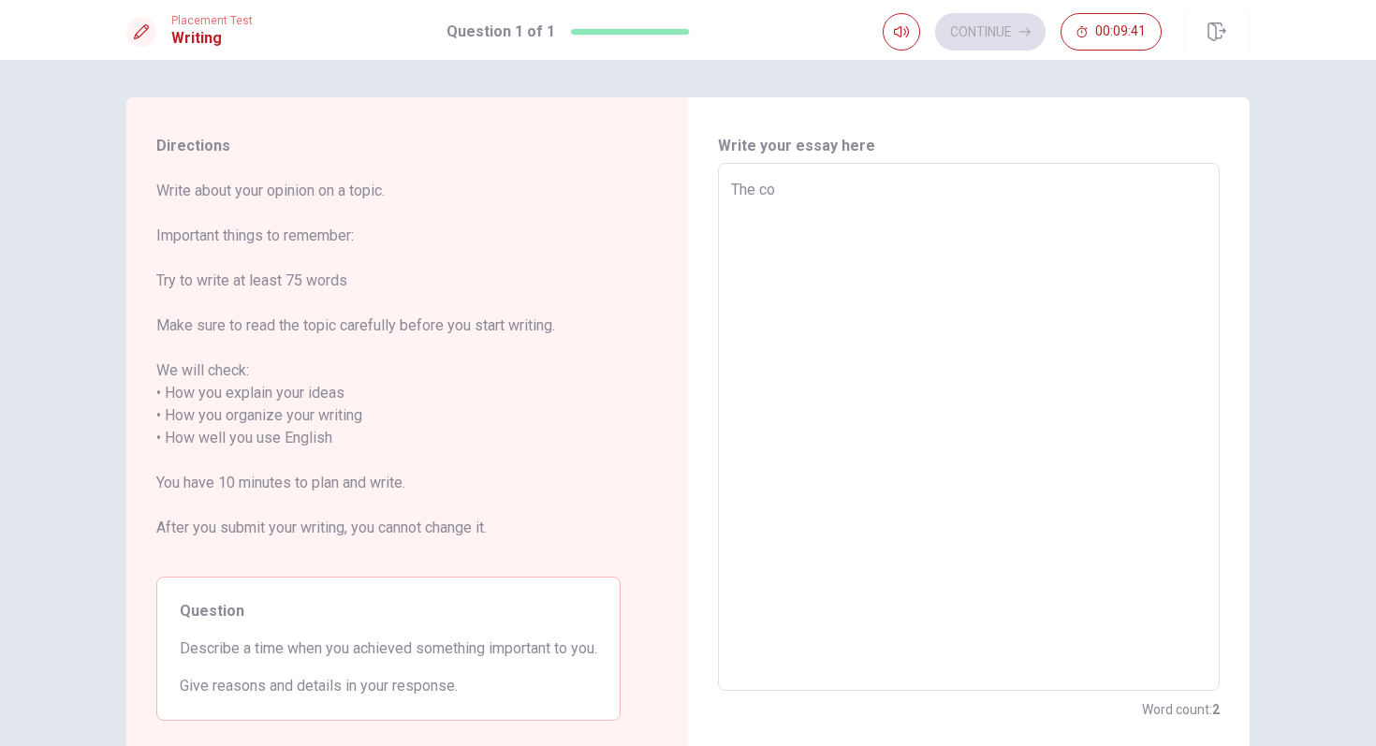
type textarea "x"
type textarea "The con"
type textarea "x"
type textarea "The cons"
type textarea "x"
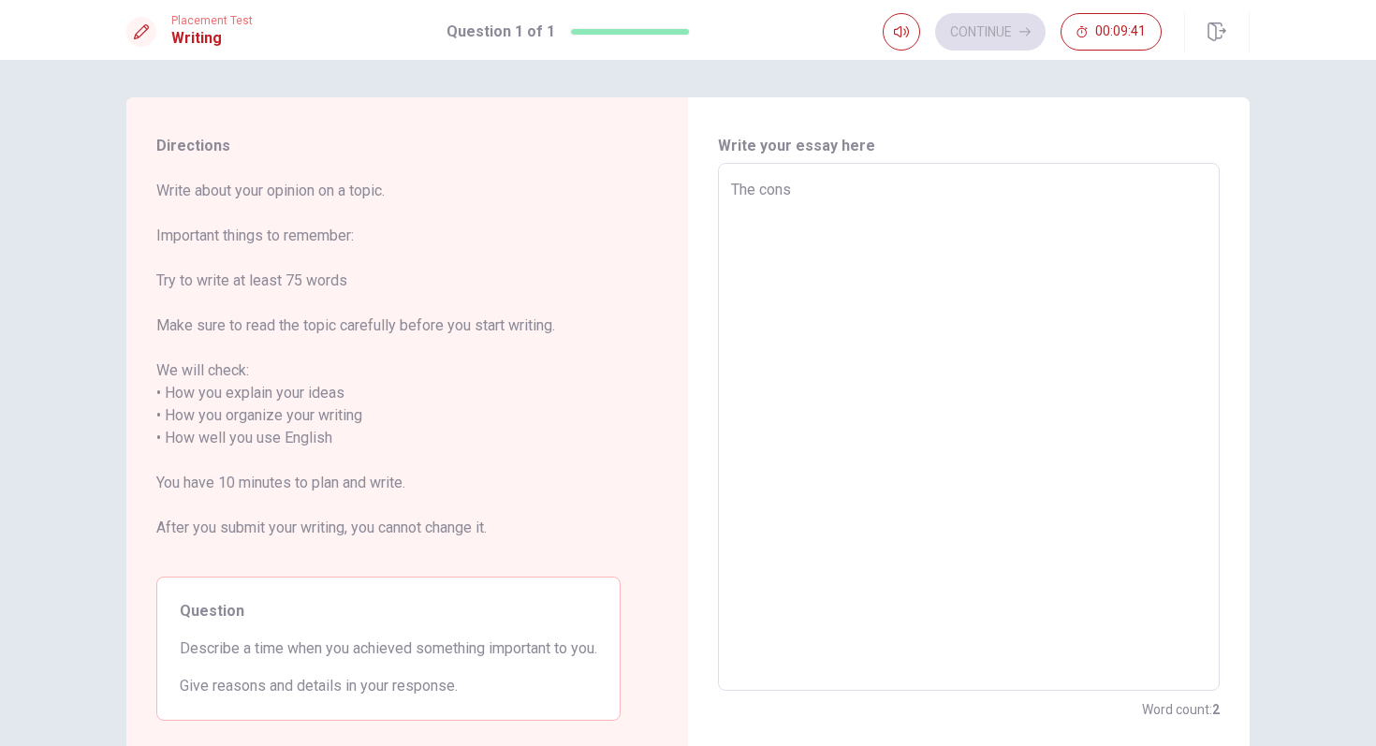
type textarea "The const"
type textarea "x"
type textarea "The consta"
type textarea "x"
type textarea "The constan"
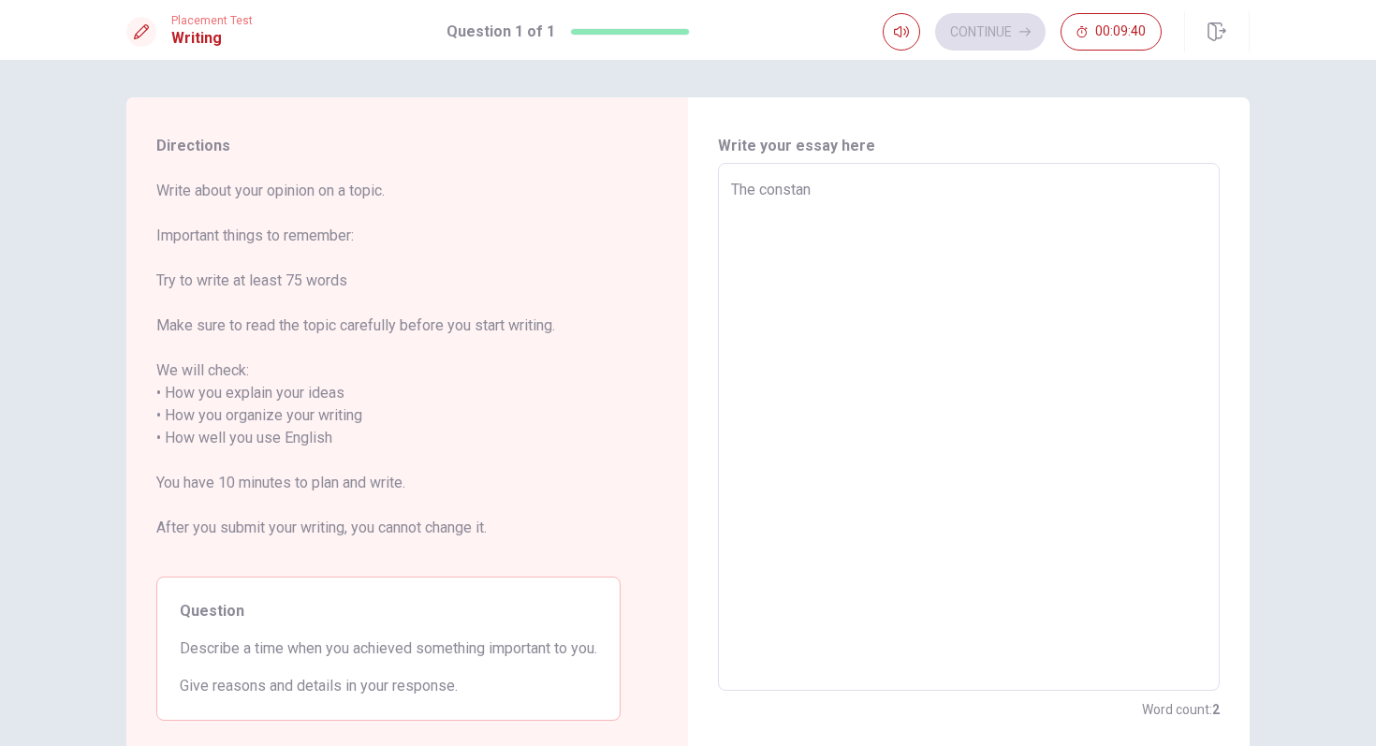
type textarea "x"
type textarea "The constant"
type textarea "x"
type textarea "The constant"
type textarea "x"
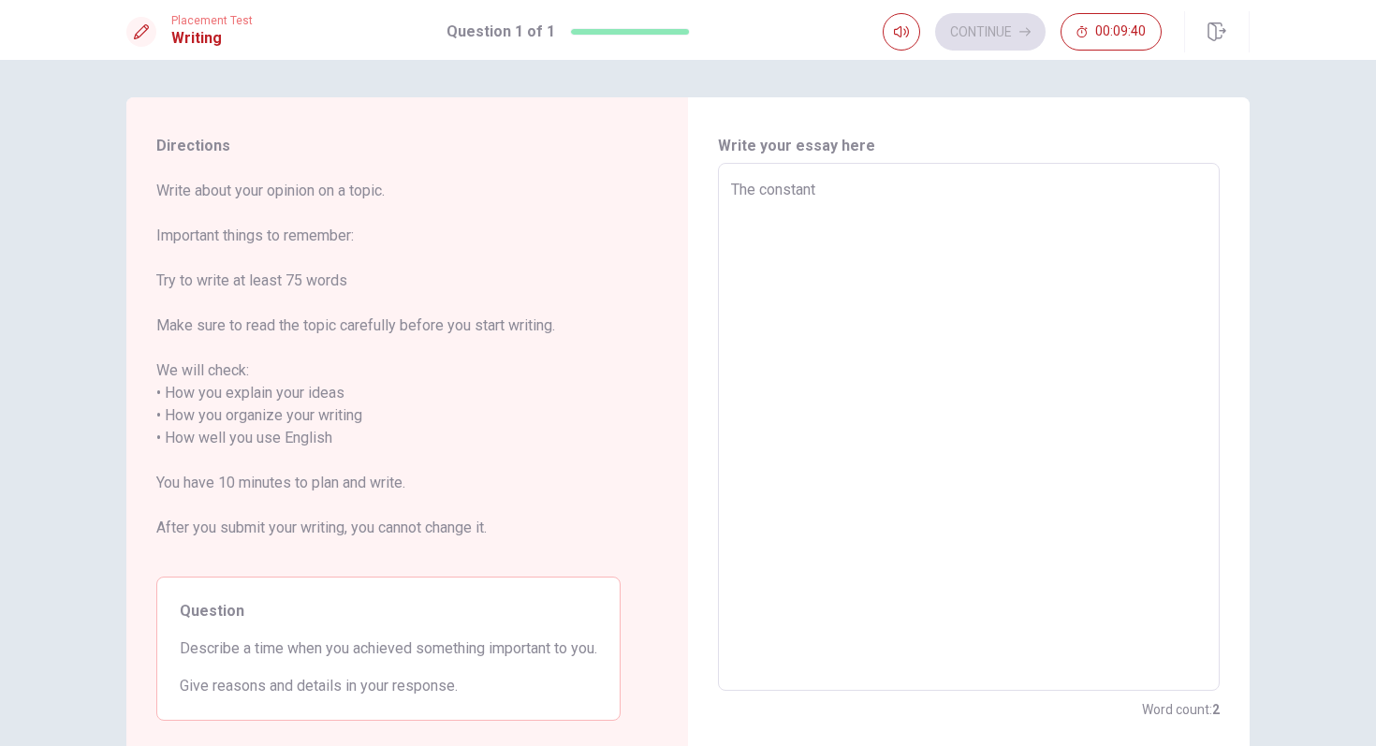
type textarea "The constant s"
type textarea "x"
type textarea "The constant se"
type textarea "x"
type textarea "The constant seg"
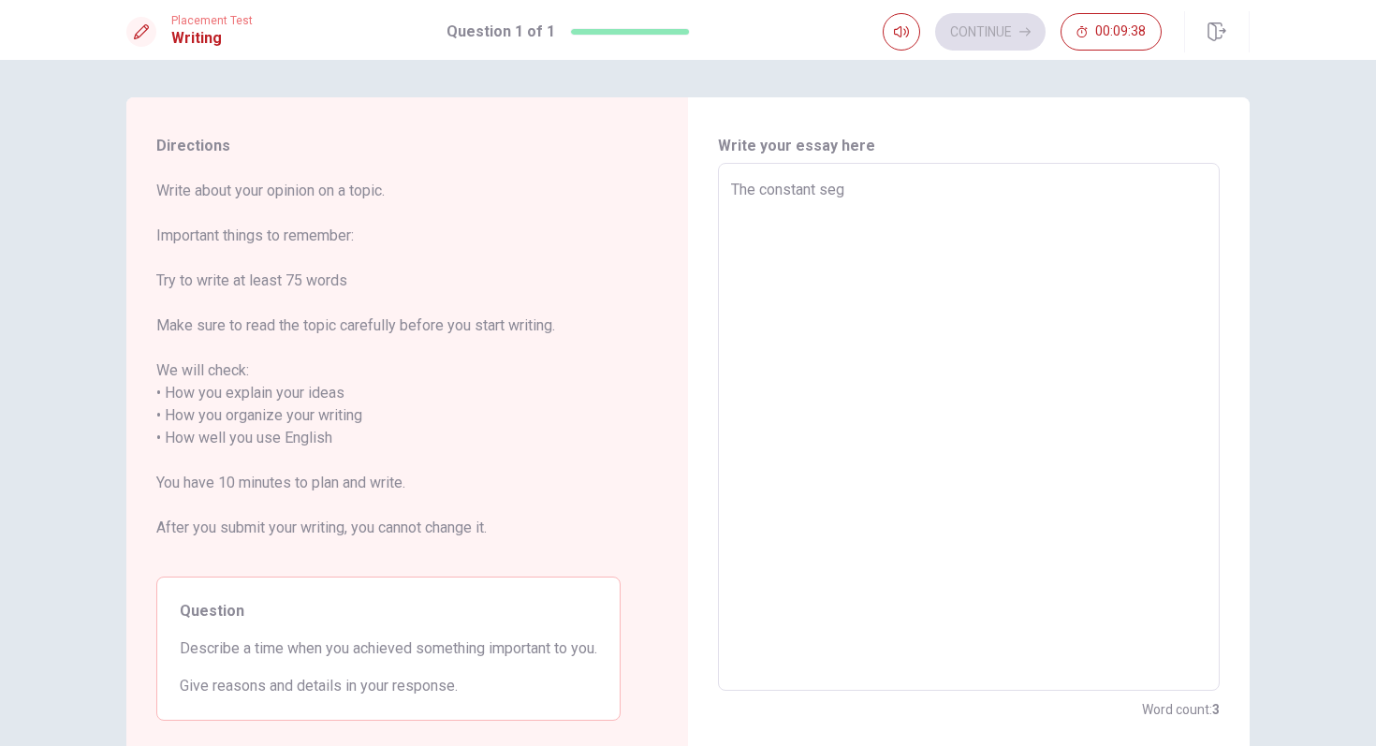
type textarea "x"
type textarea "The constant segn"
type textarea "x"
type textarea "The constant [PERSON_NAME]"
type textarea "x"
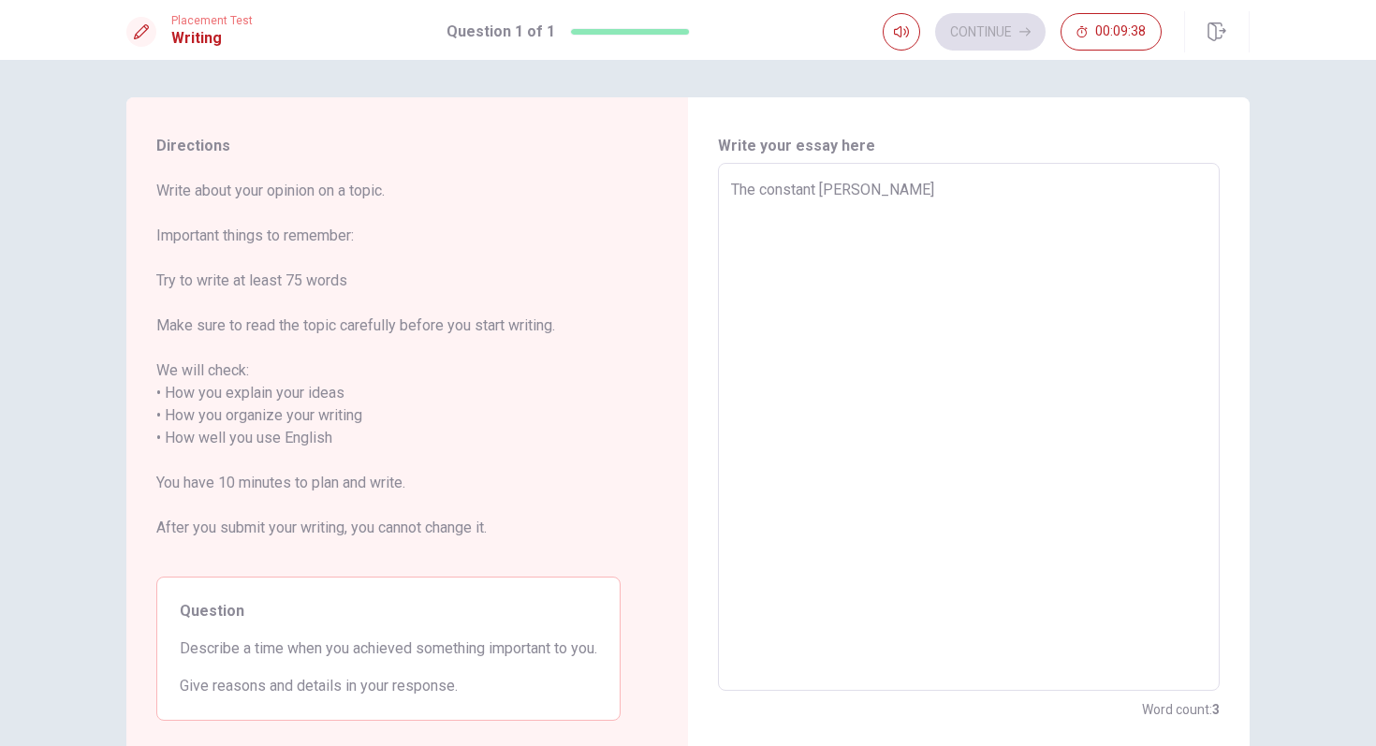
type textarea "The constant segnal"
type textarea "x"
type textarea "The constant segnali"
type textarea "x"
type textarea "The constant segnaliz"
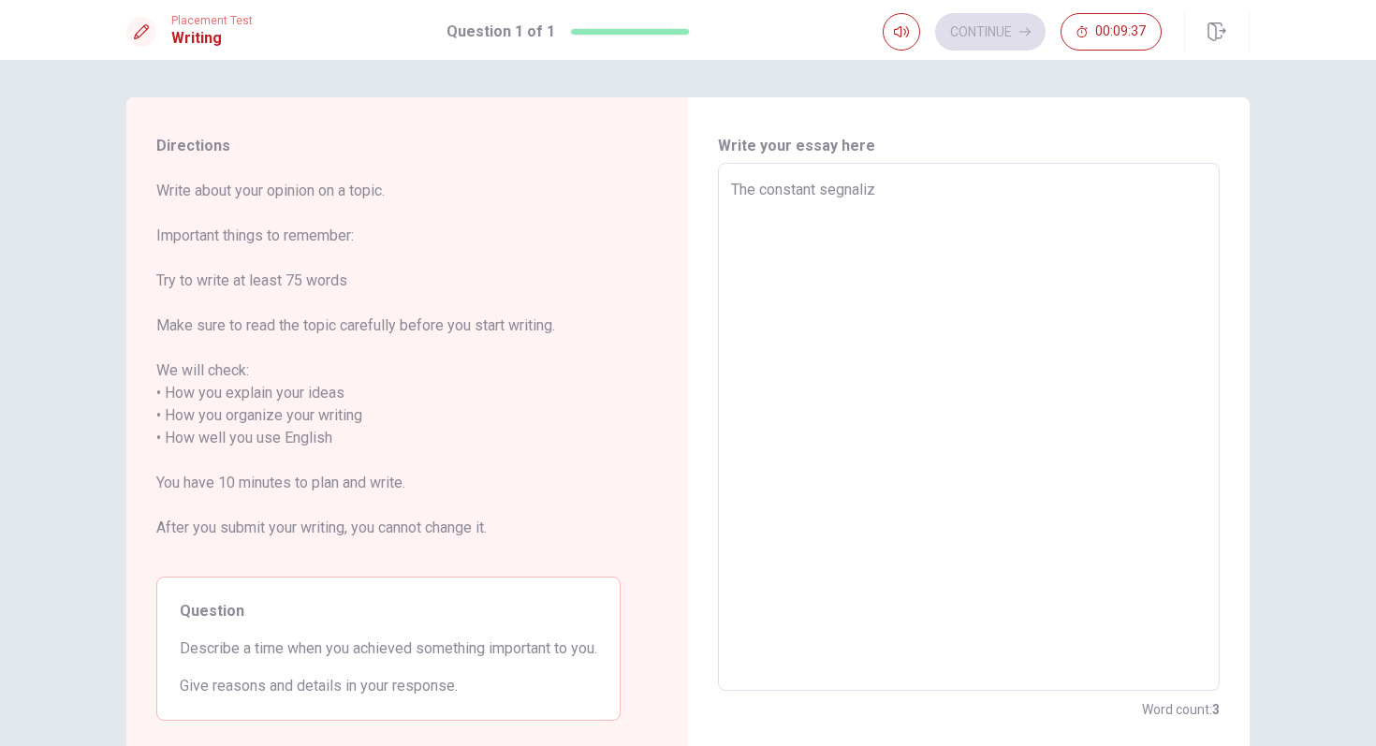
type textarea "x"
type textarea "The constant segnaliza"
type textarea "x"
type textarea "The constant segnalizat"
type textarea "x"
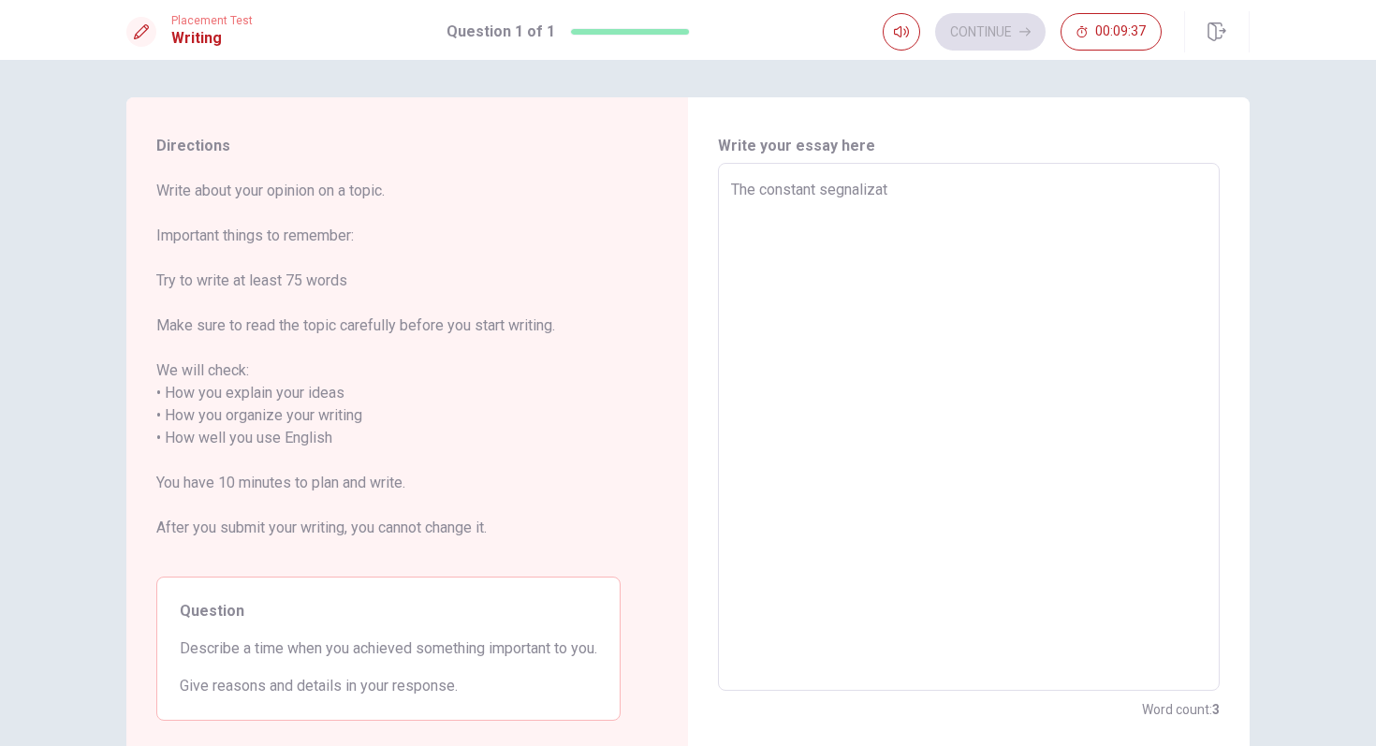
type textarea "The constant segnalizati"
type textarea "x"
type textarea "The constant segnalizatio"
type textarea "x"
type textarea "The constant segnalization"
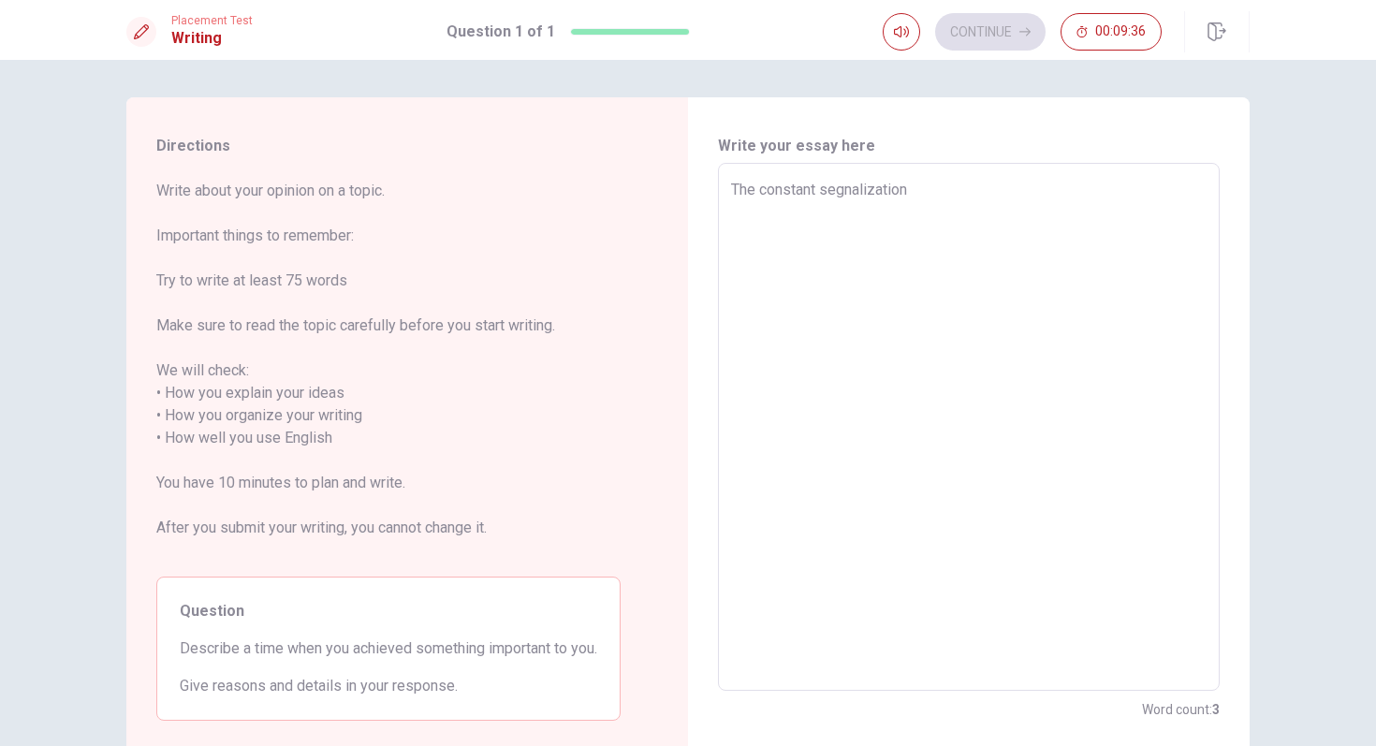
type textarea "x"
type textarea "The constant segnalization"
type textarea "x"
type textarea "The constant segnalization o"
type textarea "x"
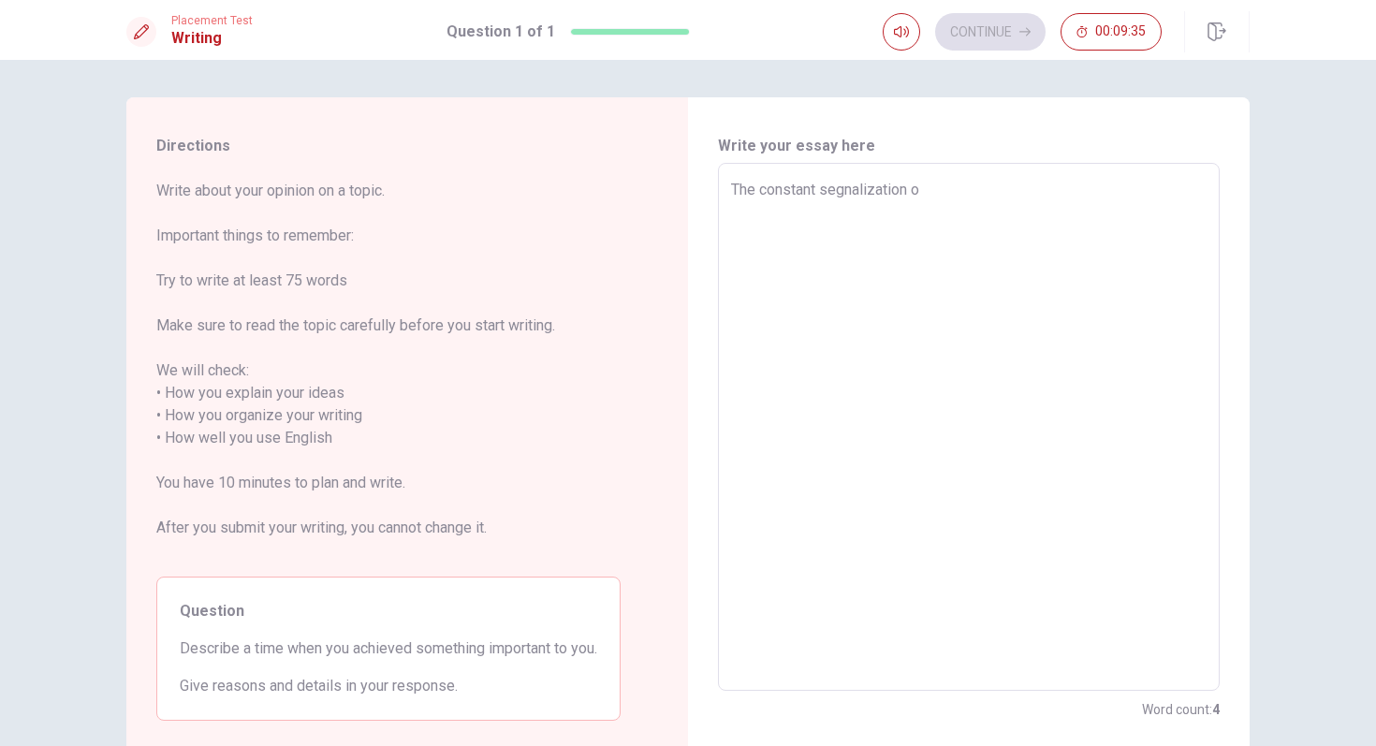
type textarea "The constant segnalization of"
type textarea "x"
type textarea "The constant segnalization of"
type textarea "x"
type textarea "The constant segnalization of t"
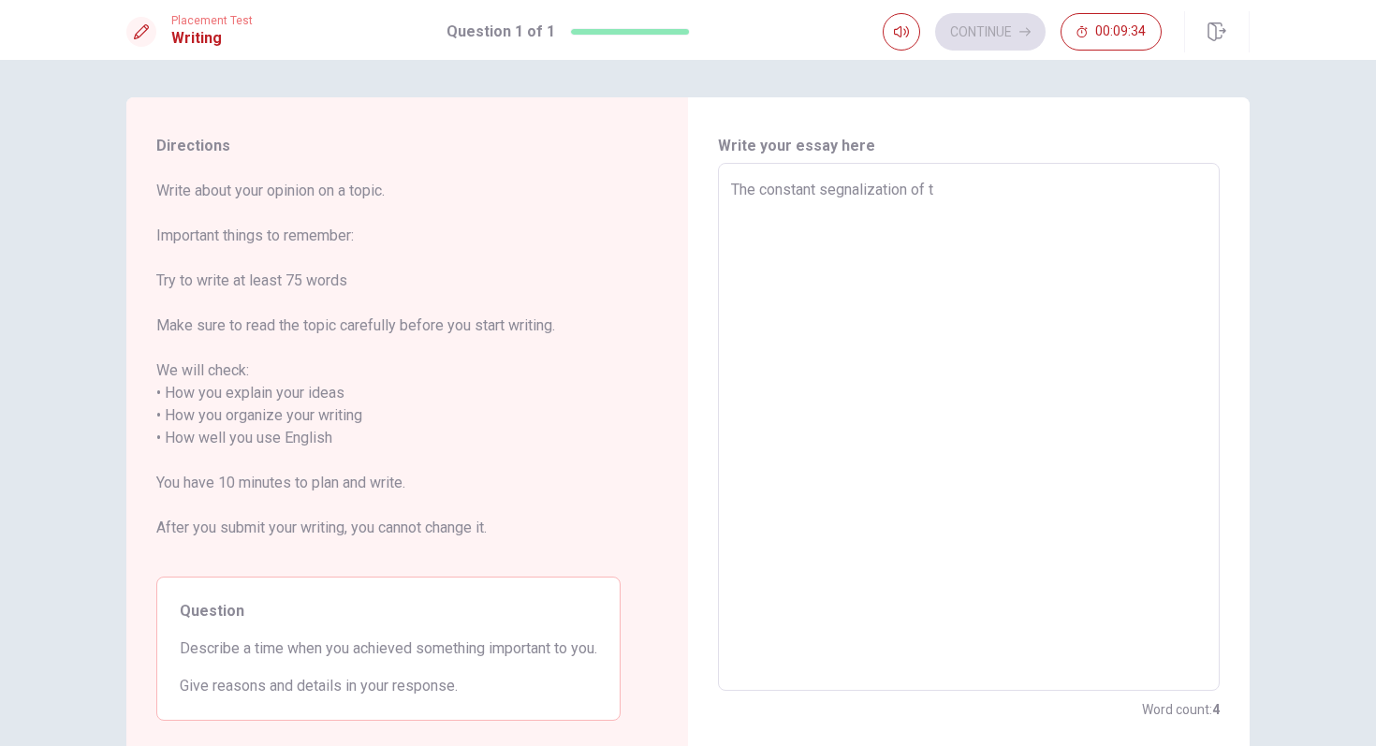
type textarea "x"
type textarea "The constant segnalization of th"
type textarea "x"
type textarea "The constant segnalization of the"
type textarea "x"
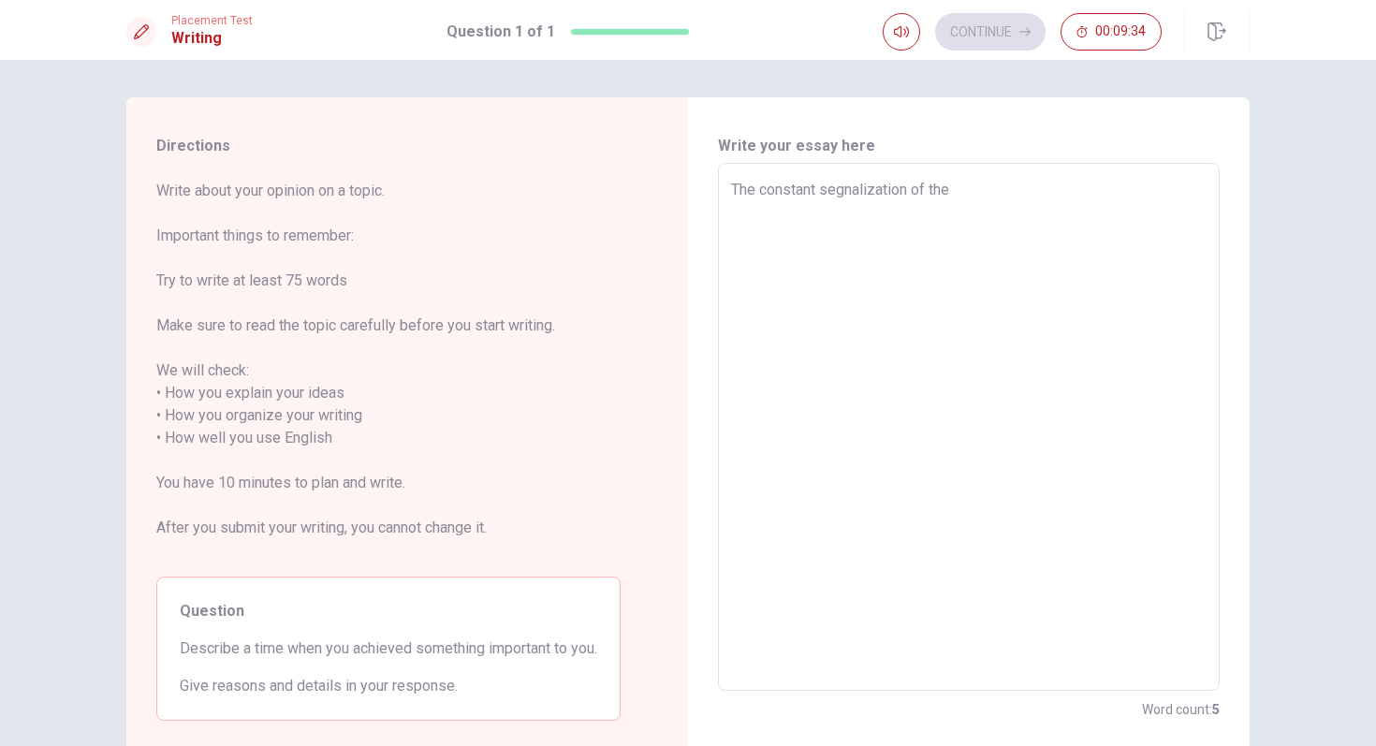
type textarea "The constant segnalization of the"
type textarea "x"
type textarea "The constant segnalization of the c"
type textarea "x"
type textarea "The constant segnalization of the ch"
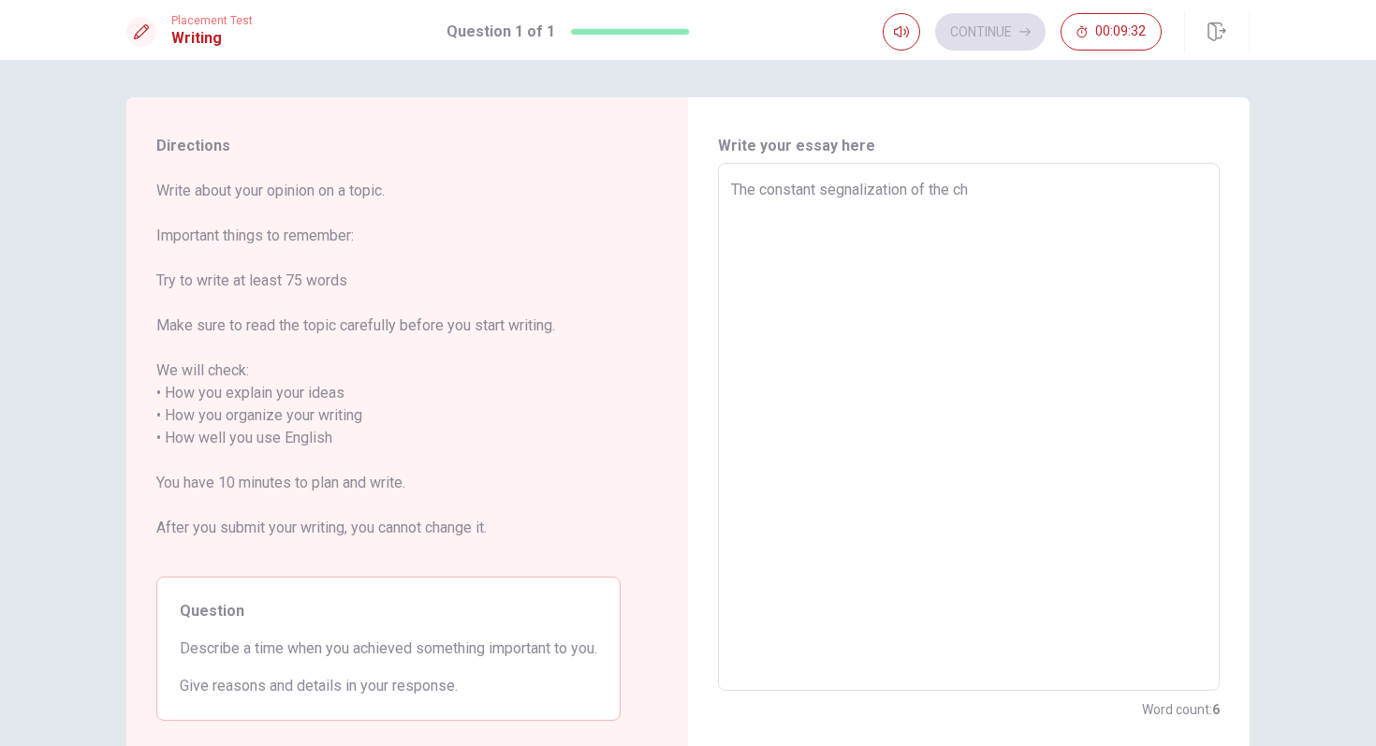
type textarea "x"
type textarea "The constant segnalization of the c"
type textarea "x"
type textarea "The constant segnalization of the"
type textarea "x"
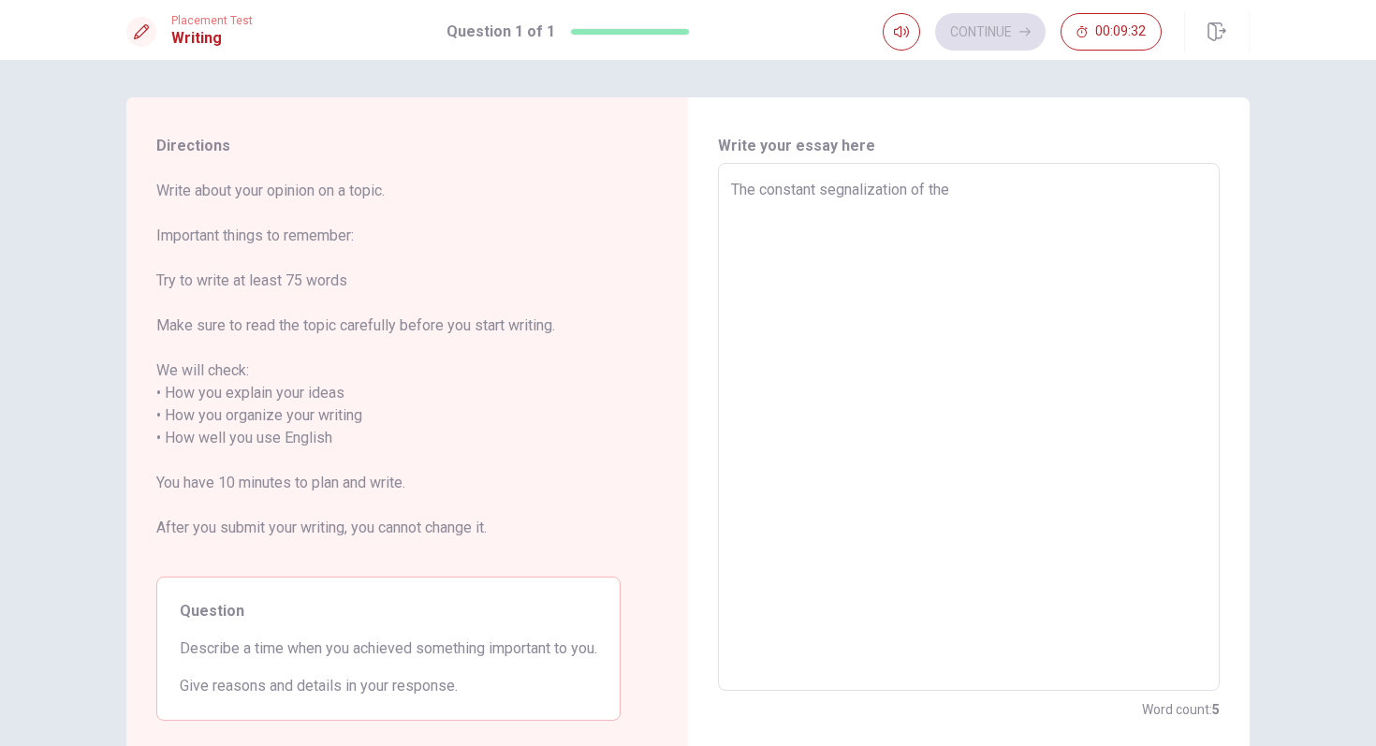
type textarea "The constant segnalization of the"
type textarea "x"
type textarea "The constant segnalization of the"
type textarea "x"
type textarea "The constant segnalization of the y"
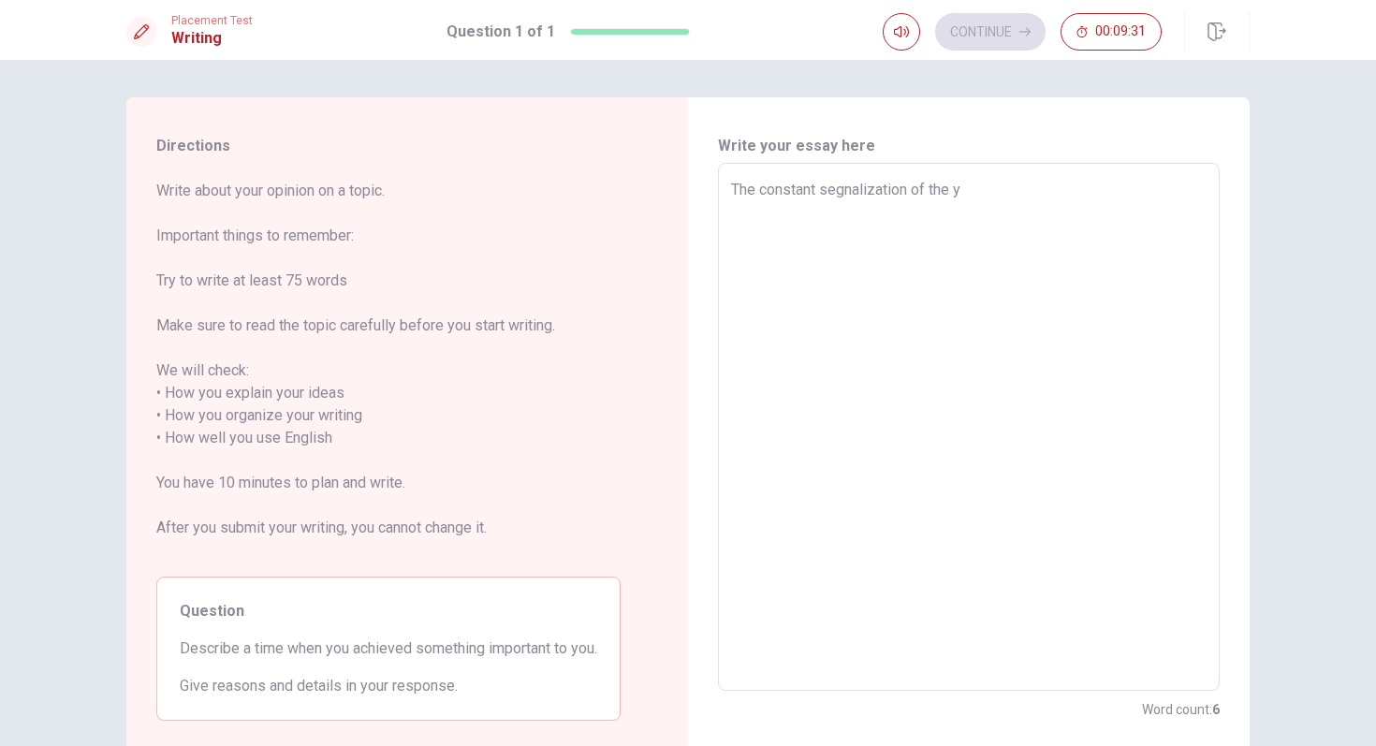
type textarea "x"
type textarea "The constant segnalization of the yo"
type textarea "x"
type textarea "The constant segnalization of the you"
type textarea "x"
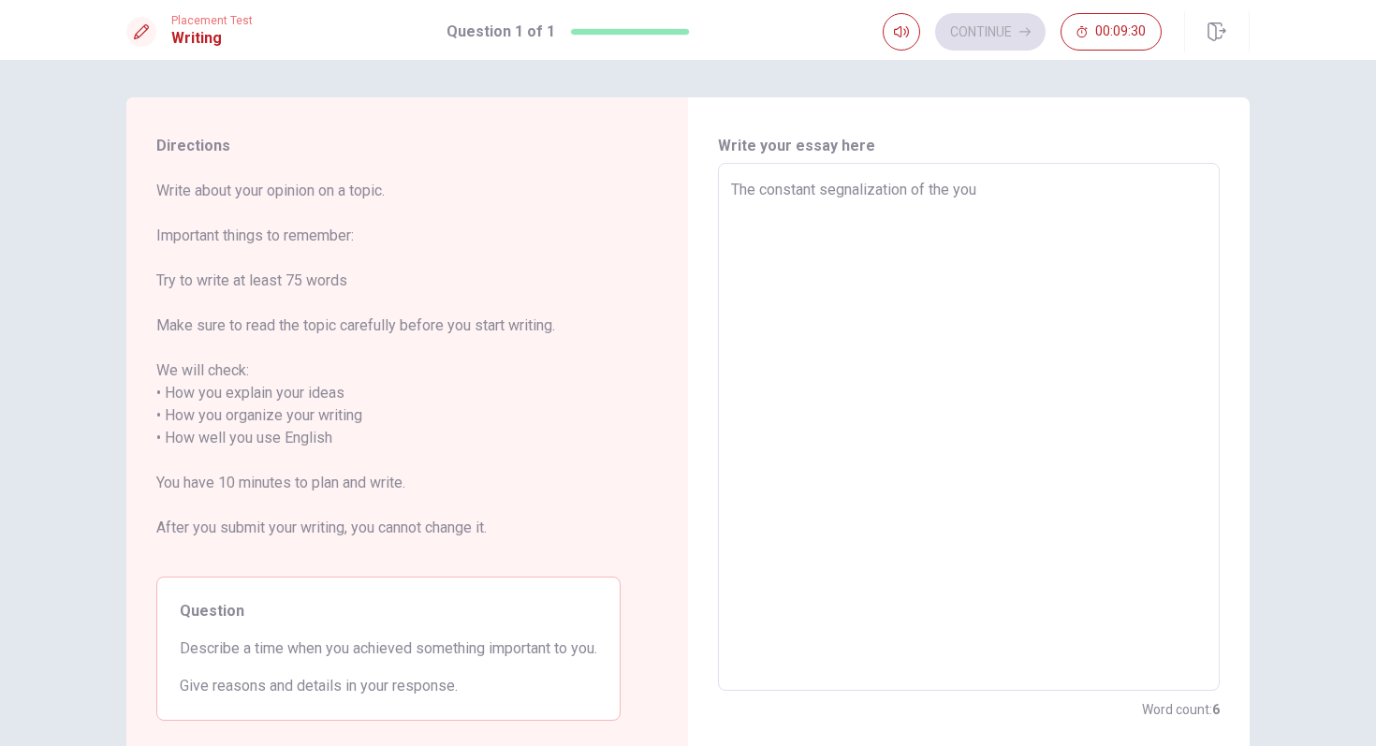
type textarea "The constant segnalization of the youn"
type textarea "x"
type textarea "The constant segnalization of the young"
type textarea "x"
type textarea "The constant segnalization of the young"
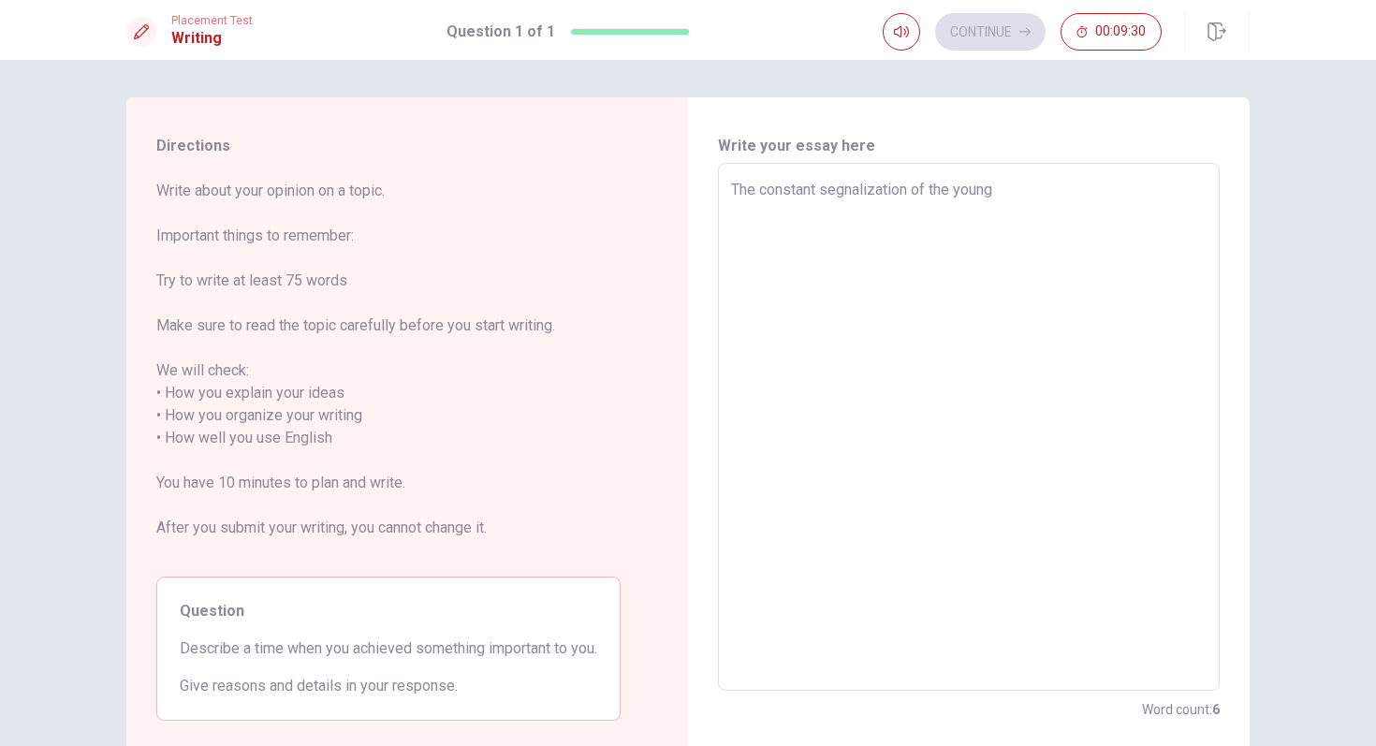
type textarea "x"
type textarea "The constant segnalization of the young"
type textarea "x"
type textarea "The constant segnalization of the youn"
type textarea "x"
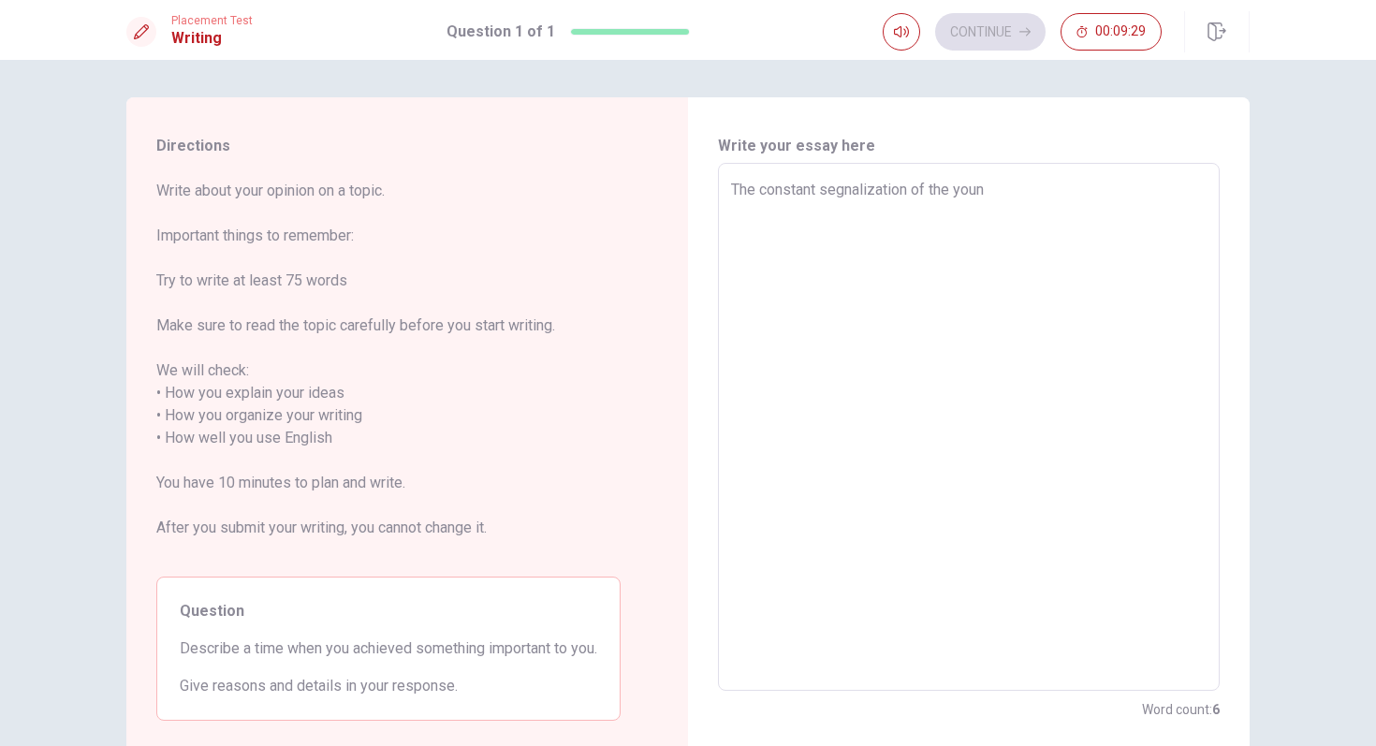
type textarea "The constant segnalization of the you"
type textarea "x"
type textarea "The constant segnalization of the yo"
type textarea "x"
type textarea "The constant segnalization of the y"
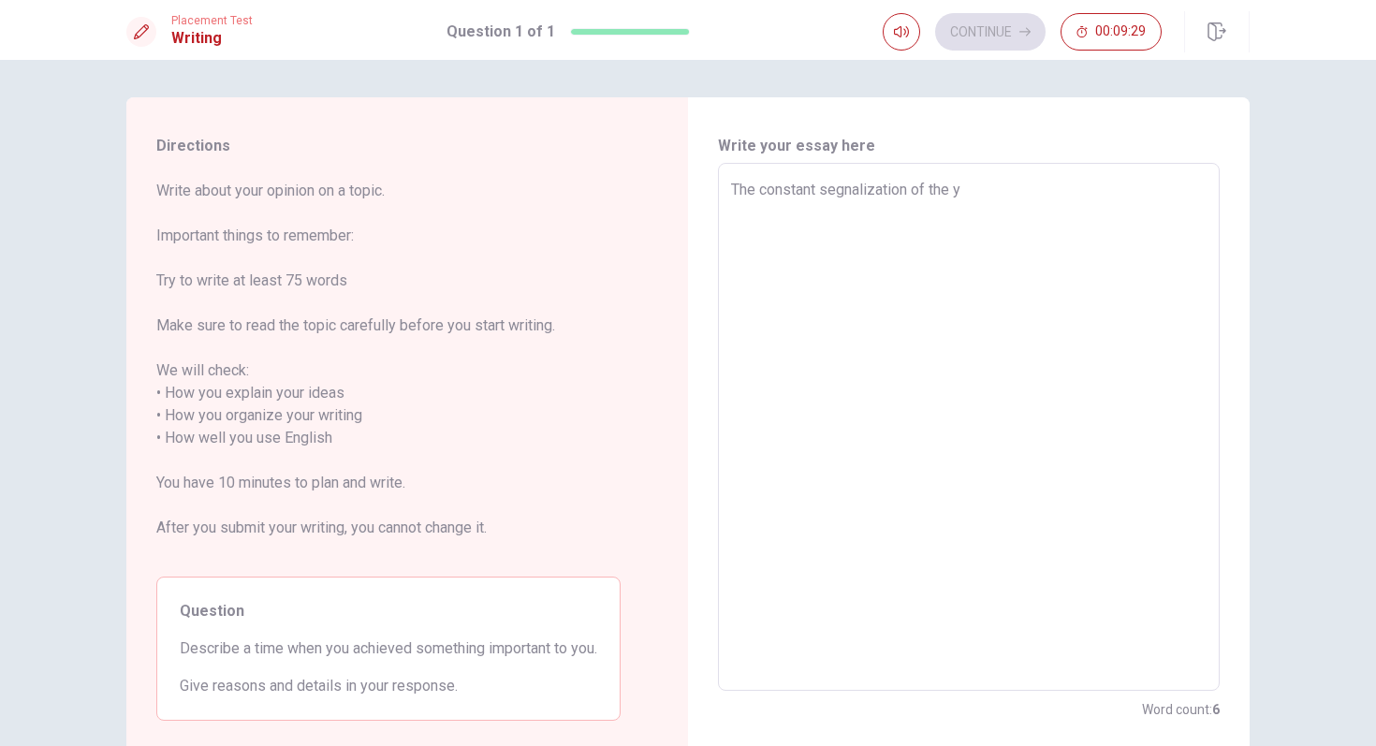
type textarea "x"
type textarea "The constant segnalization of the"
type textarea "x"
type textarea "The constant segnalization of the"
type textarea "x"
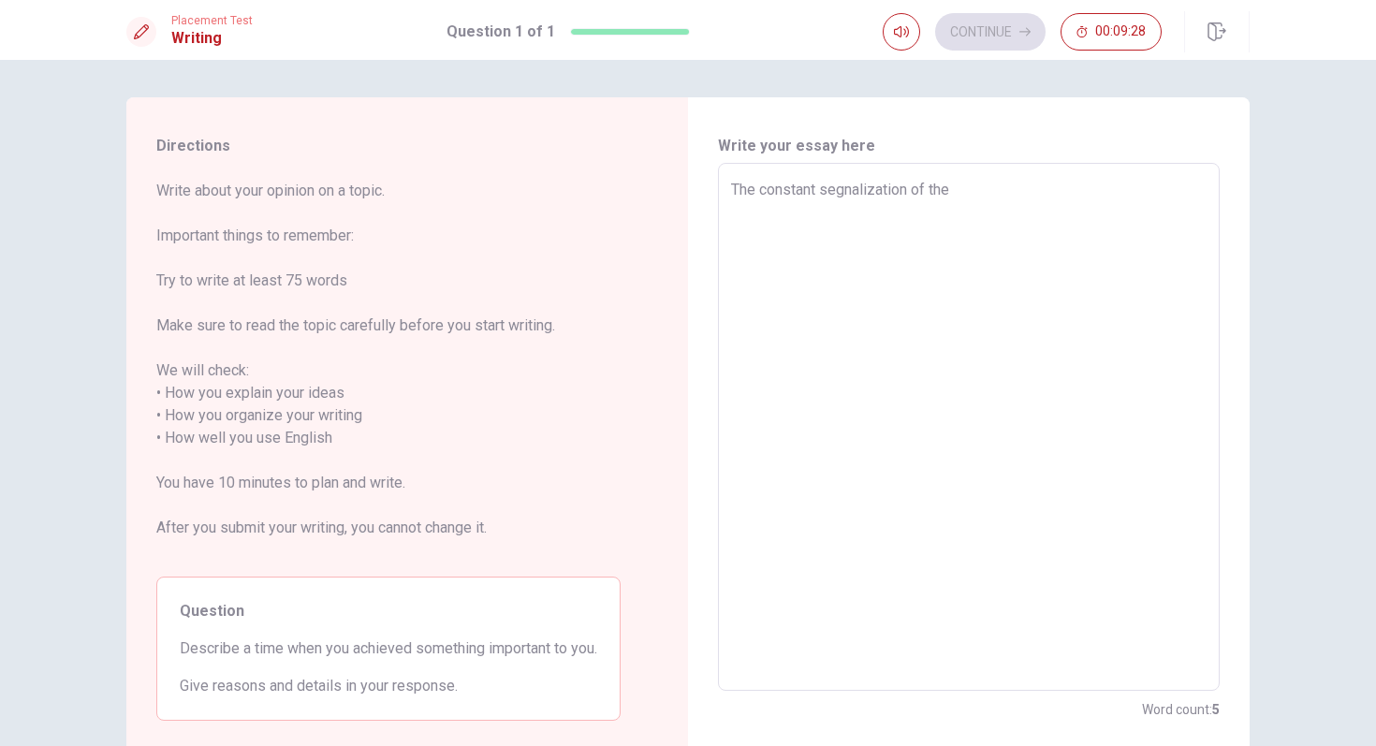
type textarea "The constant segnalization of th"
type textarea "x"
type textarea "The constant segnalization of t"
type textarea "x"
type textarea "The constant segnalization of"
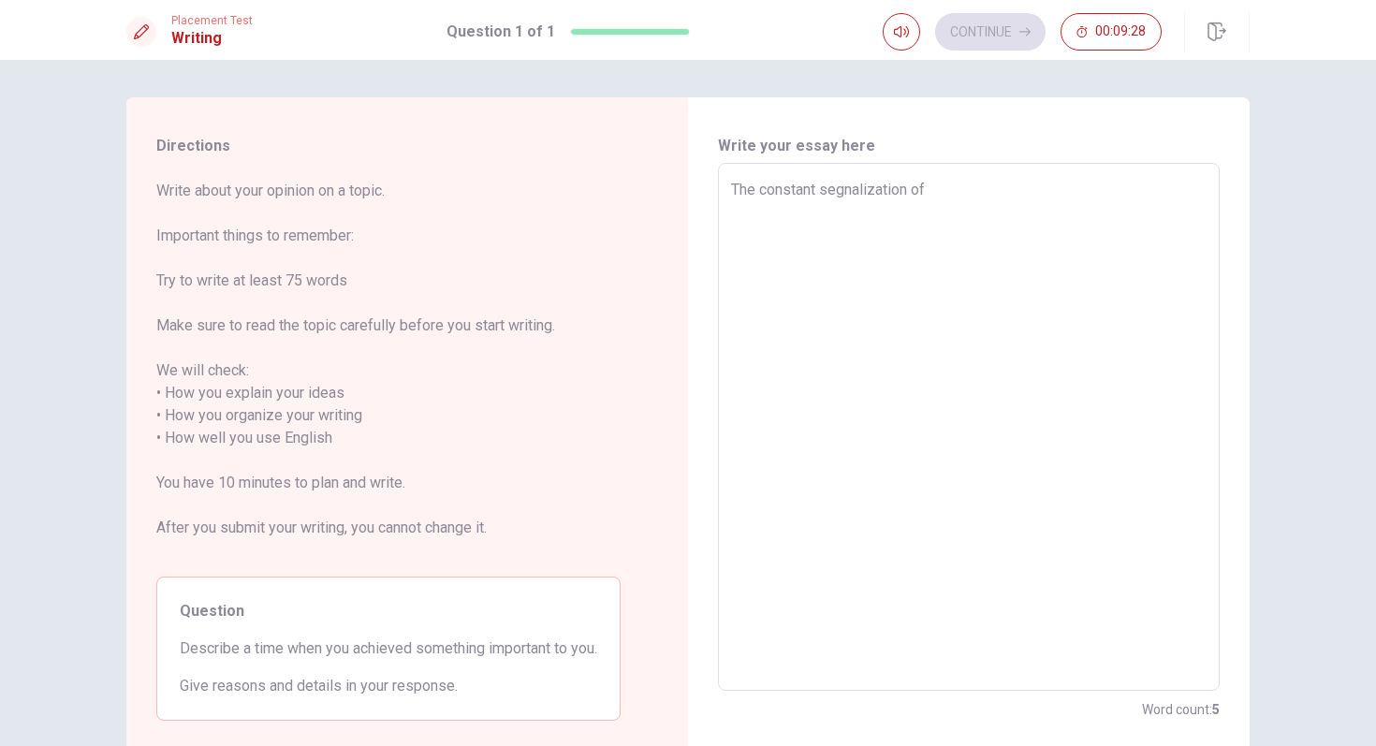
type textarea "x"
type textarea "The constant segnalization of"
type textarea "x"
type textarea "The constant segnalization o"
type textarea "x"
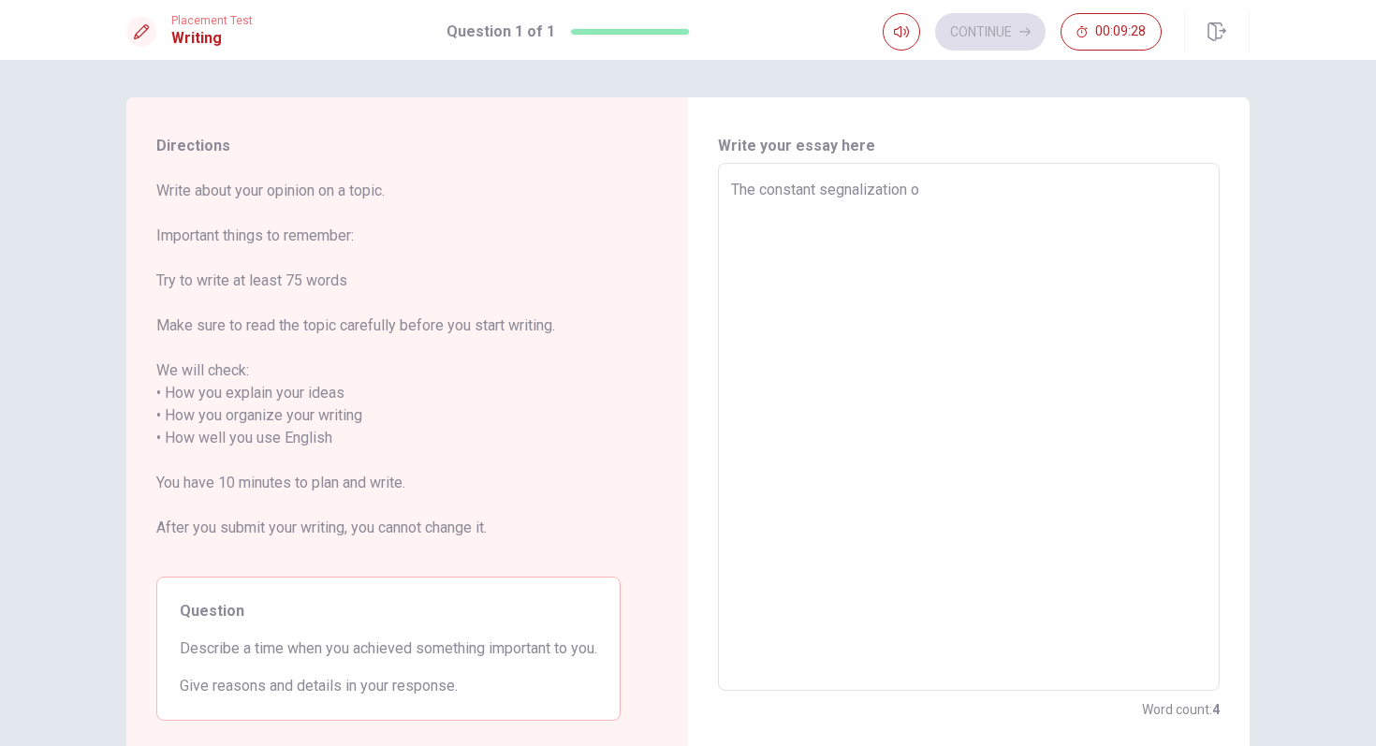
type textarea "The constant segnalization"
type textarea "x"
type textarea "The constant segnalization i"
type textarea "x"
type textarea "The constant segnalization in"
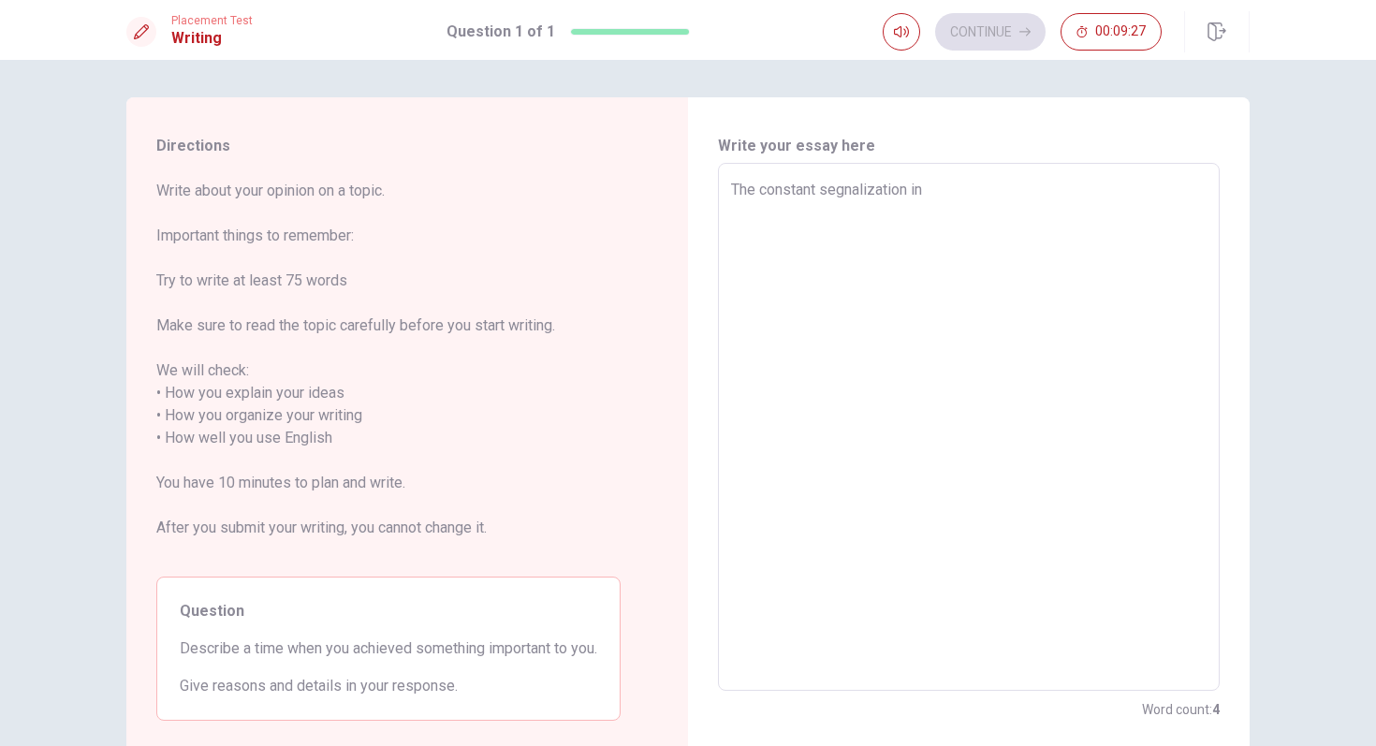
type textarea "x"
type textarea "The constant segnalization in"
type textarea "x"
type textarea "The constant segnalization in t"
type textarea "x"
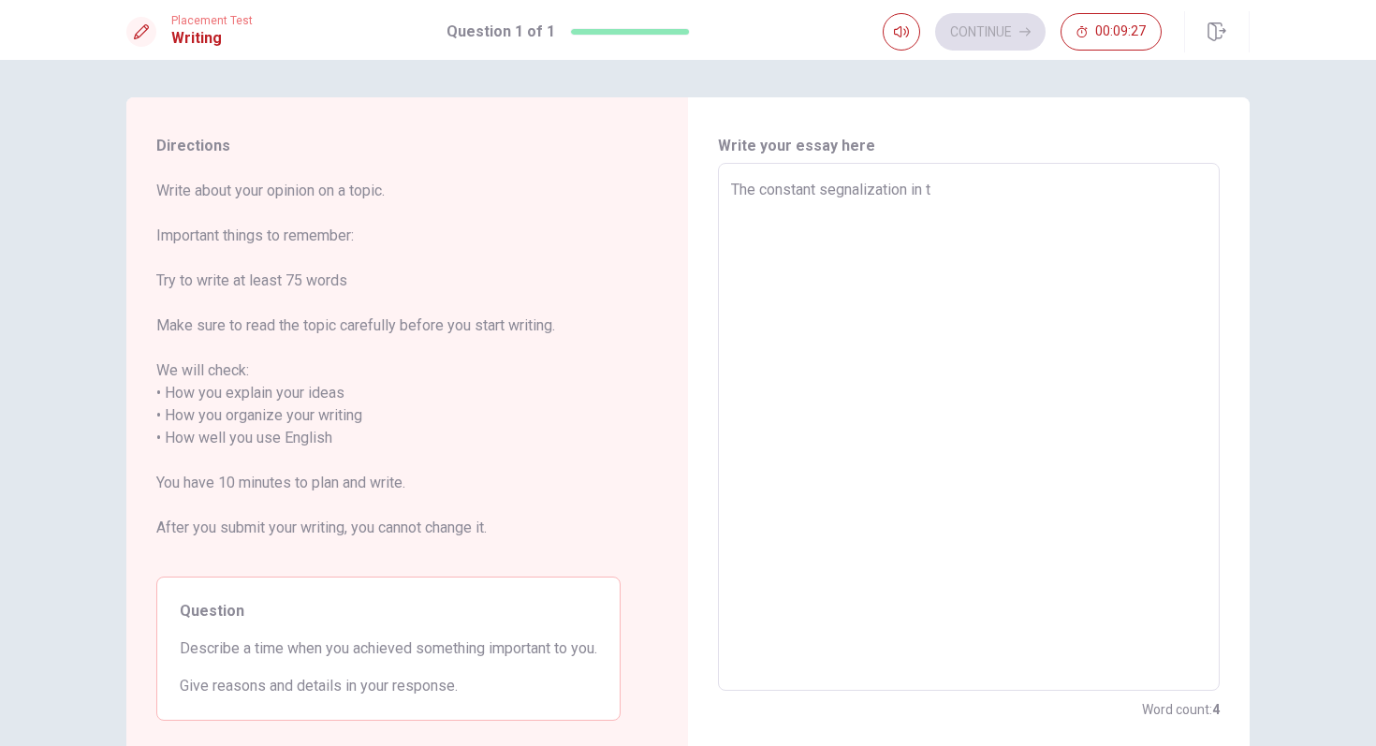
type textarea "The constant segnalization in th"
type textarea "x"
type textarea "The constant segnalization in the"
type textarea "x"
type textarea "The constant segnalization in the"
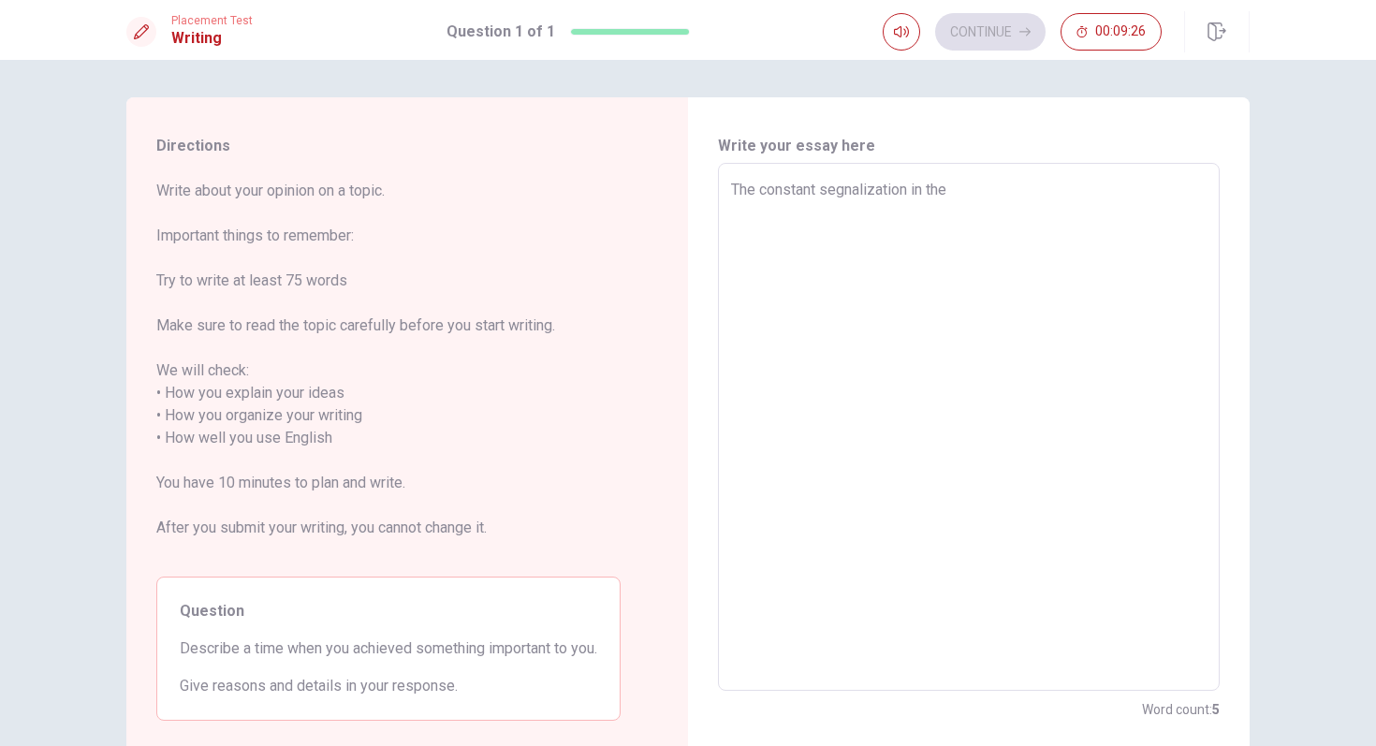
type textarea "x"
type textarea "The constant segnalization in the y"
type textarea "x"
type textarea "The constant segnalization in the yo"
type textarea "x"
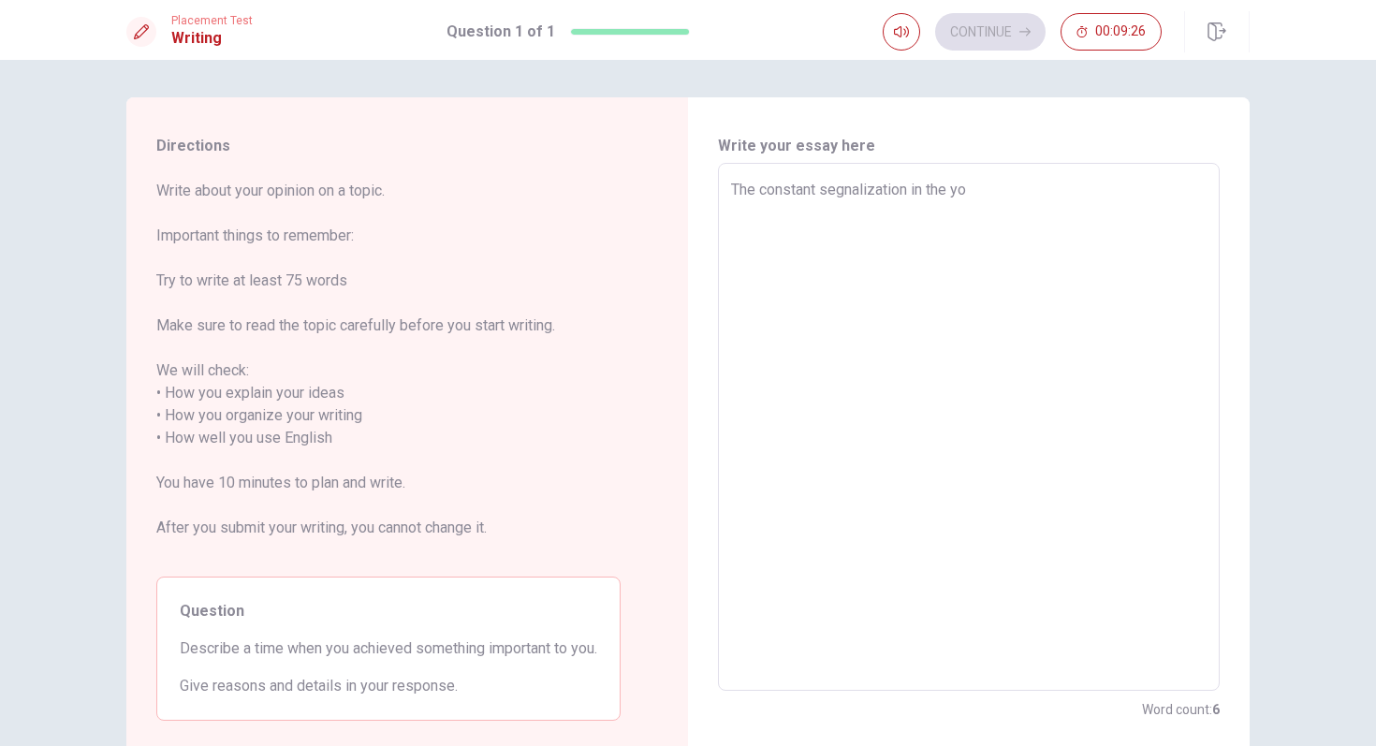
type textarea "The constant segnalization in the you"
type textarea "x"
type textarea "The constant segnalization in the youn"
type textarea "x"
type textarea "The constant segnalization in the young"
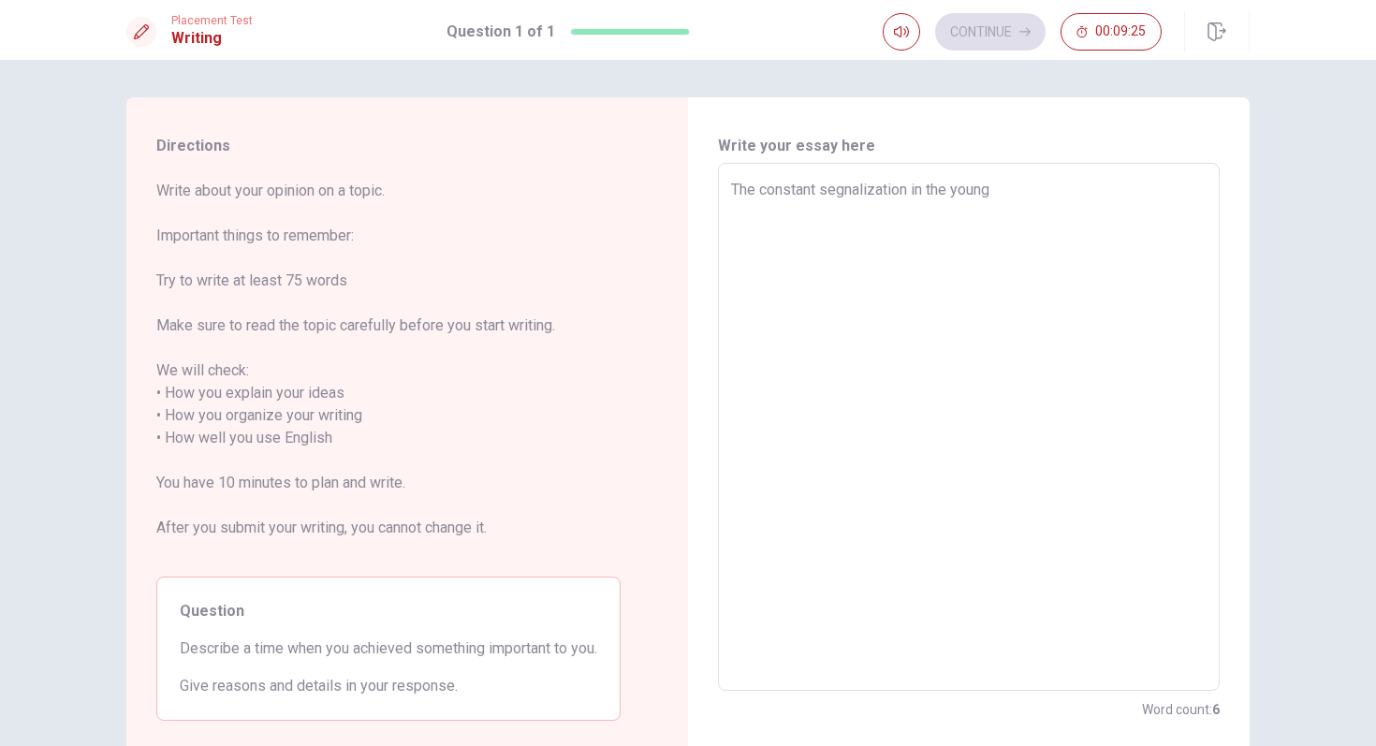
type textarea "x"
type textarea "The constant segnalization in the young"
type textarea "x"
type textarea "The constant segnalization in the young p"
type textarea "x"
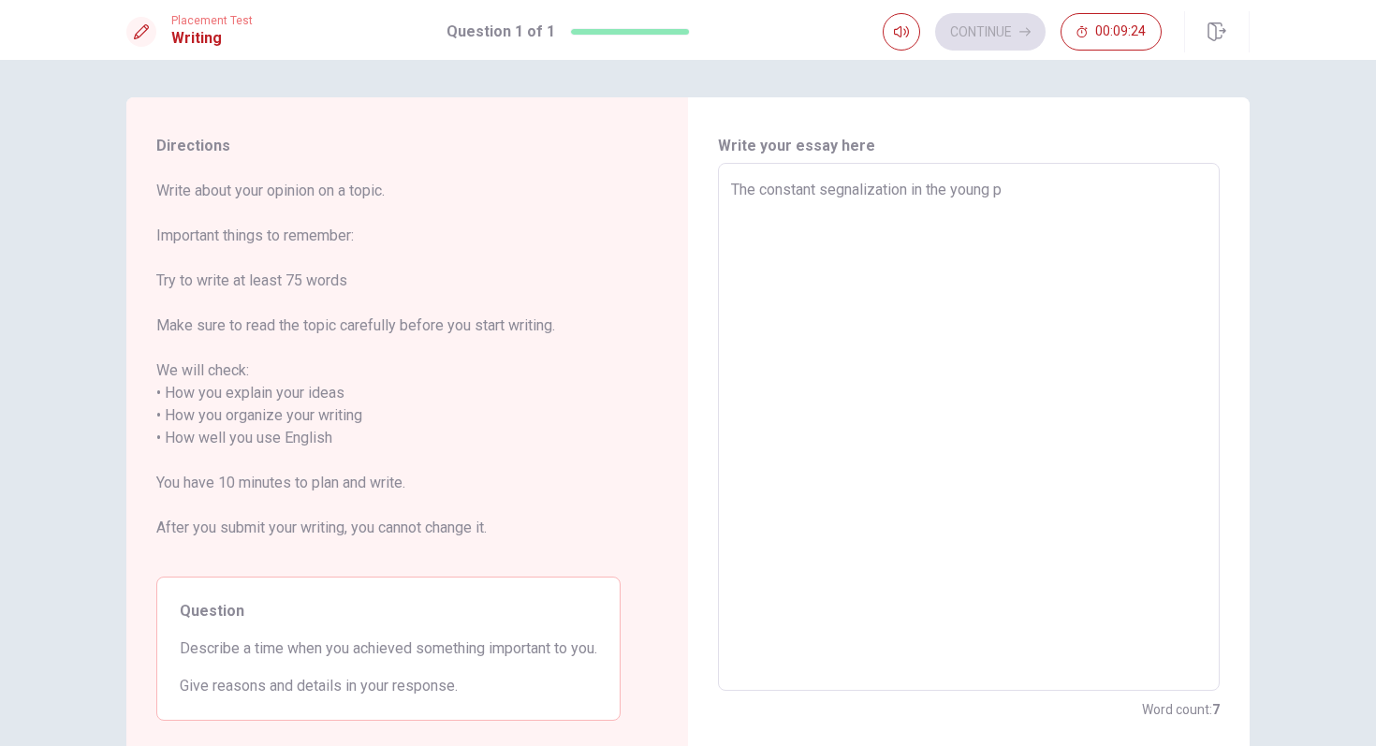
type textarea "The constant segnalization in the [PERSON_NAME]"
type textarea "x"
type textarea "The constant segnalization in the young peo"
type textarea "x"
type textarea "The constant segnalization in the young peop"
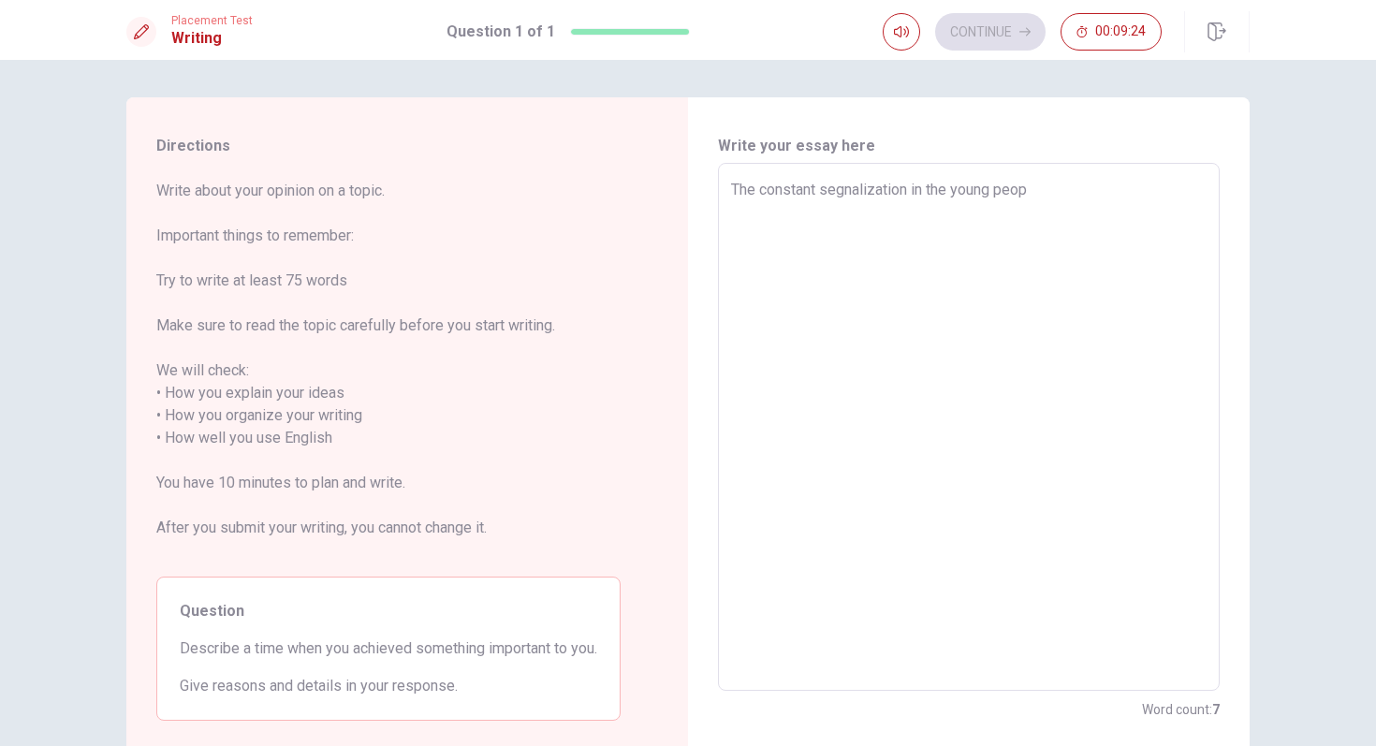
type textarea "x"
type textarea "The constant segnalization in the young peopl"
type textarea "x"
type textarea "The constant segnalization in the young people"
type textarea "x"
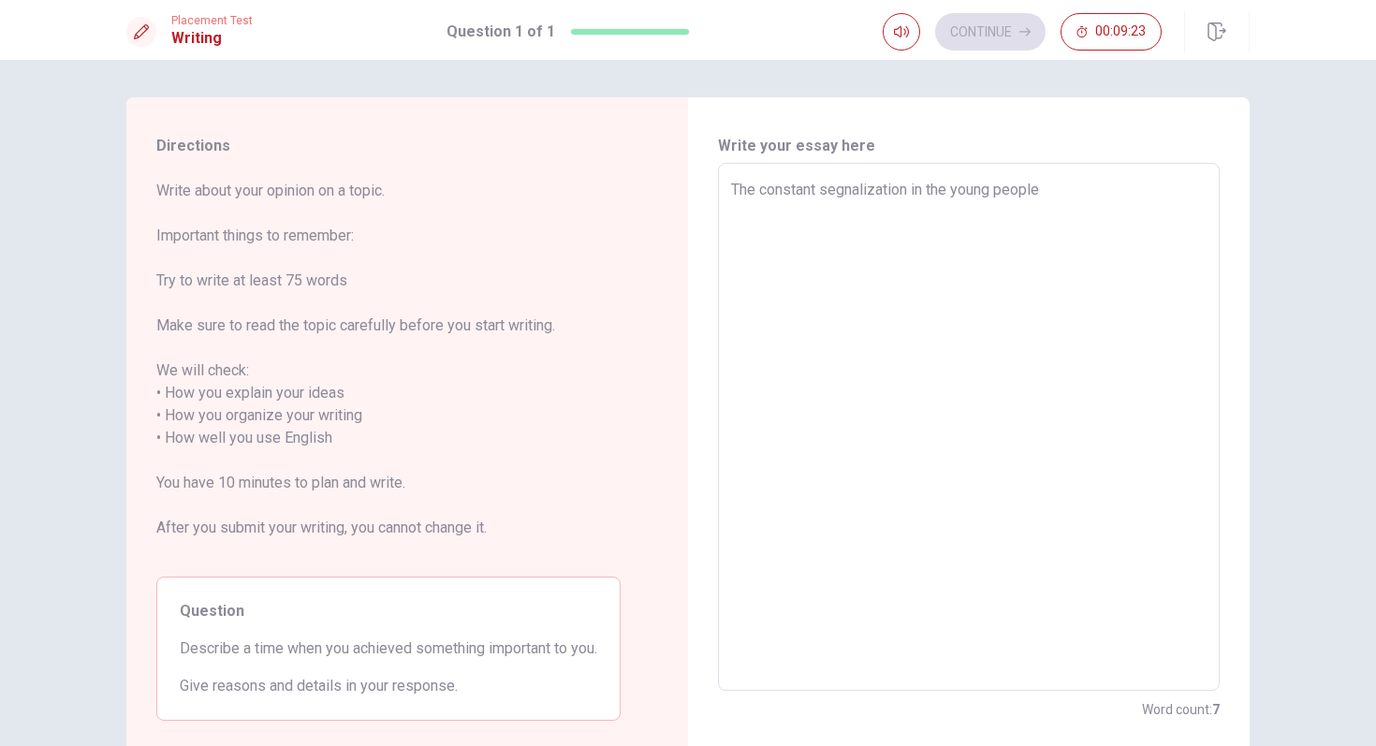
type textarea "The constant segnalization in the young people"
type textarea "x"
type textarea "The constant segnalization in the young people t"
type textarea "x"
type textarea "The constant segnalization in the young people th"
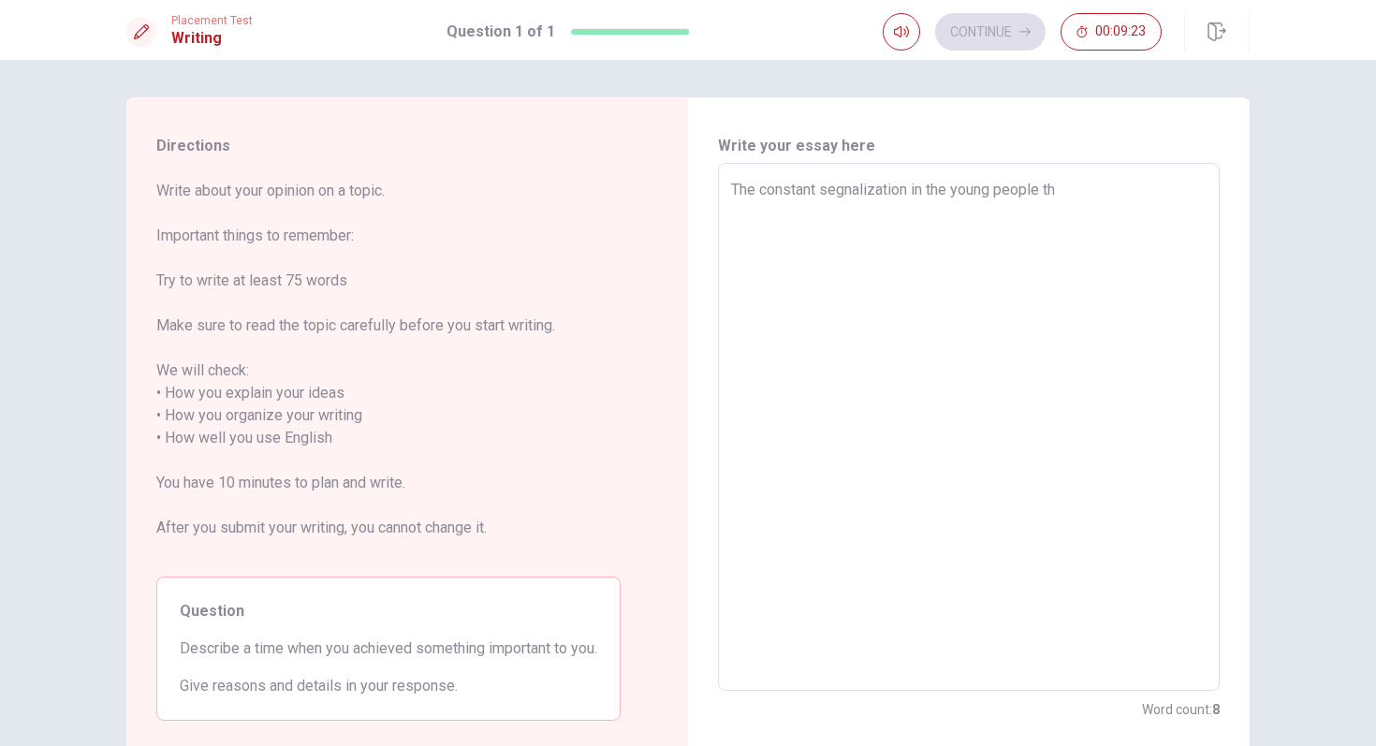
type textarea "x"
type textarea "The constant segnalization in the young people tha"
type textarea "x"
type textarea "The constant segnalization in the young people that"
type textarea "x"
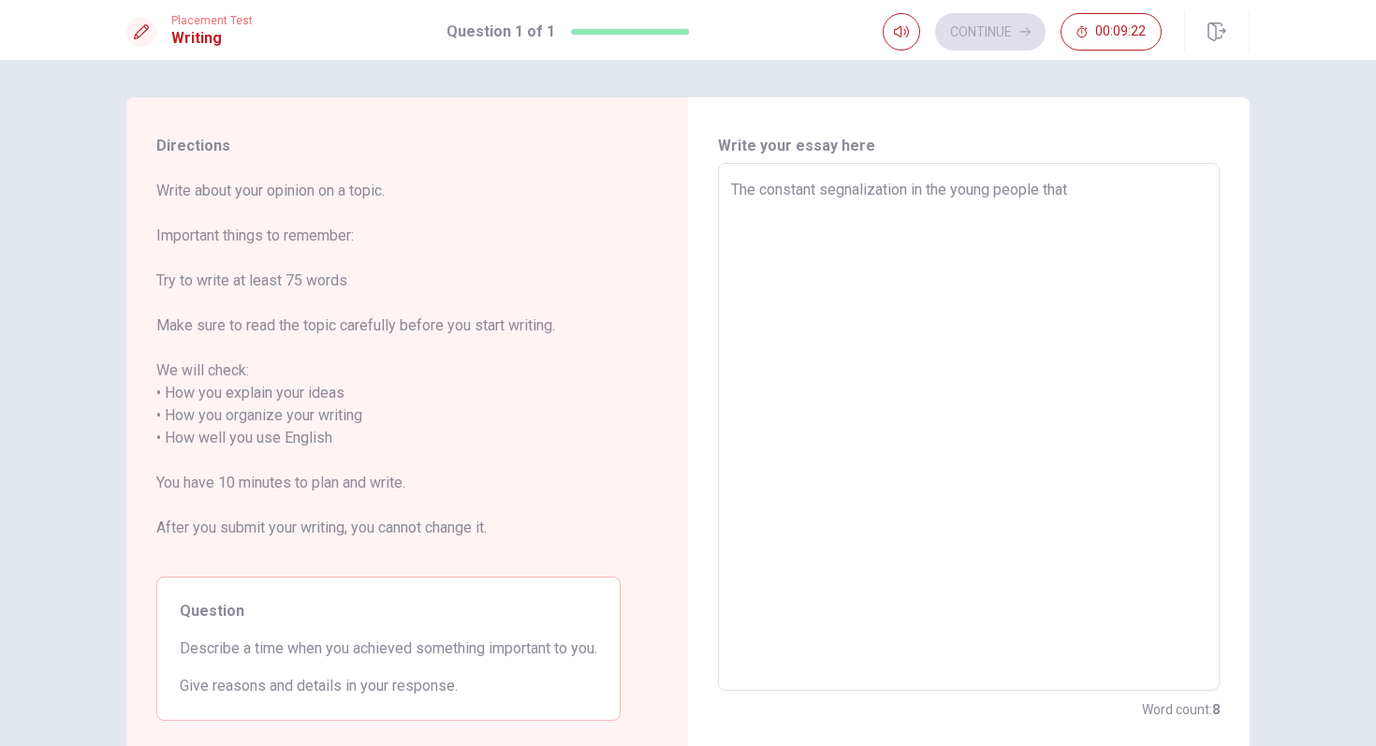
type textarea "The constant segnalization in the young people that"
type textarea "x"
type textarea "The constant segnalization in the young people that t"
type textarea "x"
type textarea "The constant segnalization in the young people that th"
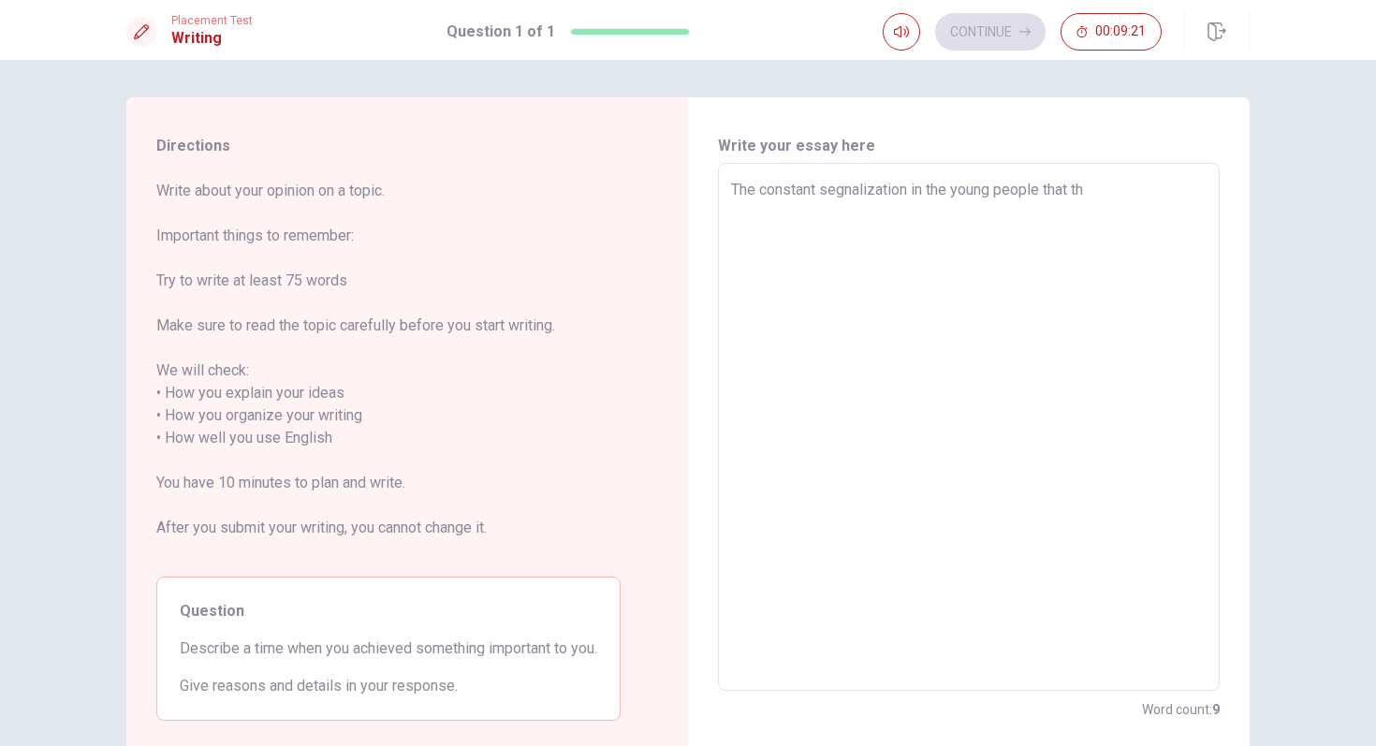
type textarea "x"
type textarea "The constant segnalization in the young people that the"
type textarea "x"
type textarea "The constant segnalization in the young people that they"
type textarea "x"
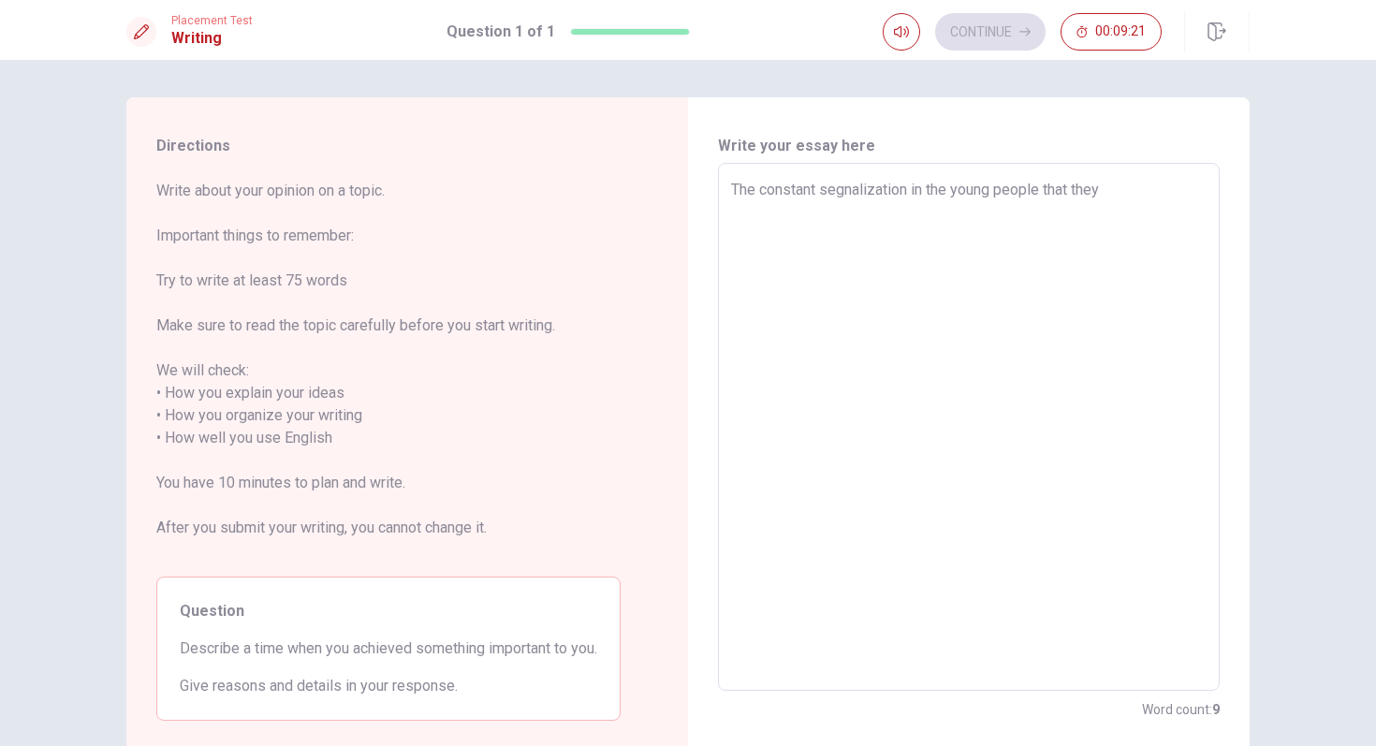
type textarea "The constant segnalization in the young people that they"
type textarea "x"
type textarea "The constant segnalization in the young people that they a"
type textarea "x"
type textarea "The constant segnalization in the young people that they ar"
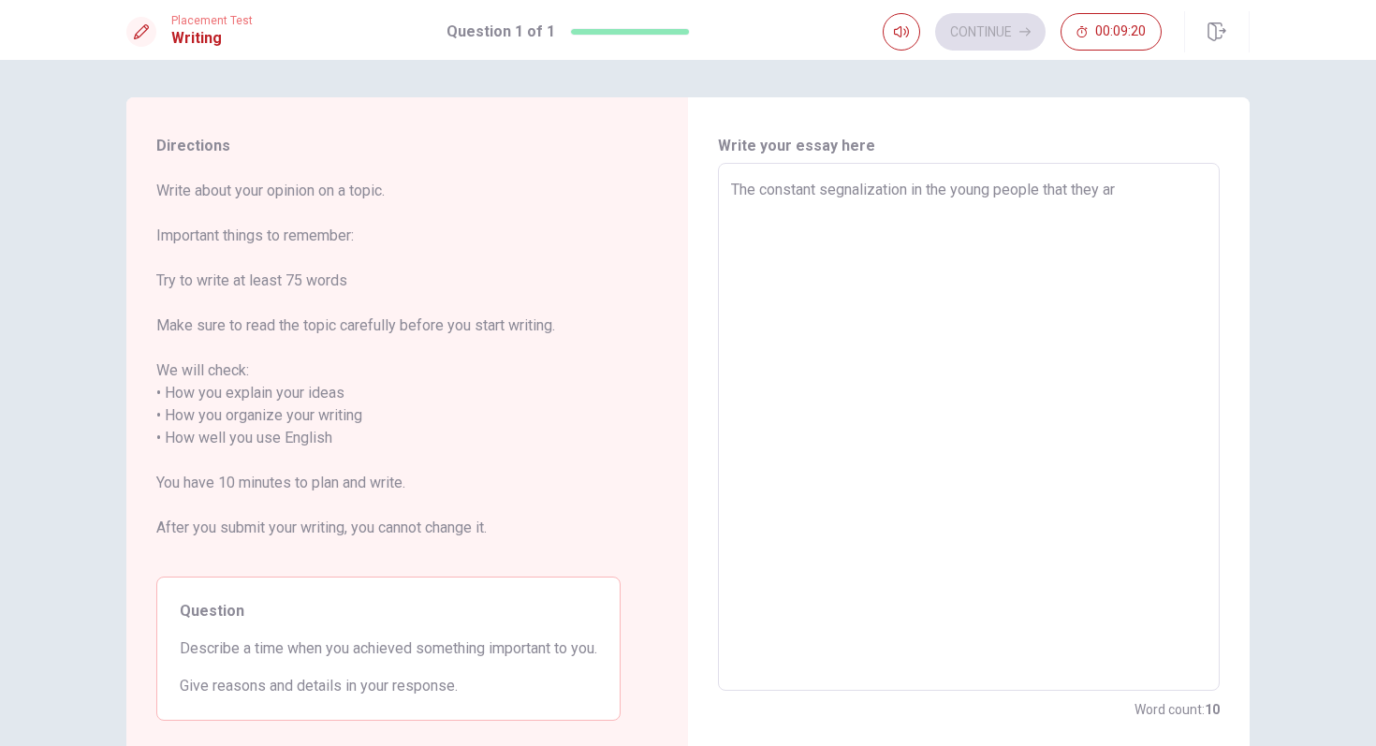
type textarea "x"
type textarea "The constant segnalization in the young people that they are"
type textarea "x"
type textarea "The constant segnalization in the young people that they are"
type textarea "x"
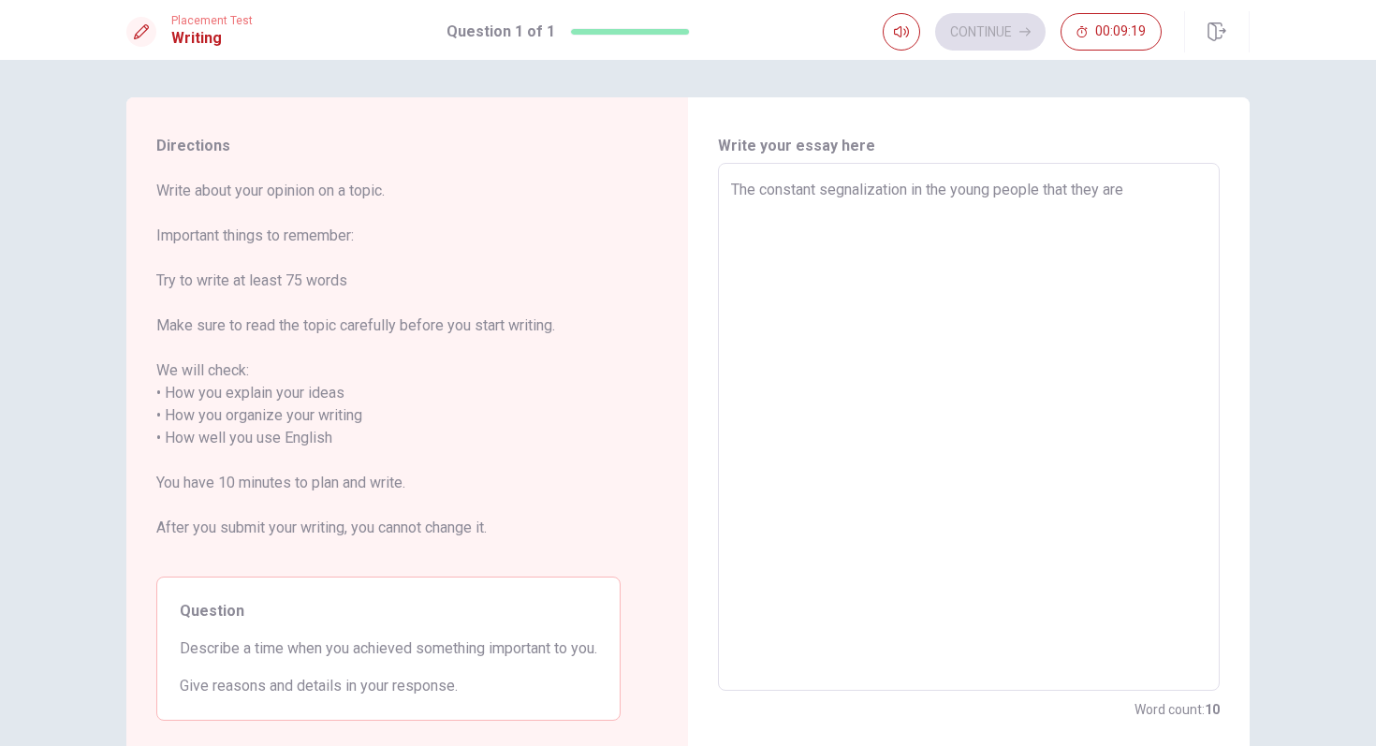
type textarea "The constant segnalization in the young people that they are s"
type textarea "x"
type textarea "The constant segnalization in the young people that they are st"
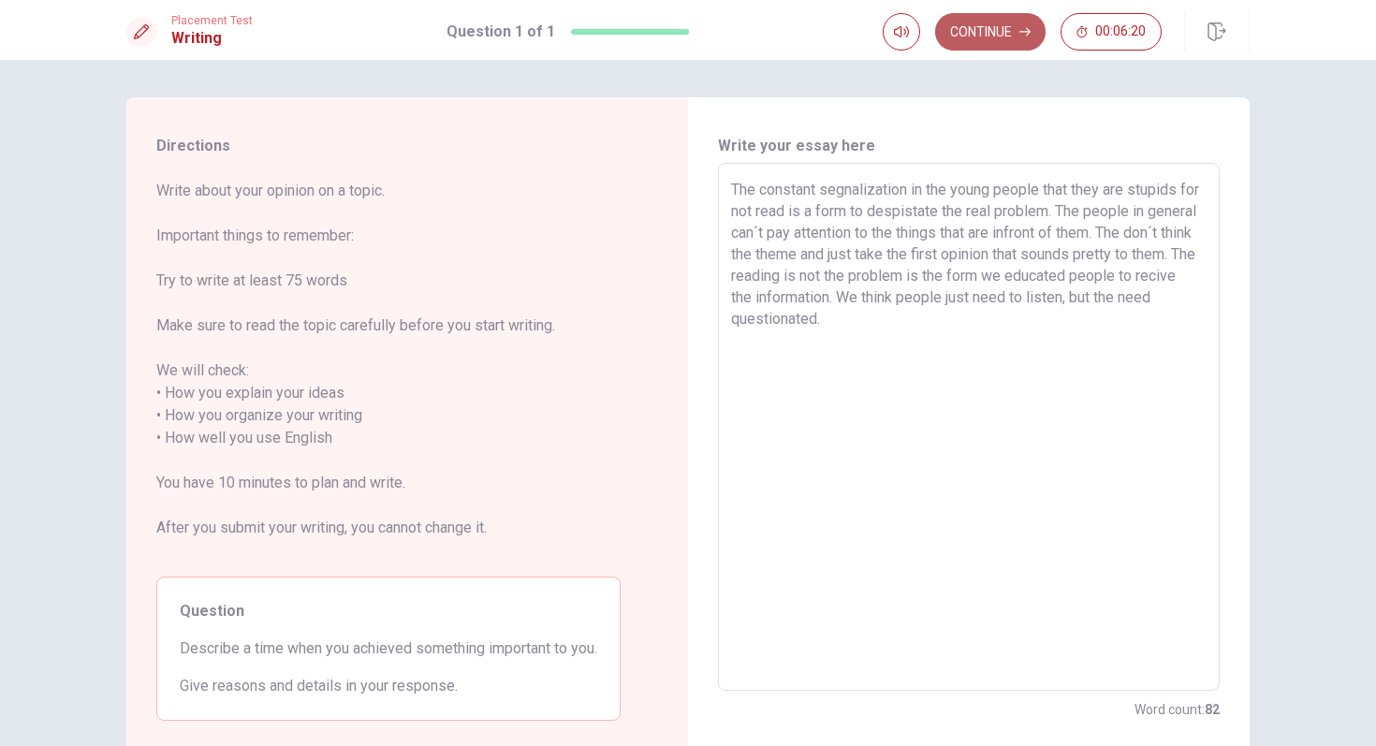
click at [1027, 33] on icon "button" at bounding box center [1024, 31] width 11 height 11
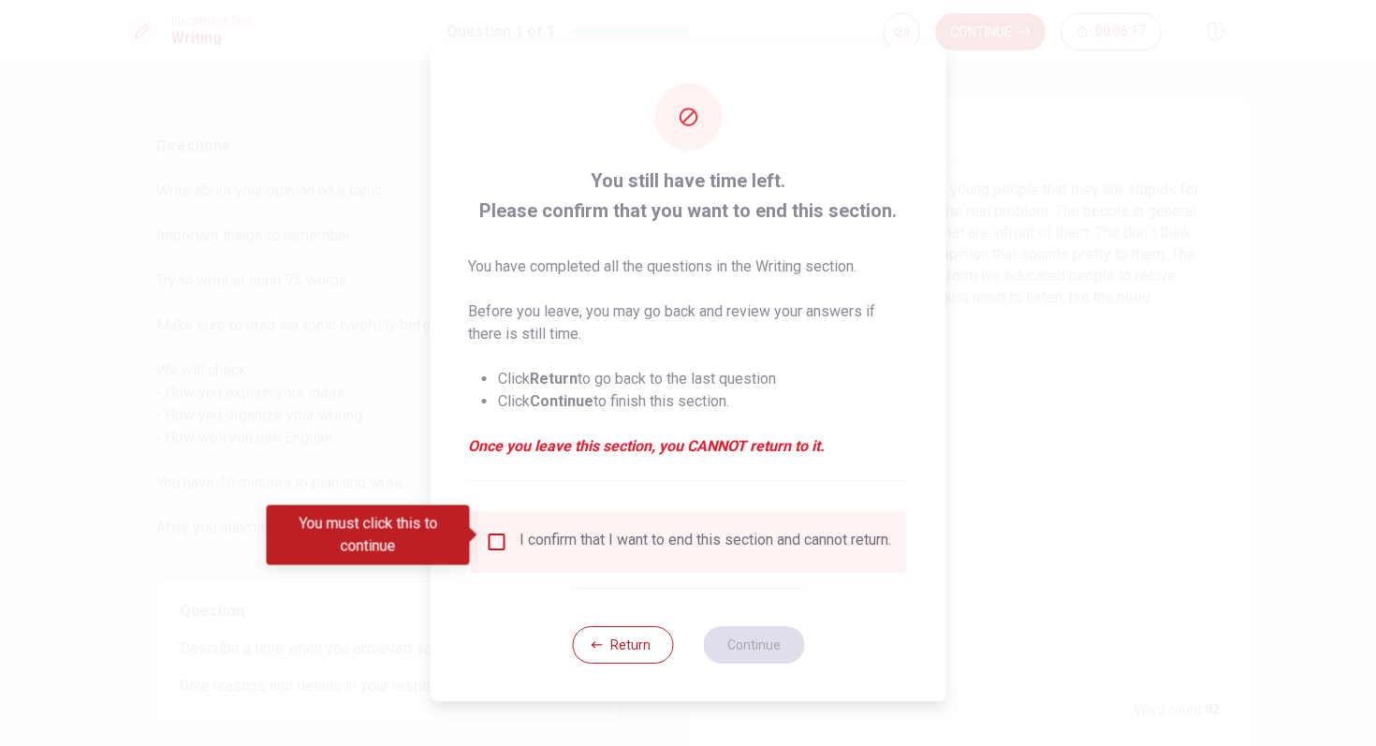
click at [490, 537] on input "You must click this to continue" at bounding box center [497, 542] width 22 height 22
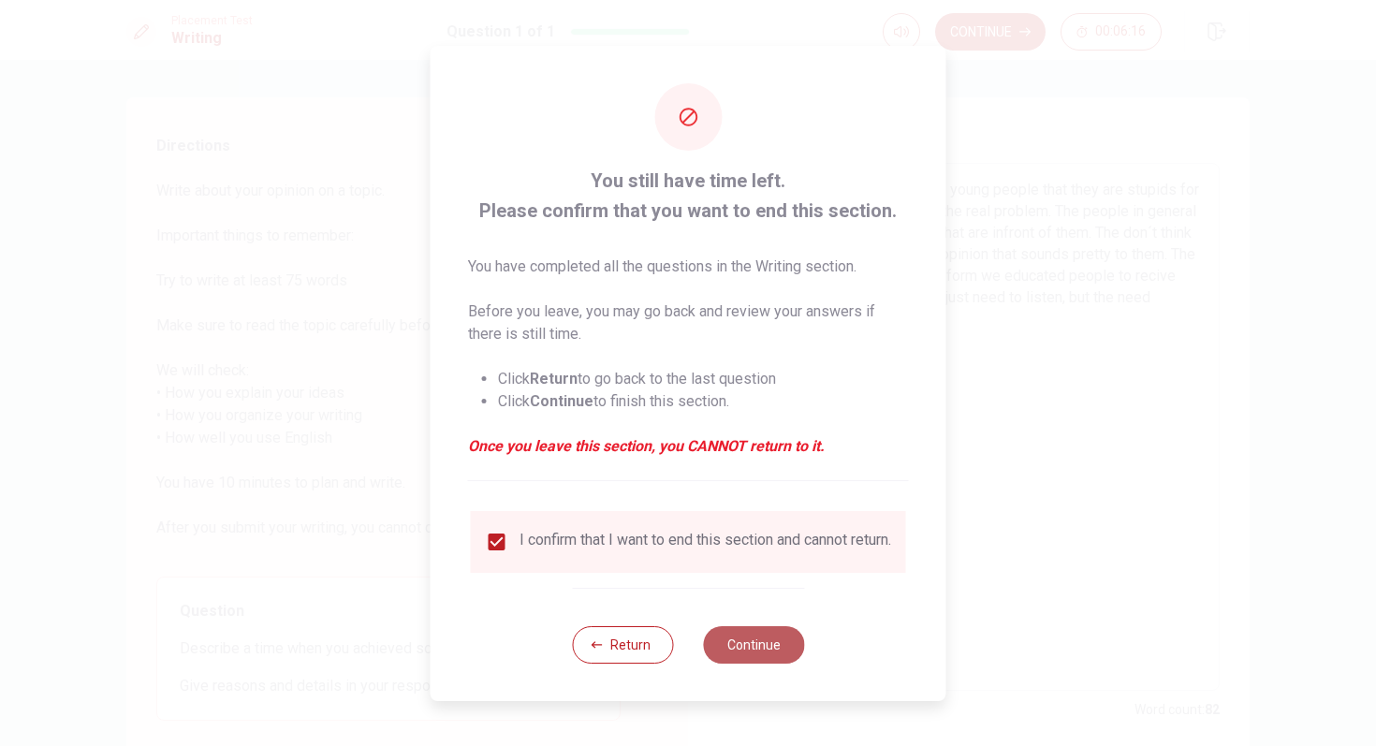
click at [758, 633] on button "Continue" at bounding box center [753, 644] width 101 height 37
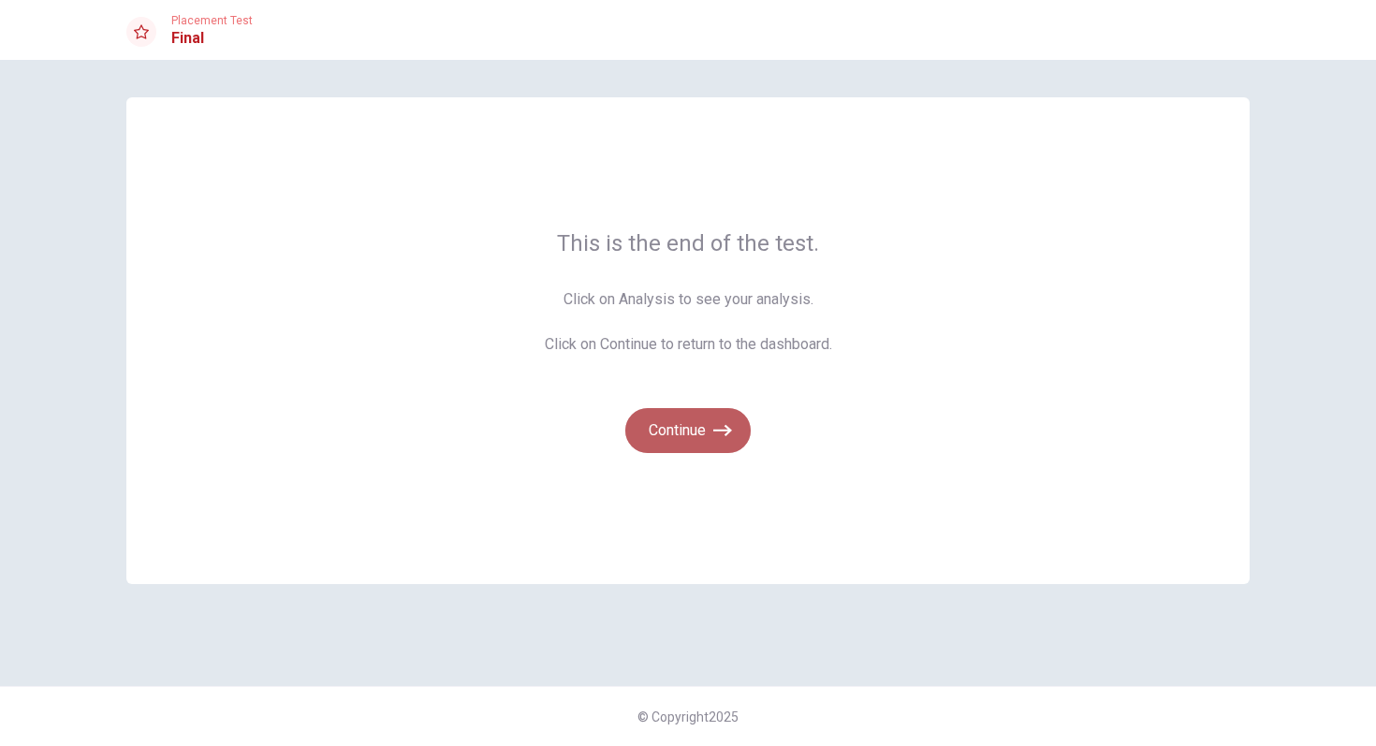
click at [701, 447] on button "Continue" at bounding box center [687, 430] width 125 height 45
